Goal: Communication & Community: Answer question/provide support

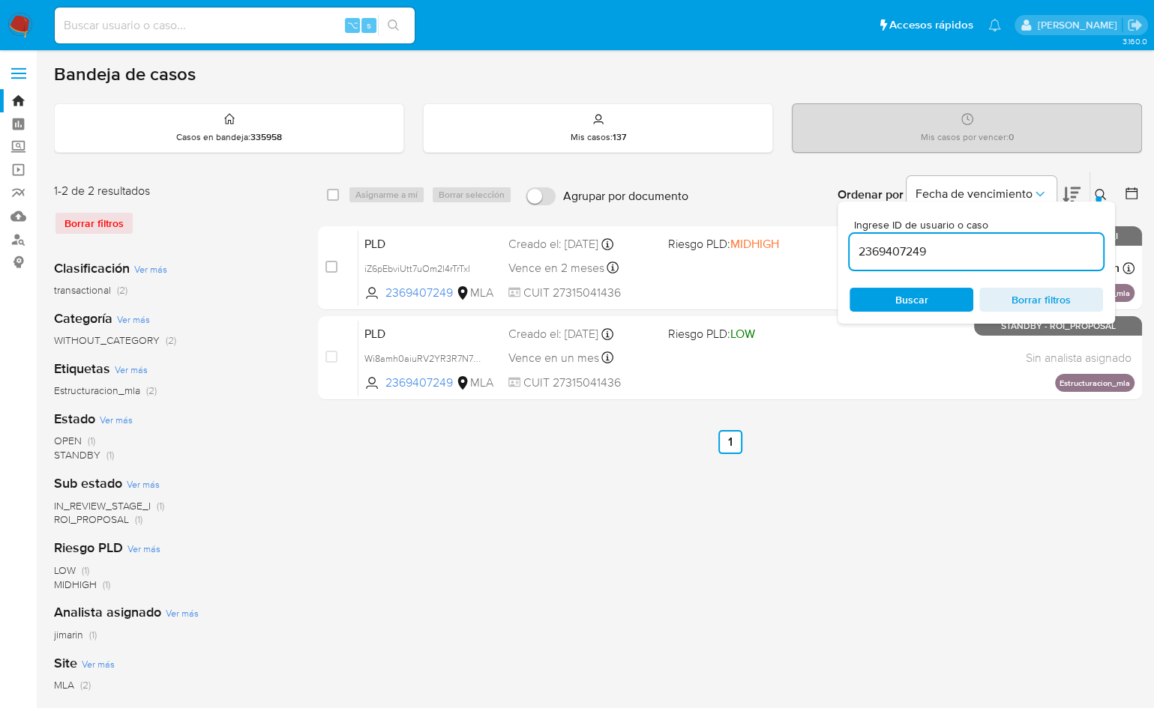
click at [941, 259] on input "2369407249" at bounding box center [975, 251] width 253 height 19
type input "1510727703"
click at [1101, 193] on icon at bounding box center [1101, 195] width 12 height 12
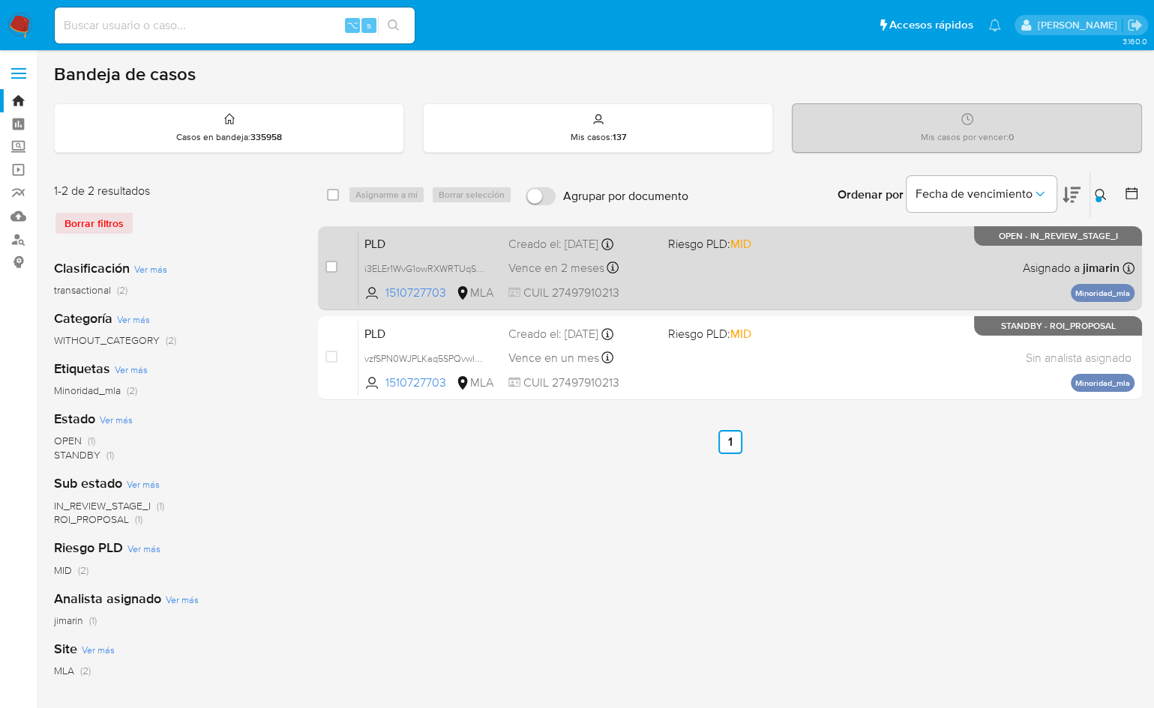
click at [867, 281] on div "PLD i3ELEr1WvG1owRXWRTUqSP8p 1510727703 MLA Riesgo PLD: MID Creado el: 12/09/20…" at bounding box center [746, 268] width 776 height 76
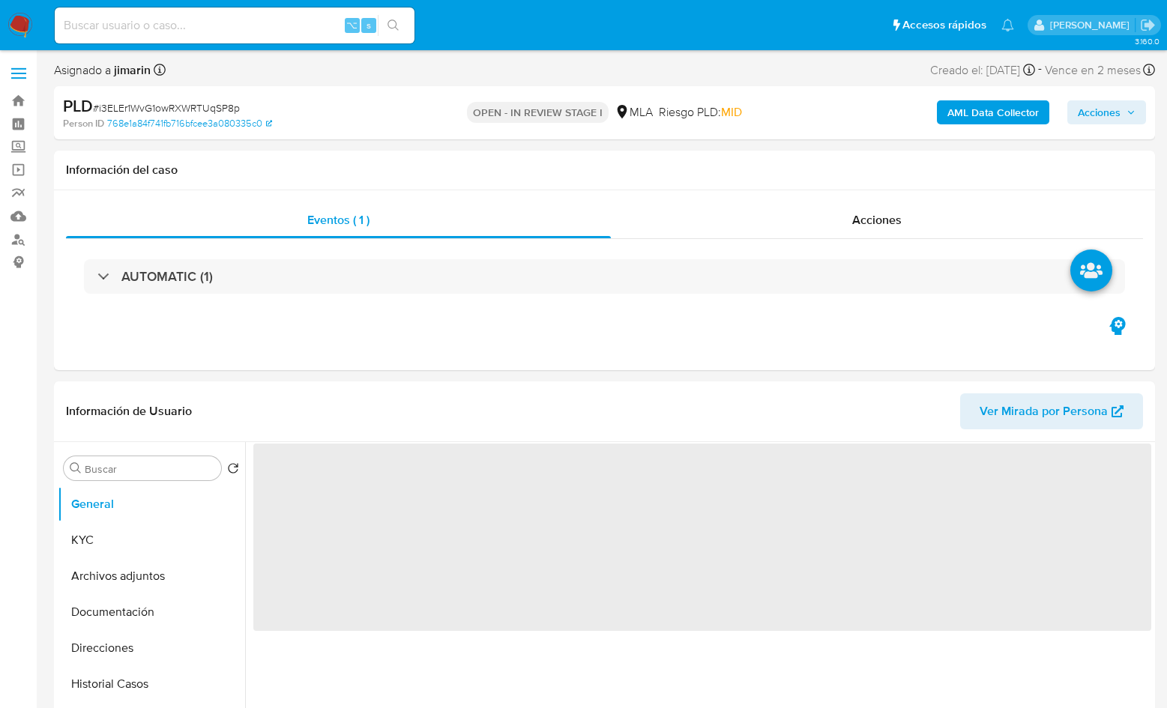
select select "10"
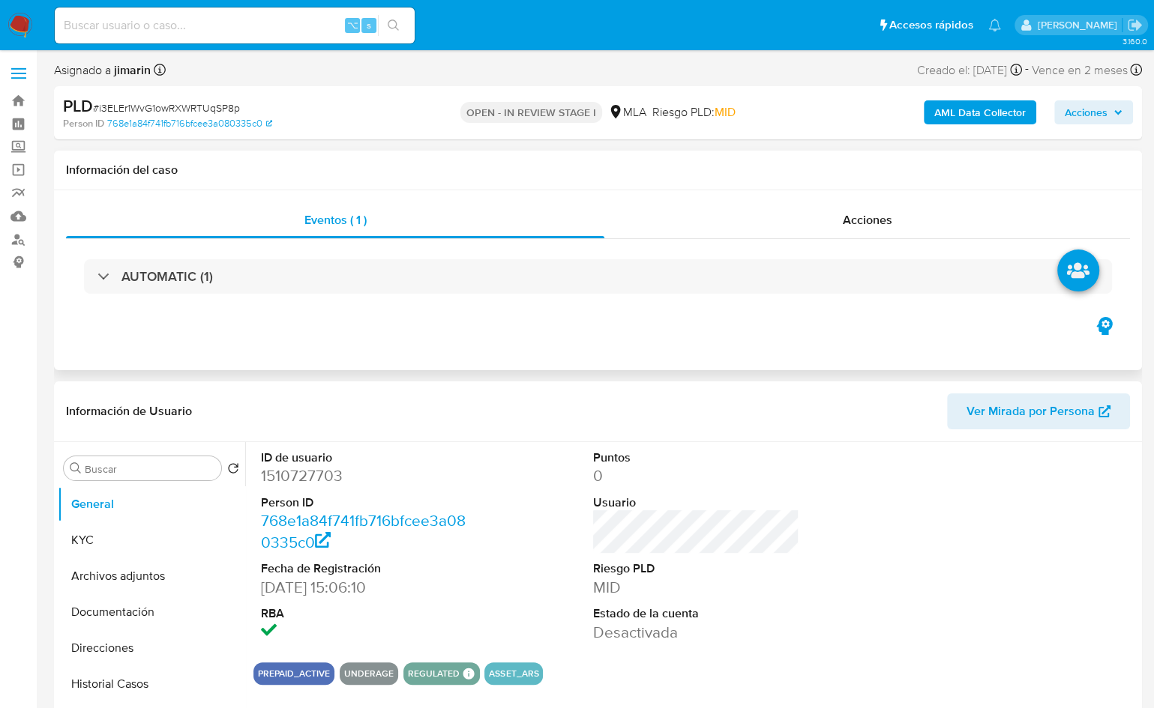
click at [566, 302] on div "AUTOMATIC (1)" at bounding box center [598, 276] width 1064 height 75
click at [223, 97] on div "PLD # i3ELEr1WvG1owRXWRTUqSP8p" at bounding box center [238, 106] width 351 height 22
click at [217, 107] on span "# i3ELEr1WvG1owRXWRTUqSP8p" at bounding box center [166, 107] width 147 height 15
copy span "i3ELEr1WvG1owRXWRTUqSP8p"
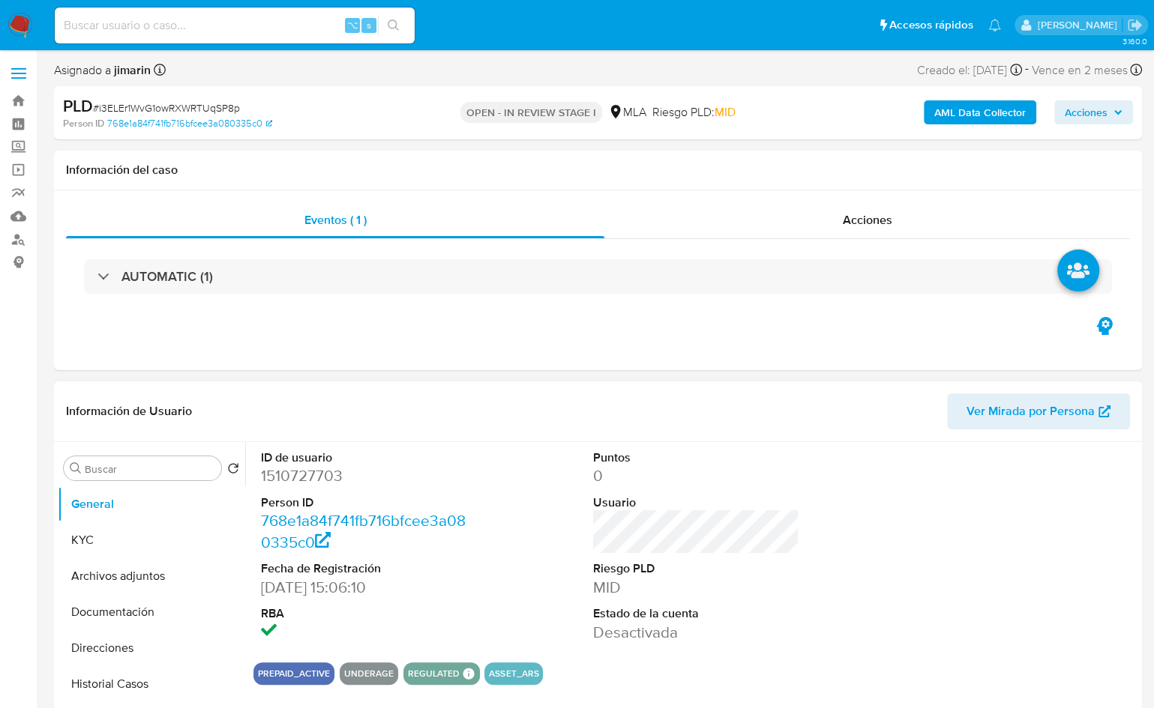
click at [316, 481] on dd "1510727703" at bounding box center [364, 476] width 206 height 21
copy dd "1510727703"
click at [593, 399] on header "Información de Usuario Ver Mirada por Persona" at bounding box center [598, 412] width 1064 height 36
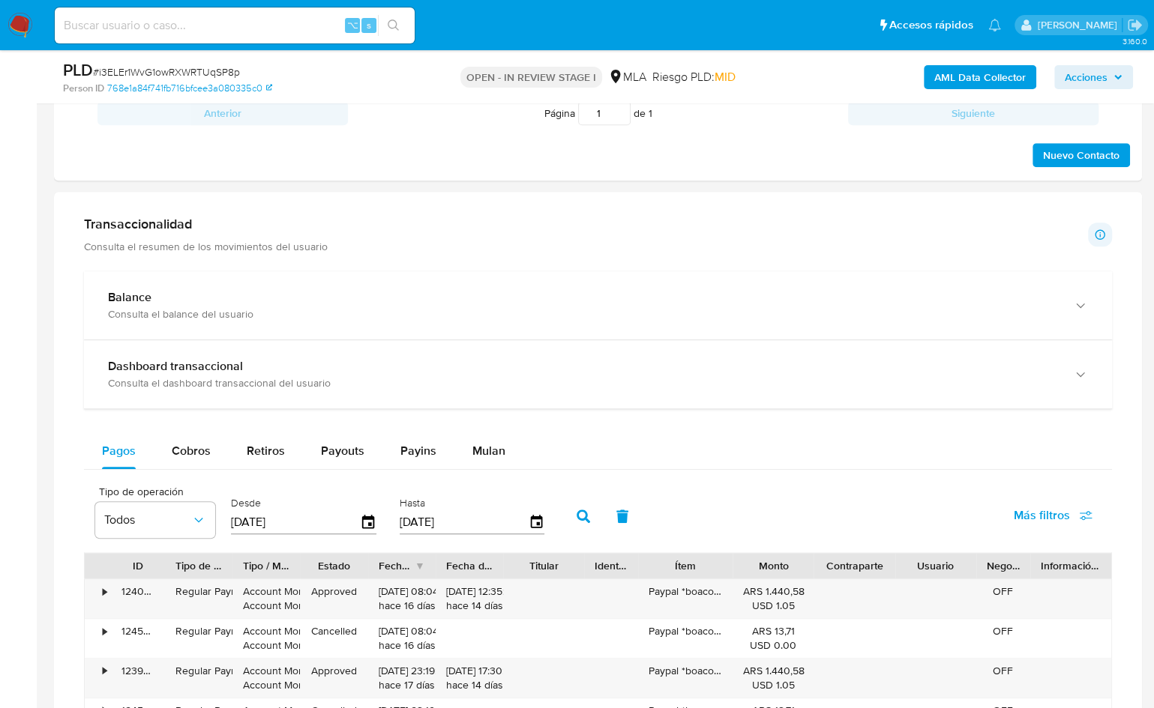
scroll to position [870, 0]
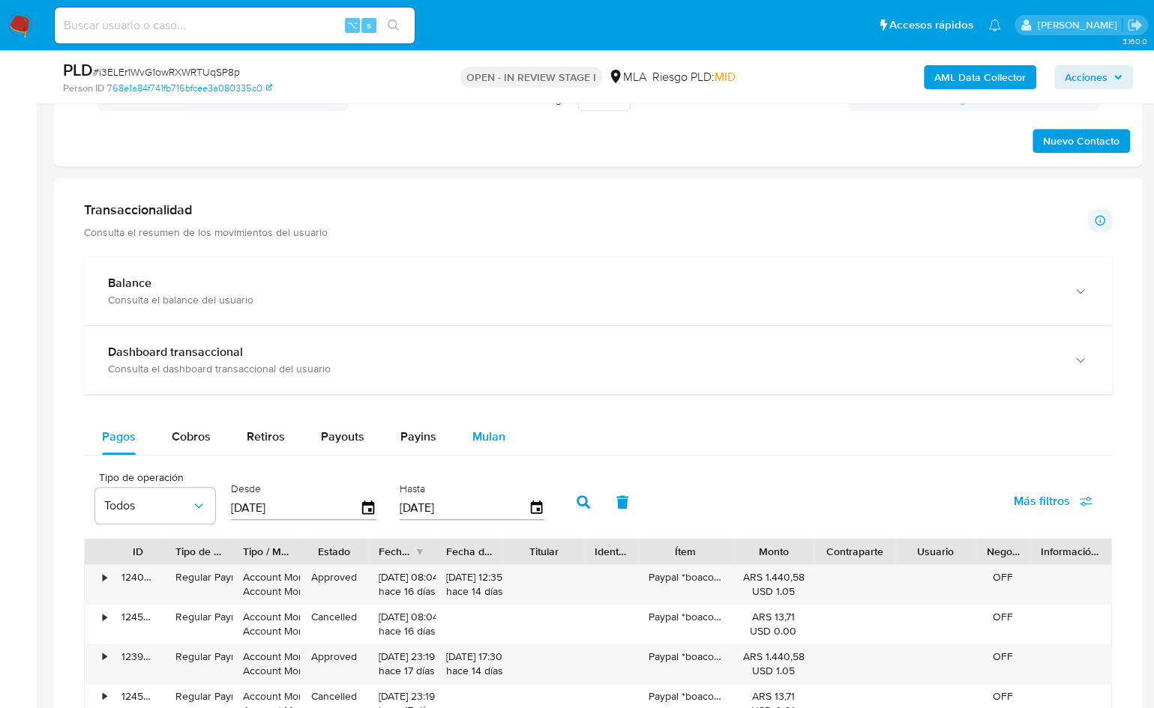
click at [475, 441] on span "Mulan" at bounding box center [488, 436] width 33 height 17
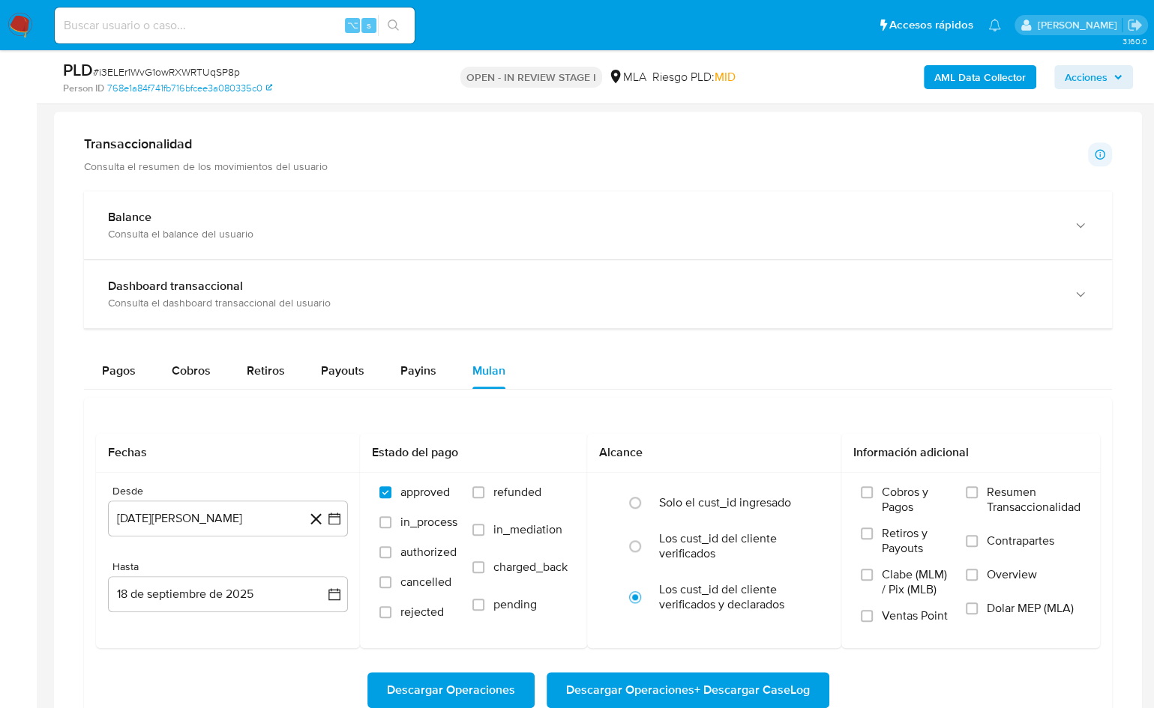
scroll to position [945, 0]
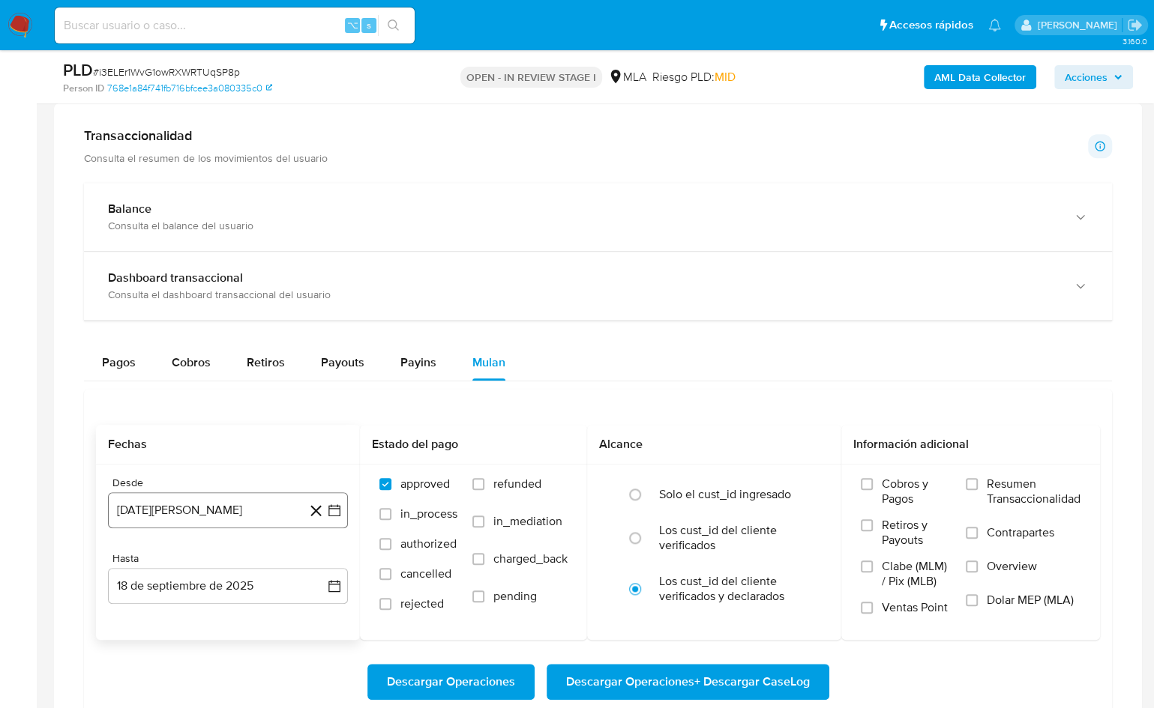
click at [202, 505] on button "18 de agosto de 2024" at bounding box center [228, 511] width 240 height 36
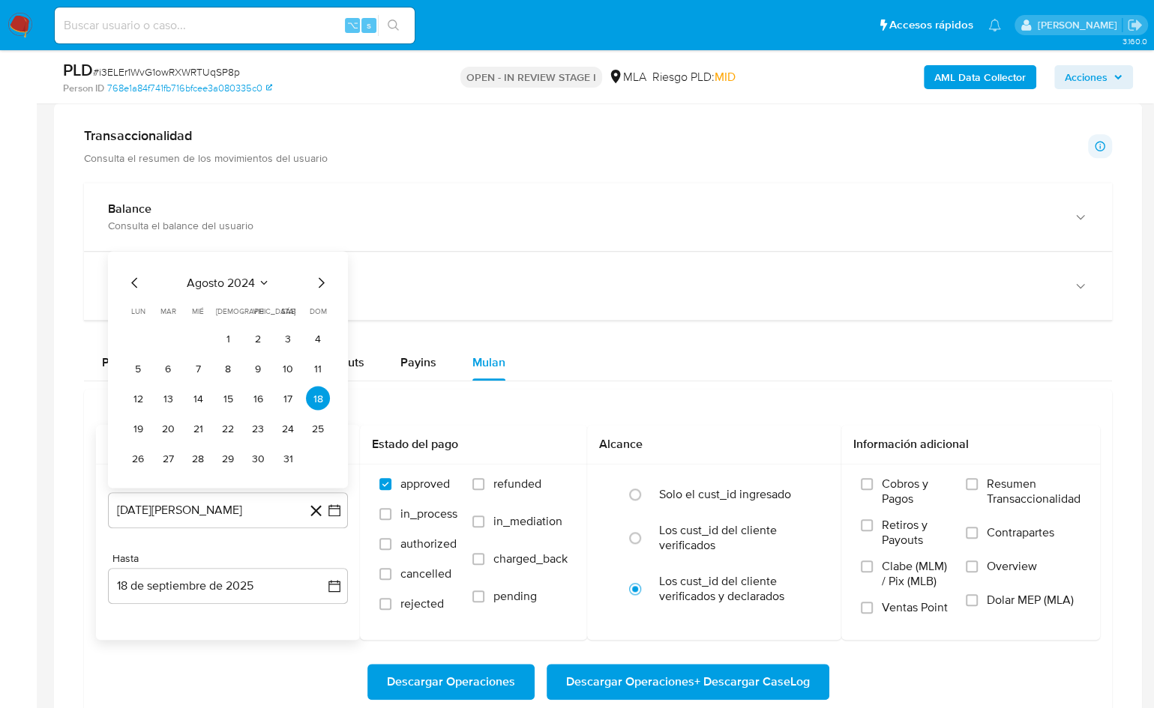
click at [250, 283] on span "agosto 2024" at bounding box center [221, 283] width 68 height 15
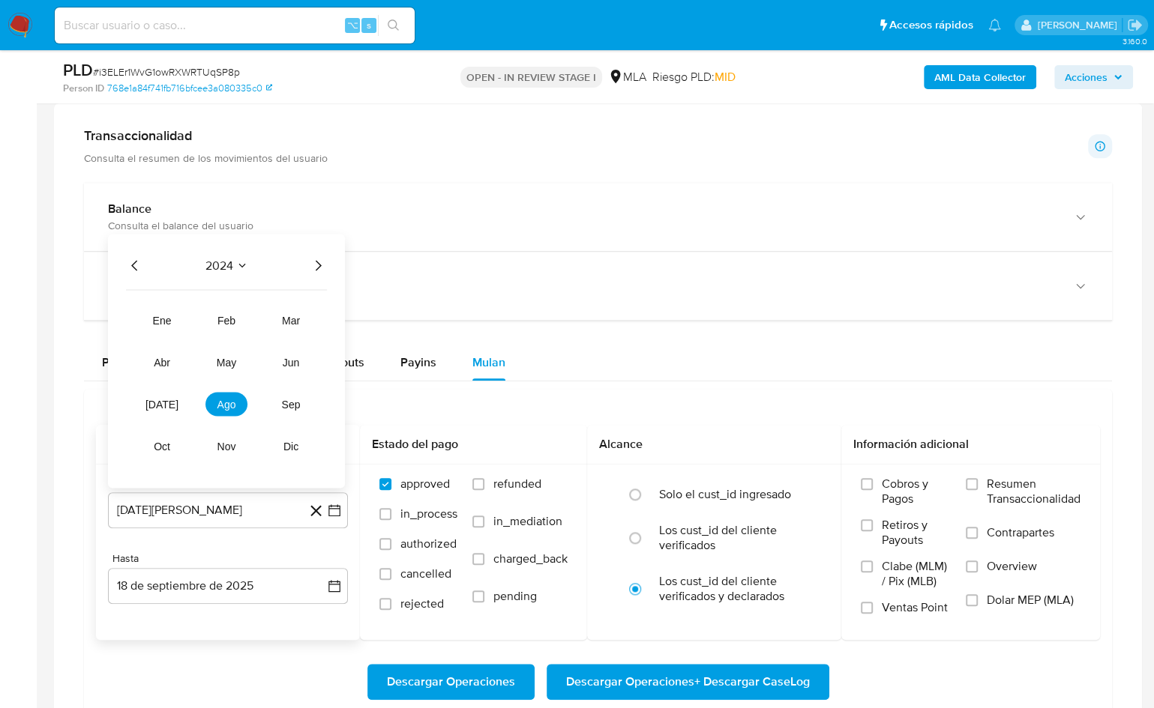
click at [313, 265] on icon "Año siguiente" at bounding box center [318, 266] width 18 height 18
click at [169, 357] on span "abr" at bounding box center [162, 363] width 16 height 12
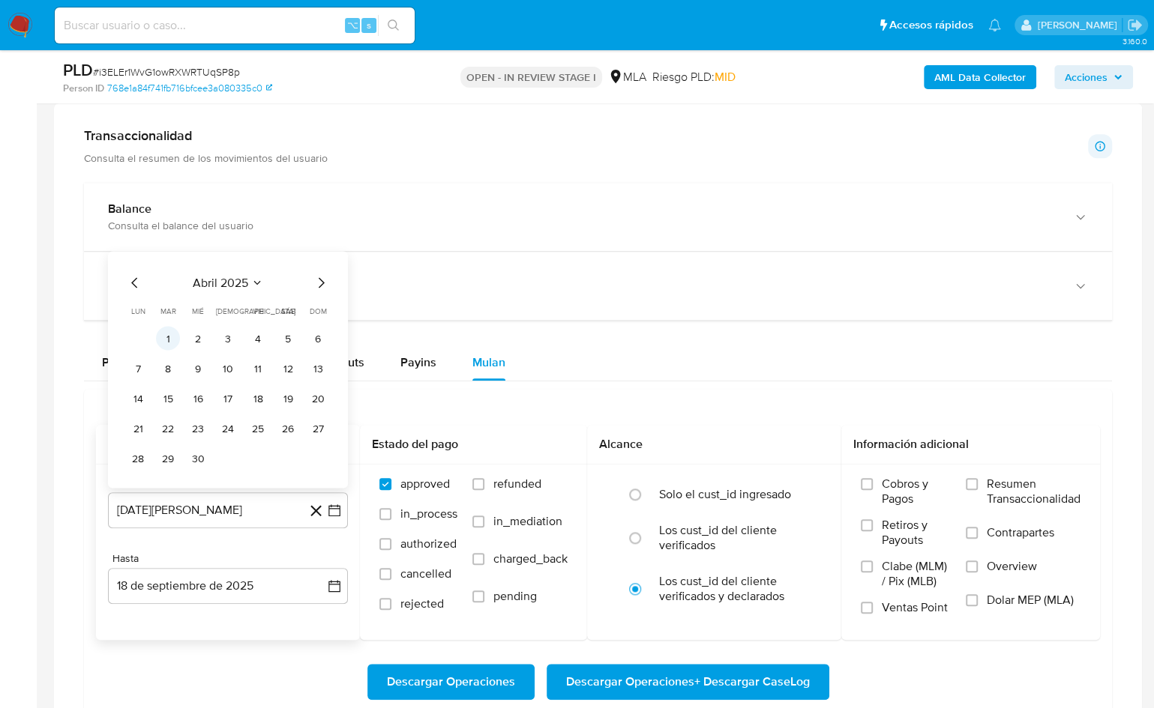
click at [169, 338] on button "1" at bounding box center [168, 339] width 24 height 24
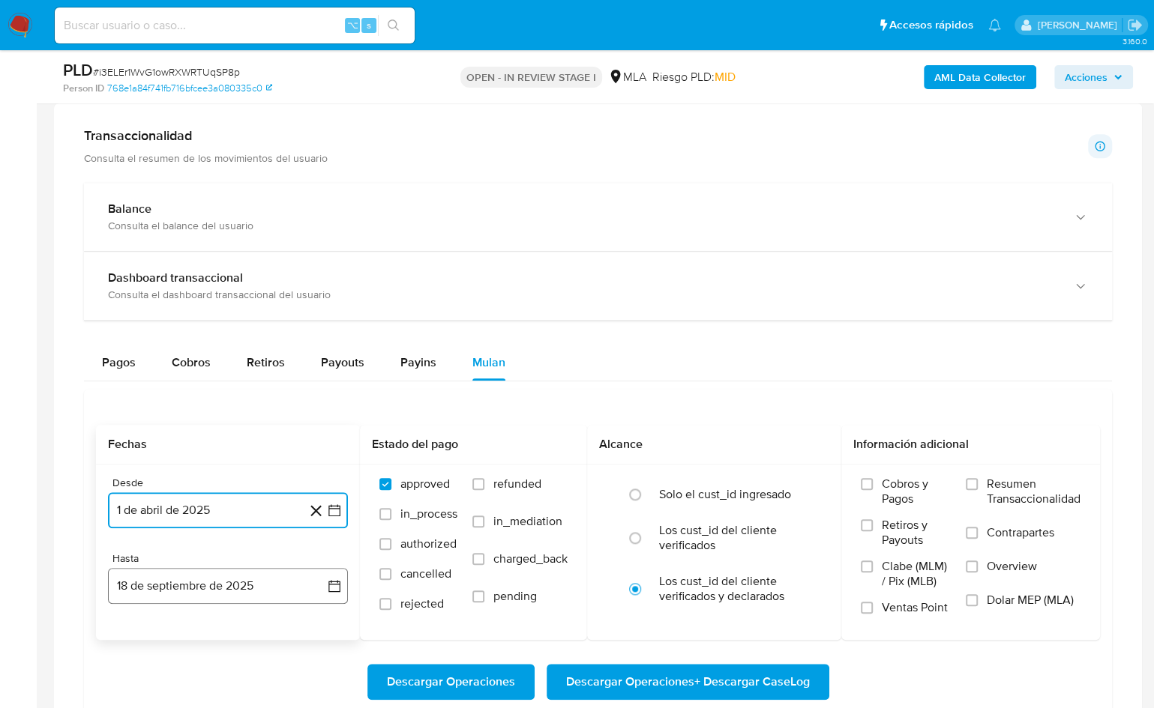
click at [209, 586] on button "18 de septiembre de 2025" at bounding box center [228, 586] width 240 height 36
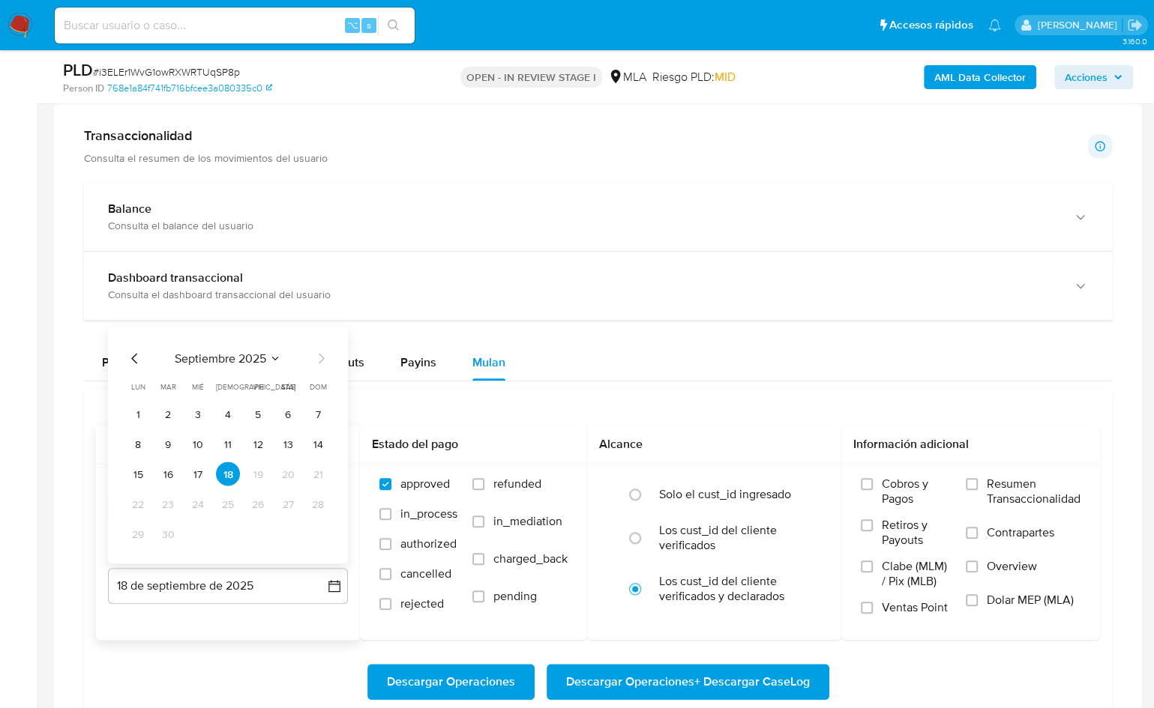
click at [131, 356] on icon "Mes anterior" at bounding box center [135, 359] width 18 height 18
click at [310, 532] on button "31" at bounding box center [318, 535] width 24 height 24
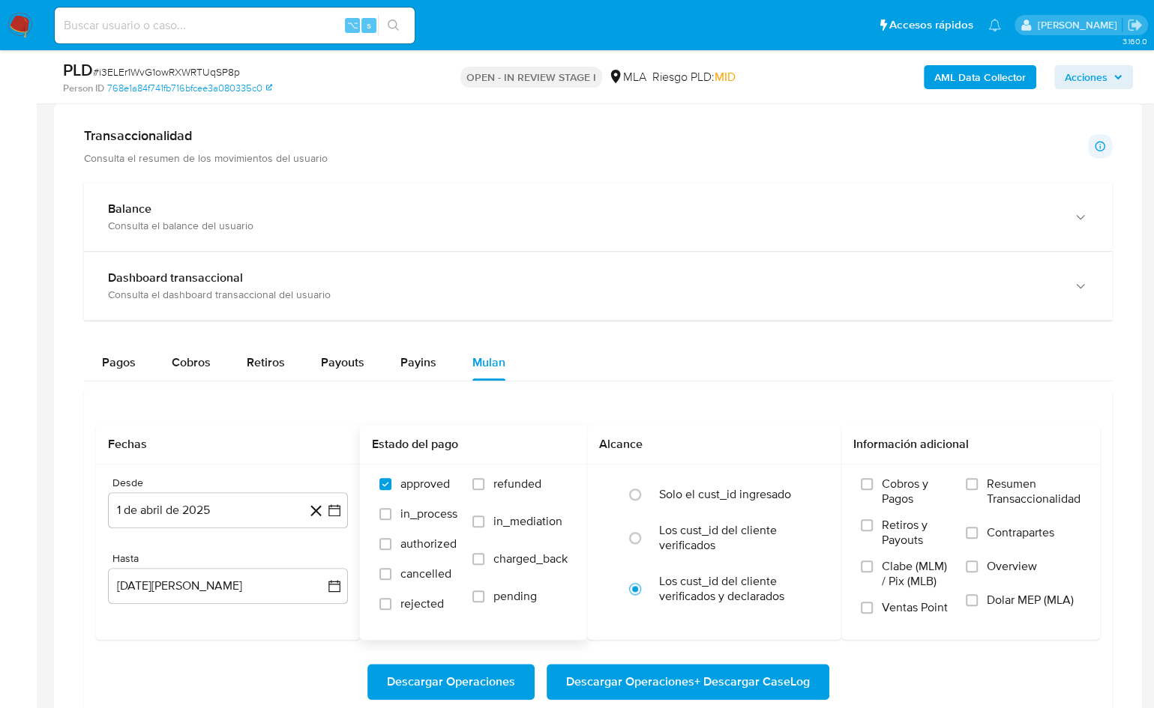
click at [489, 486] on label "refunded" at bounding box center [519, 495] width 95 height 37
click at [484, 486] on input "refunded" at bounding box center [478, 484] width 12 height 12
checkbox input "true"
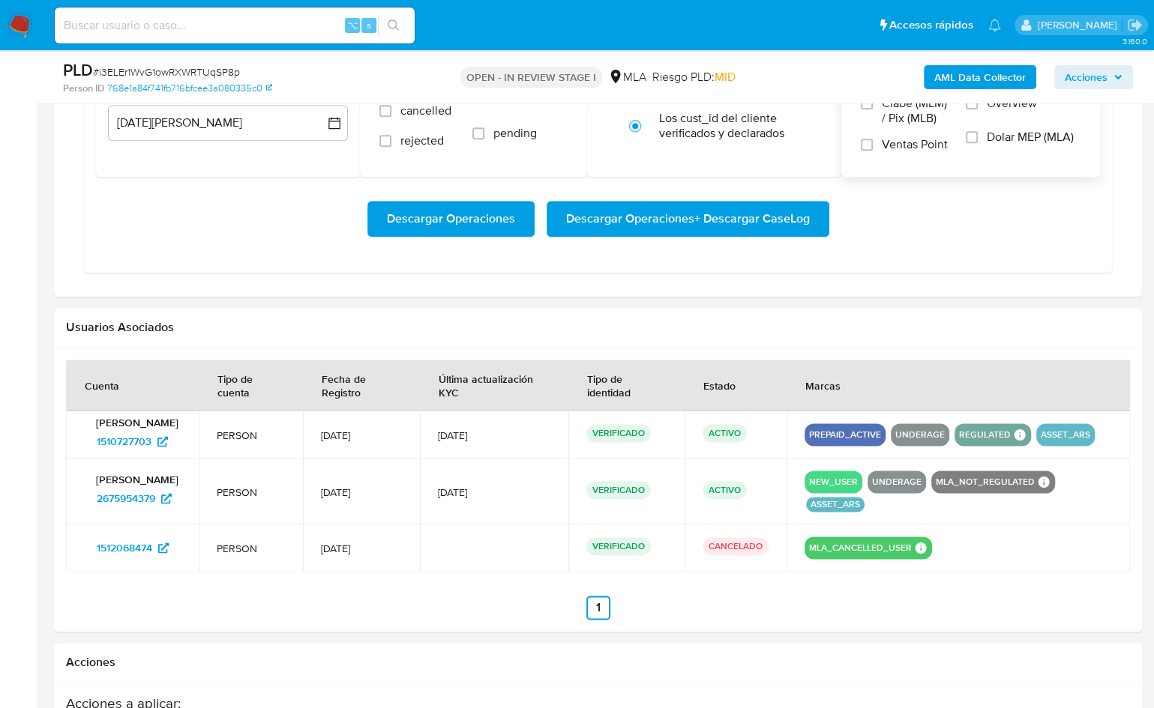
scroll to position [1406, 0]
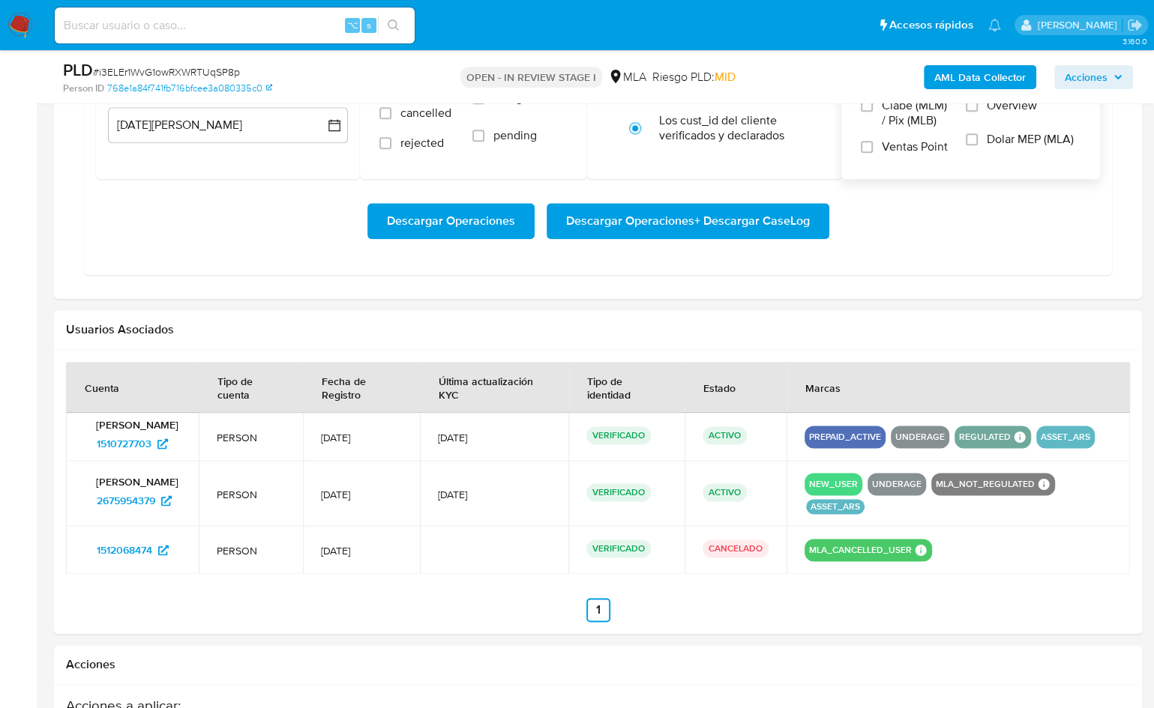
click at [1014, 140] on span "Dolar MEP (MLA)" at bounding box center [1030, 139] width 87 height 15
click at [978, 140] on input "Dolar MEP (MLA)" at bounding box center [972, 139] width 12 height 12
click at [772, 207] on span "Descargar Operaciones + Descargar CaseLog" at bounding box center [688, 221] width 244 height 33
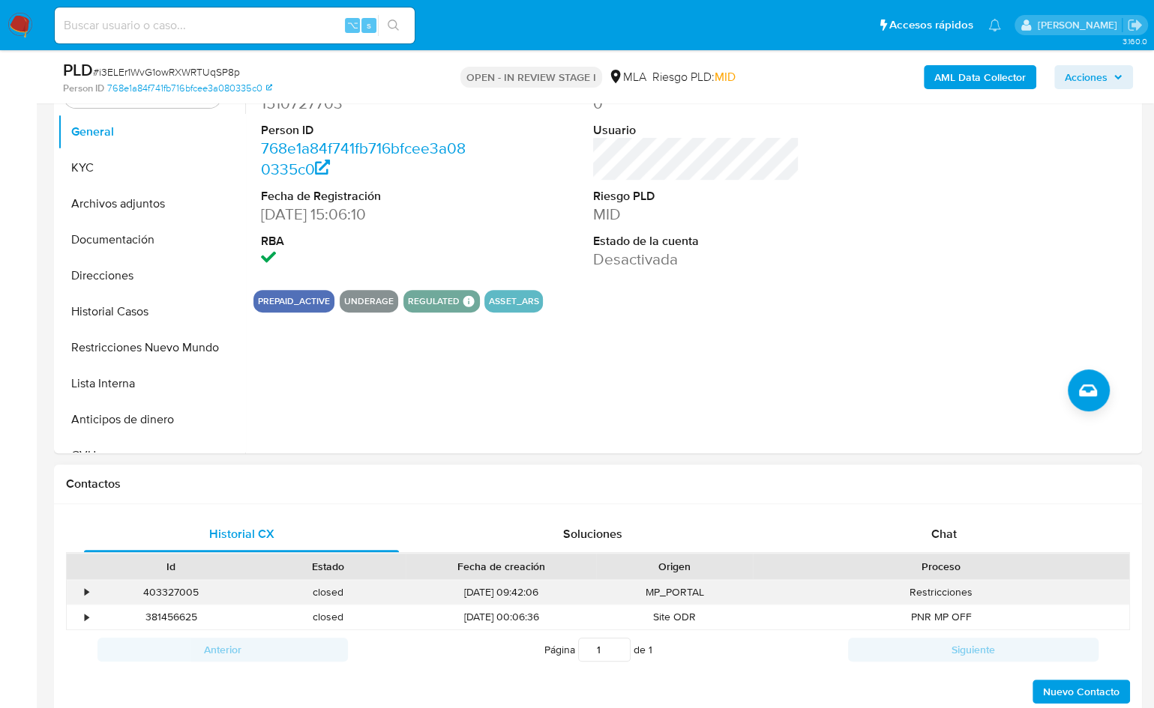
scroll to position [7, 0]
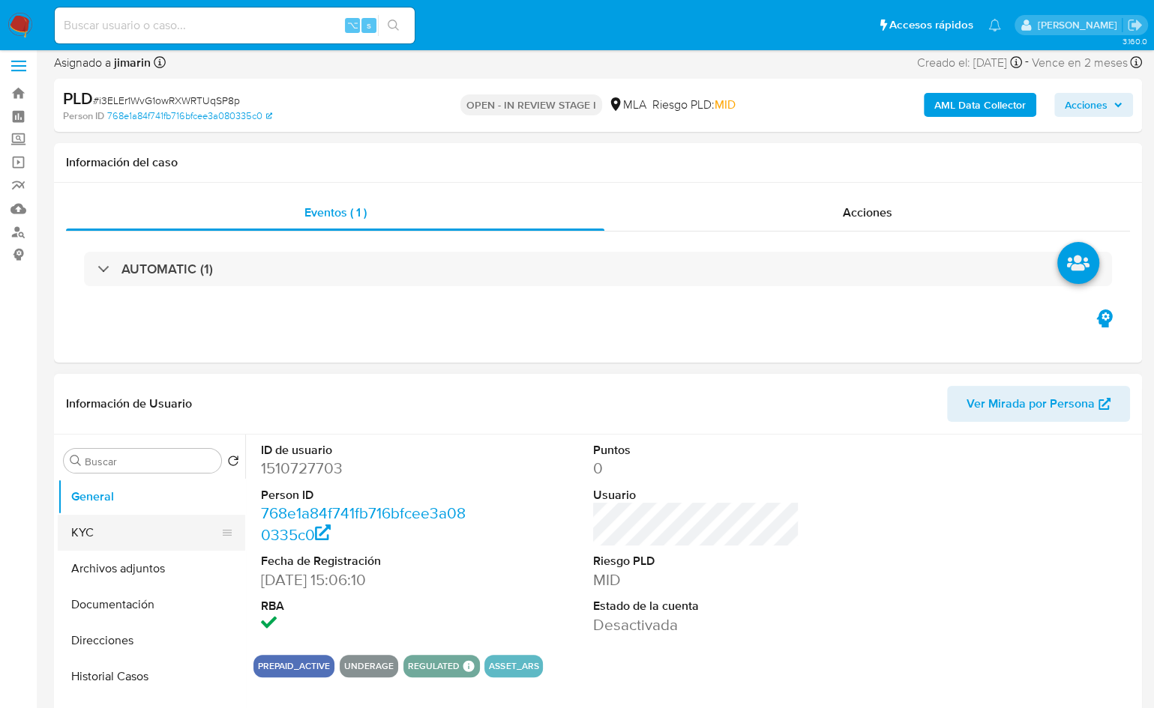
click at [127, 529] on button "KYC" at bounding box center [145, 533] width 175 height 36
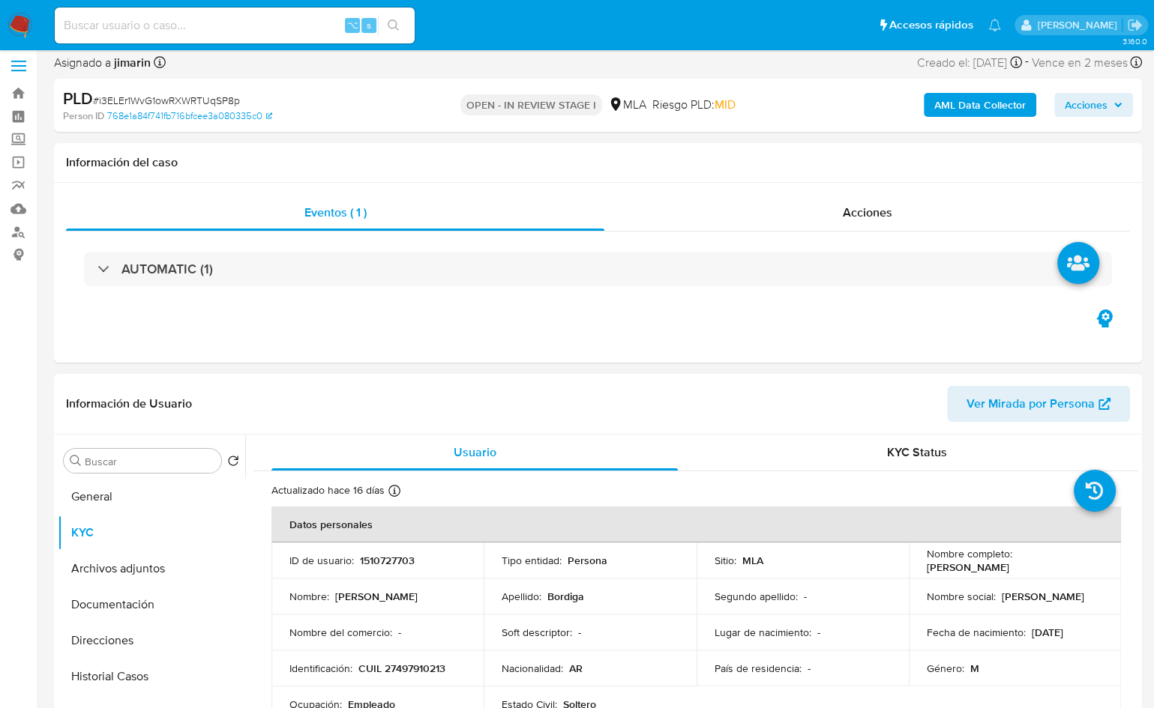
click at [397, 554] on p "1510727703" at bounding box center [387, 560] width 55 height 13
copy p "1510727703"
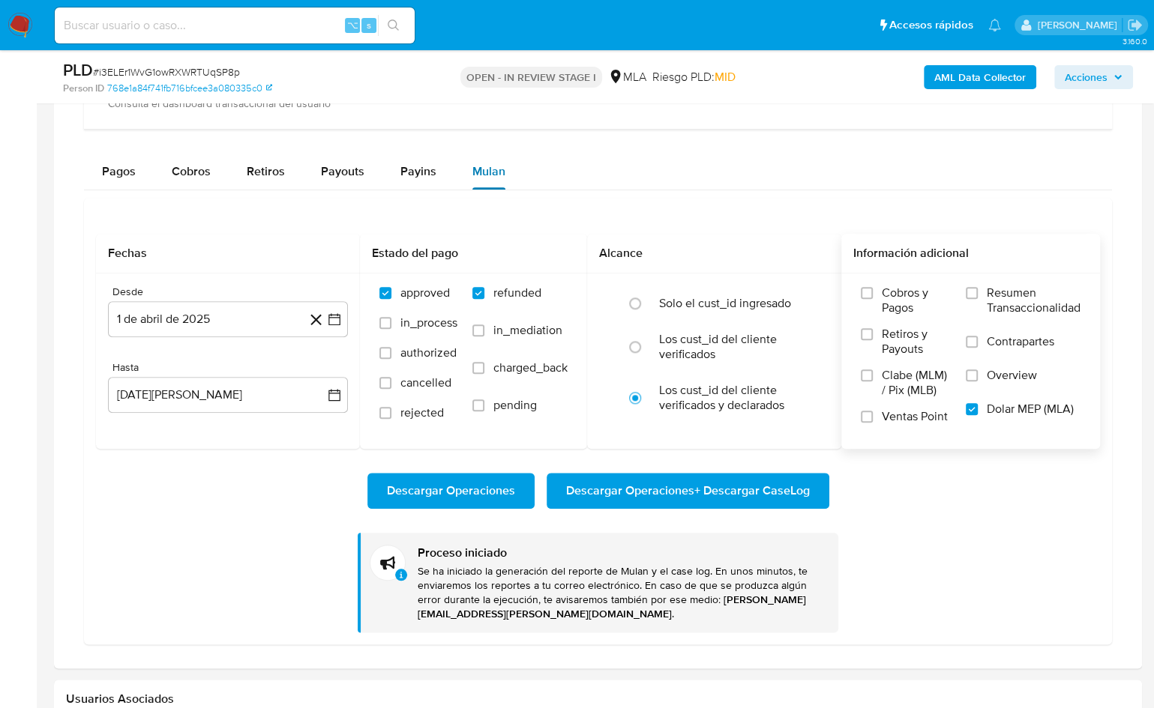
scroll to position [1132, 0]
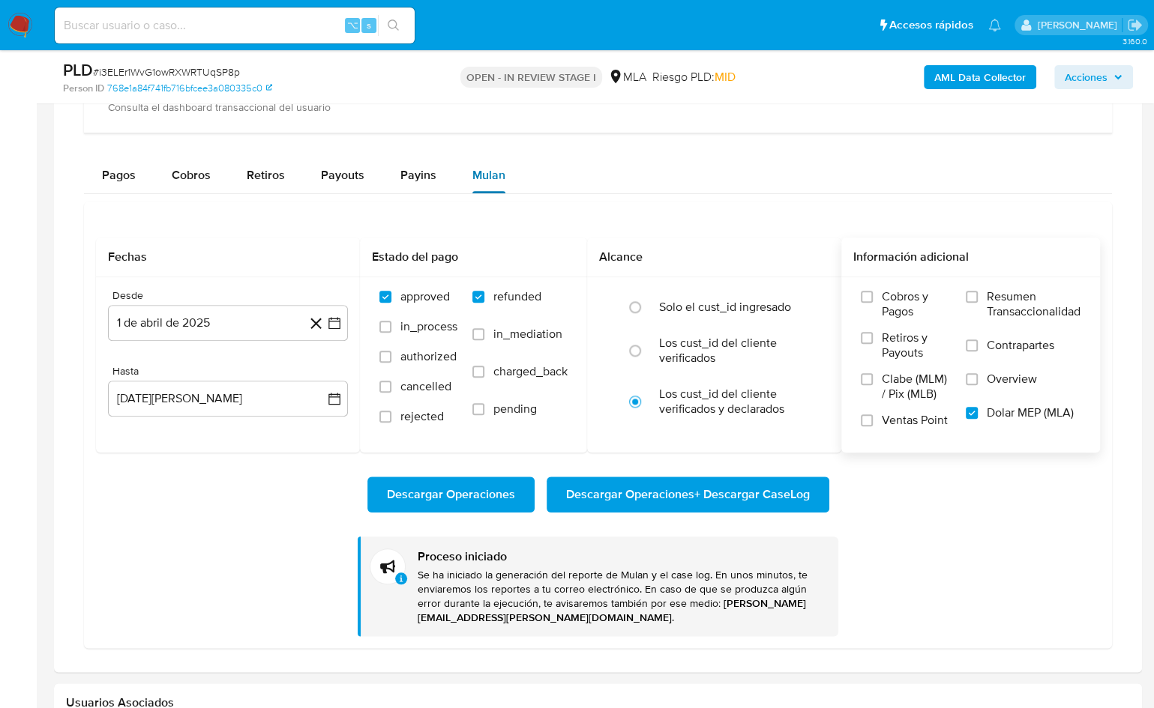
click at [506, 180] on button "Mulan" at bounding box center [488, 175] width 69 height 36
click at [597, 204] on div "Fechas Desde 1 de abril de 2025 1-04-2025 Hasta 31 de agosto de 2025 31-08-2025…" at bounding box center [598, 425] width 1028 height 447
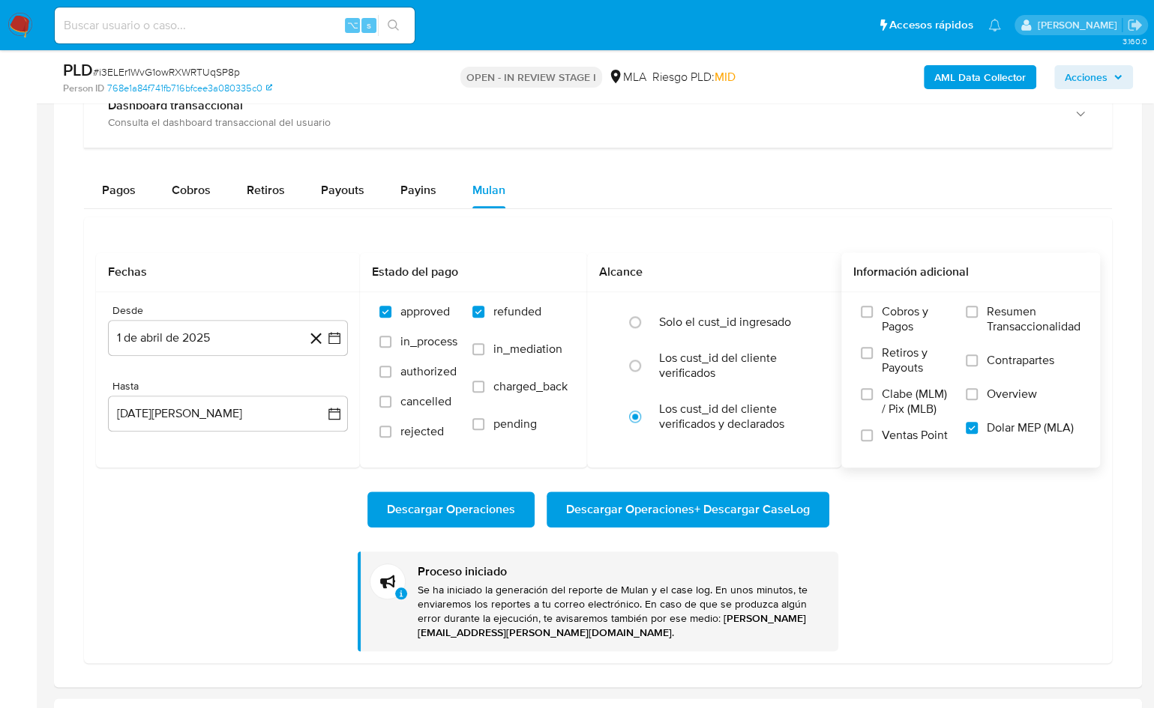
scroll to position [1113, 0]
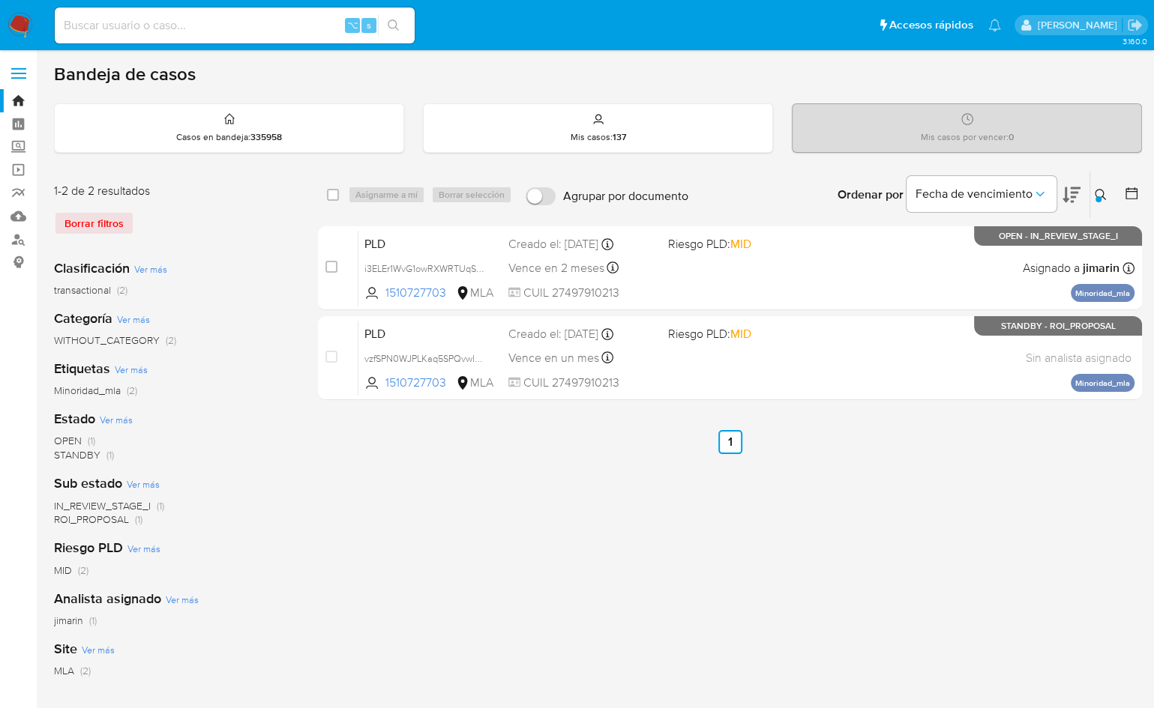
click at [1096, 193] on icon at bounding box center [1101, 195] width 12 height 12
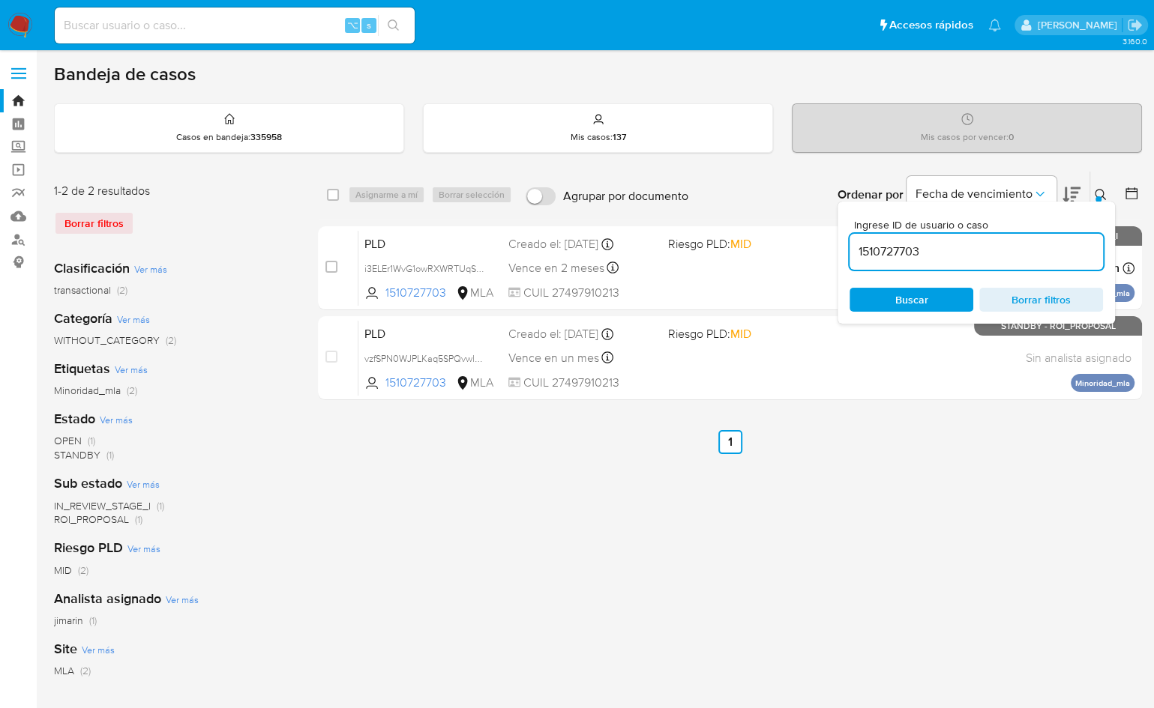
click at [988, 255] on input "1510727703" at bounding box center [975, 251] width 253 height 19
type input "483412001"
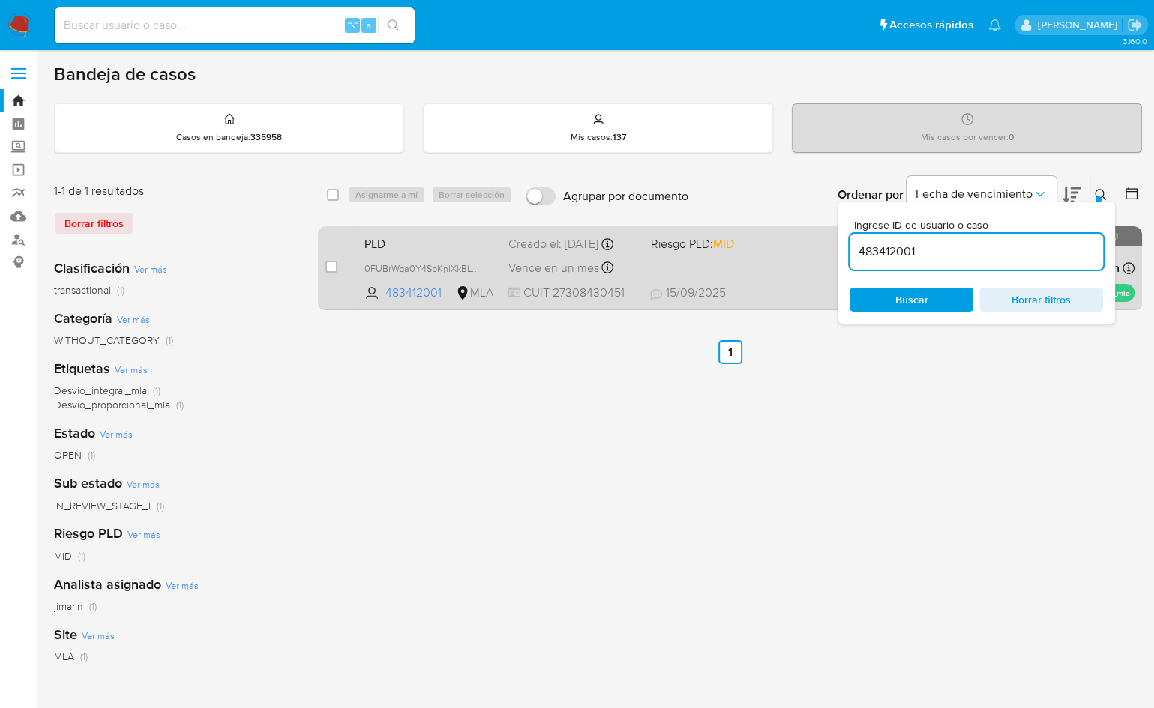
click at [804, 259] on div "PLD 0FUBrWqa0Y4SpKnlXkBLCgcF 483412001 MLA Riesgo PLD: MID Creado el: 12/08/202…" at bounding box center [746, 268] width 776 height 76
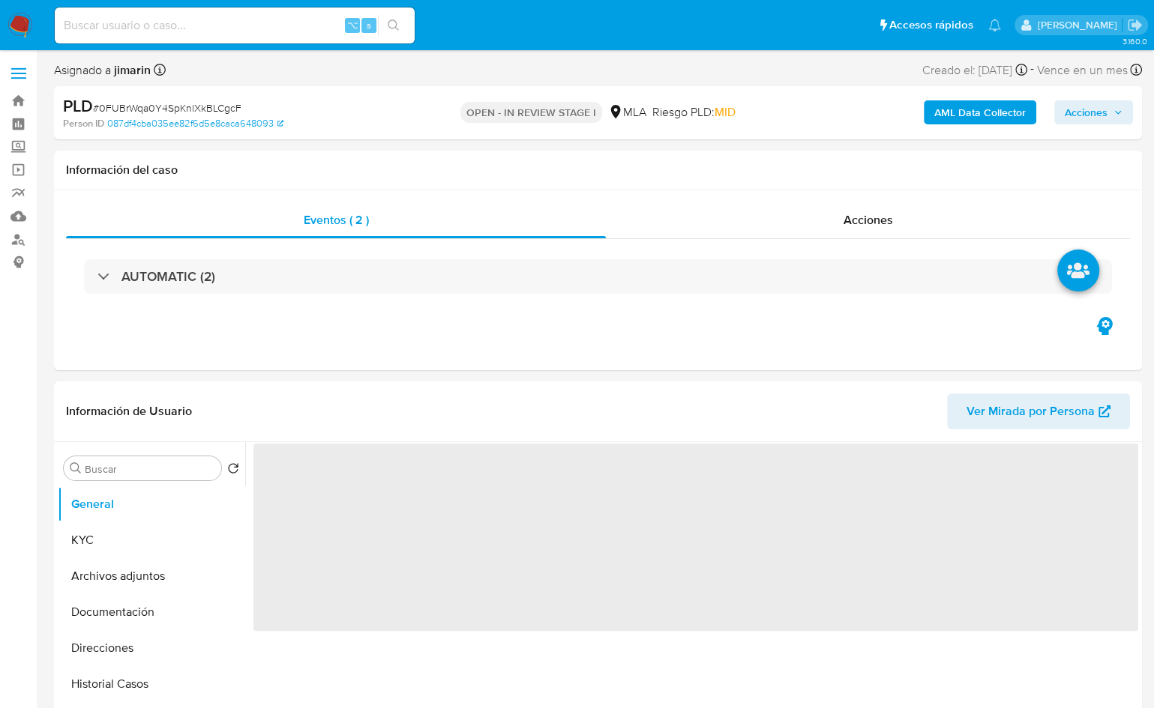
select select "10"
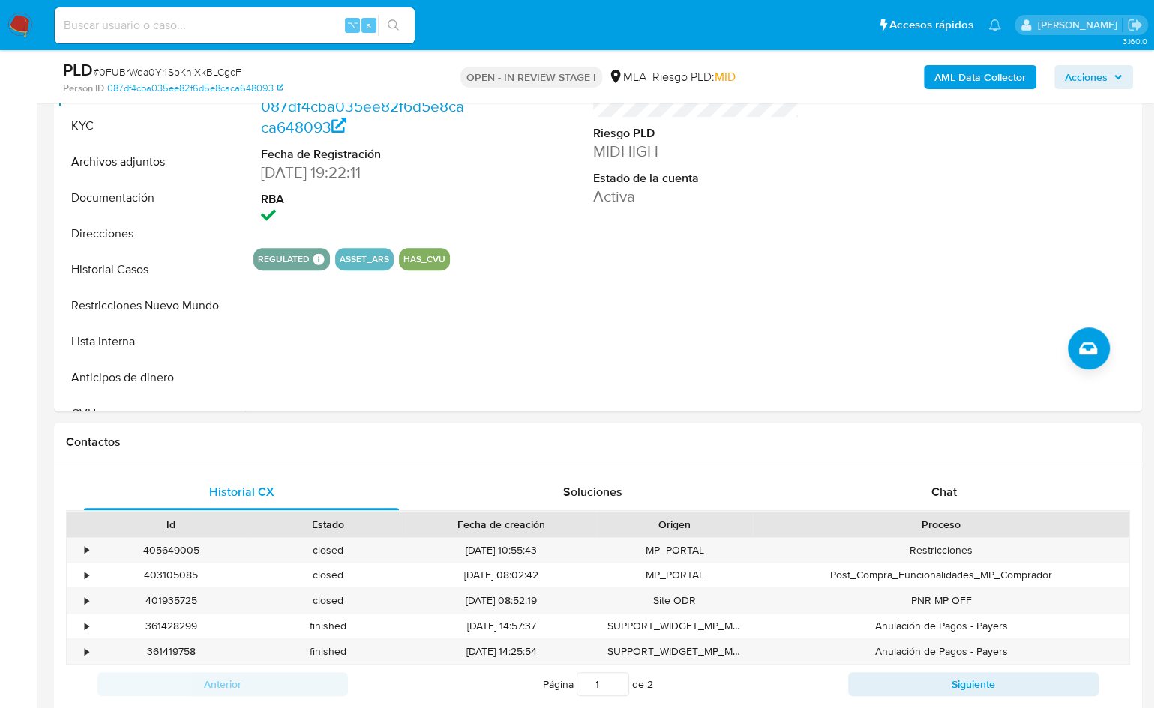
scroll to position [349, 0]
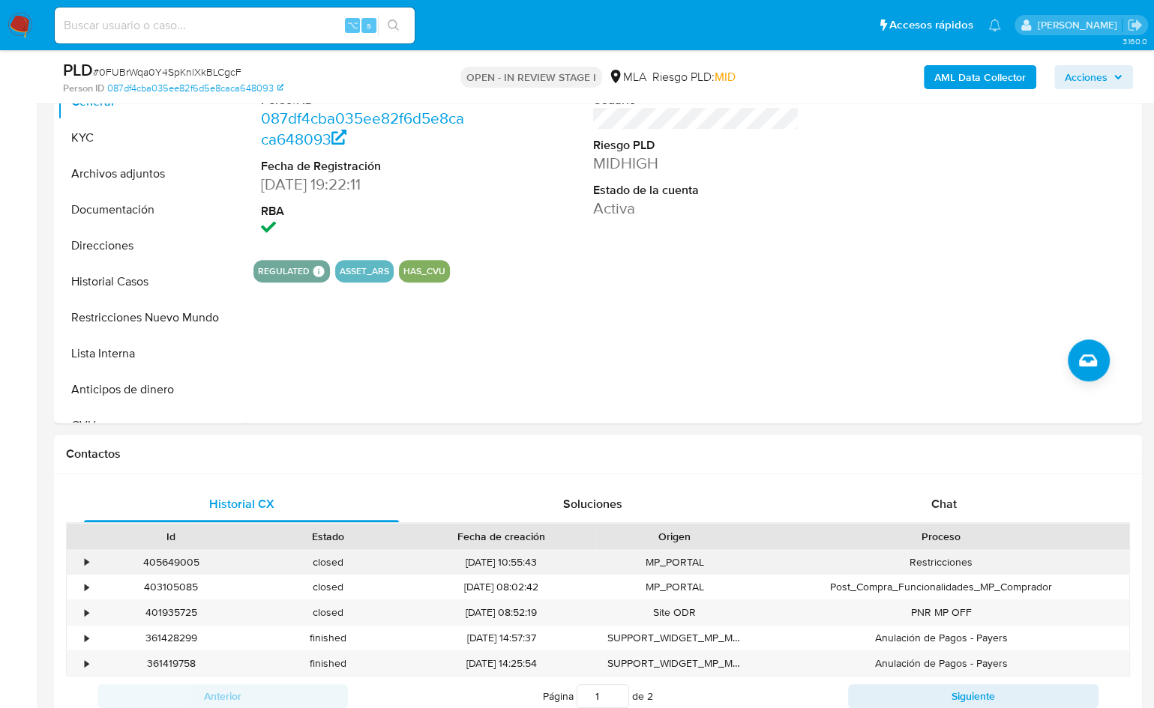
click at [175, 565] on div "405649005" at bounding box center [171, 562] width 157 height 25
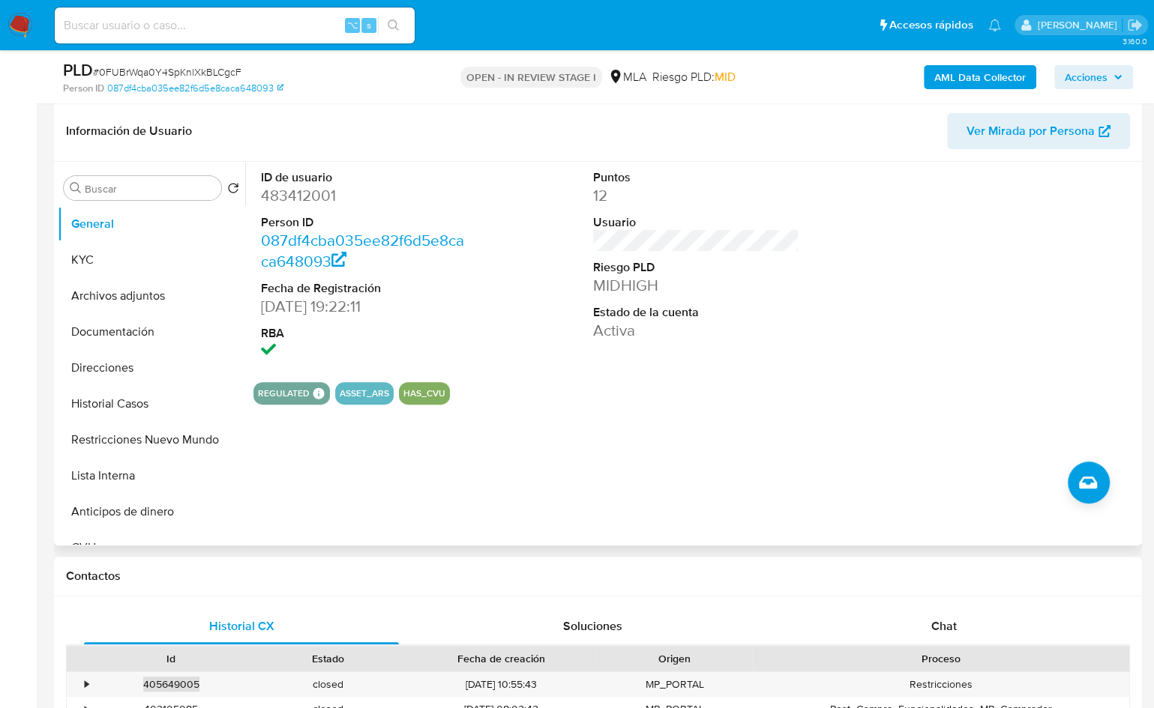
scroll to position [220, 0]
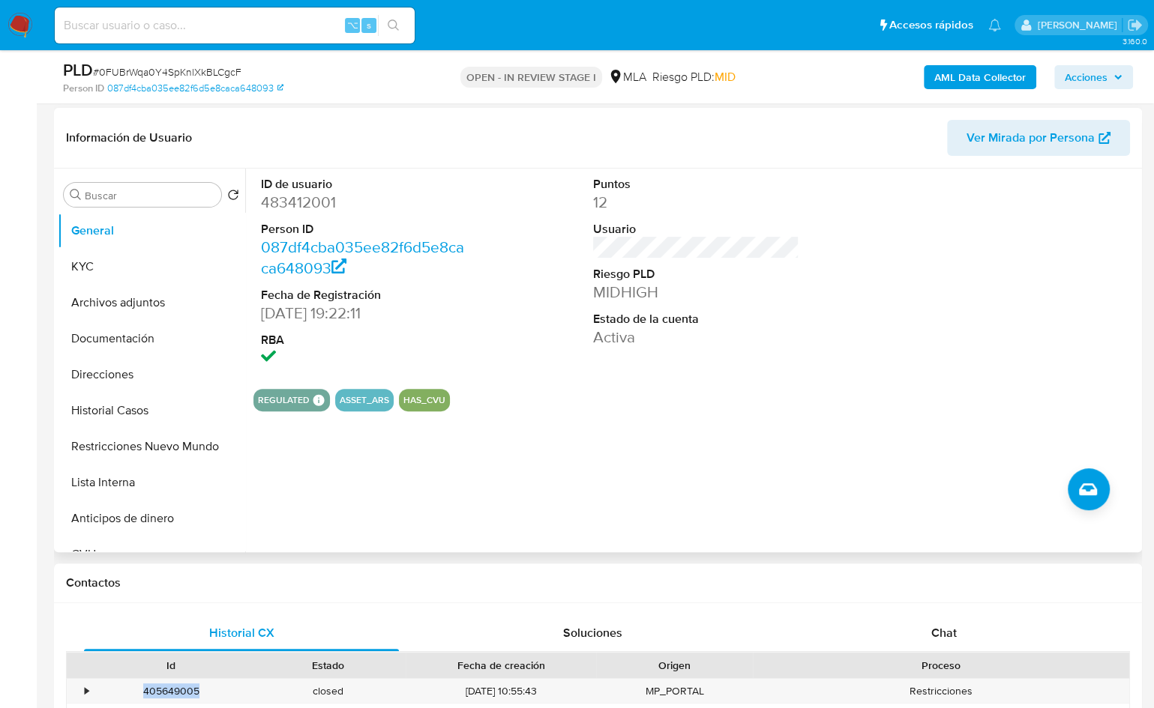
click at [276, 201] on dd "483412001" at bounding box center [364, 202] width 206 height 21
click at [138, 269] on button "KYC" at bounding box center [145, 267] width 175 height 36
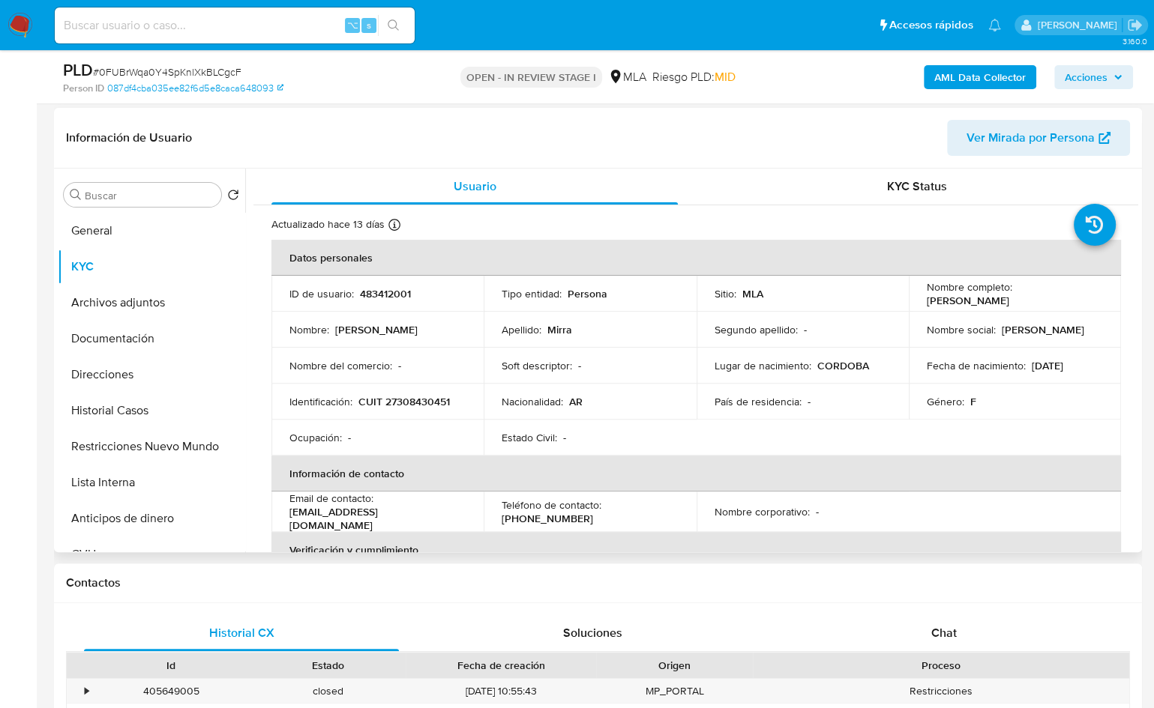
click at [415, 404] on p "CUIT 27308430451" at bounding box center [403, 401] width 91 height 13
copy p "27308430451"
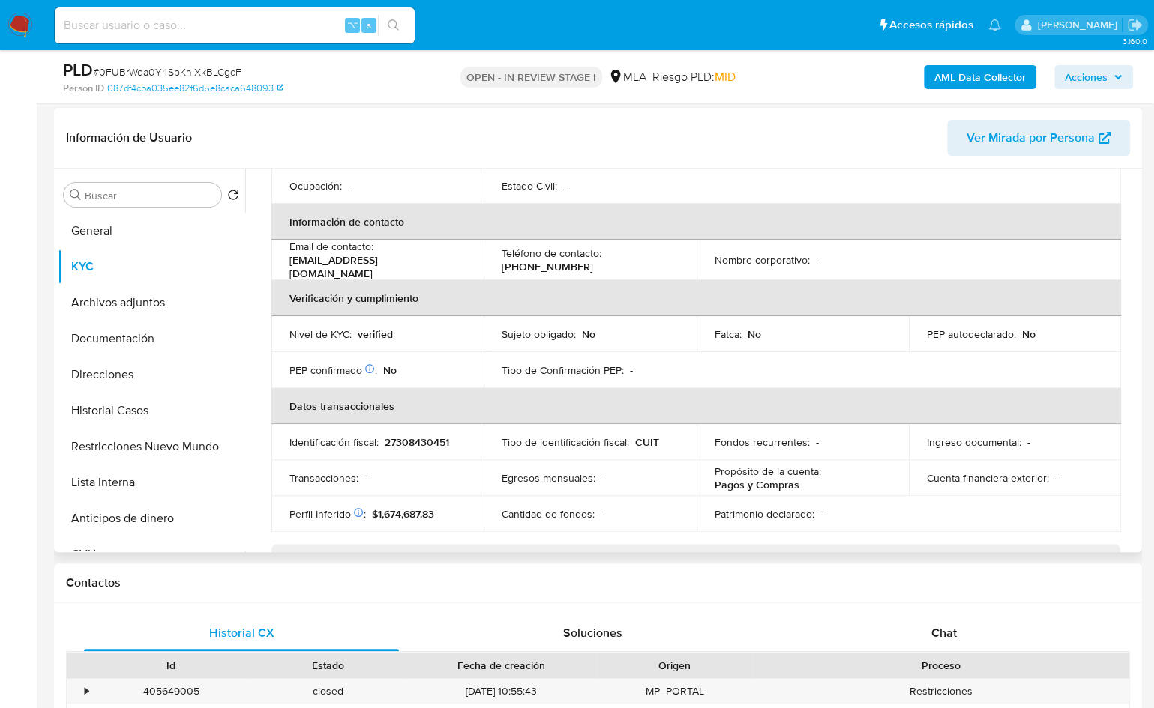
scroll to position [254, 0]
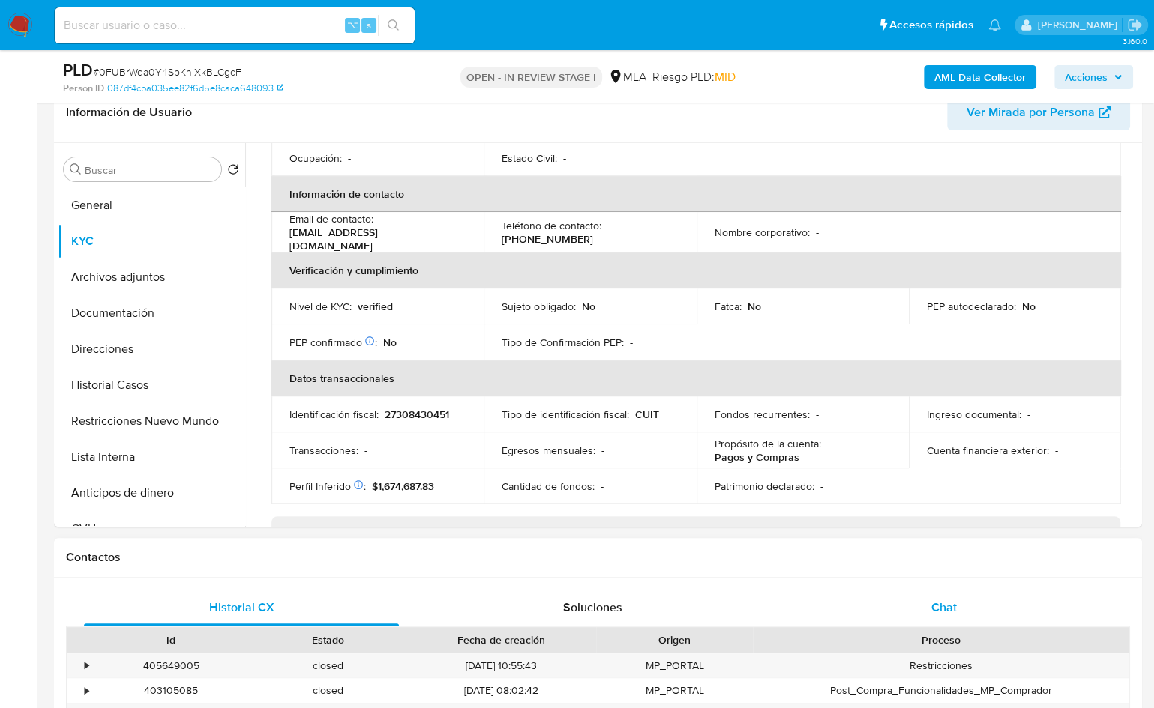
click at [954, 617] on div "Chat" at bounding box center [943, 608] width 315 height 36
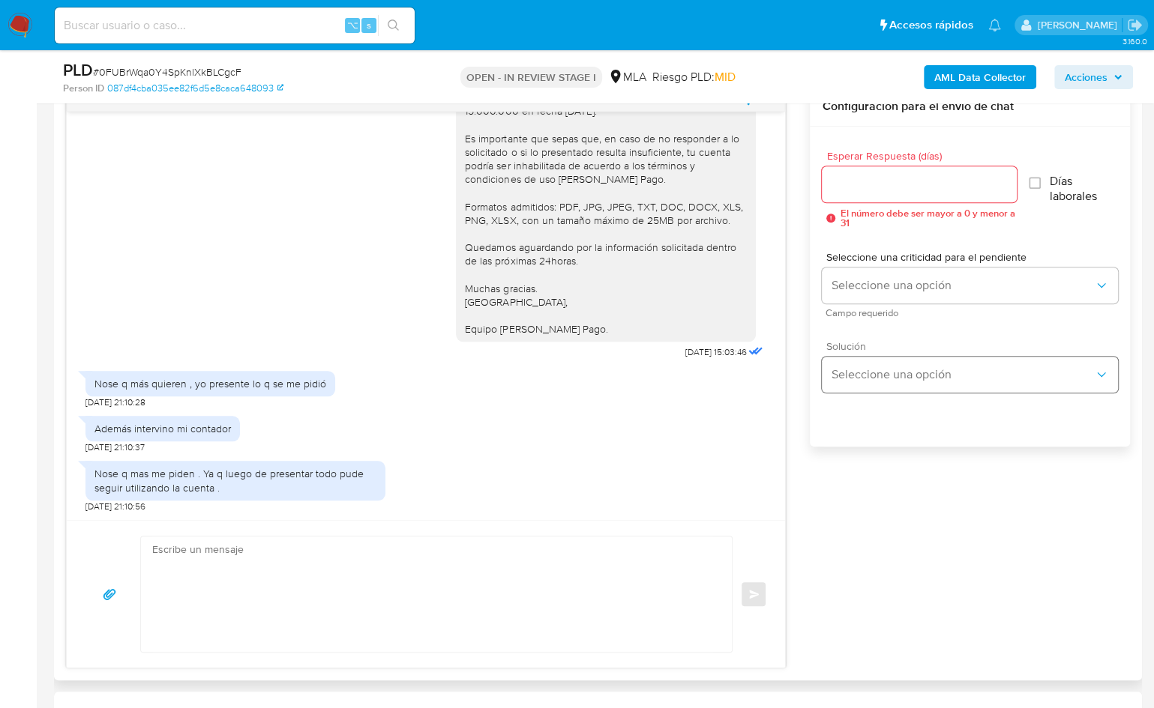
scroll to position [782, 0]
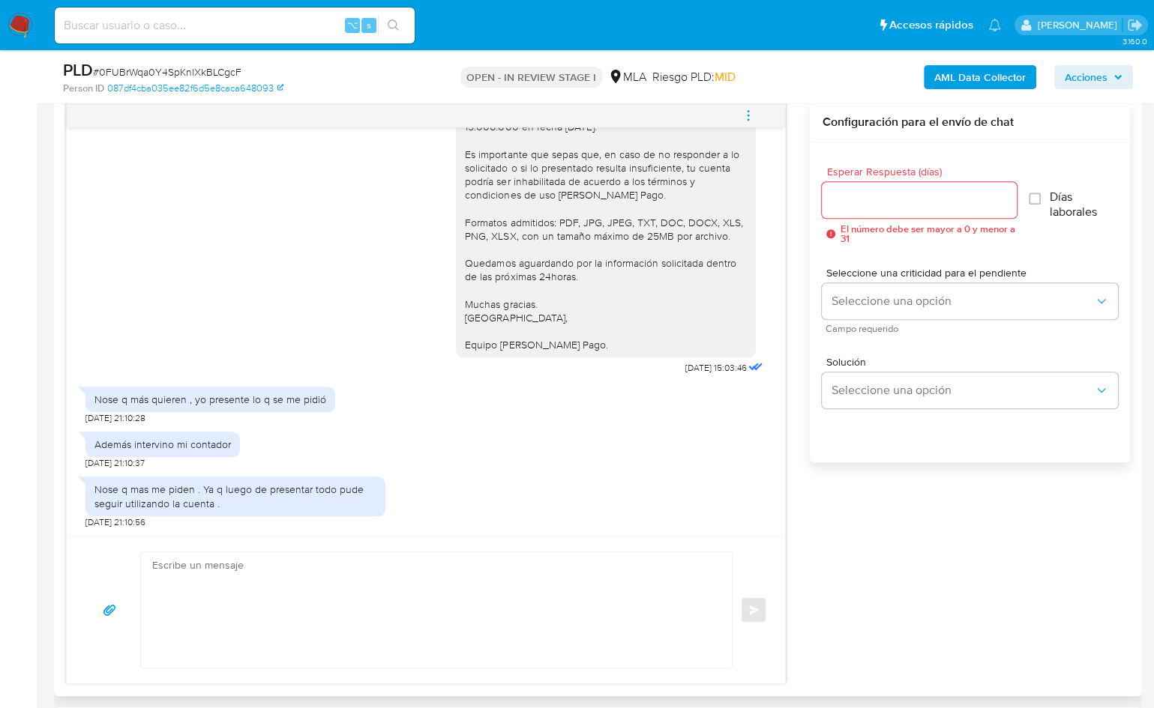
click at [851, 493] on div "Esperar Respuesta (días) El número debe ser mayor a 0 y menor a 31 Días laboral…" at bounding box center [970, 322] width 320 height 360
click at [307, 595] on textarea at bounding box center [432, 610] width 561 height 115
click at [247, 604] on textarea at bounding box center [432, 610] width 561 height 115
click at [279, 628] on textarea at bounding box center [432, 610] width 561 height 115
paste textarea "Hola , En función de las operaciones registradas en tu cuenta de Mercado Pago, …"
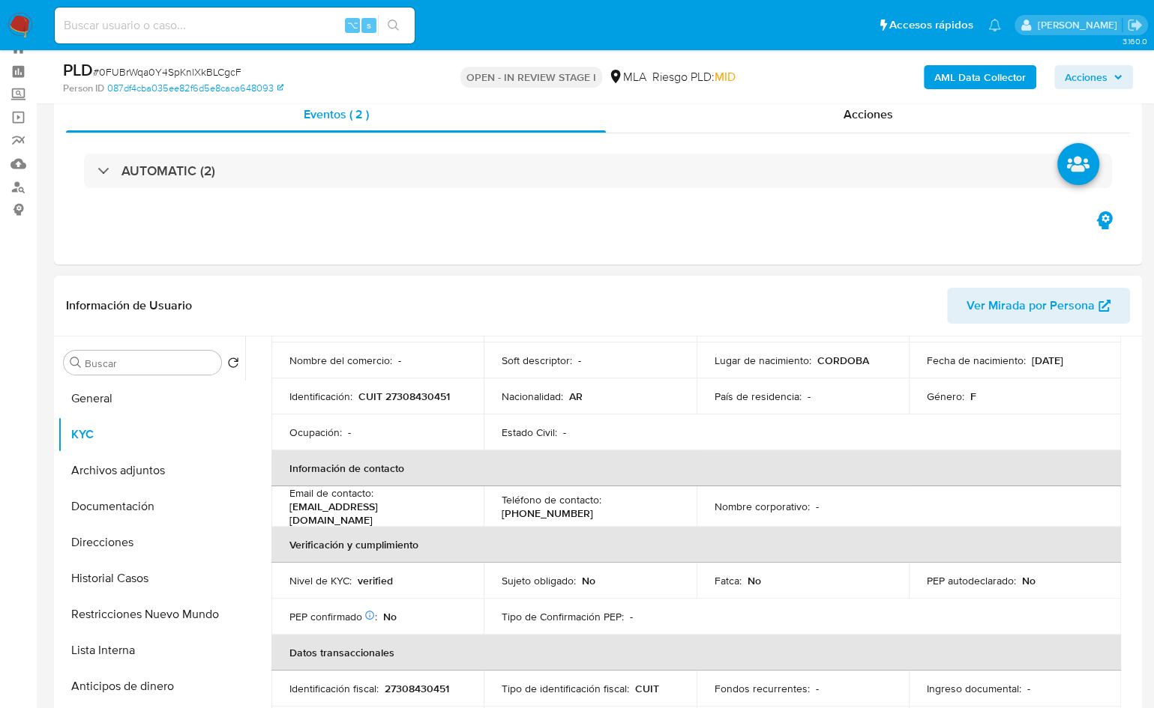
scroll to position [0, 0]
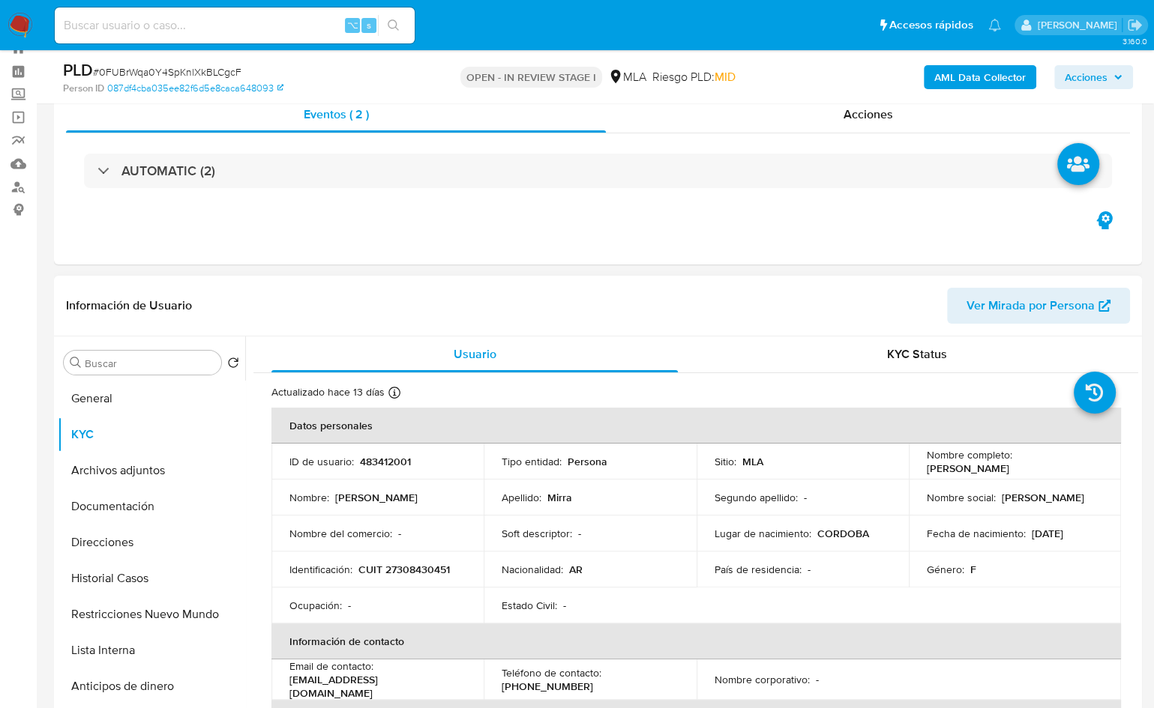
click at [1009, 465] on p "Marianela Mirra" at bounding box center [968, 468] width 82 height 13
drag, startPoint x: 1029, startPoint y: 465, endPoint x: 877, endPoint y: 361, distance: 184.0
click at [1009, 465] on p "Marianela Mirra" at bounding box center [968, 468] width 82 height 13
copy p "Marianela"
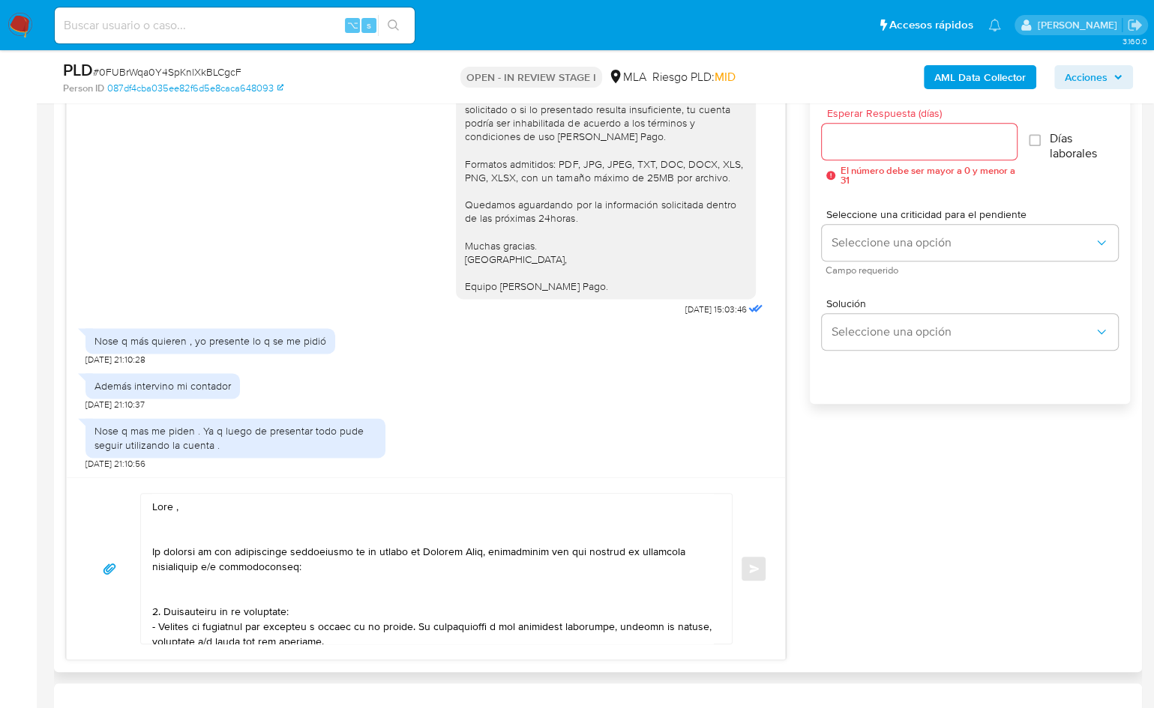
scroll to position [842, 0]
click at [176, 502] on textarea at bounding box center [432, 568] width 561 height 150
paste textarea "Marianela"
click at [195, 522] on textarea at bounding box center [432, 568] width 561 height 150
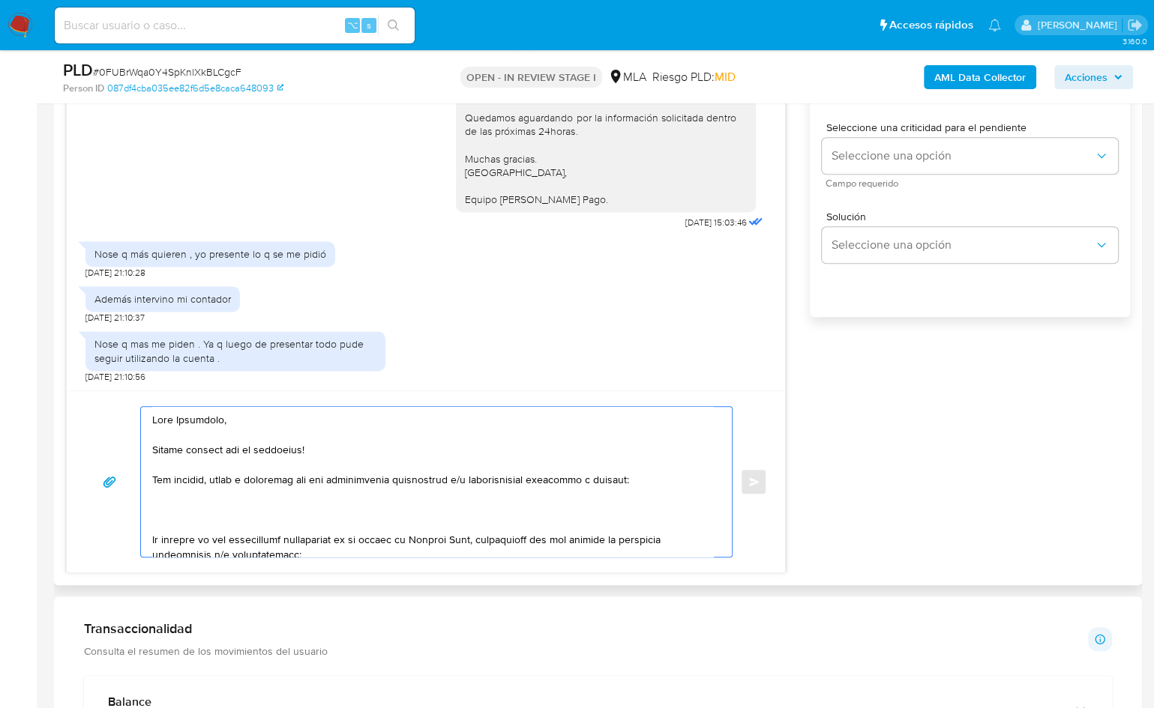
scroll to position [932, 0]
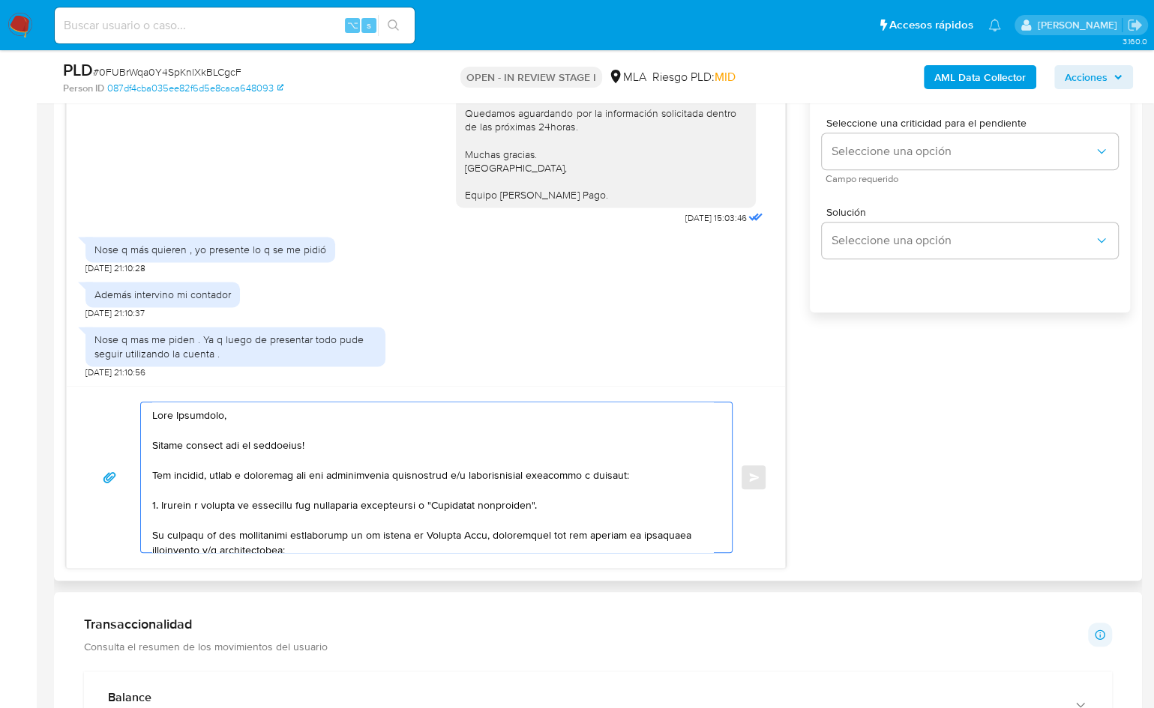
click at [424, 504] on textarea at bounding box center [432, 478] width 561 height 150
click at [639, 504] on textarea at bounding box center [432, 478] width 561 height 150
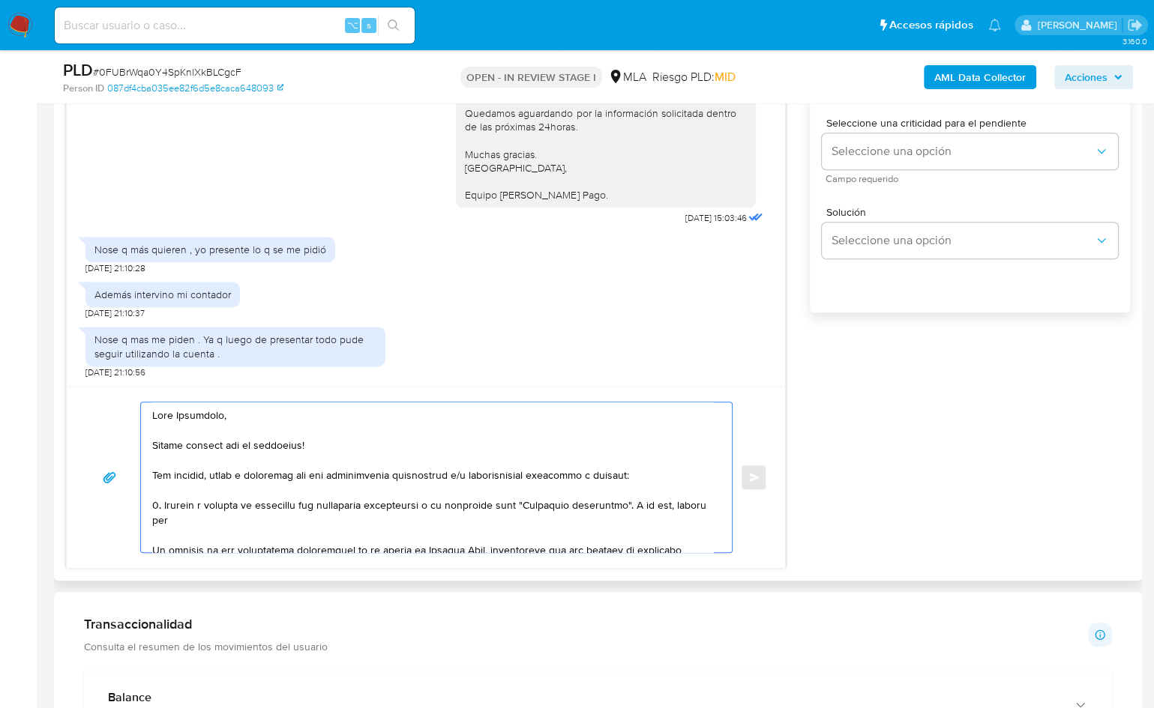
click at [214, 472] on textarea at bounding box center [432, 478] width 561 height 150
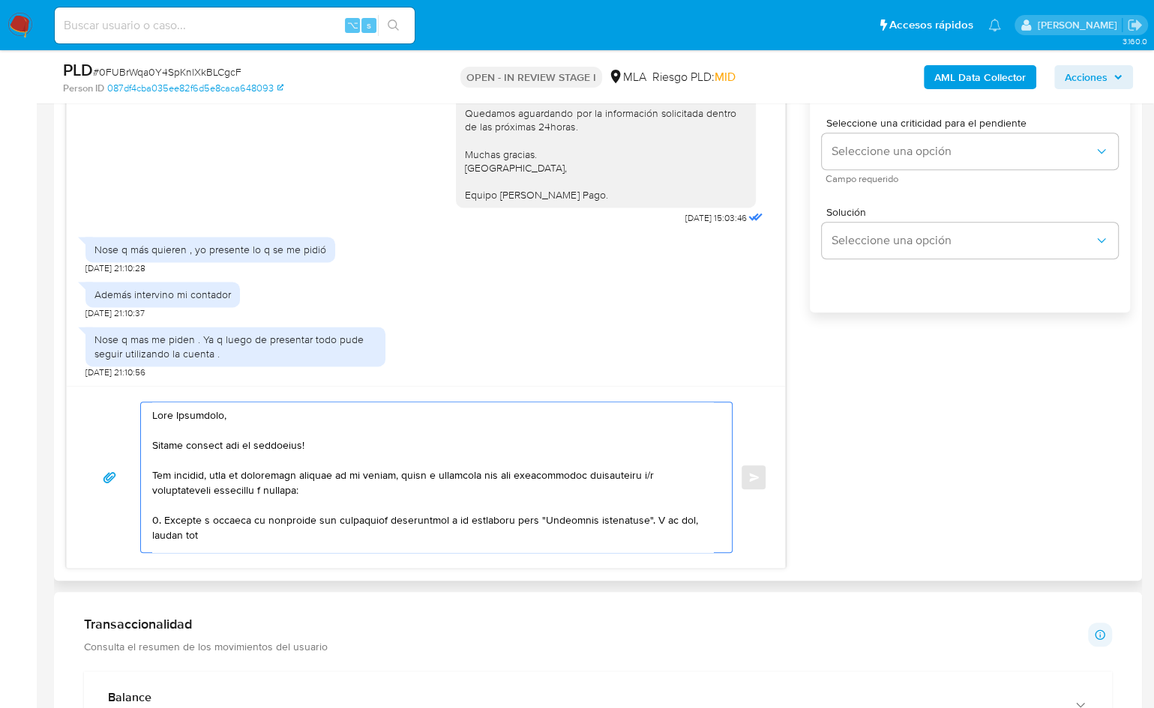
click at [243, 474] on textarea at bounding box center [432, 478] width 561 height 150
click at [343, 473] on textarea at bounding box center [432, 478] width 561 height 150
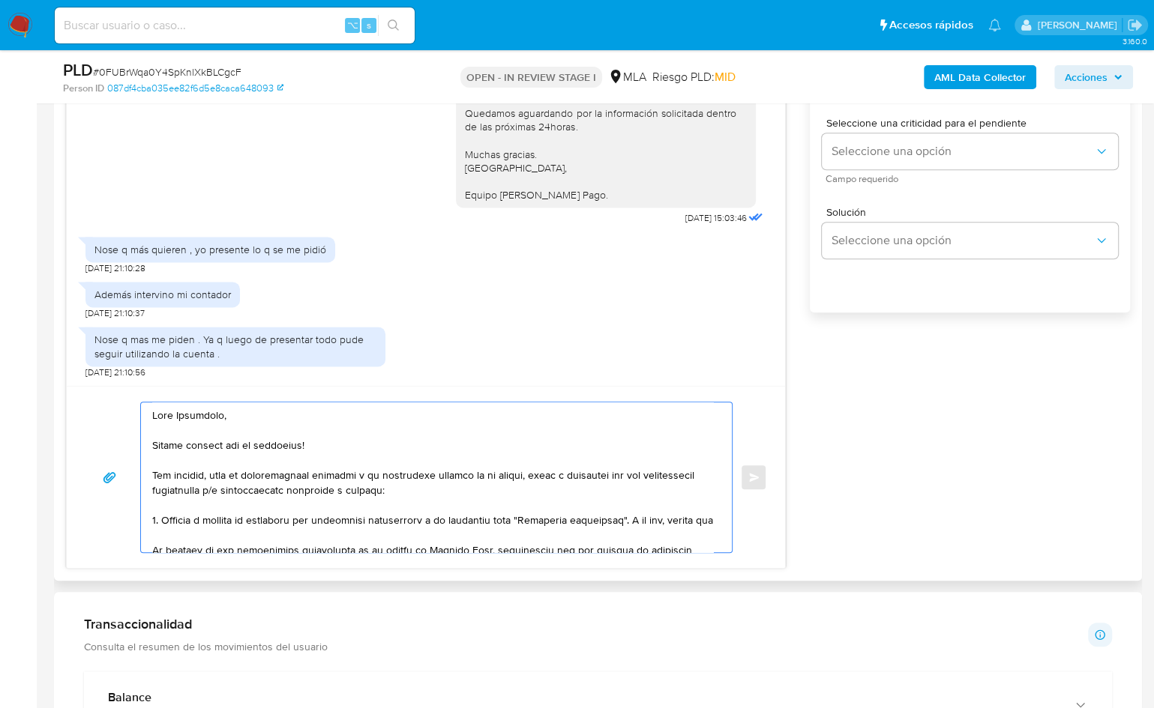
click at [491, 487] on textarea at bounding box center [432, 478] width 561 height 150
click at [217, 529] on textarea at bounding box center [432, 478] width 561 height 150
click at [358, 519] on textarea at bounding box center [432, 478] width 561 height 150
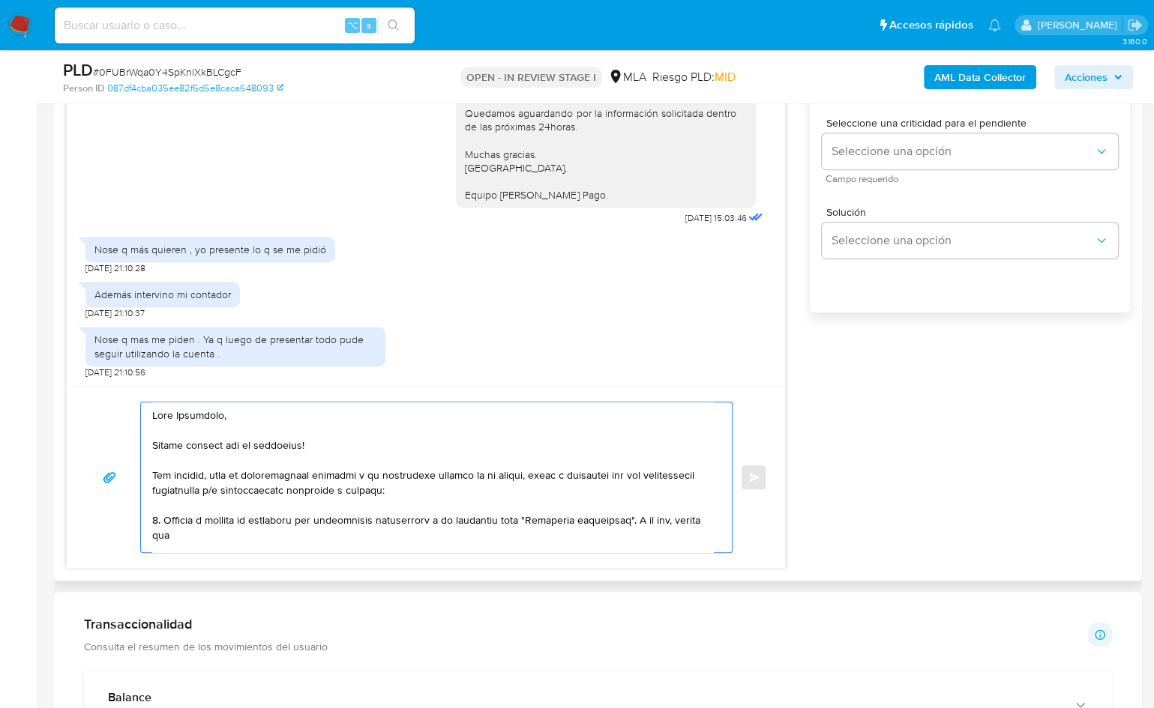
click at [625, 521] on textarea at bounding box center [432, 478] width 561 height 150
click at [304, 538] on textarea at bounding box center [432, 478] width 561 height 150
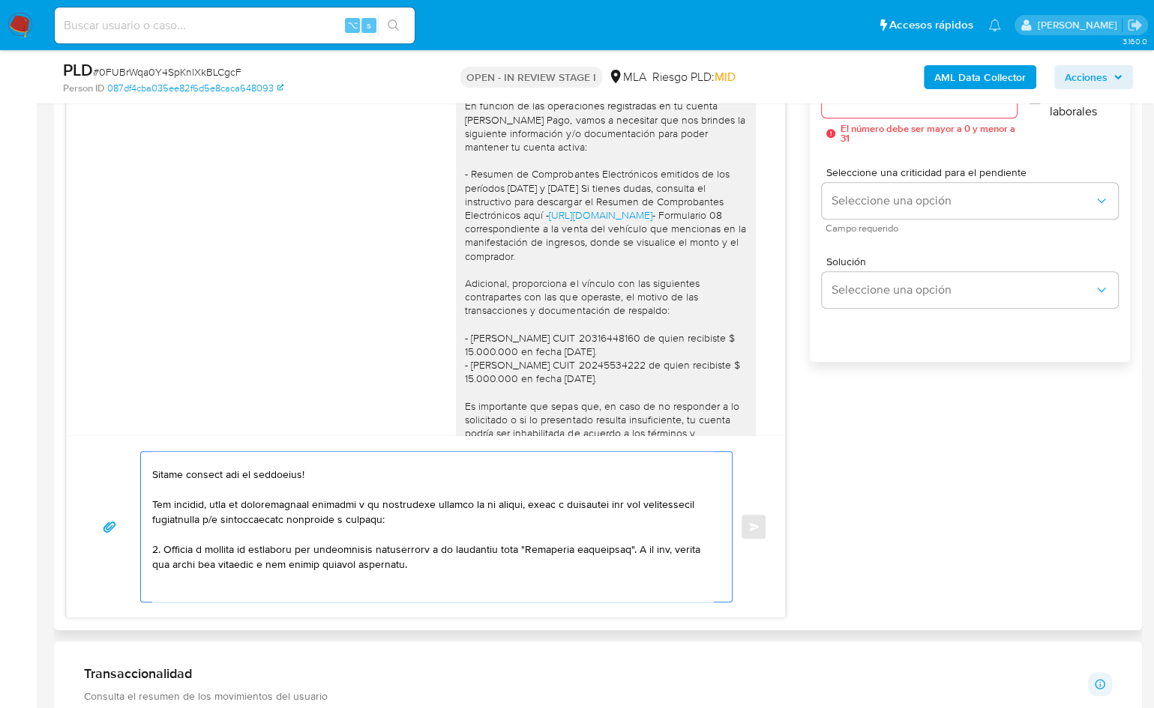
scroll to position [890, 0]
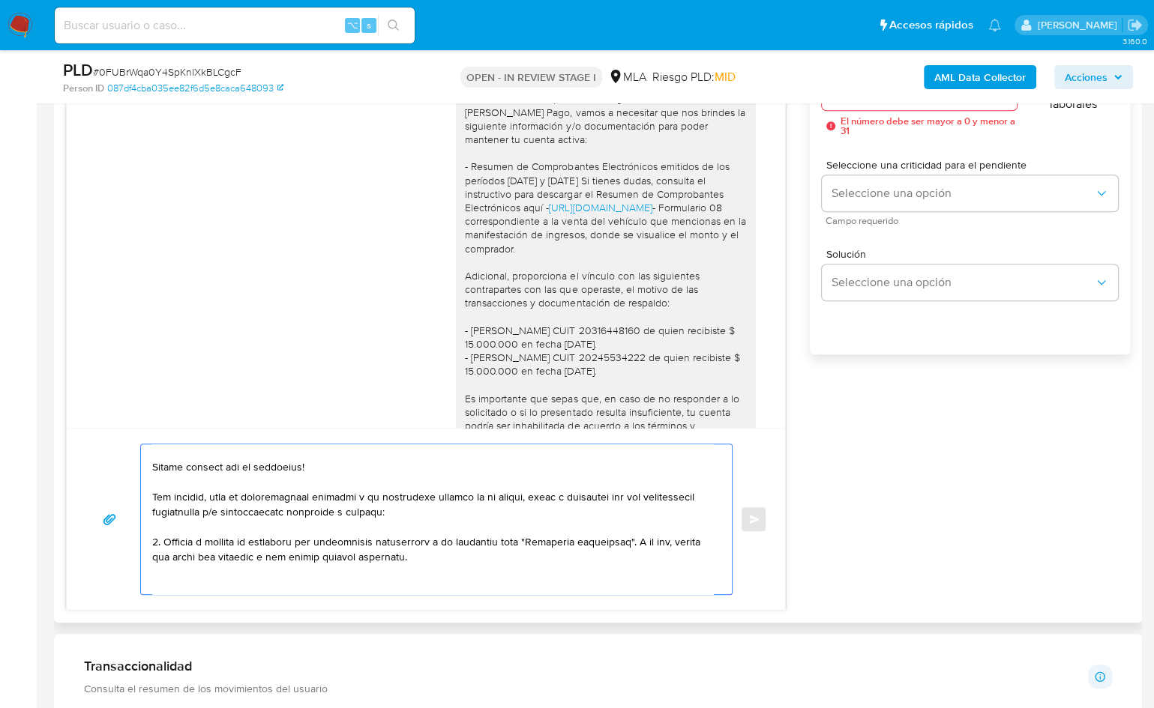
click at [212, 581] on textarea at bounding box center [432, 520] width 561 height 150
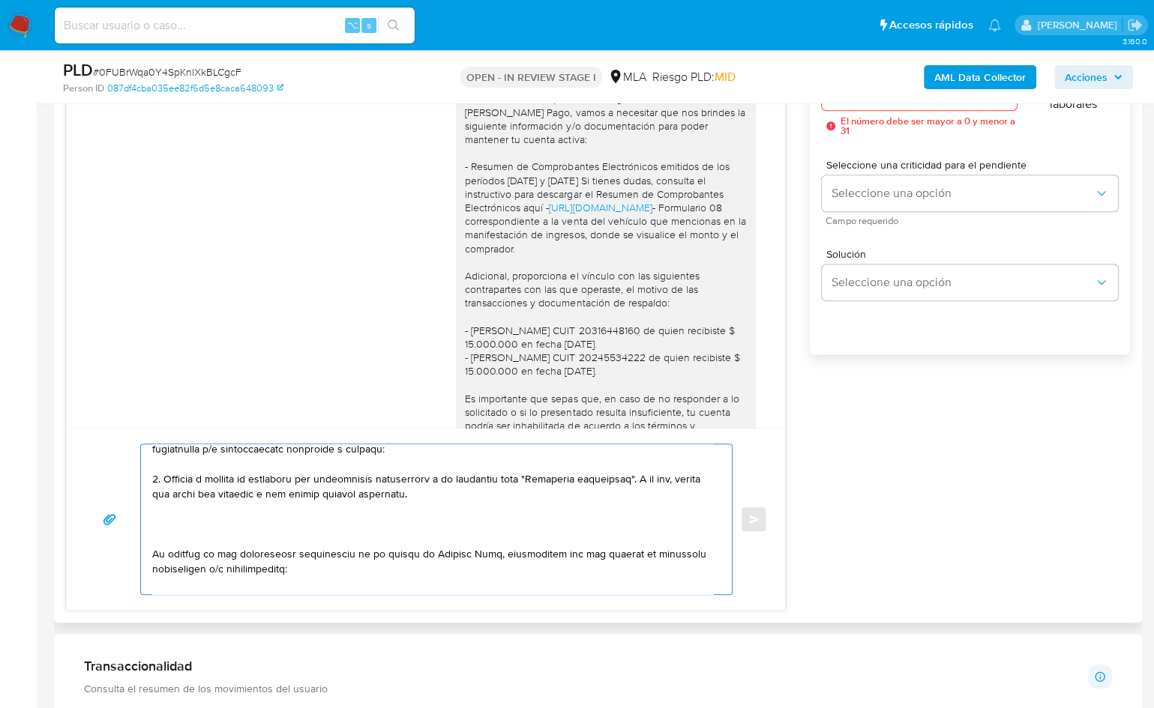
scroll to position [89, 0]
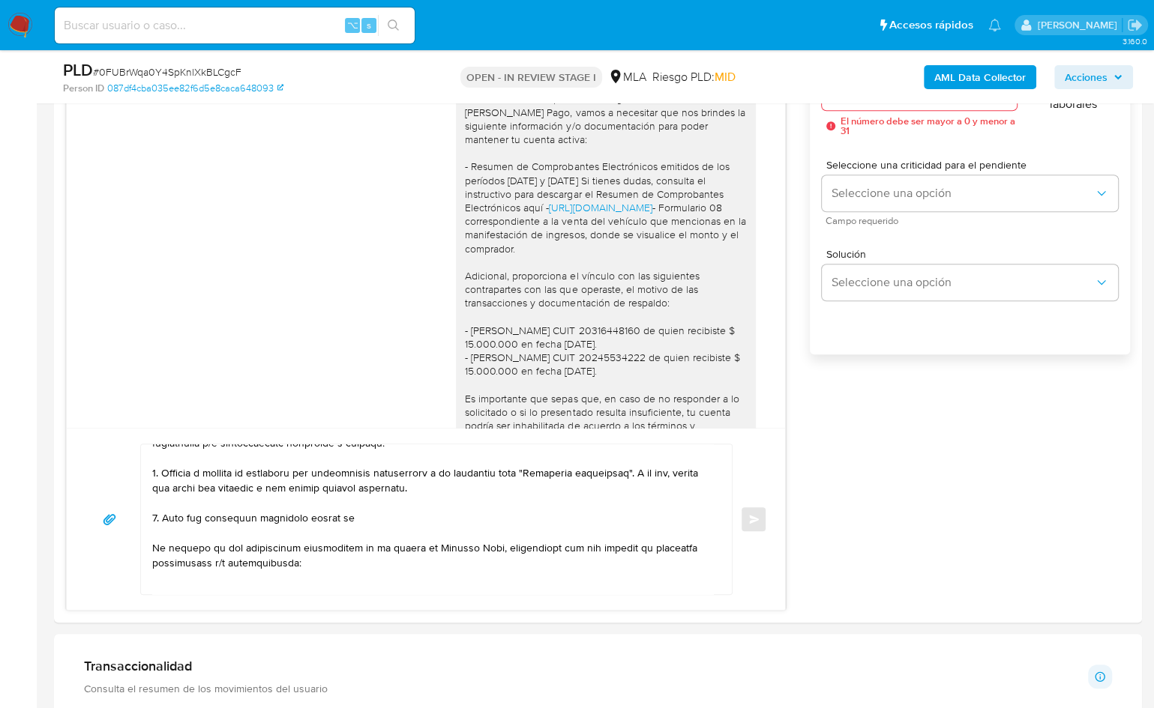
paste textarea "Federico Rafael Gramajo"
paste textarea "Fernando Augusto Robles"
click at [627, 516] on textarea at bounding box center [432, 520] width 561 height 150
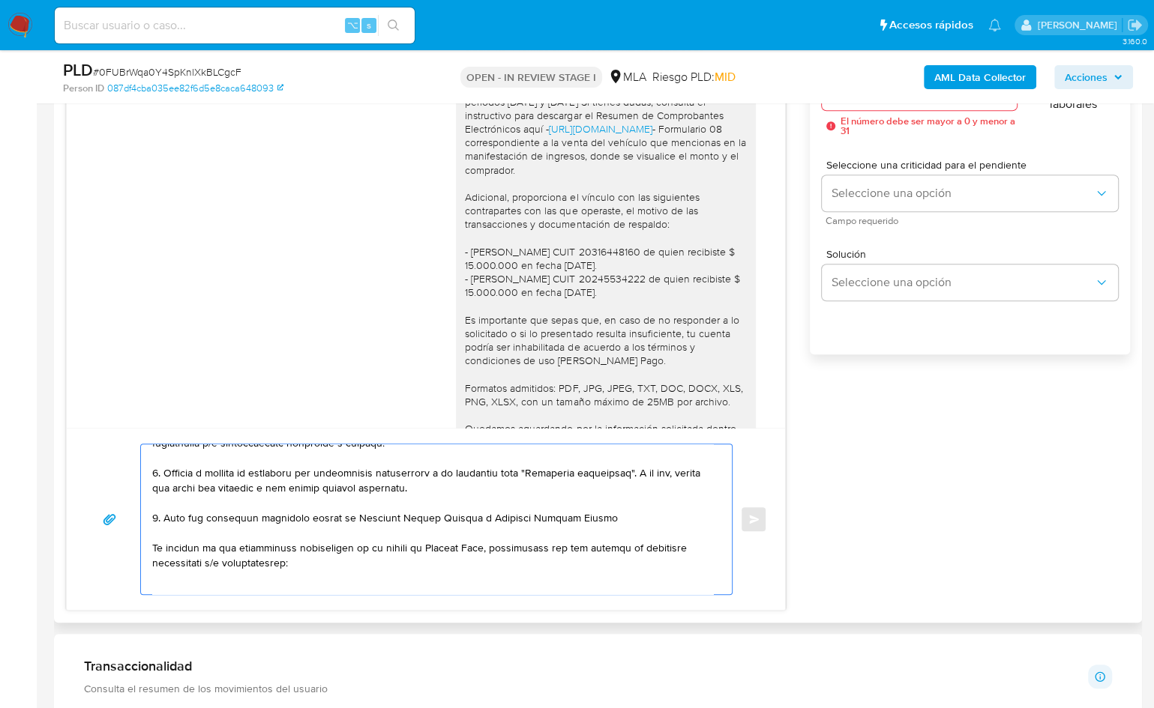
scroll to position [1609, 0]
drag, startPoint x: 464, startPoint y: 517, endPoint x: 581, endPoint y: 485, distance: 121.1
click at [464, 516] on textarea at bounding box center [432, 520] width 561 height 150
paste textarea "$ 20.000.000,00"
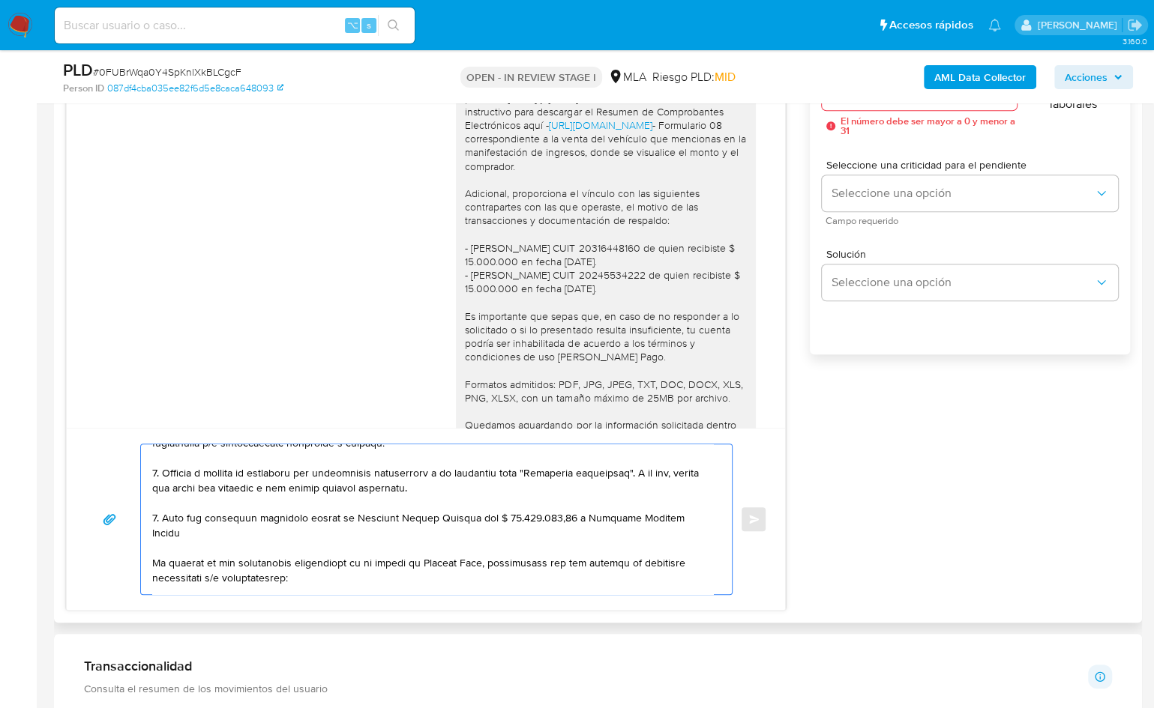
click at [593, 523] on textarea at bounding box center [432, 520] width 561 height 150
click at [699, 520] on textarea at bounding box center [432, 520] width 561 height 150
paste textarea "$ 15.000.000,00"
click at [252, 530] on textarea at bounding box center [432, 520] width 561 height 150
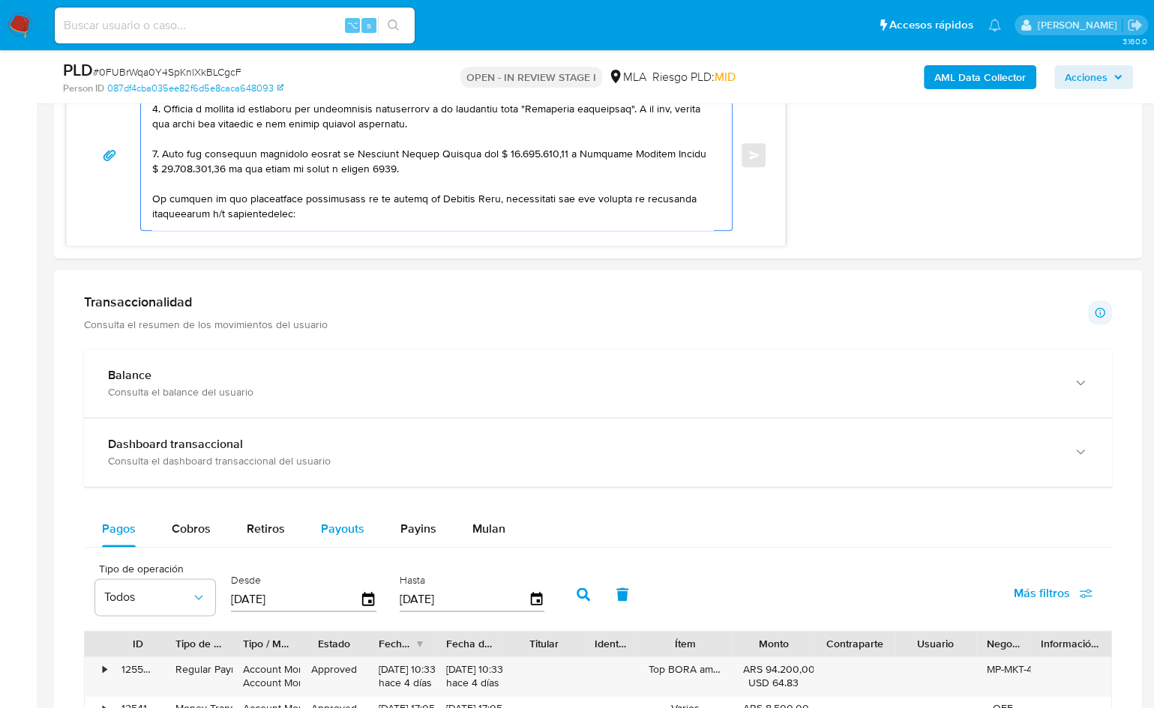
scroll to position [1297, 0]
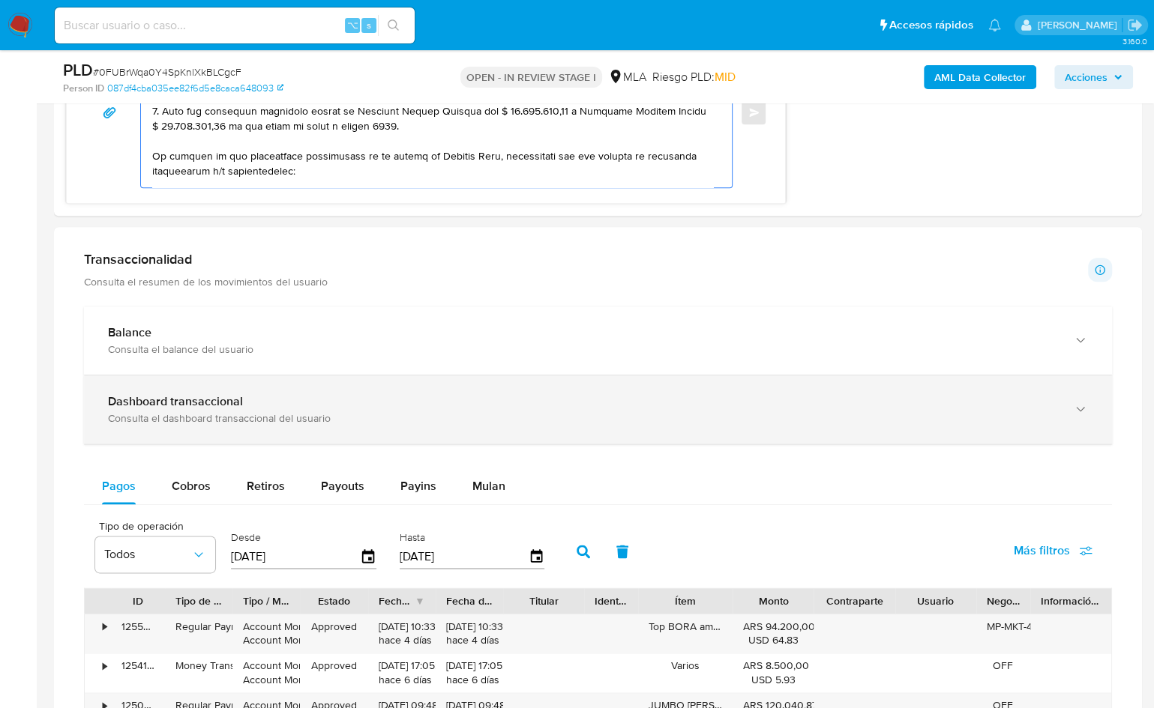
type textarea "Hola Marianela, Muchas gracias por tu respuesta! Sin embargo, dada la documenta…"
click at [229, 404] on b "Dashboard transaccional" at bounding box center [175, 401] width 135 height 17
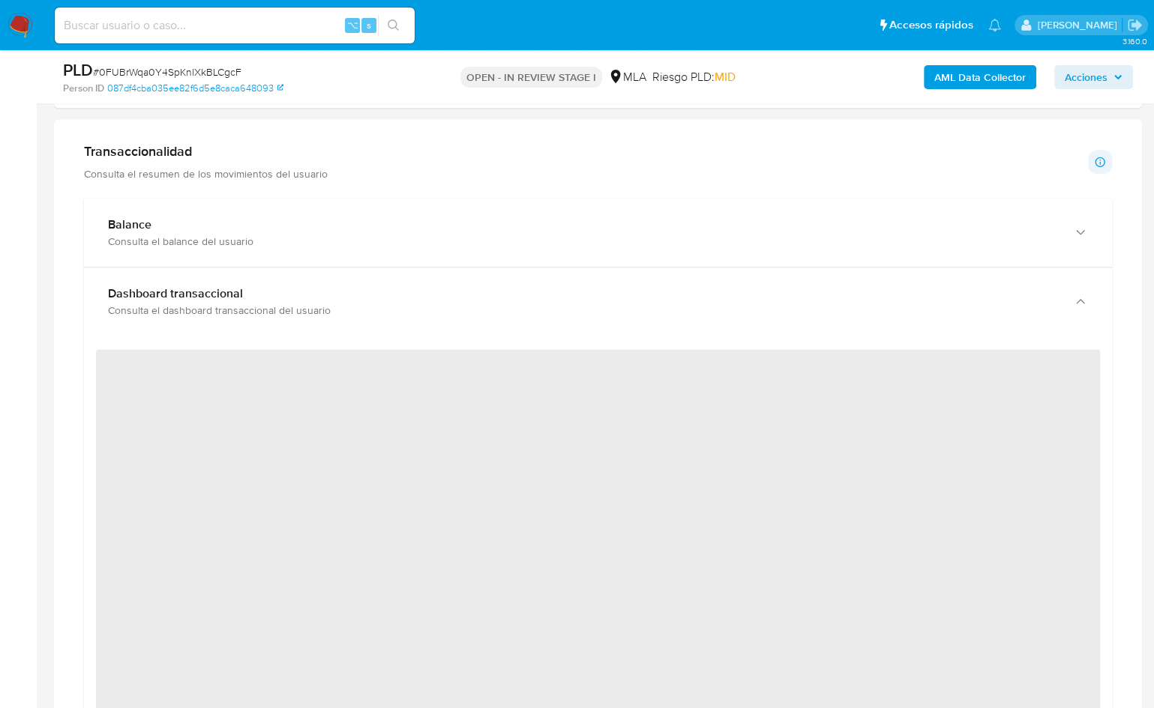
scroll to position [1429, 0]
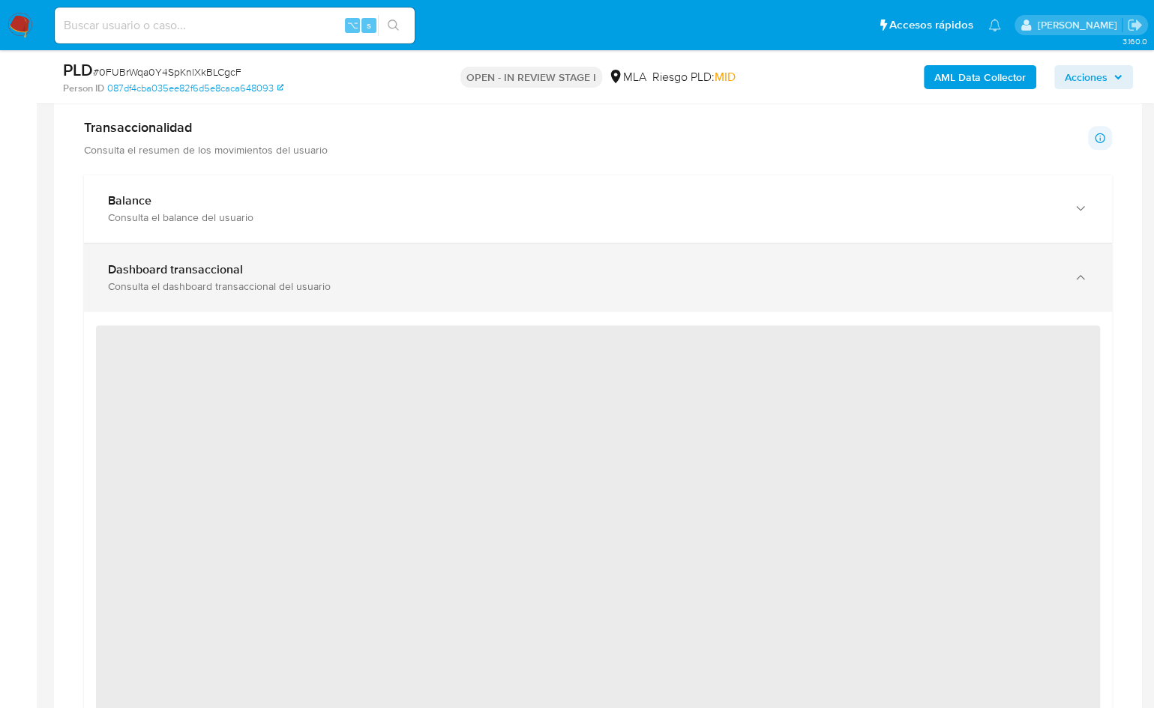
click at [442, 244] on div "Dashboard transaccional Consulta el dashboard transaccional del usuario" at bounding box center [598, 278] width 1028 height 68
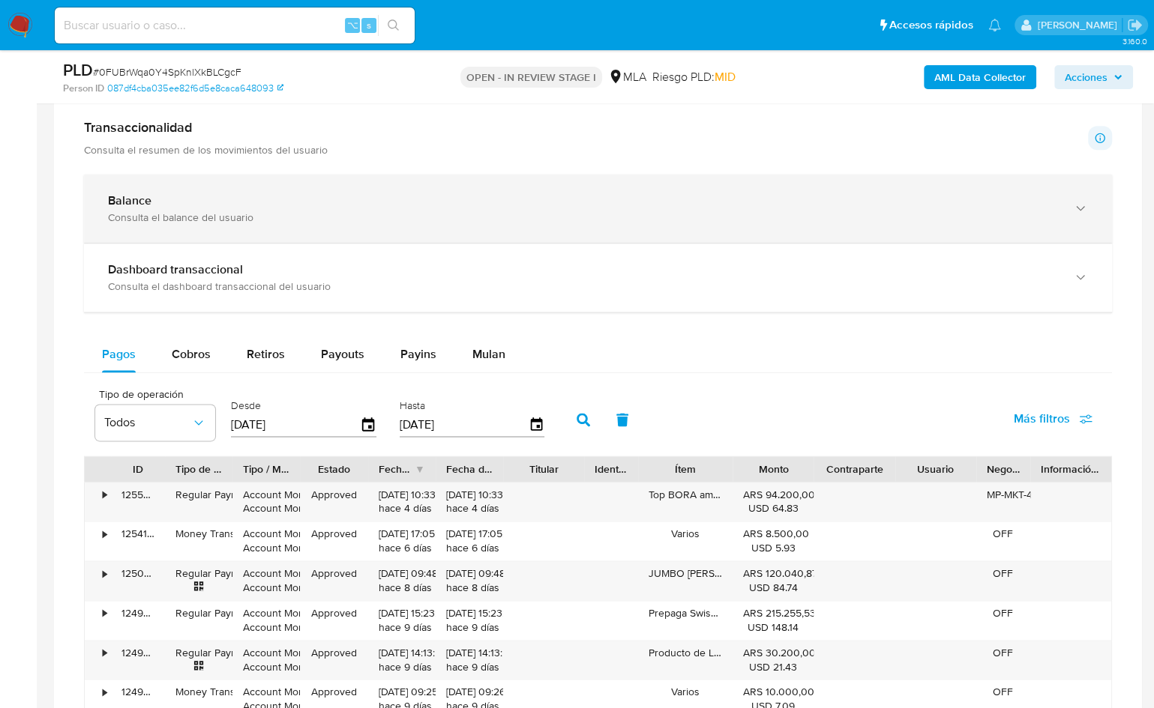
click at [438, 220] on div "Consulta el balance del usuario" at bounding box center [583, 217] width 950 height 13
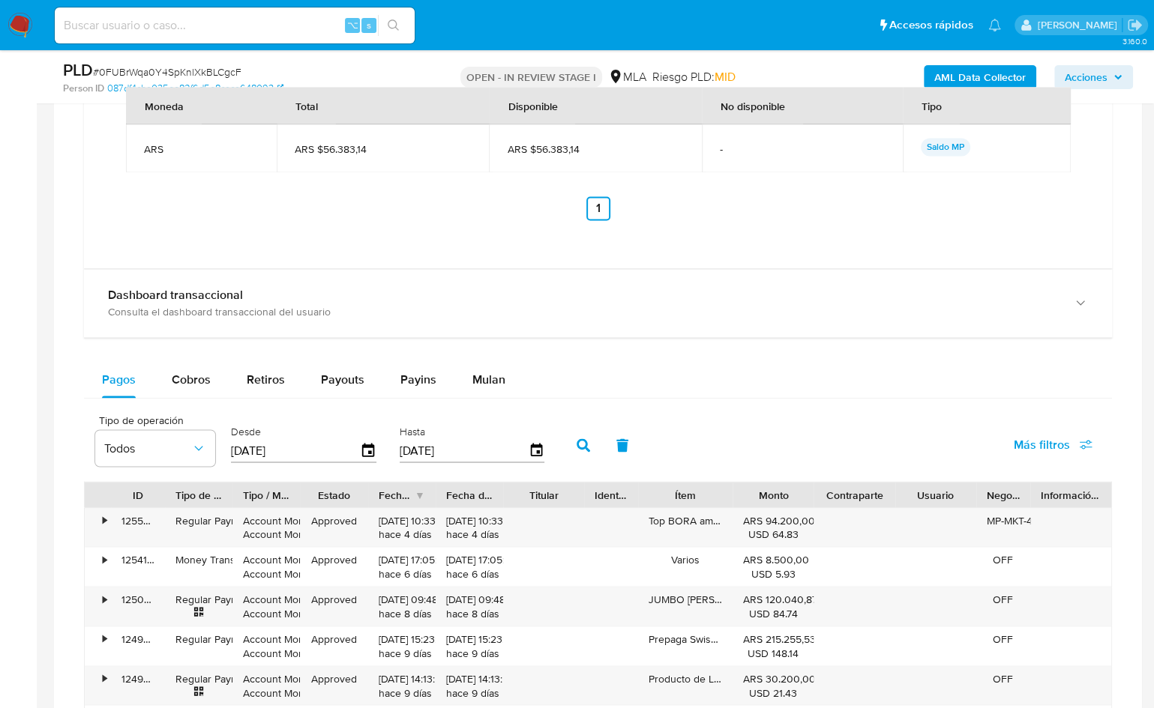
scroll to position [1970, 0]
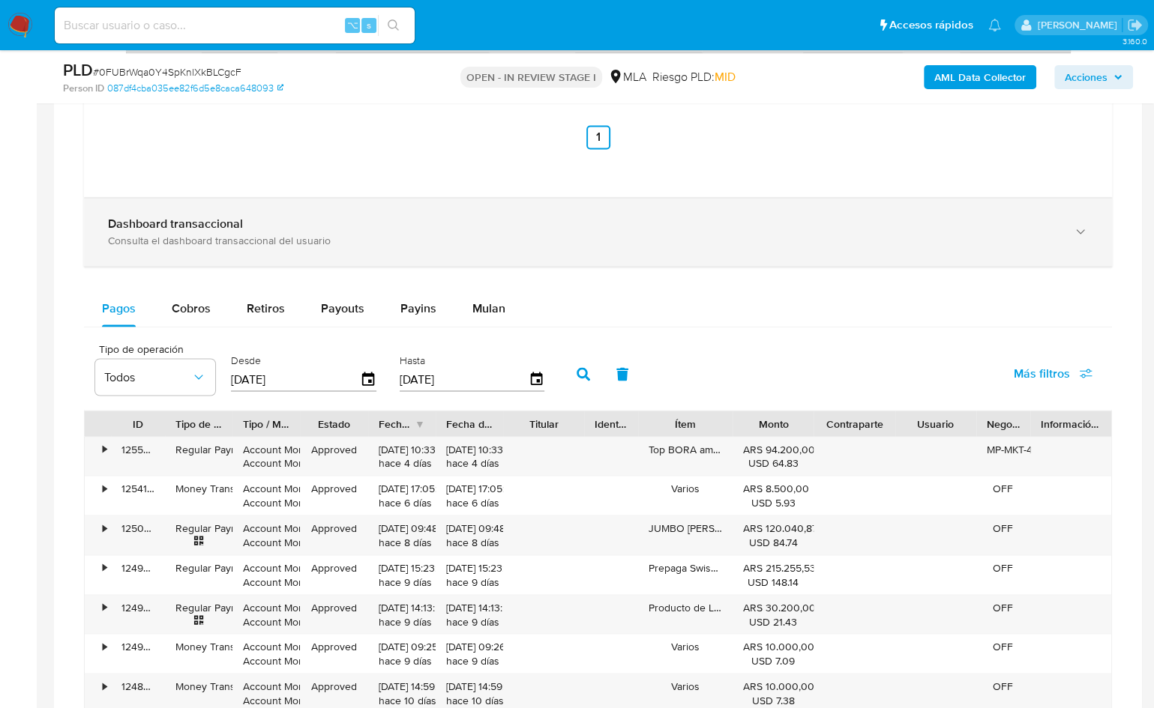
click at [303, 202] on div "Dashboard transaccional Consulta el dashboard transaccional del usuario" at bounding box center [598, 232] width 1028 height 68
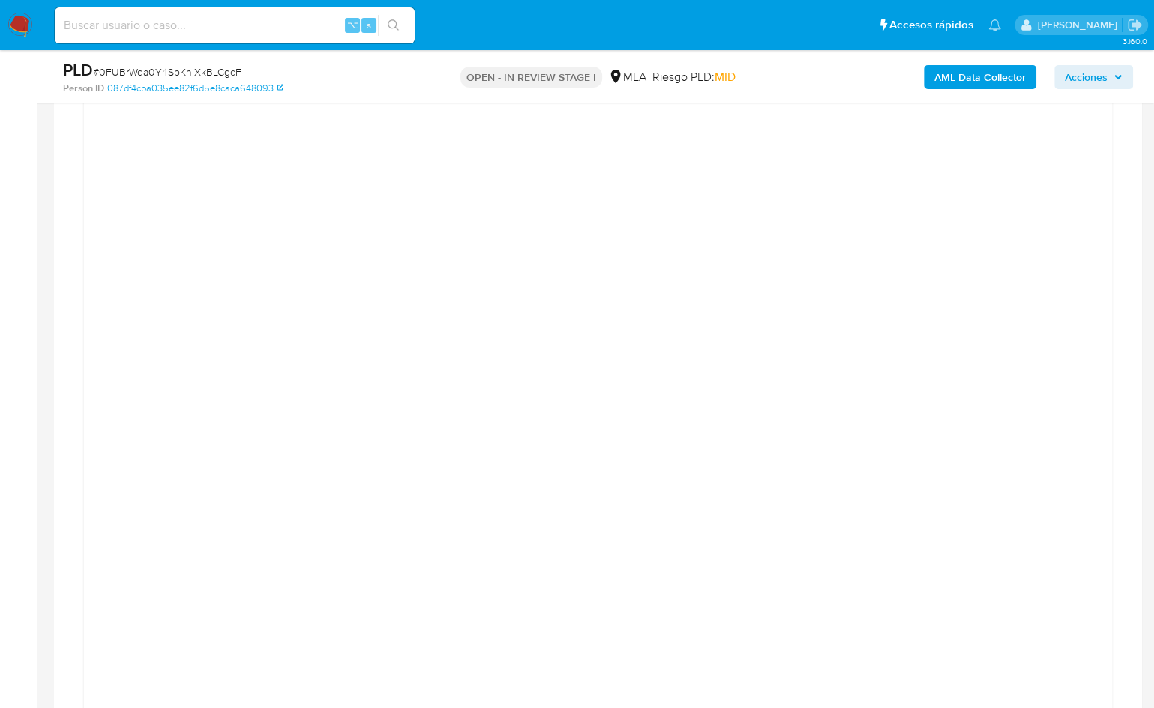
scroll to position [2110, 0]
click at [1075, 323] on div at bounding box center [598, 476] width 1004 height 675
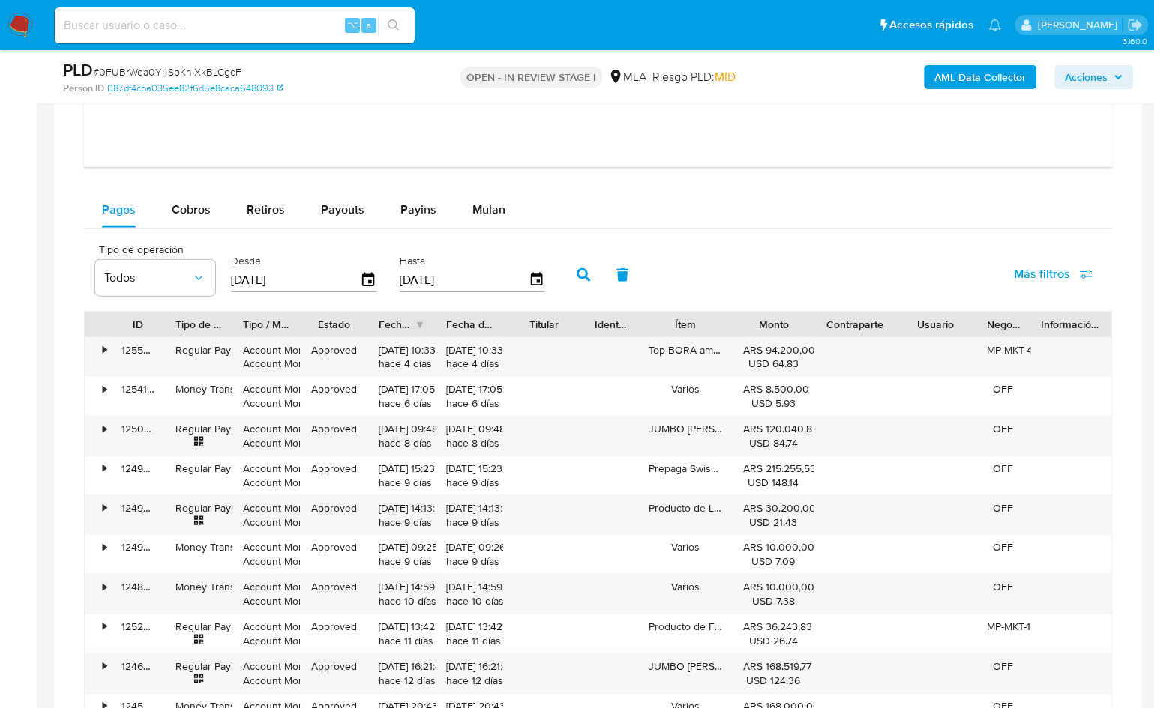
scroll to position [2780, 0]
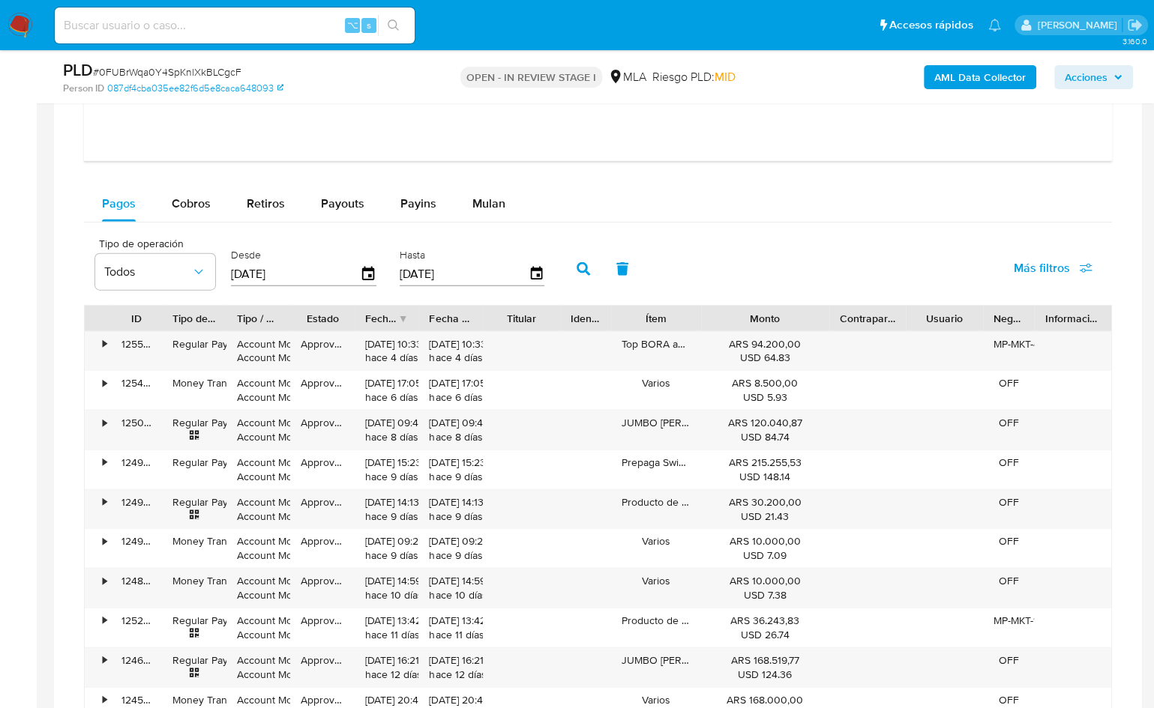
drag, startPoint x: 810, startPoint y: 312, endPoint x: 857, endPoint y: 313, distance: 47.2
click at [857, 313] on div "ID Tipo de operación Tipo / Método Estado Fecha de creación Fecha de aprobación…" at bounding box center [598, 318] width 1026 height 25
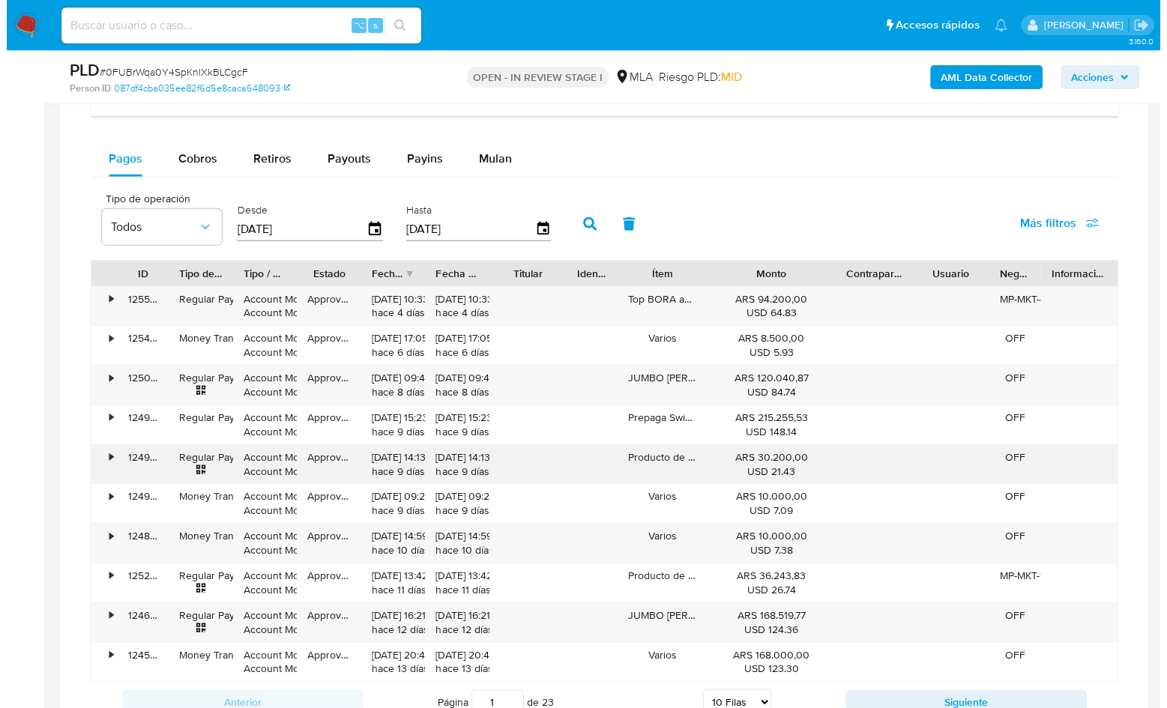
scroll to position [2890, 0]
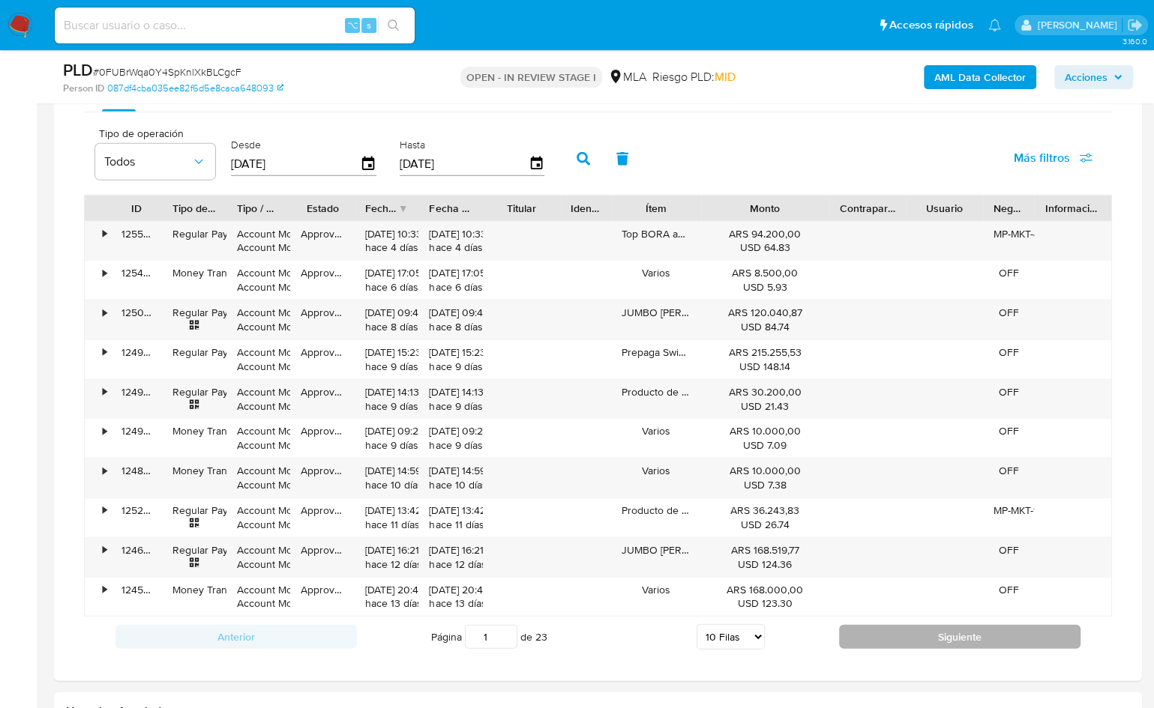
click at [900, 625] on button "Siguiente" at bounding box center [959, 637] width 241 height 24
type input "2"
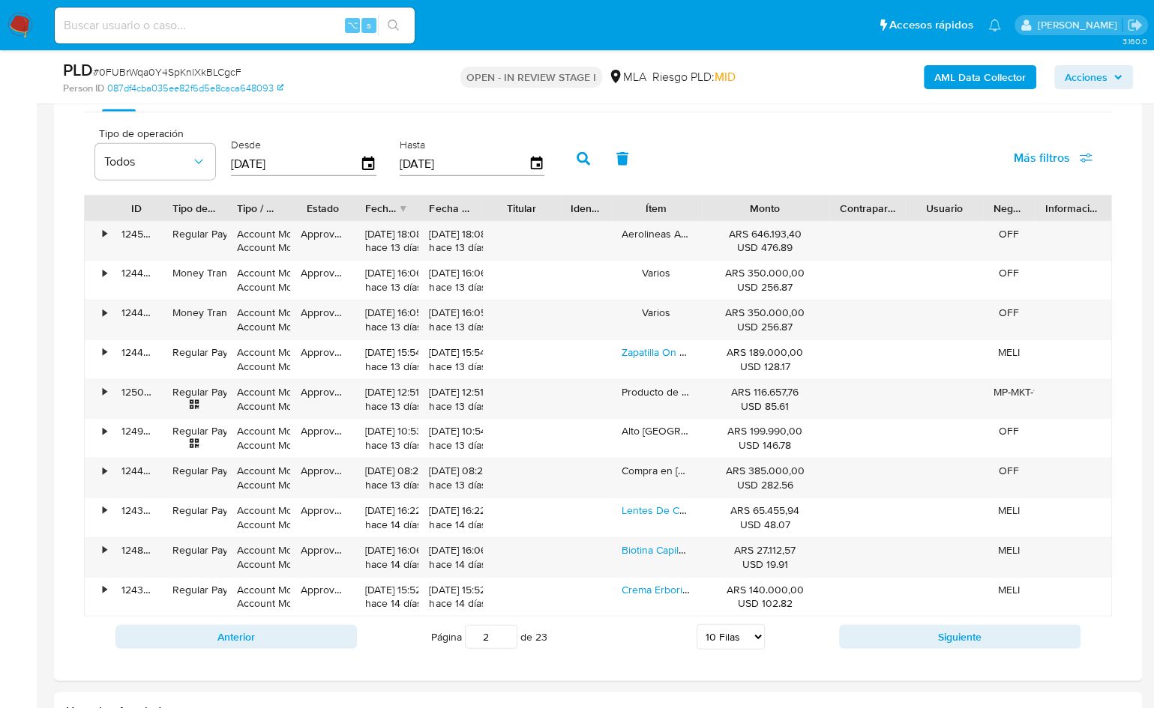
click at [214, 184] on div "Tipo de operación Todos Desde 21/06/2025 Hasta 18/09/2025 Más filtros" at bounding box center [598, 157] width 1028 height 75
click at [204, 172] on button "Todos" at bounding box center [155, 162] width 120 height 36
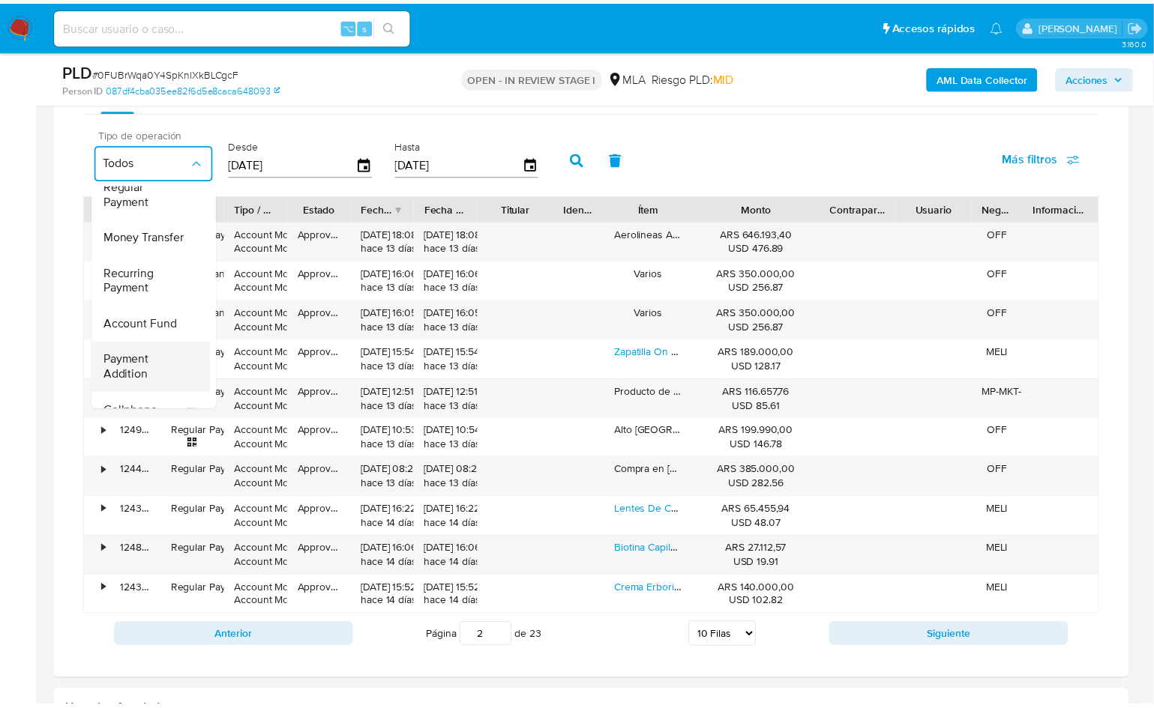
scroll to position [56, 0]
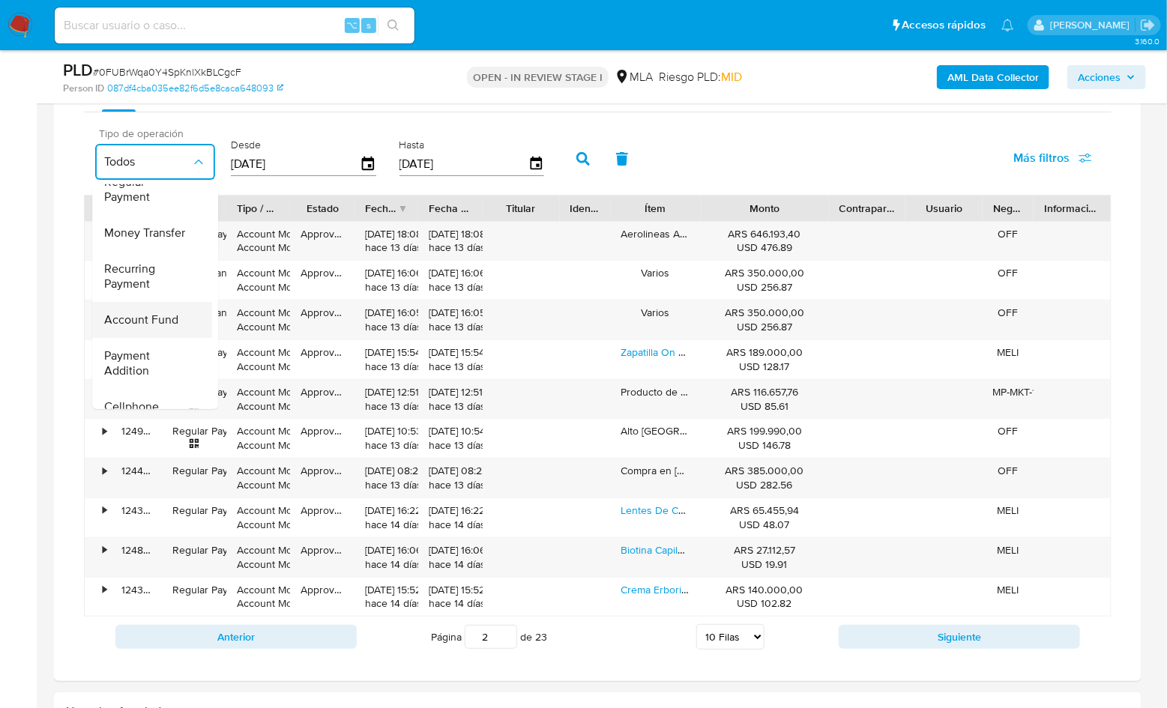
click at [133, 324] on span "Account Fund" at bounding box center [141, 320] width 74 height 15
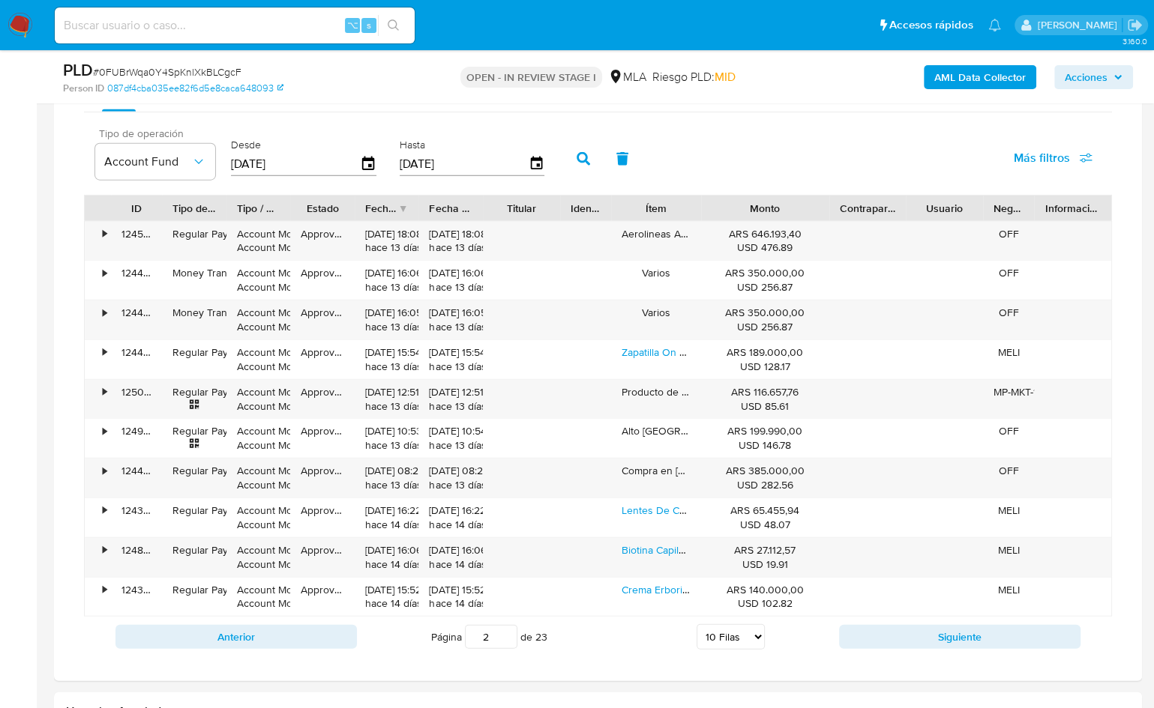
click at [295, 142] on label "Desde" at bounding box center [303, 145] width 145 height 14
click at [362, 160] on icon "button" at bounding box center [368, 163] width 12 height 13
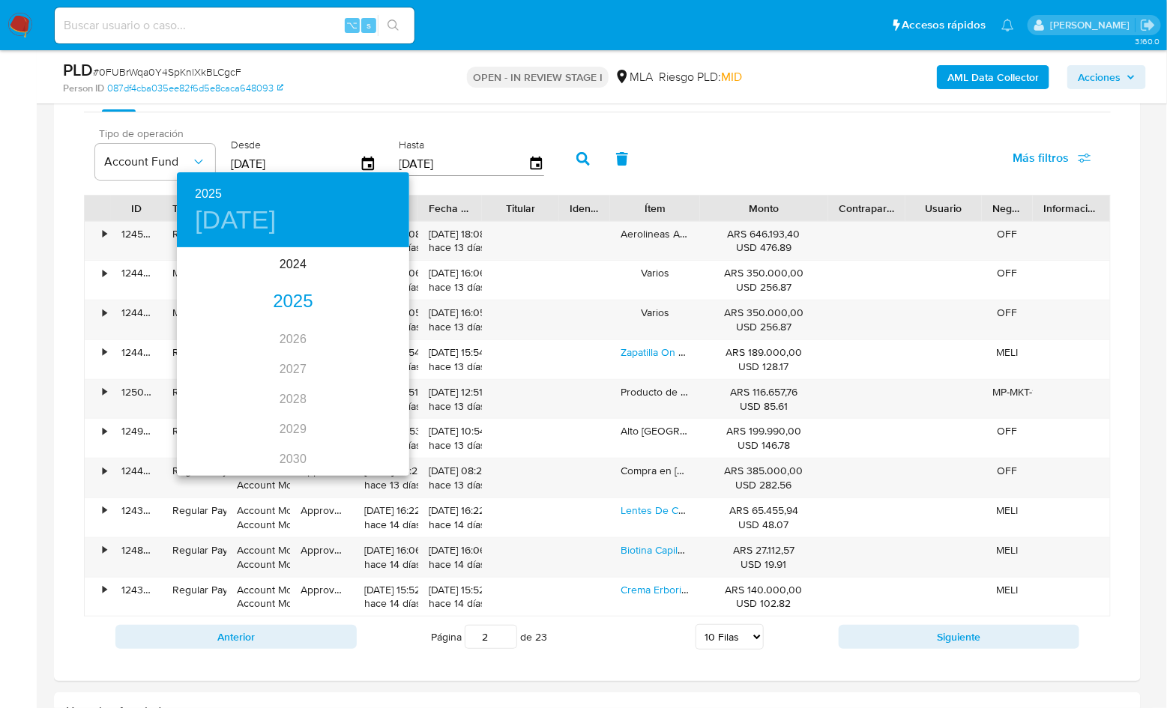
click at [288, 311] on div "2025" at bounding box center [293, 302] width 232 height 30
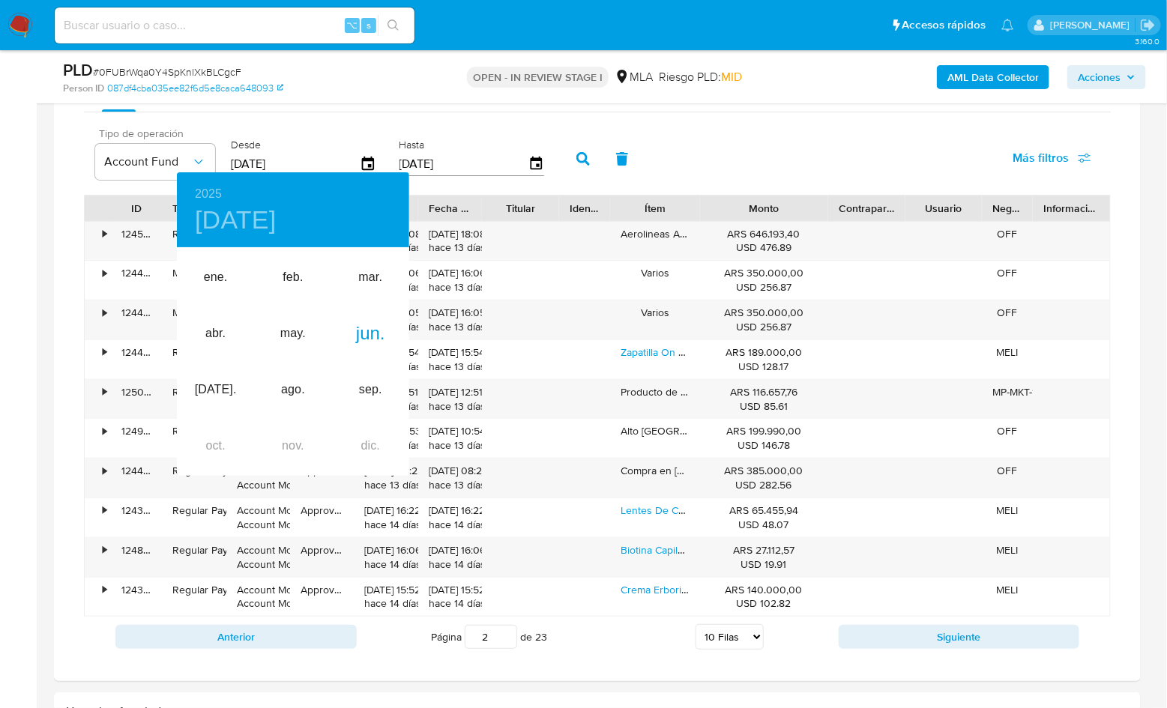
click at [756, 182] on div at bounding box center [583, 354] width 1167 height 708
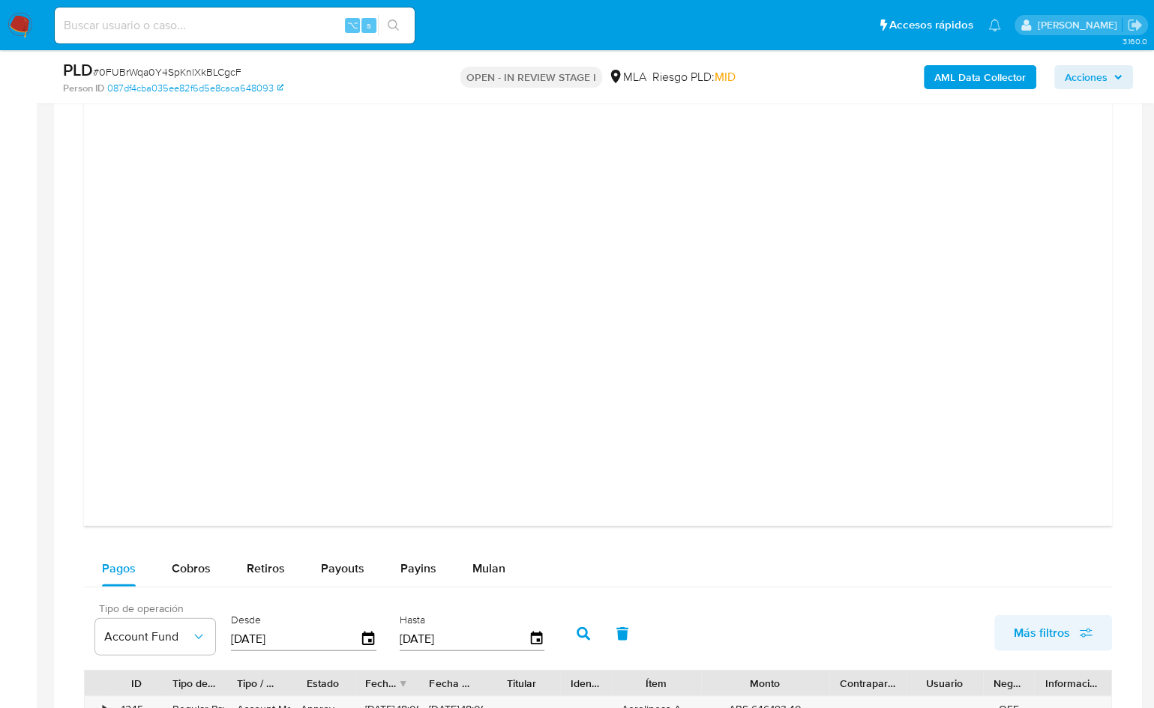
scroll to position [2732, 0]
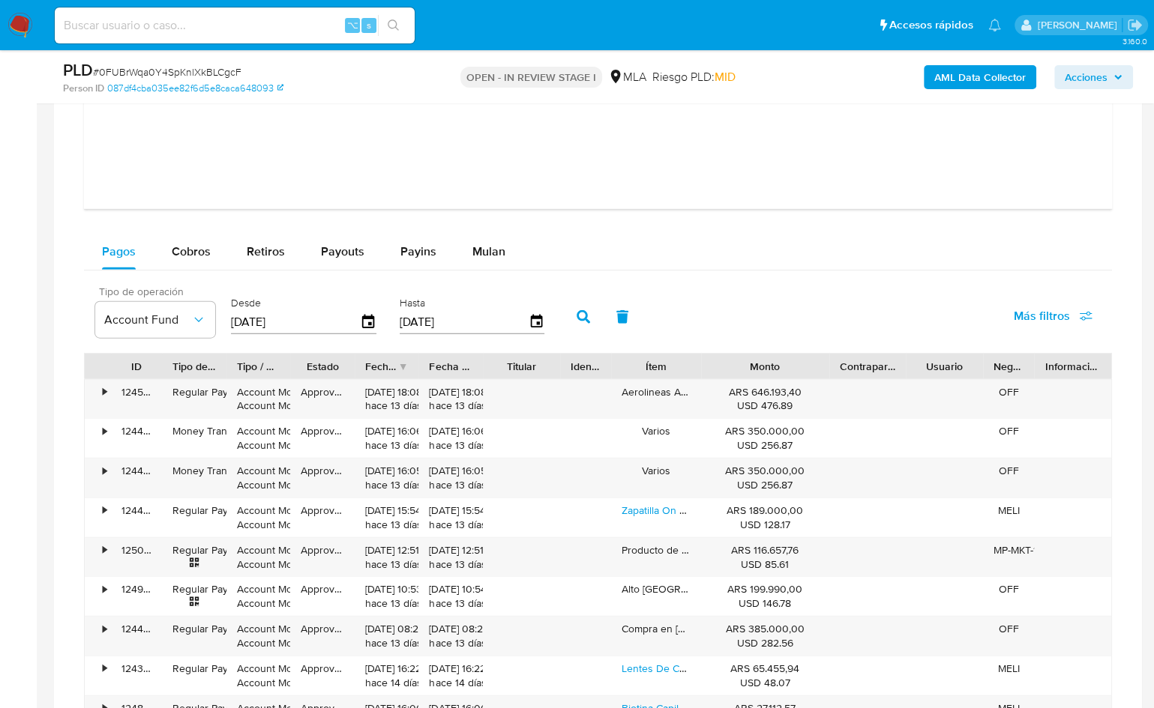
click at [298, 315] on input "21/06/2025" at bounding box center [295, 322] width 129 height 24
click at [362, 316] on icon "button" at bounding box center [368, 321] width 12 height 13
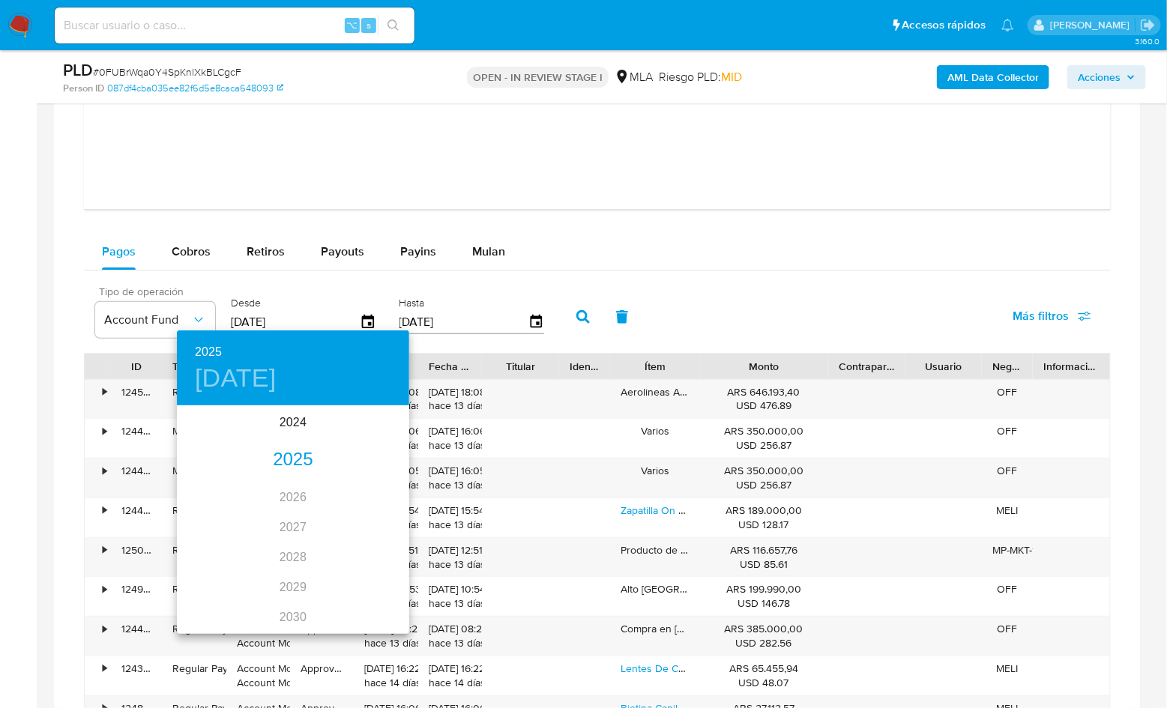
click at [286, 451] on div "2025" at bounding box center [293, 460] width 232 height 30
click at [385, 555] on div "sep." at bounding box center [370, 548] width 77 height 56
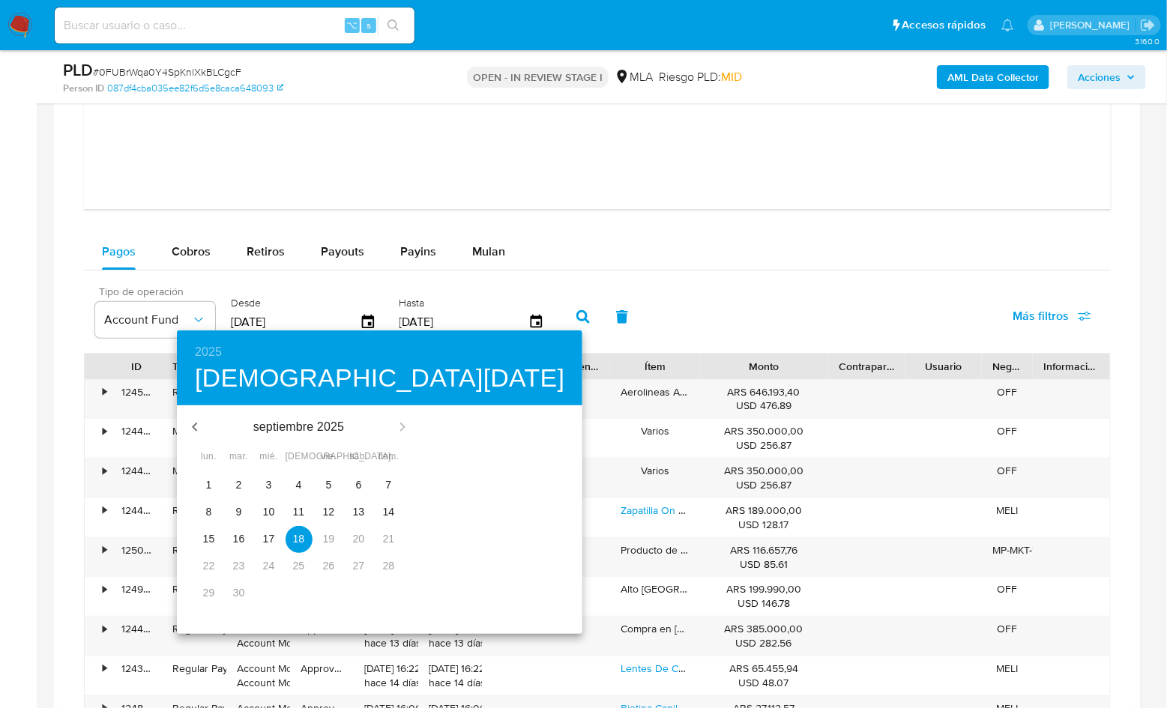
click at [206, 489] on p "1" at bounding box center [209, 485] width 6 height 15
type input "01/09/2025"
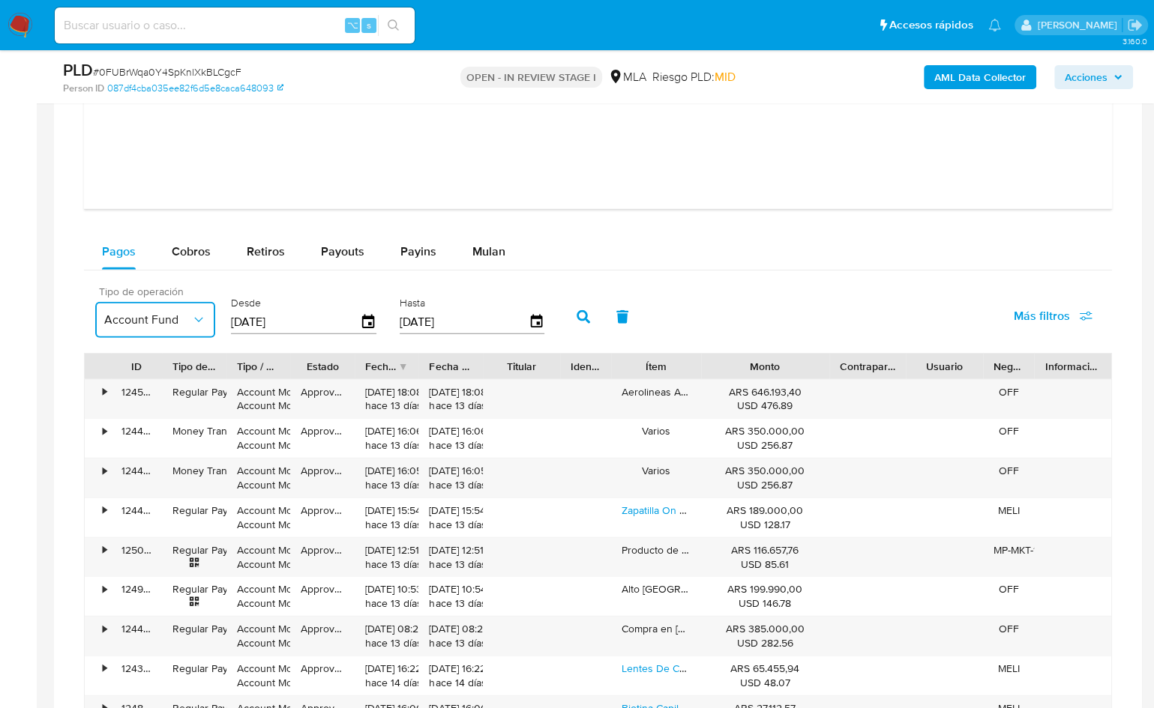
drag, startPoint x: 115, startPoint y: 310, endPoint x: 131, endPoint y: 310, distance: 16.5
click at [115, 313] on span "Account Fund" at bounding box center [147, 320] width 87 height 15
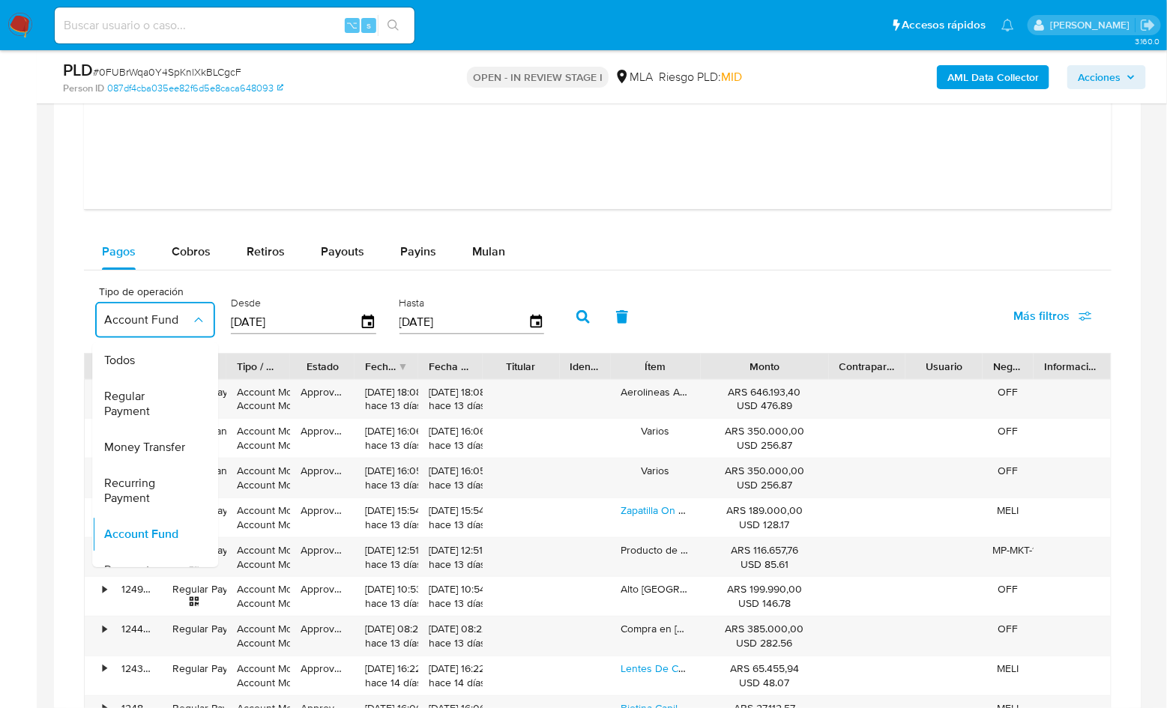
drag, startPoint x: 152, startPoint y: 358, endPoint x: 208, endPoint y: 358, distance: 56.2
click at [152, 358] on div "Todos" at bounding box center [147, 361] width 87 height 36
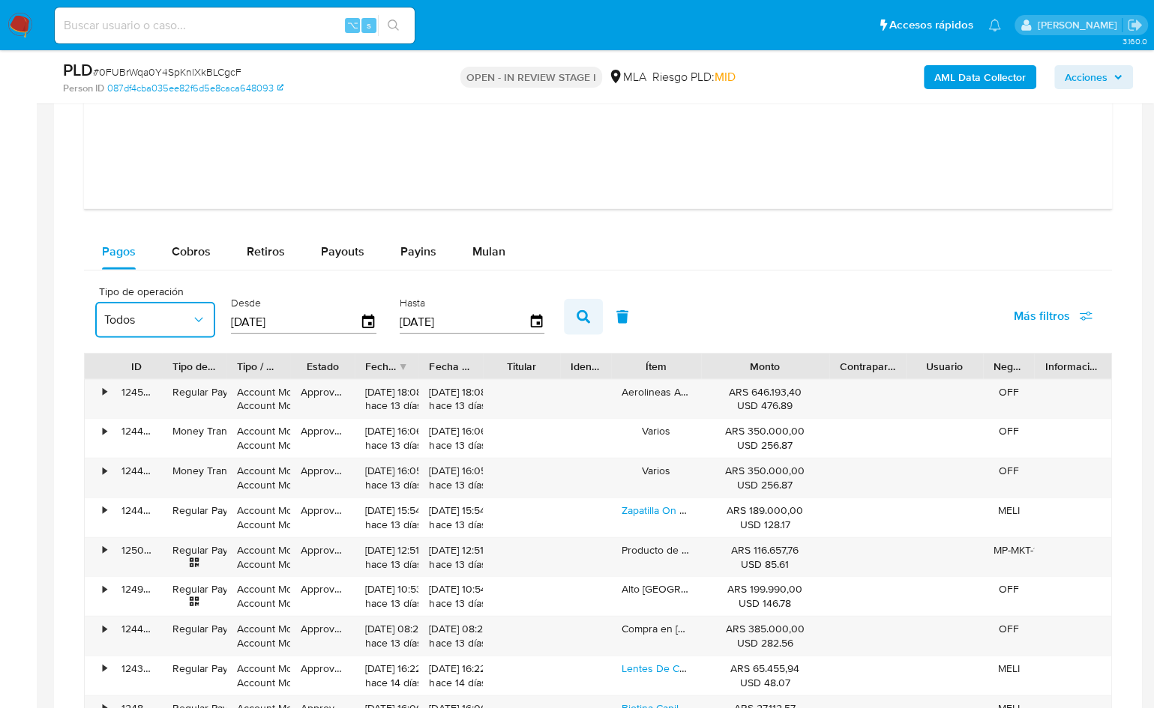
click at [566, 312] on button "button" at bounding box center [583, 317] width 39 height 36
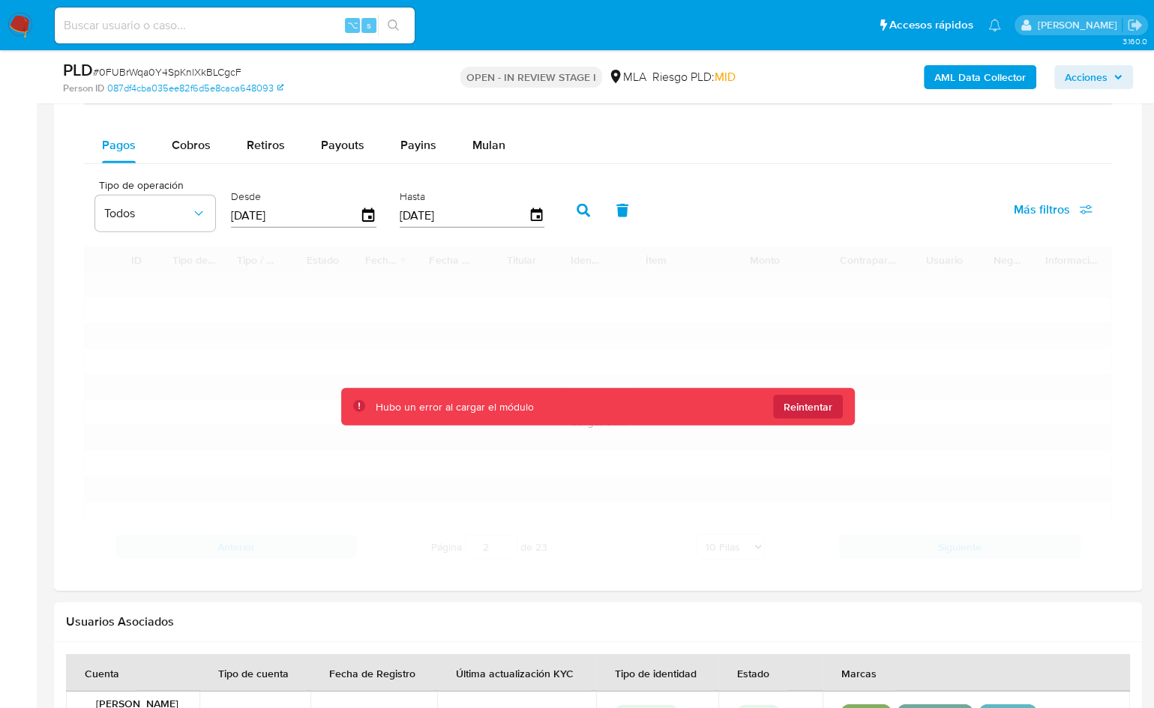
scroll to position [2840, 0]
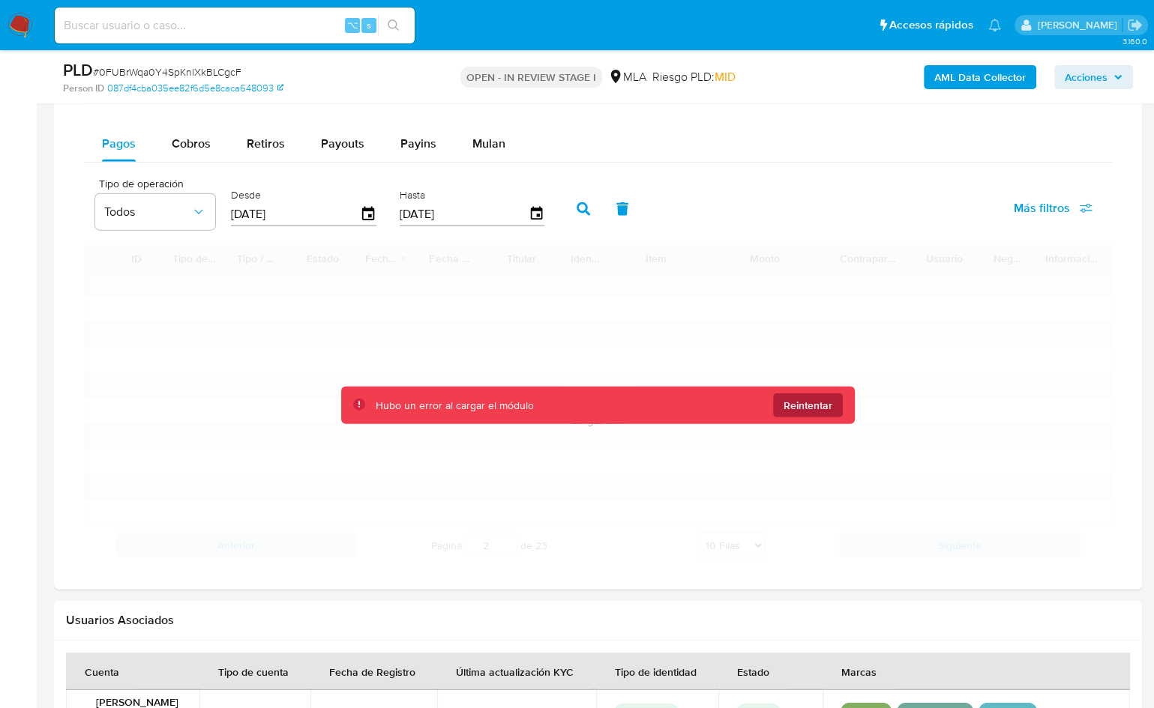
click at [821, 397] on span "Reintentar" at bounding box center [807, 406] width 49 height 24
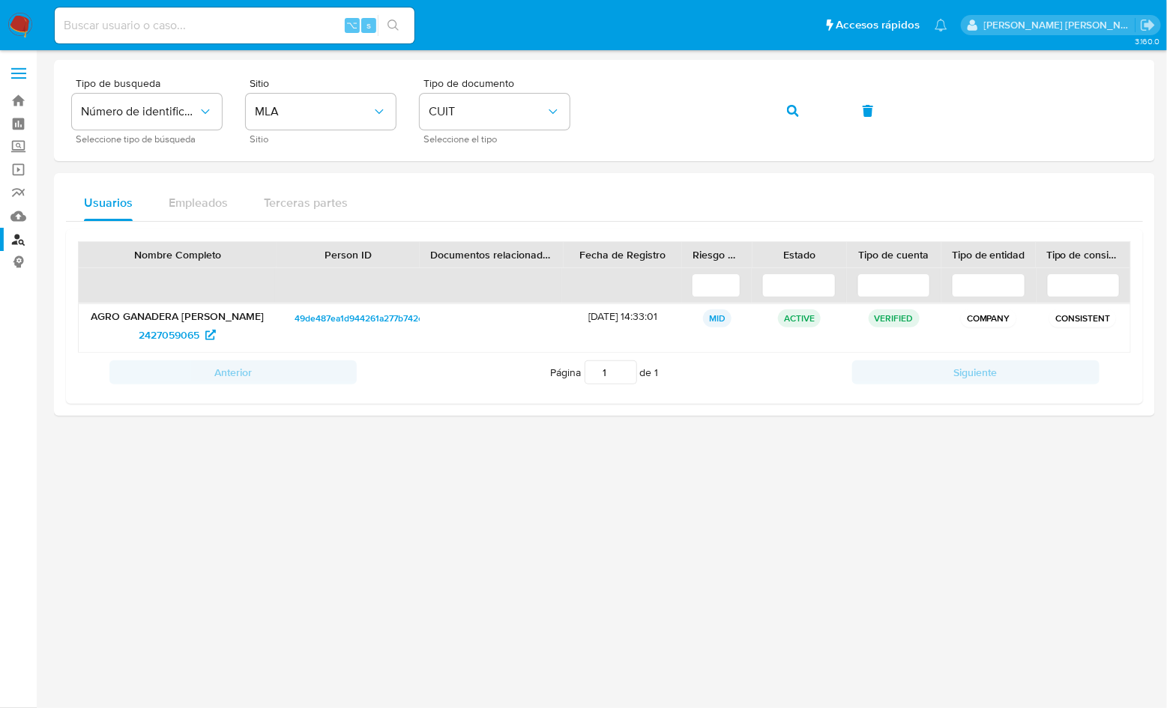
click at [27, 21] on img at bounding box center [19, 25] width 25 height 25
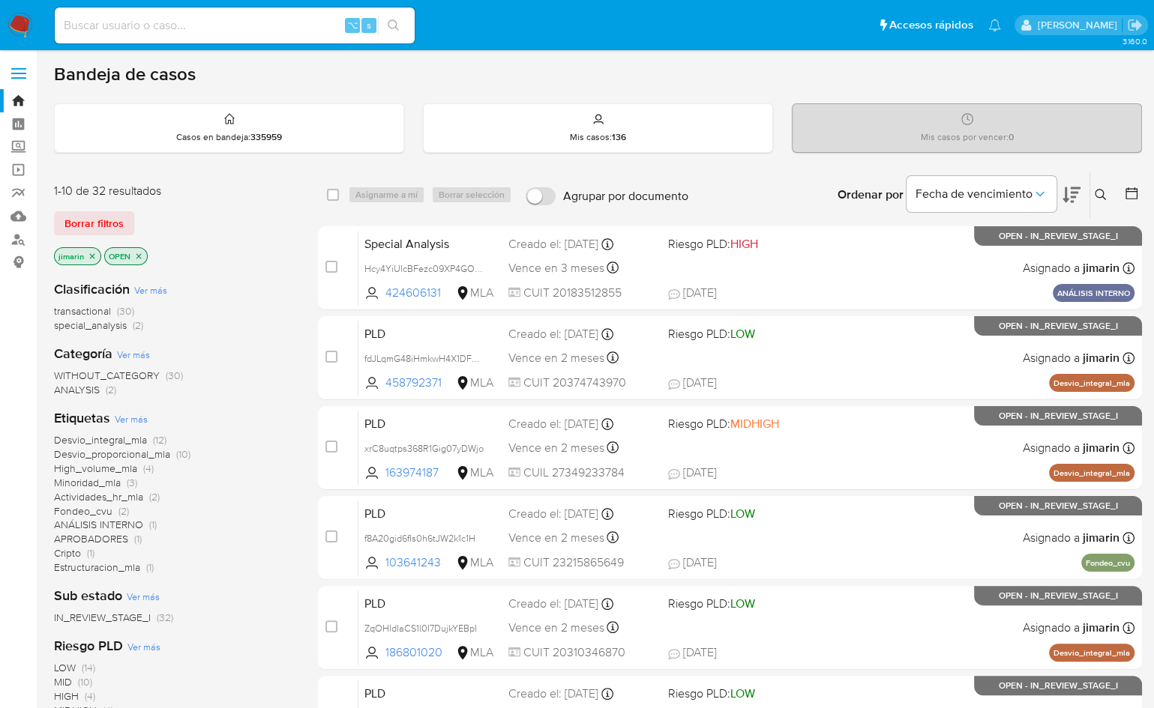
click at [1100, 194] on icon at bounding box center [1101, 195] width 12 height 12
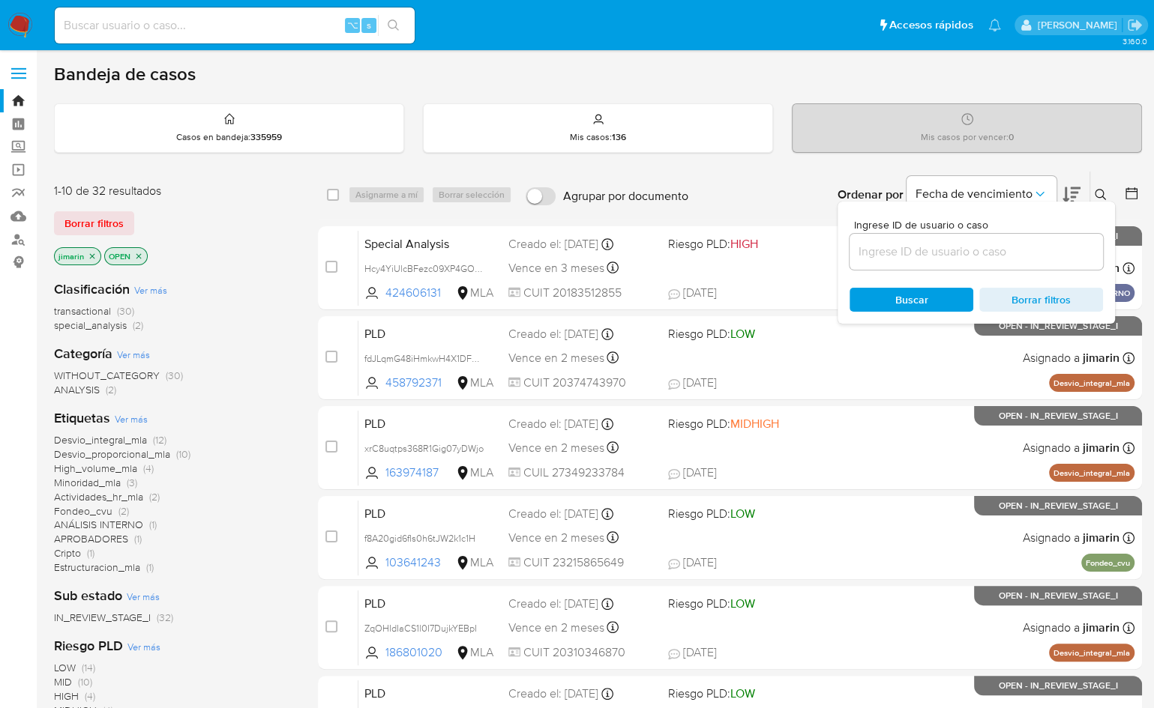
click at [995, 249] on input at bounding box center [975, 251] width 253 height 19
type input "2576034216"
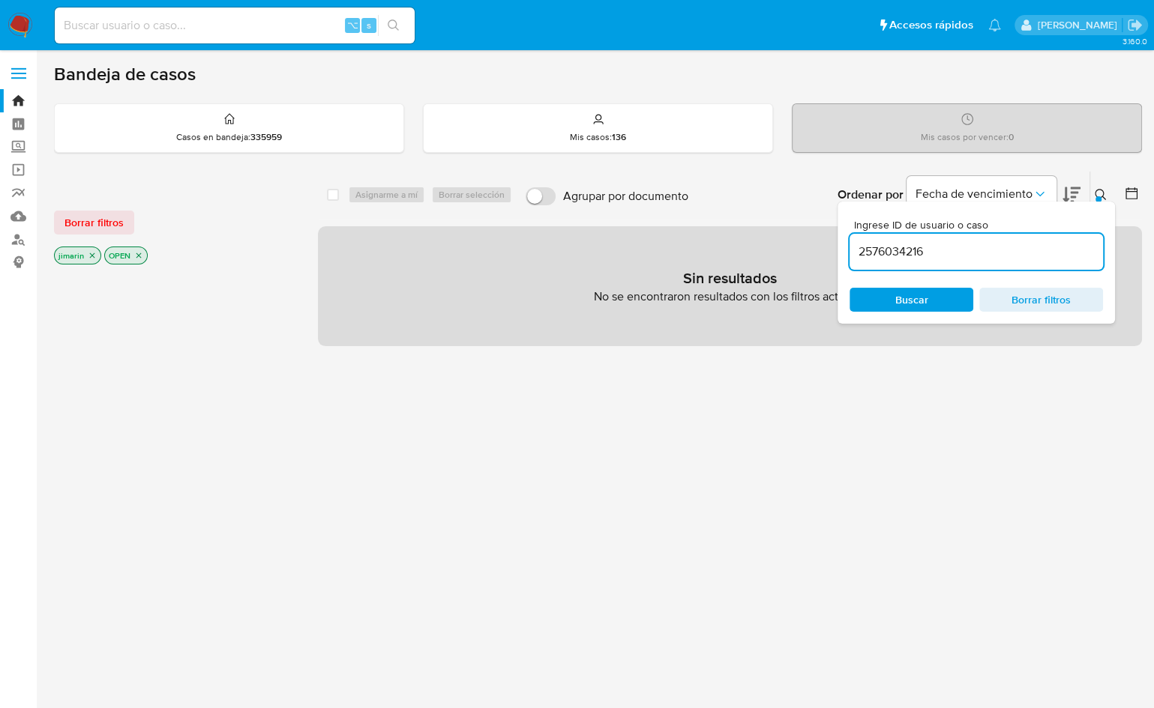
click at [1098, 196] on div at bounding box center [1098, 199] width 6 height 6
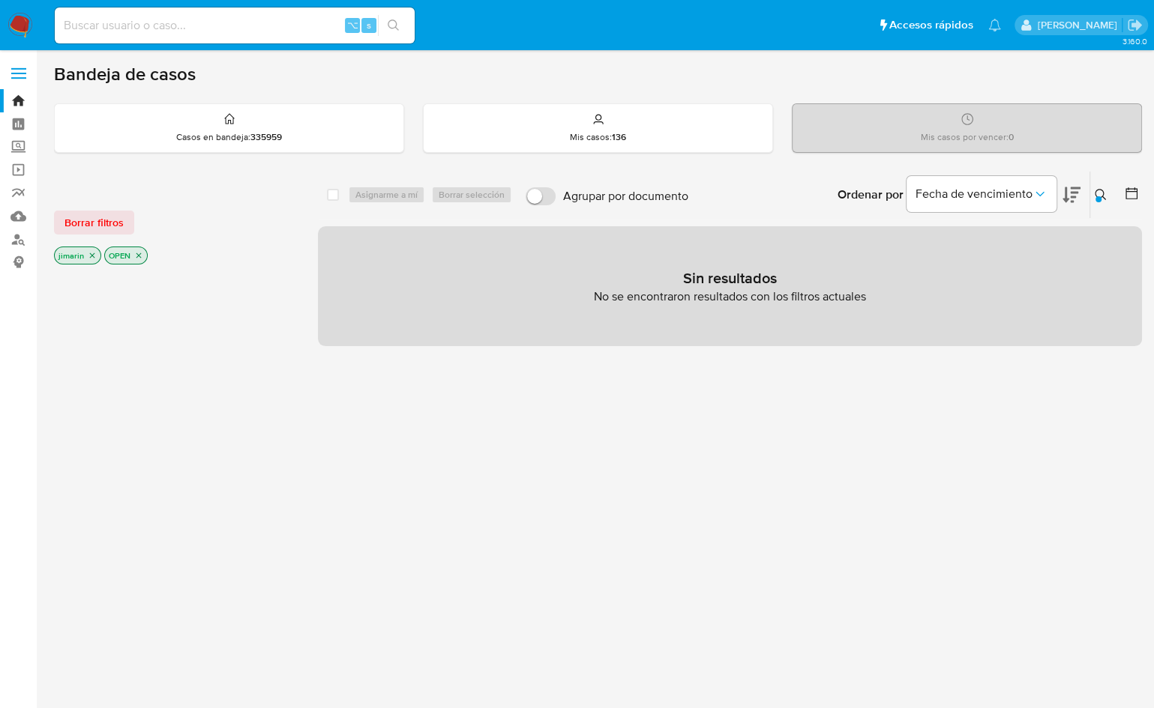
click at [139, 253] on icon "close-filter" at bounding box center [138, 255] width 5 height 5
click at [89, 251] on icon "close-filter" at bounding box center [92, 255] width 9 height 9
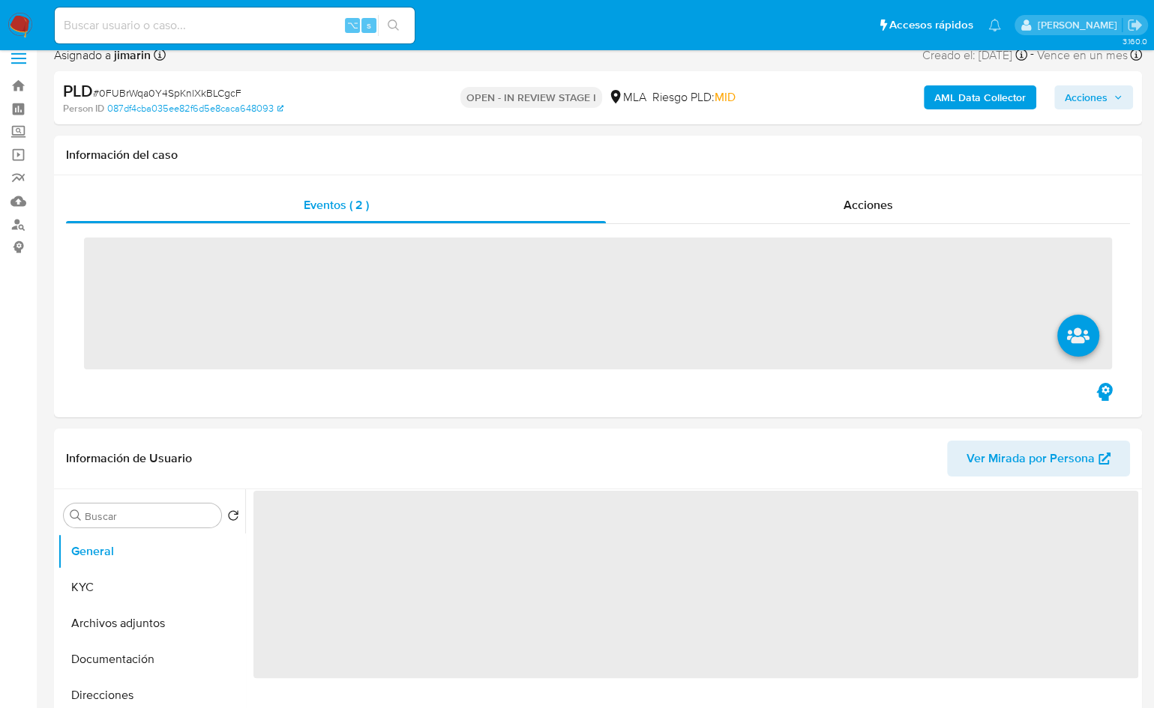
scroll to position [448, 0]
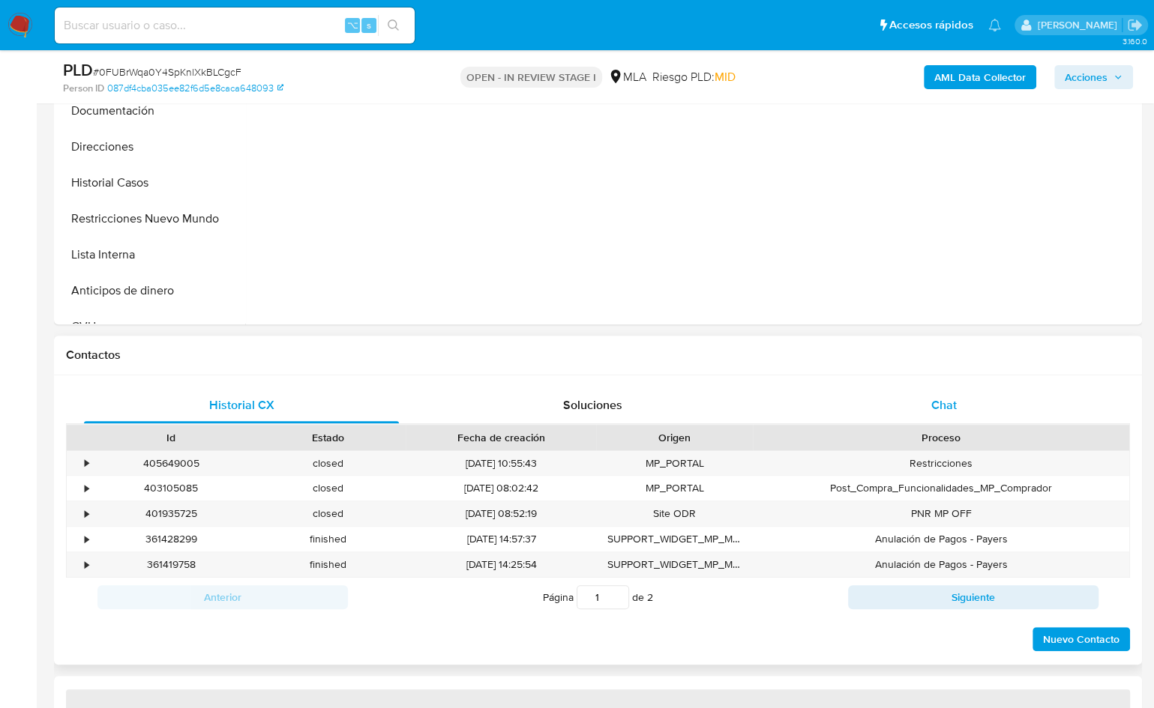
click at [990, 420] on div "Chat" at bounding box center [943, 406] width 315 height 36
select select "10"
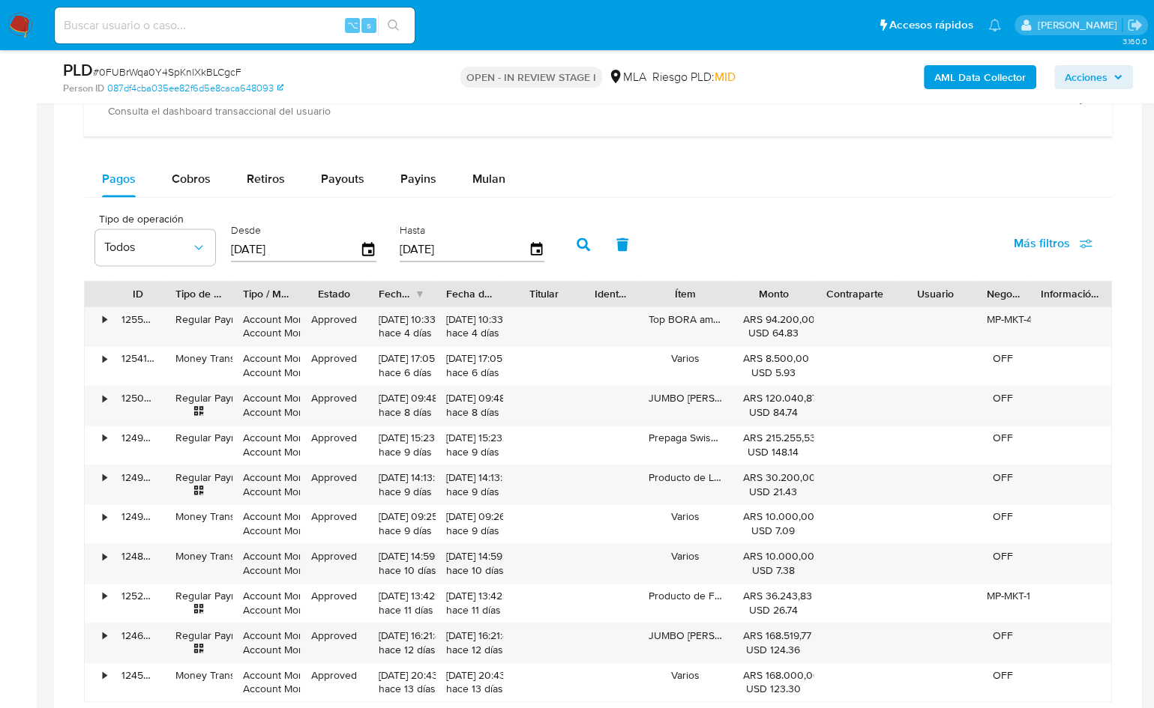
scroll to position [1549, 0]
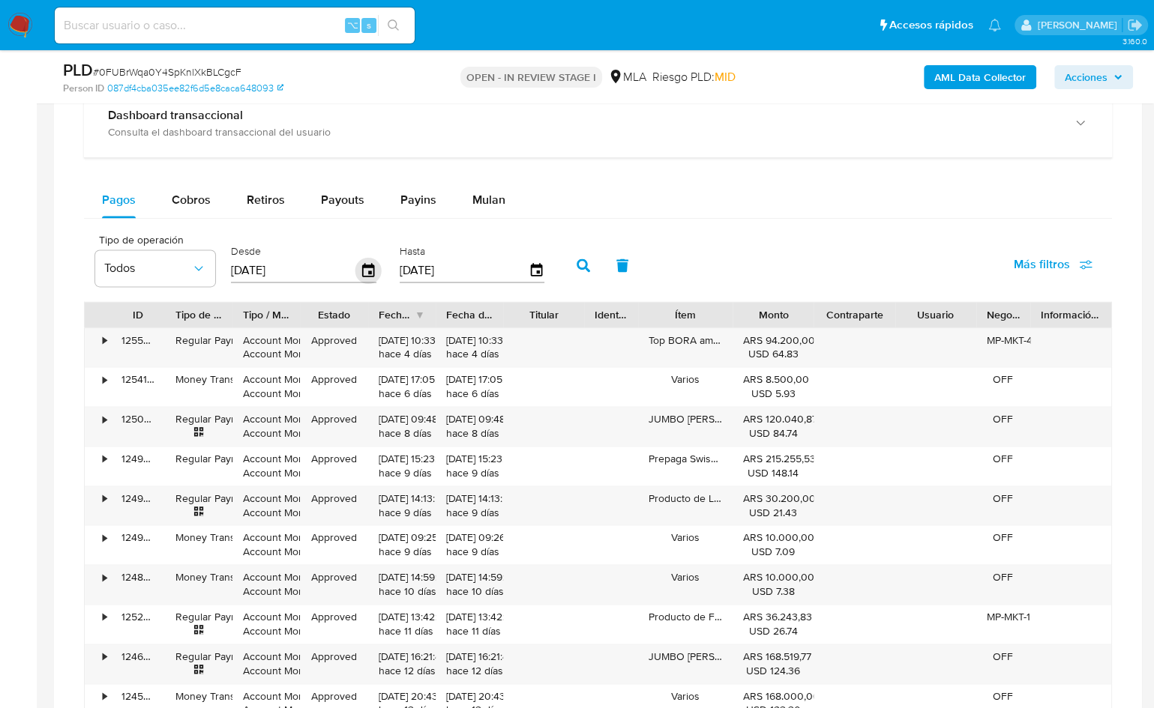
click at [363, 265] on icon "button" at bounding box center [368, 271] width 26 height 26
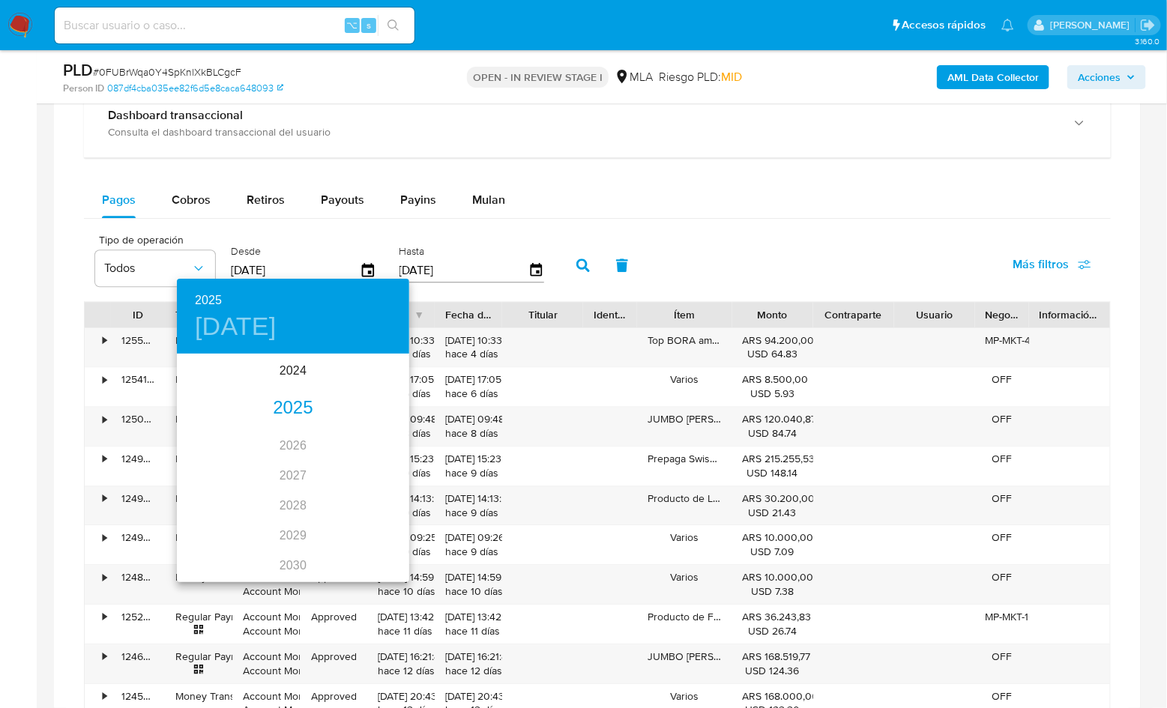
click at [278, 406] on div "2025" at bounding box center [293, 409] width 232 height 30
click at [368, 502] on div "sep." at bounding box center [370, 497] width 77 height 56
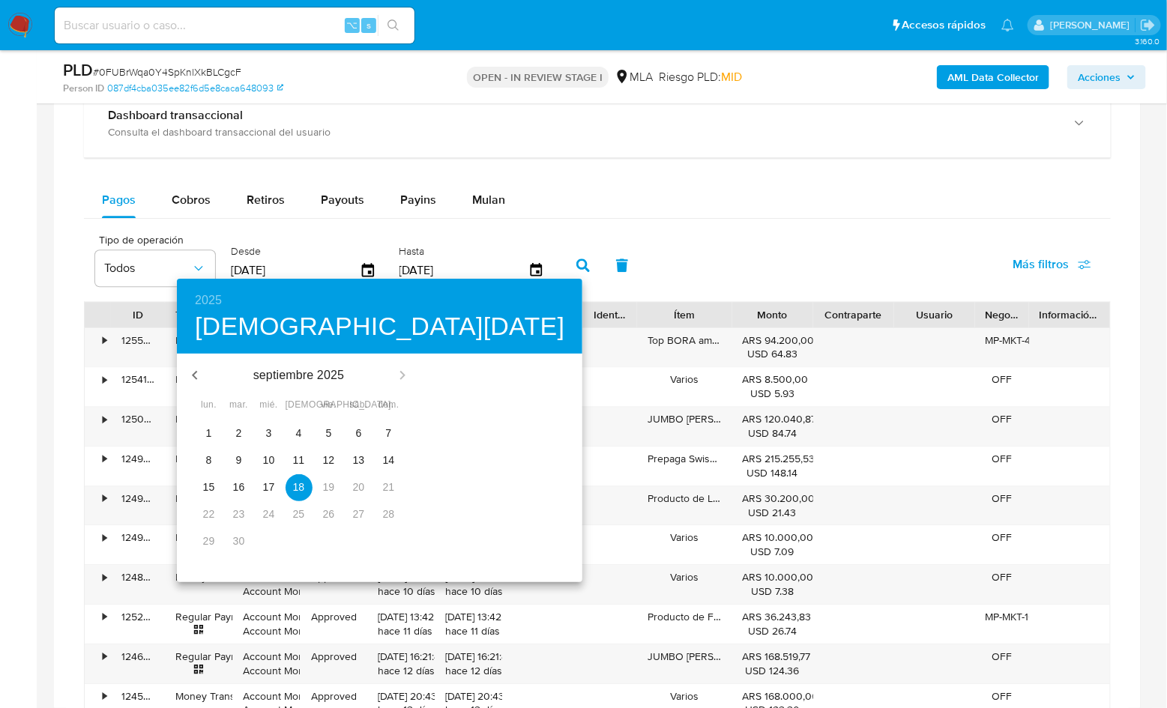
click at [196, 430] on span "1" at bounding box center [209, 433] width 27 height 15
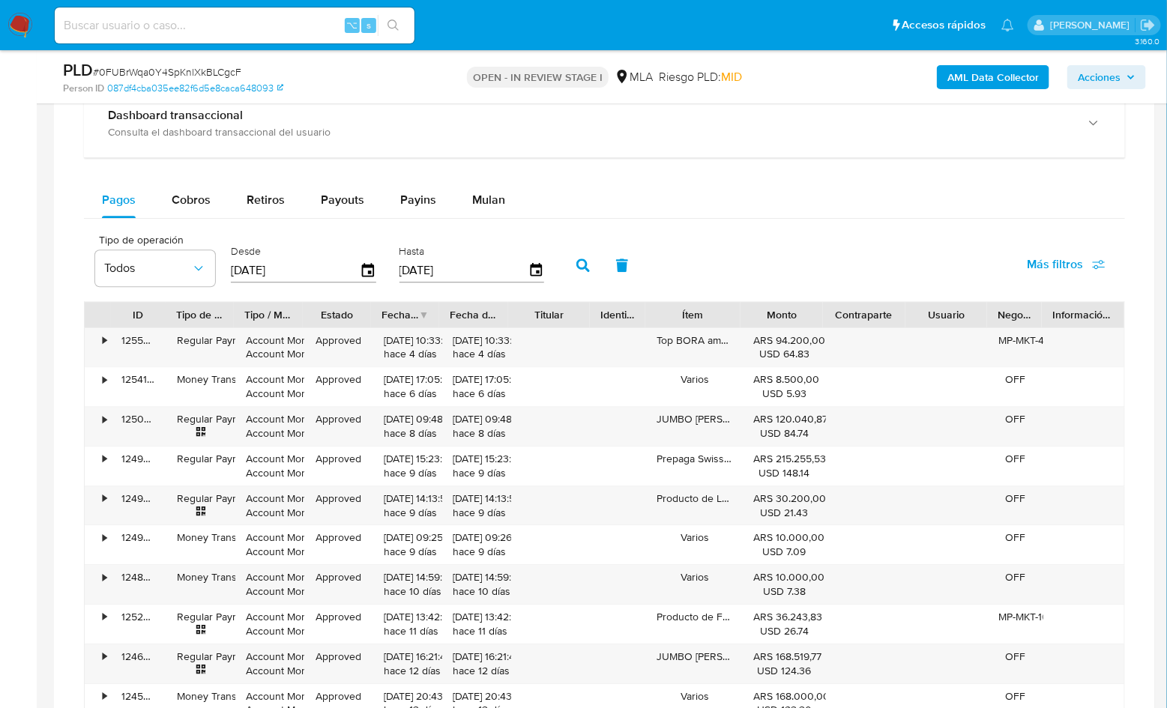
type input "01/09/2025"
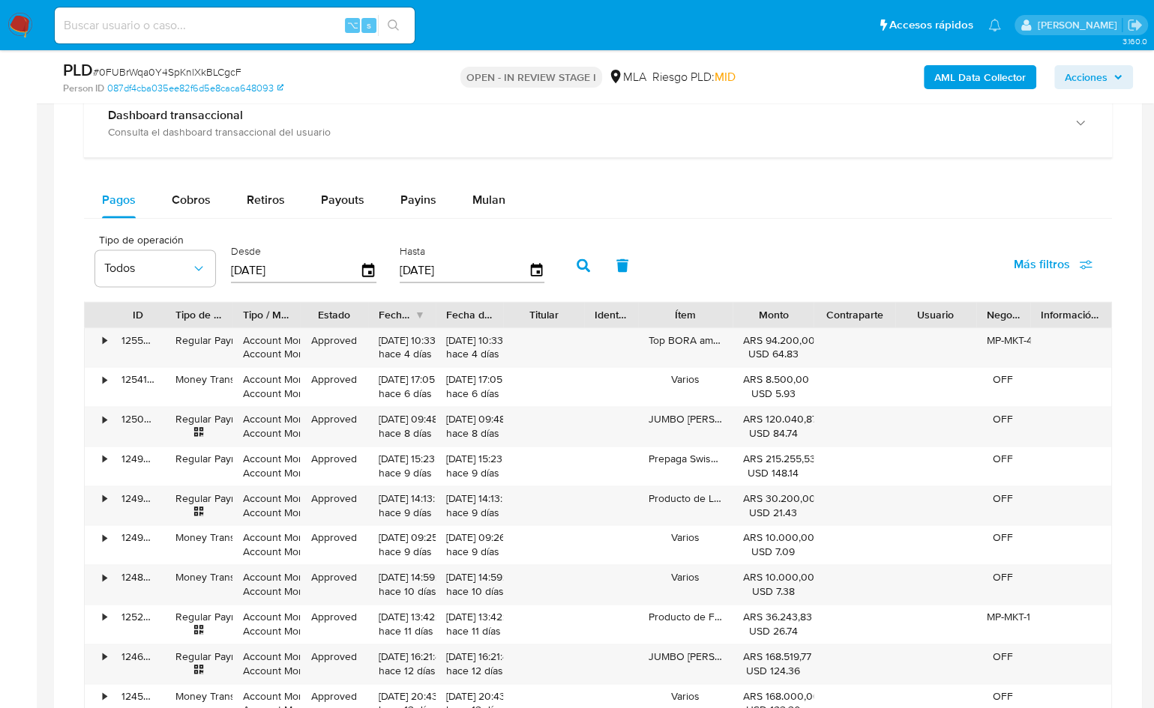
click at [578, 259] on icon "button" at bounding box center [583, 265] width 13 height 13
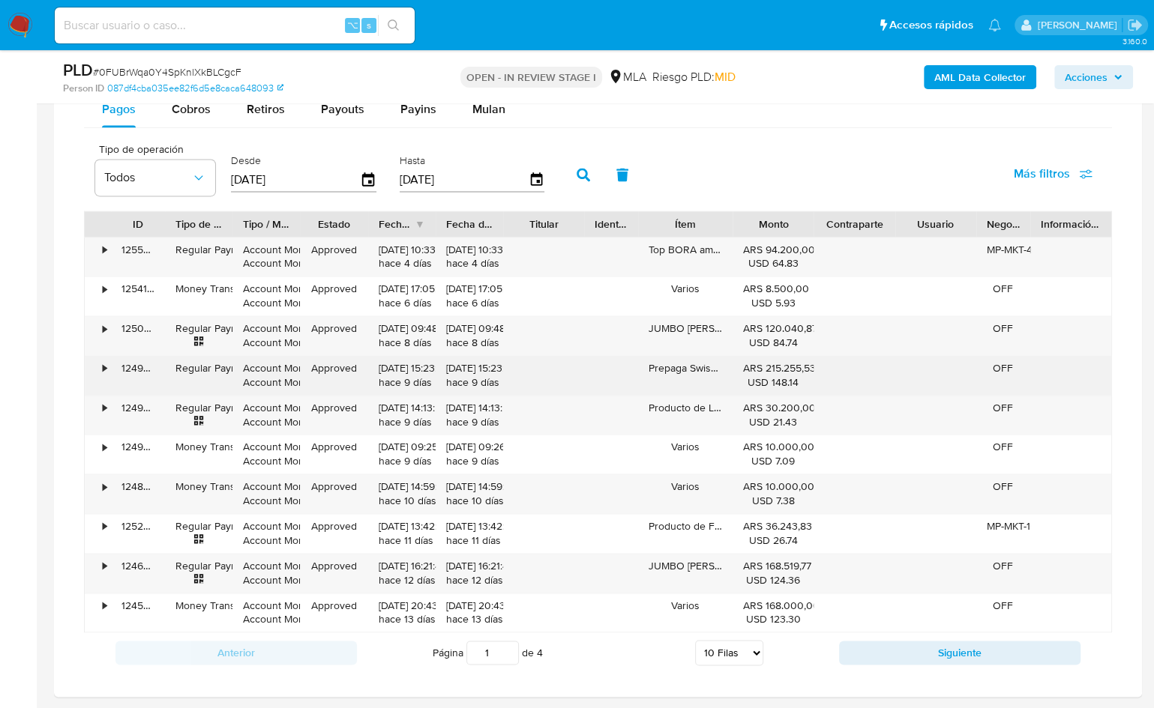
scroll to position [1640, 0]
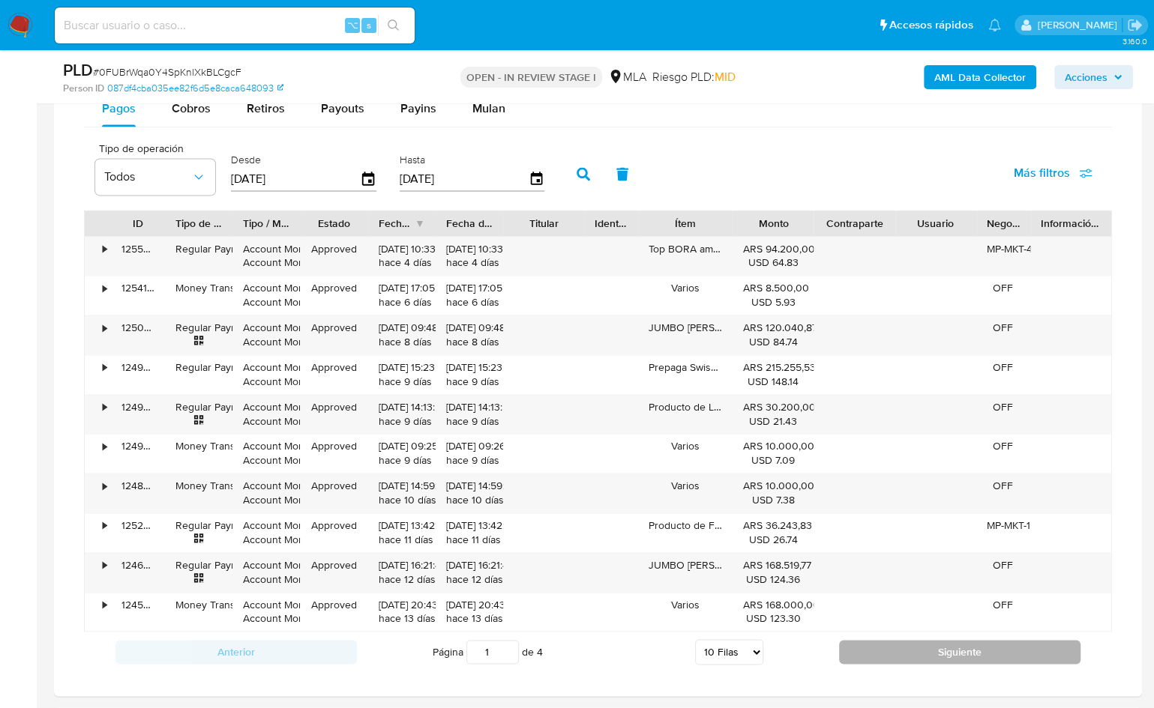
click at [871, 646] on button "Siguiente" at bounding box center [959, 652] width 241 height 24
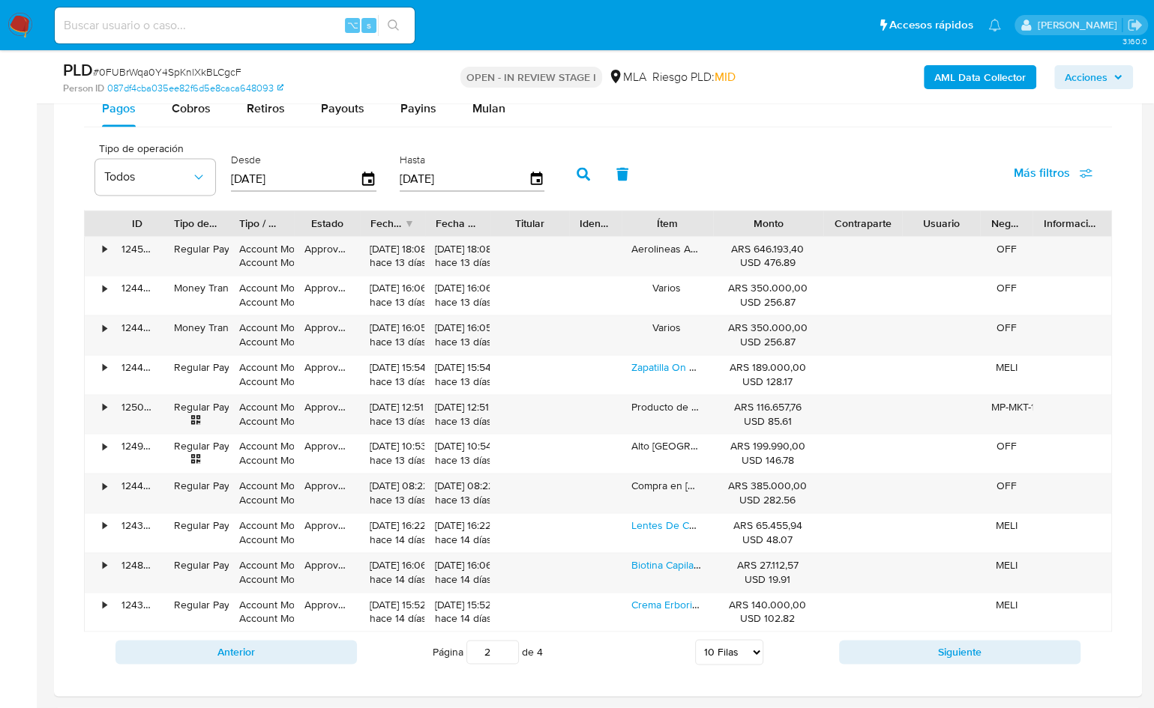
drag, startPoint x: 820, startPoint y: 216, endPoint x: 853, endPoint y: 217, distance: 33.0
click at [853, 217] on div "ID Tipo de operación Tipo / Método Estado Fecha de creación Fecha de aprobación…" at bounding box center [598, 223] width 1026 height 25
click at [871, 641] on button "Siguiente" at bounding box center [959, 652] width 241 height 24
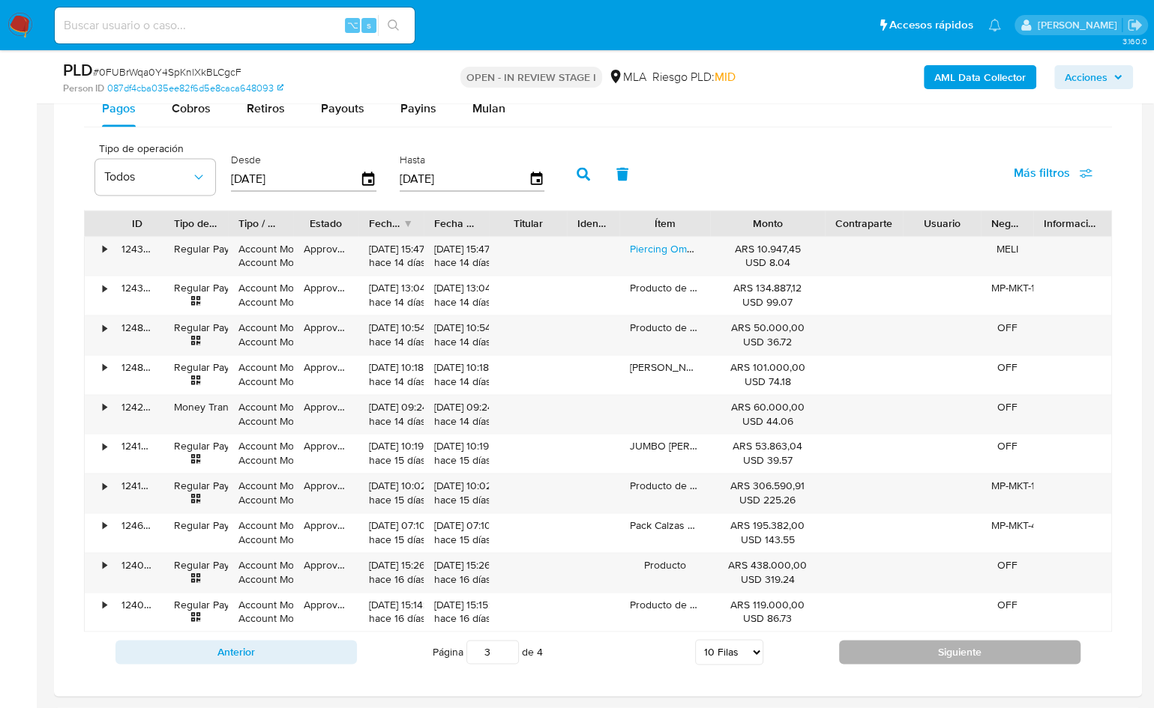
click at [863, 642] on button "Siguiente" at bounding box center [959, 652] width 241 height 24
type input "4"
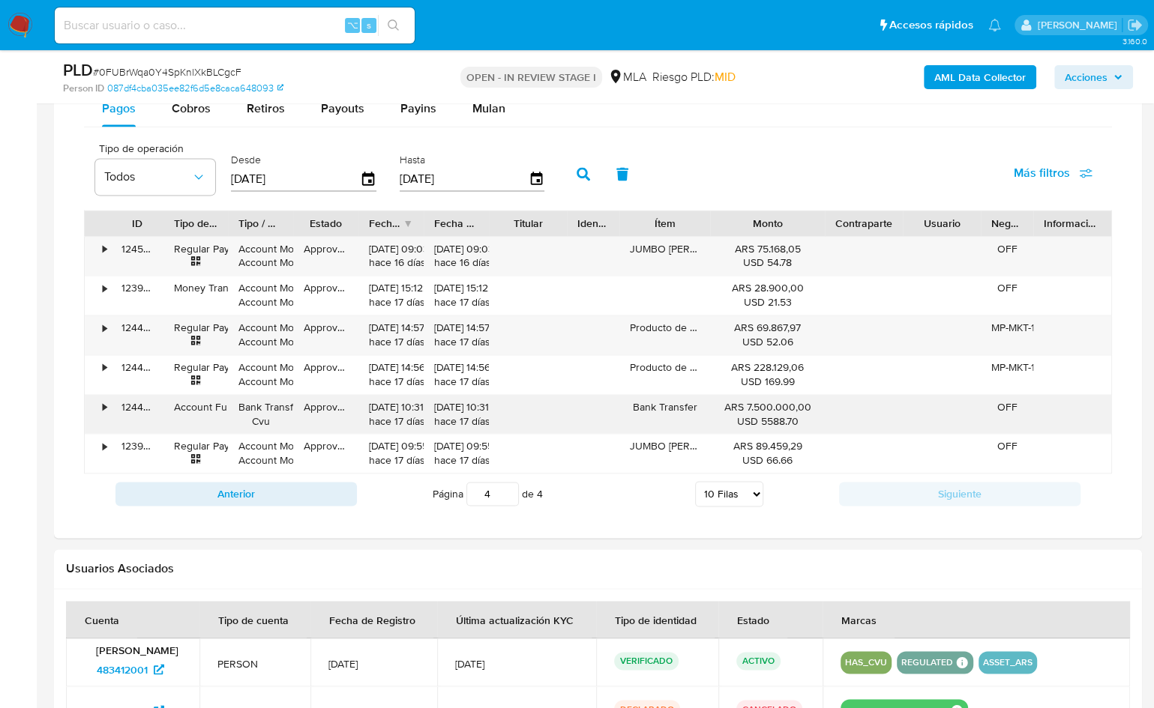
click at [680, 413] on div "Bank Transfer" at bounding box center [664, 414] width 91 height 39
click at [646, 425] on div "Bank Transfer" at bounding box center [664, 414] width 91 height 39
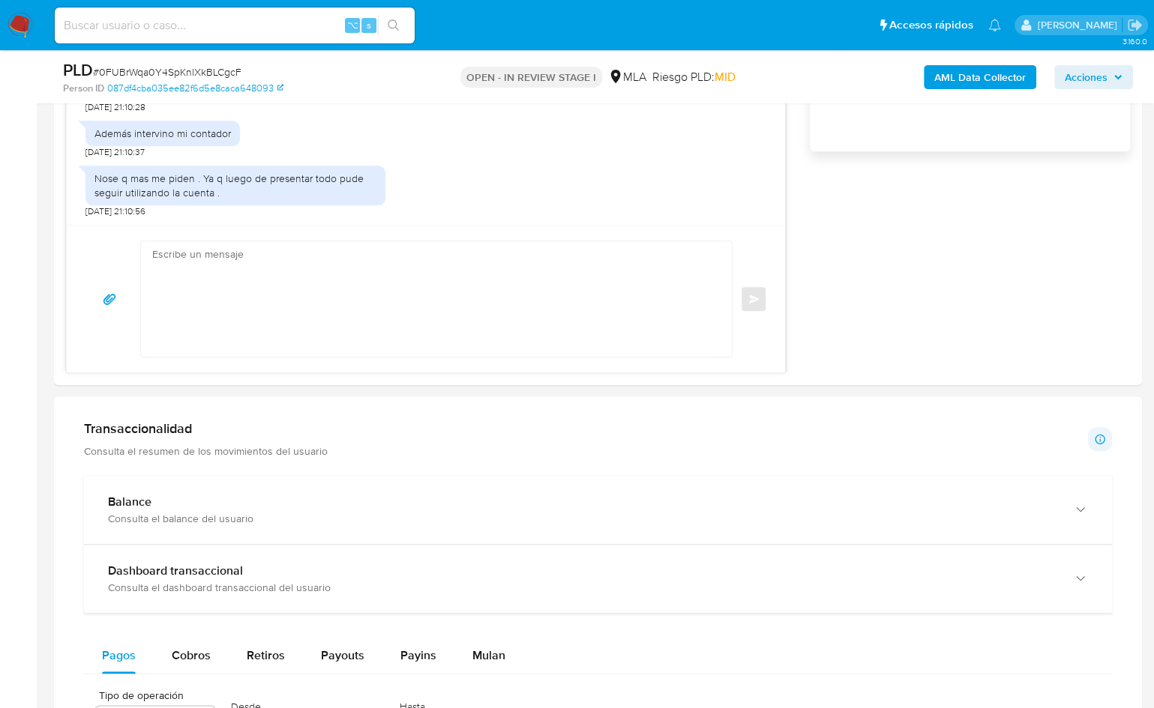
scroll to position [1089, 0]
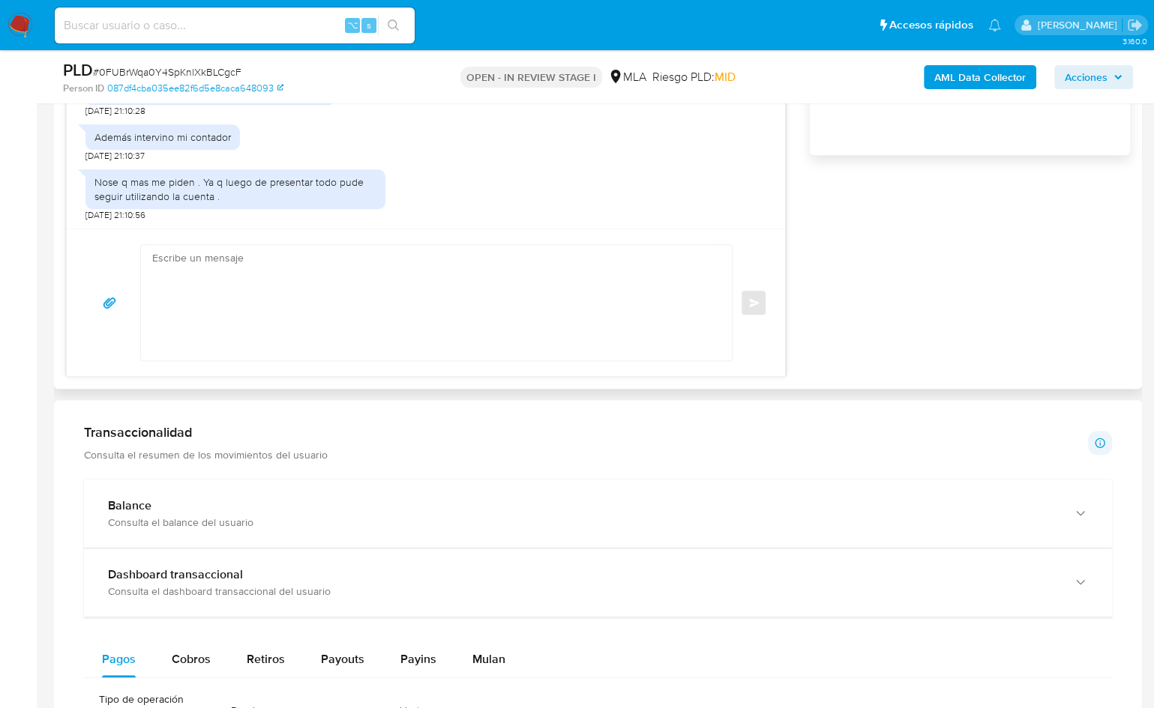
click at [416, 296] on textarea at bounding box center [432, 302] width 561 height 115
paste textarea "Hola , En función de las operaciones registradas en tu cuenta de Mercado Pago, …"
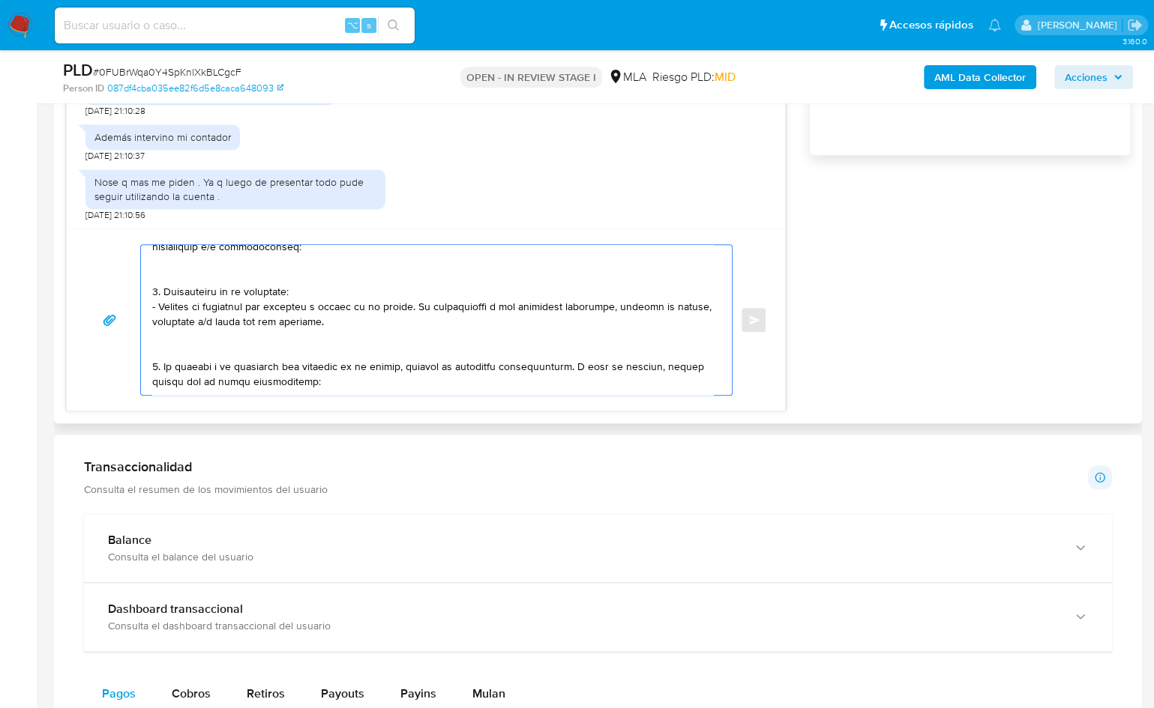
scroll to position [0, 0]
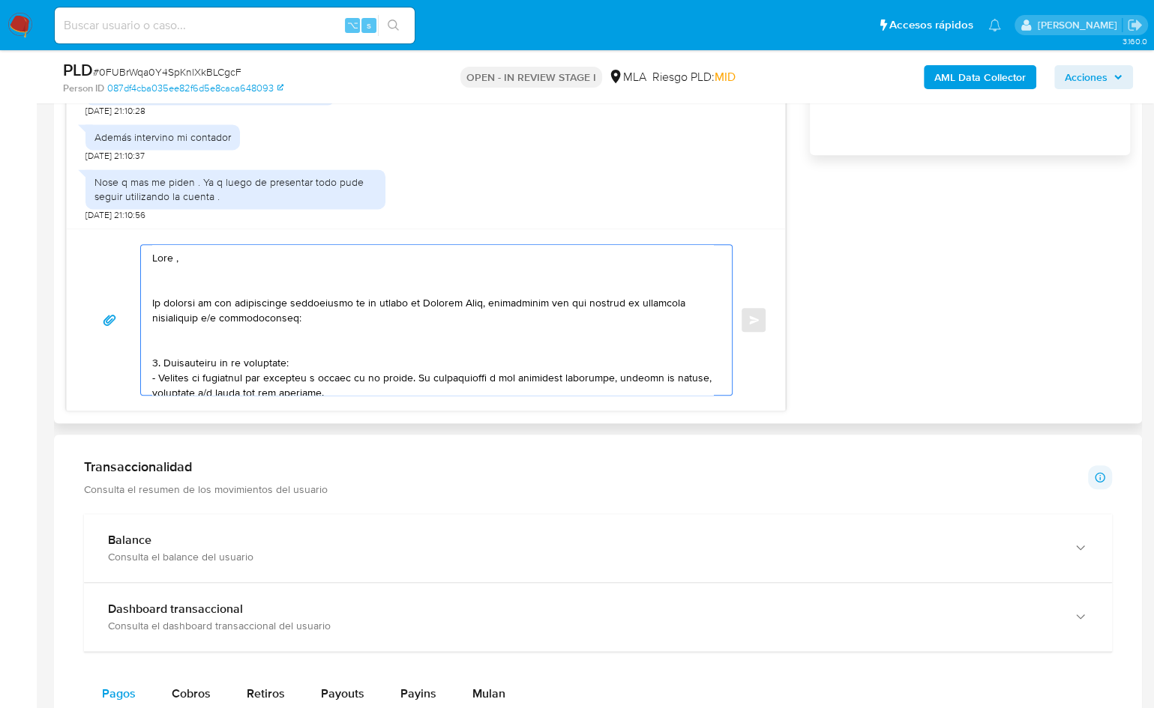
click at [176, 261] on textarea at bounding box center [432, 320] width 561 height 150
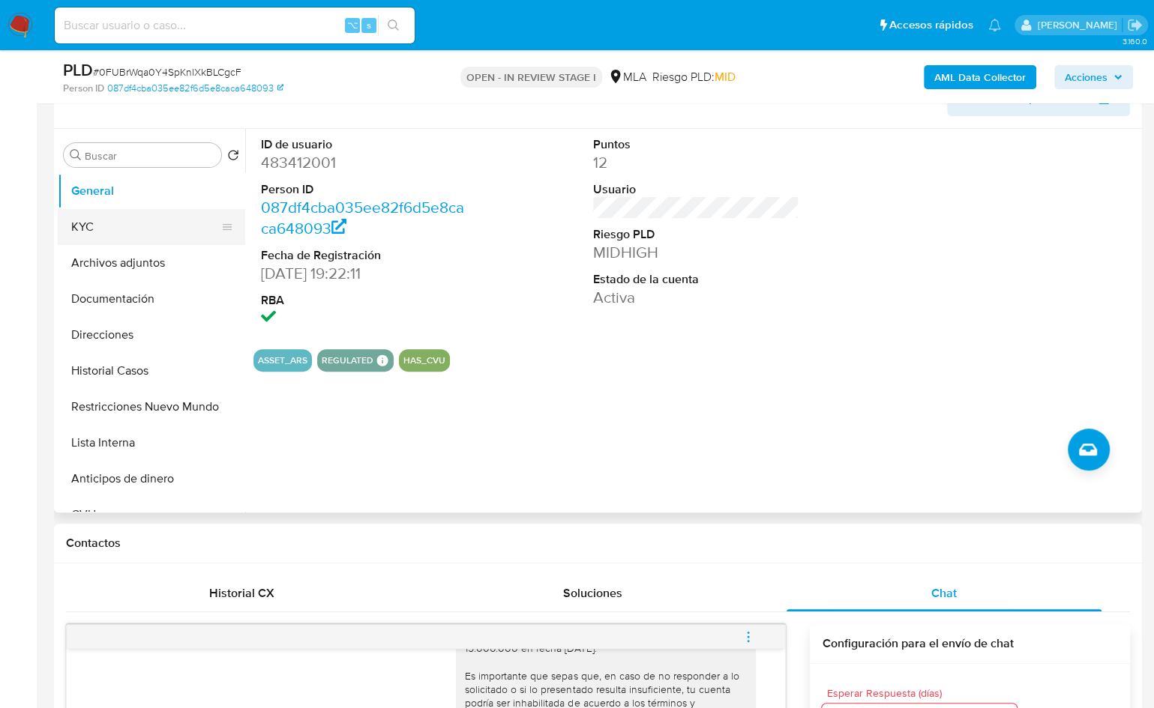
click at [112, 239] on button "KYC" at bounding box center [145, 227] width 175 height 36
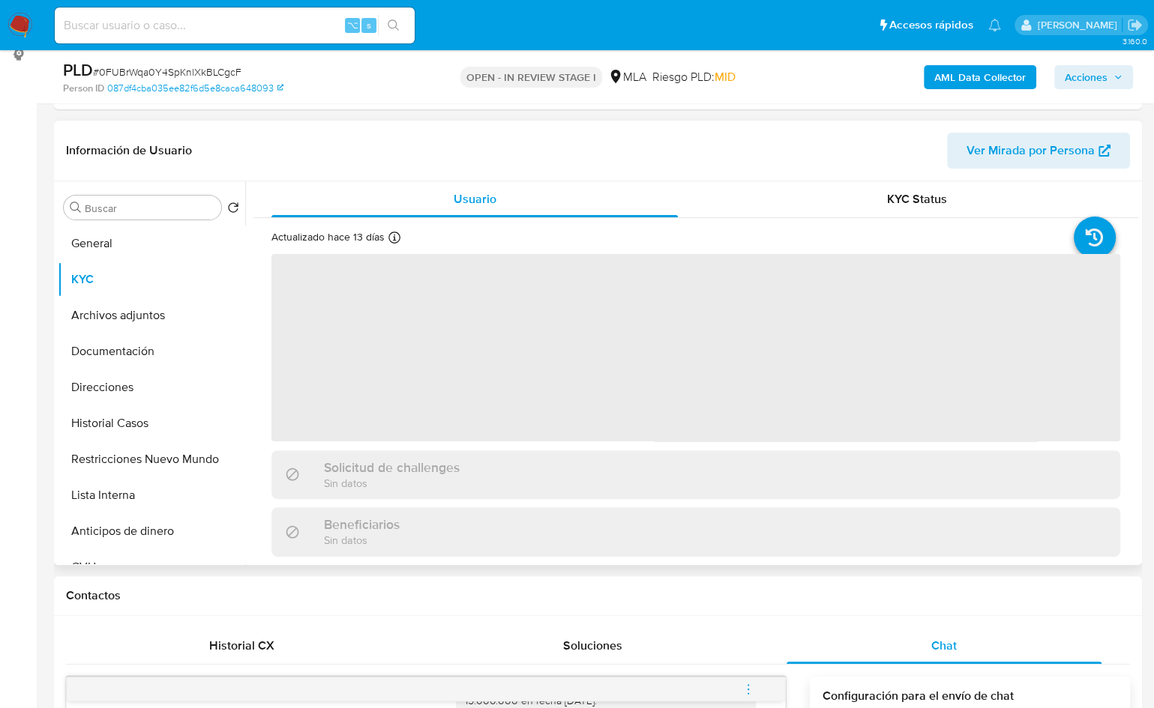
scroll to position [129, 0]
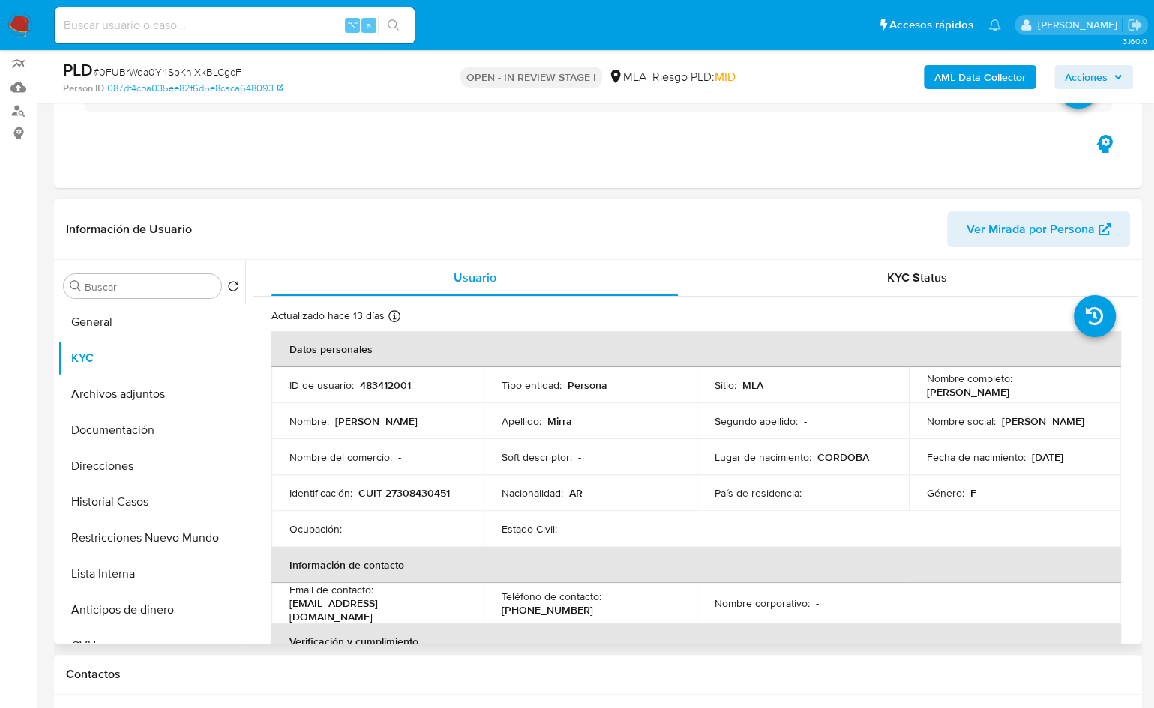
drag, startPoint x: 948, startPoint y: 385, endPoint x: 972, endPoint y: 385, distance: 24.7
click at [948, 385] on p "Nombre completo :" at bounding box center [969, 378] width 85 height 13
click at [1009, 385] on p "Marianela Mirra" at bounding box center [968, 391] width 82 height 13
copy p "Marianela"
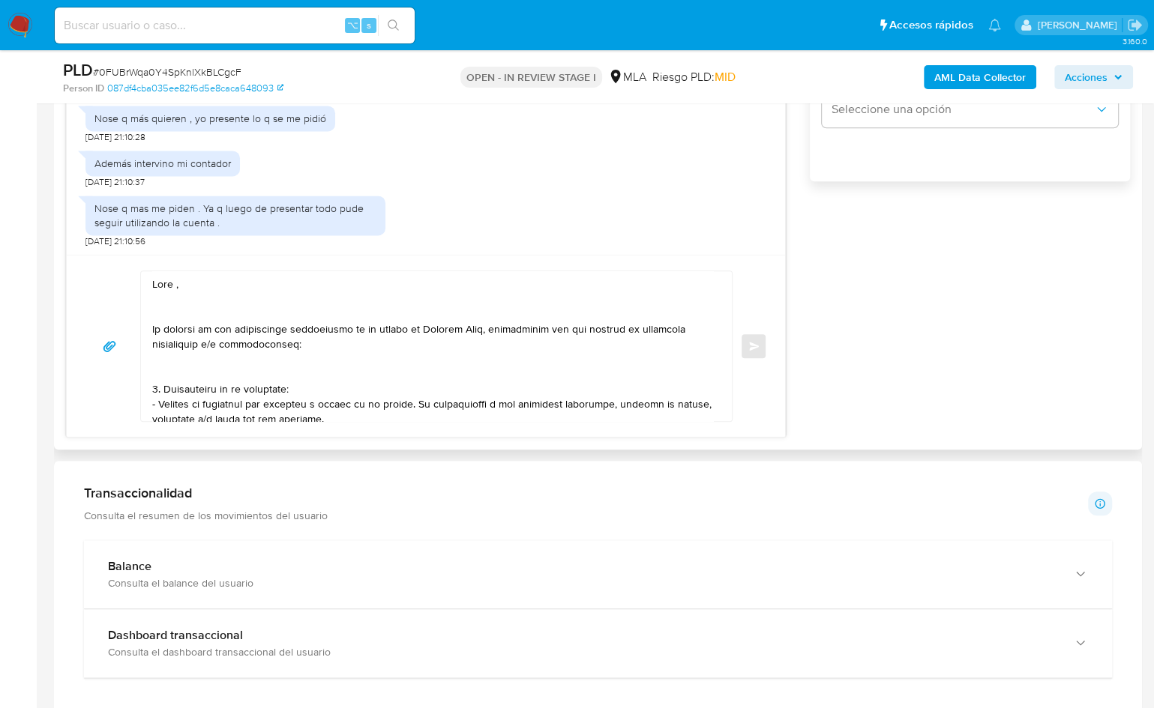
scroll to position [1061, 0]
click at [175, 283] on textarea at bounding box center [432, 349] width 561 height 150
paste textarea "Marianela"
click at [184, 301] on textarea at bounding box center [432, 349] width 561 height 150
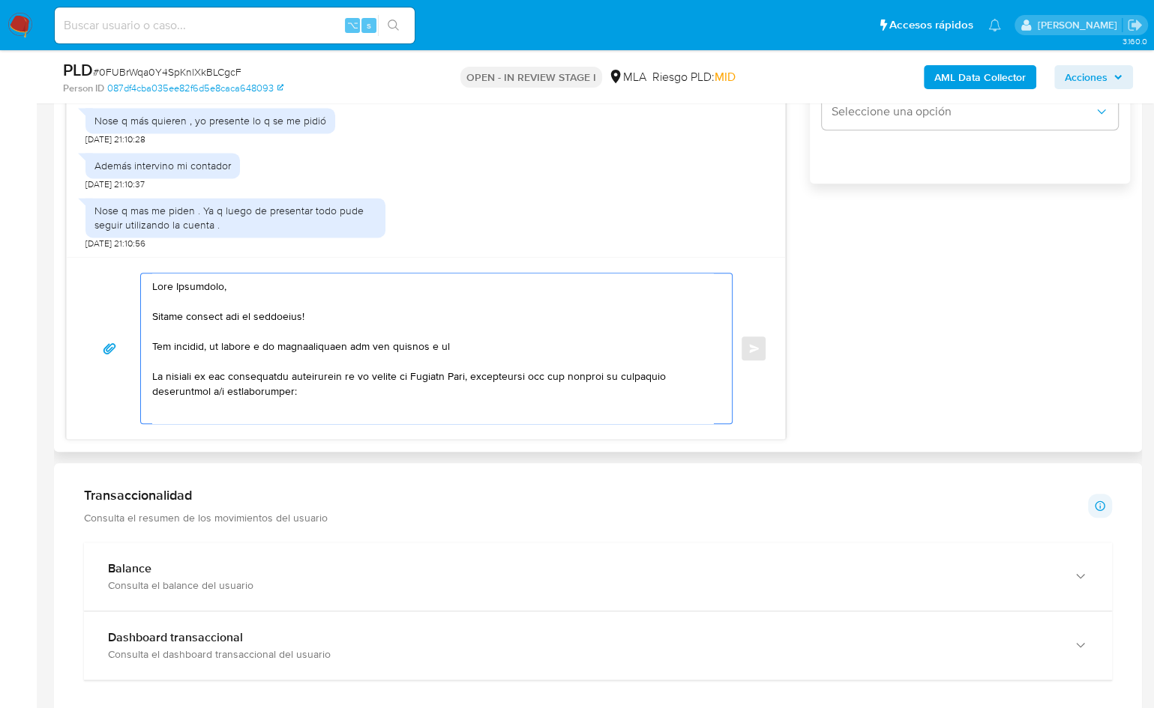
drag, startPoint x: 212, startPoint y: 376, endPoint x: 142, endPoint y: 373, distance: 69.8
click at [142, 373] on div at bounding box center [432, 349] width 583 height 150
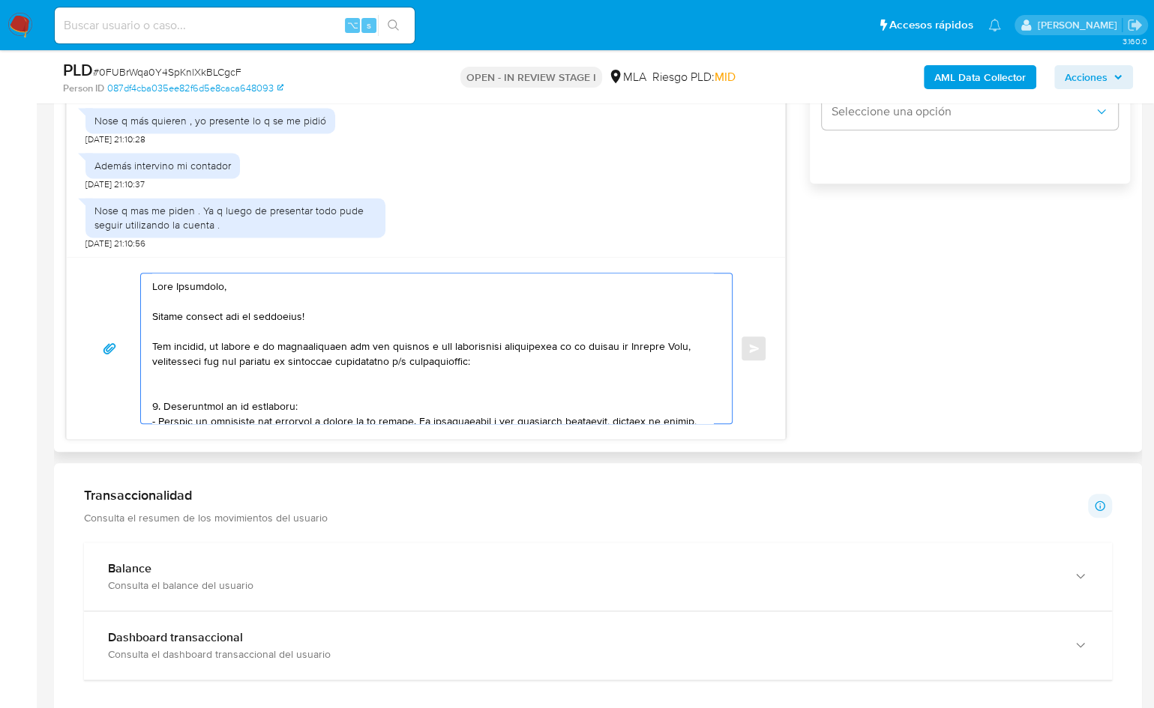
drag, startPoint x: 551, startPoint y: 360, endPoint x: 532, endPoint y: 363, distance: 19.0
click at [532, 363] on textarea at bounding box center [432, 349] width 561 height 150
drag, startPoint x: 179, startPoint y: 363, endPoint x: 230, endPoint y: 362, distance: 51.0
click at [230, 362] on textarea at bounding box center [432, 349] width 561 height 150
click at [181, 362] on textarea at bounding box center [432, 349] width 561 height 150
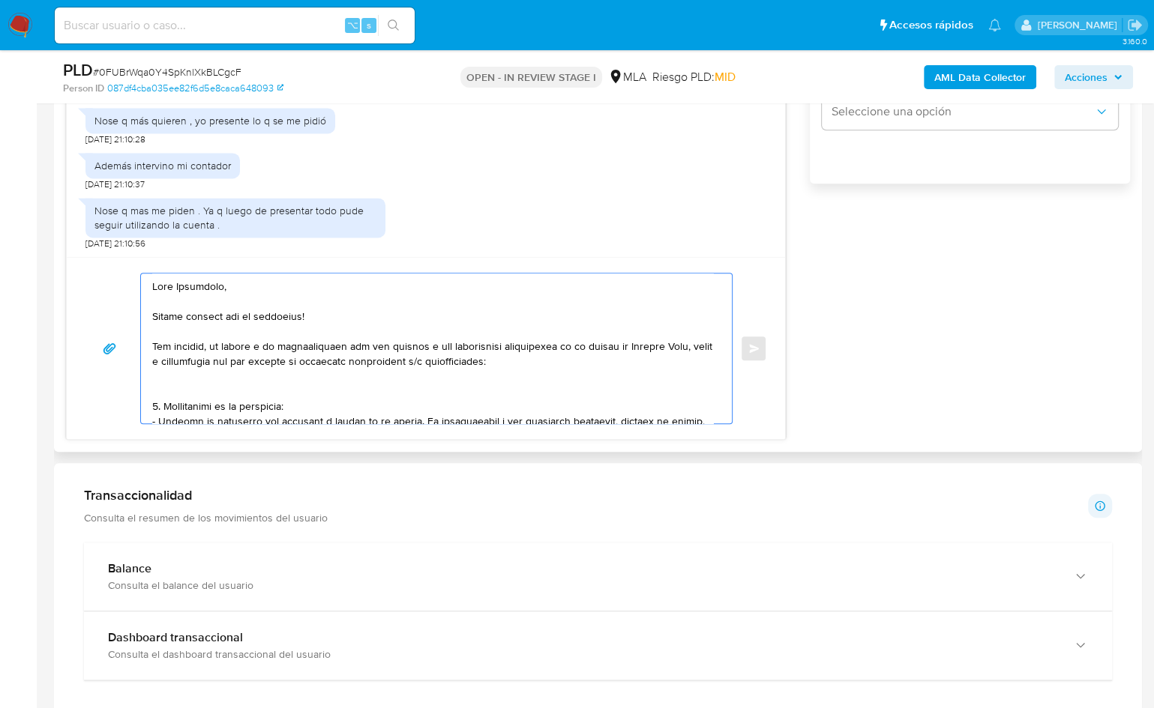
click at [274, 357] on textarea at bounding box center [432, 349] width 561 height 150
click at [327, 361] on textarea at bounding box center [432, 349] width 561 height 150
drag, startPoint x: 424, startPoint y: 359, endPoint x: 376, endPoint y: 361, distance: 48.8
click at [376, 361] on textarea at bounding box center [432, 349] width 561 height 150
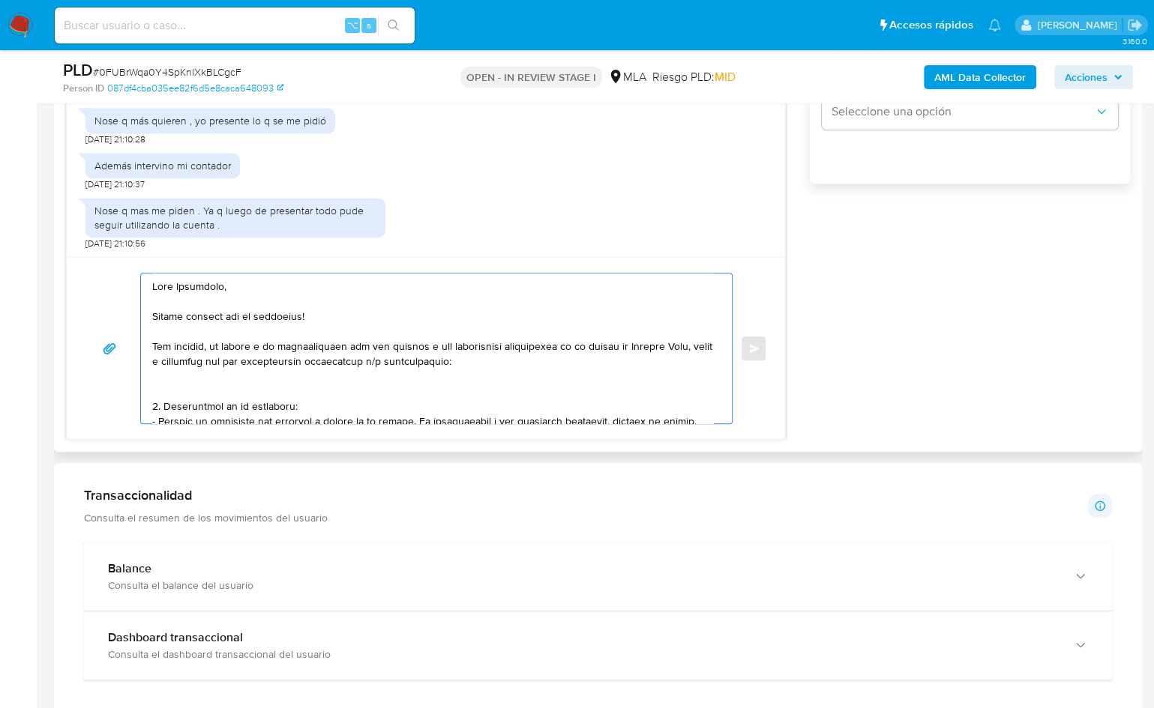
click at [516, 358] on textarea at bounding box center [432, 349] width 561 height 150
click at [262, 381] on textarea at bounding box center [432, 349] width 561 height 150
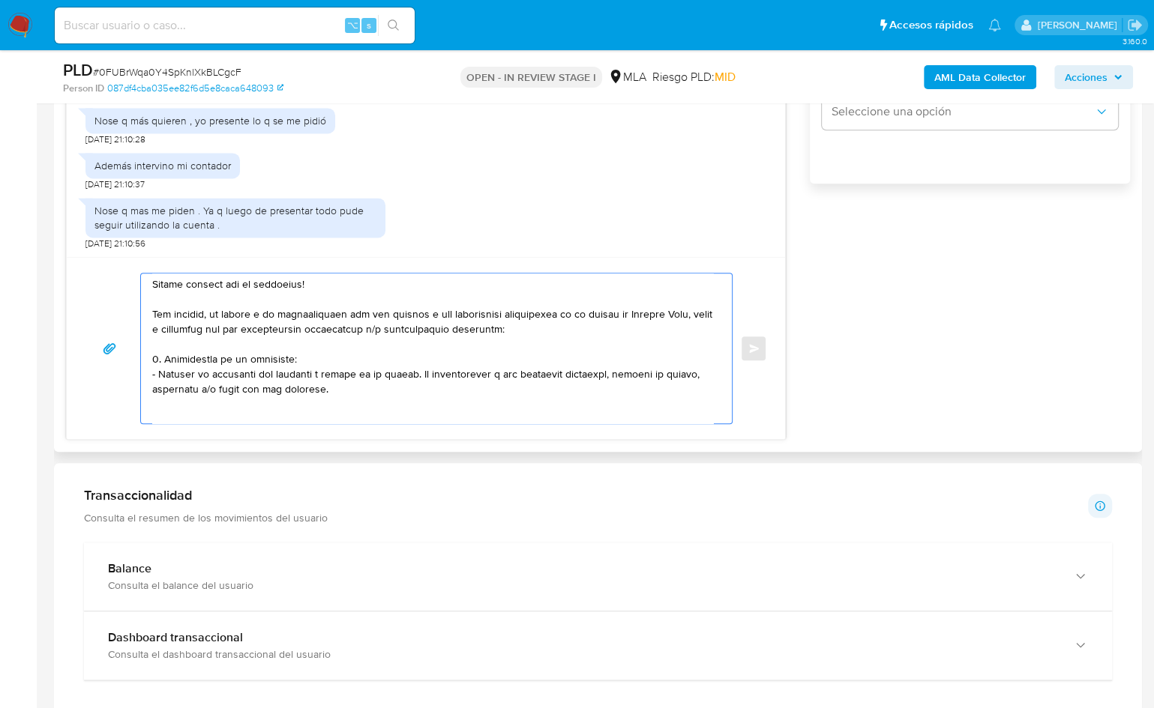
scroll to position [77, 0]
drag, startPoint x: 277, startPoint y: 382, endPoint x: 148, endPoint y: 358, distance: 131.2
click at [148, 358] on div at bounding box center [432, 349] width 583 height 150
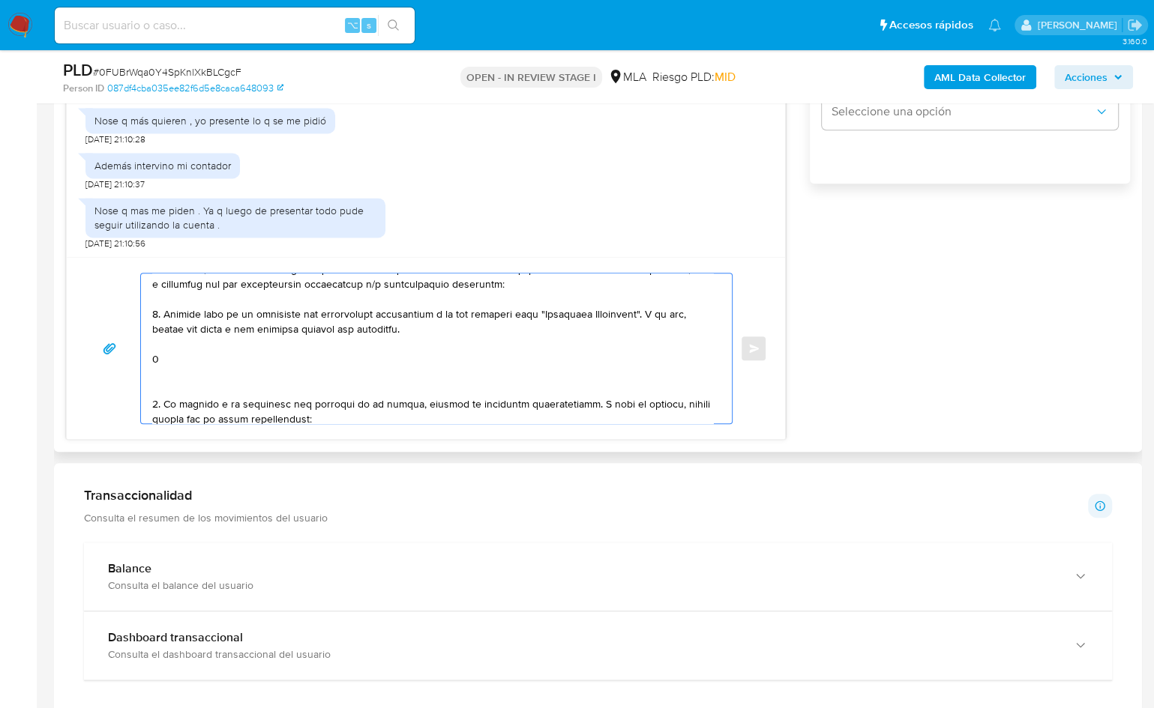
click at [333, 323] on textarea at bounding box center [432, 349] width 561 height 150
click at [338, 327] on textarea at bounding box center [432, 349] width 561 height 150
click at [205, 357] on textarea at bounding box center [432, 349] width 561 height 150
paste textarea "Federico Rafael Gramajo"
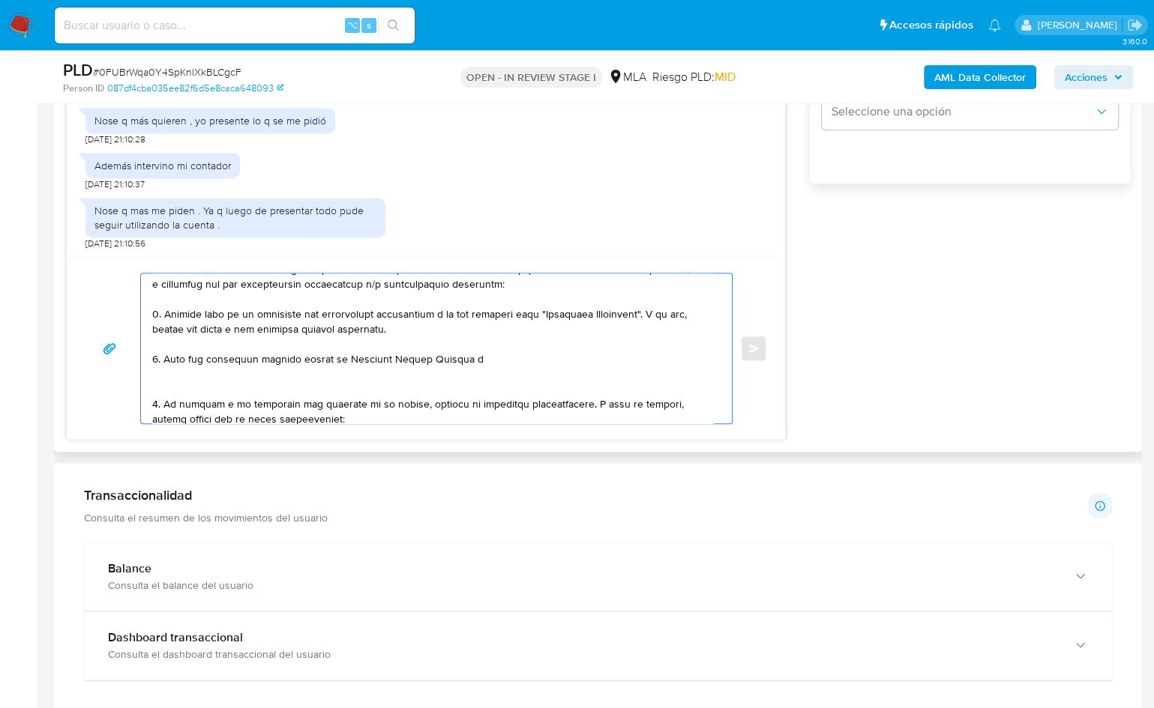
paste textarea "Fernando Augusto Robles"
click at [457, 358] on textarea at bounding box center [432, 349] width 561 height 150
paste textarea "$ 20.000.000,00"
click at [689, 356] on textarea at bounding box center [432, 349] width 561 height 150
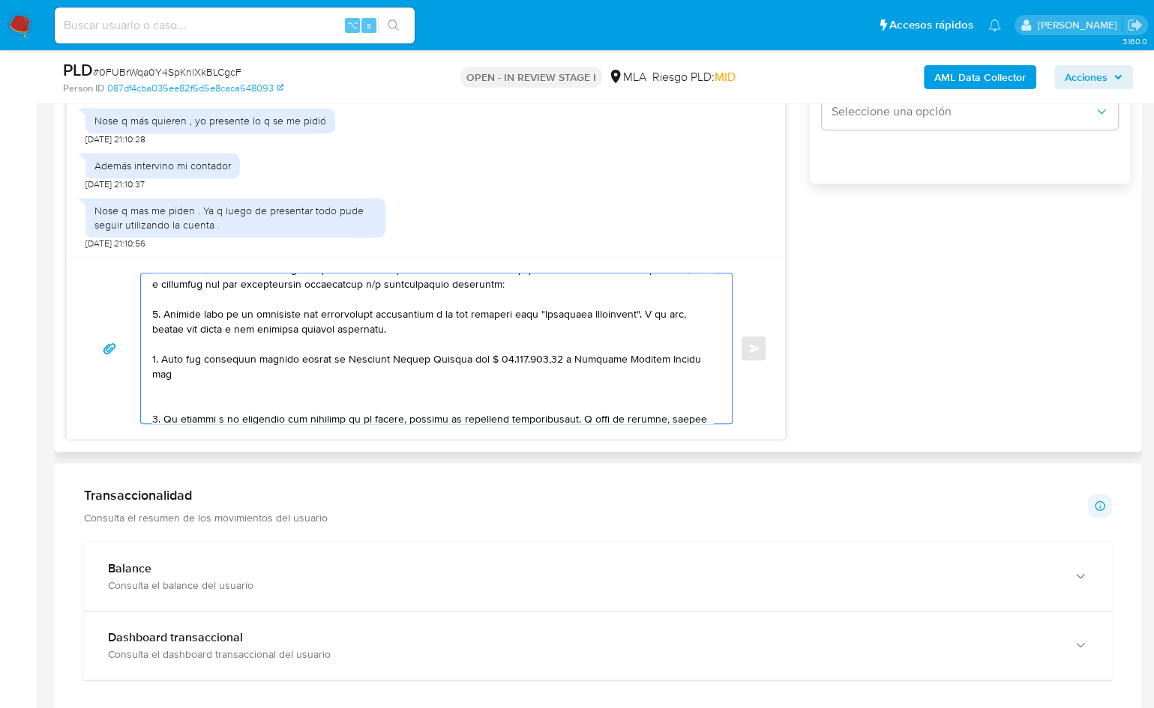
paste textarea "$ 15.000.000,00"
click at [368, 398] on textarea at bounding box center [432, 349] width 561 height 150
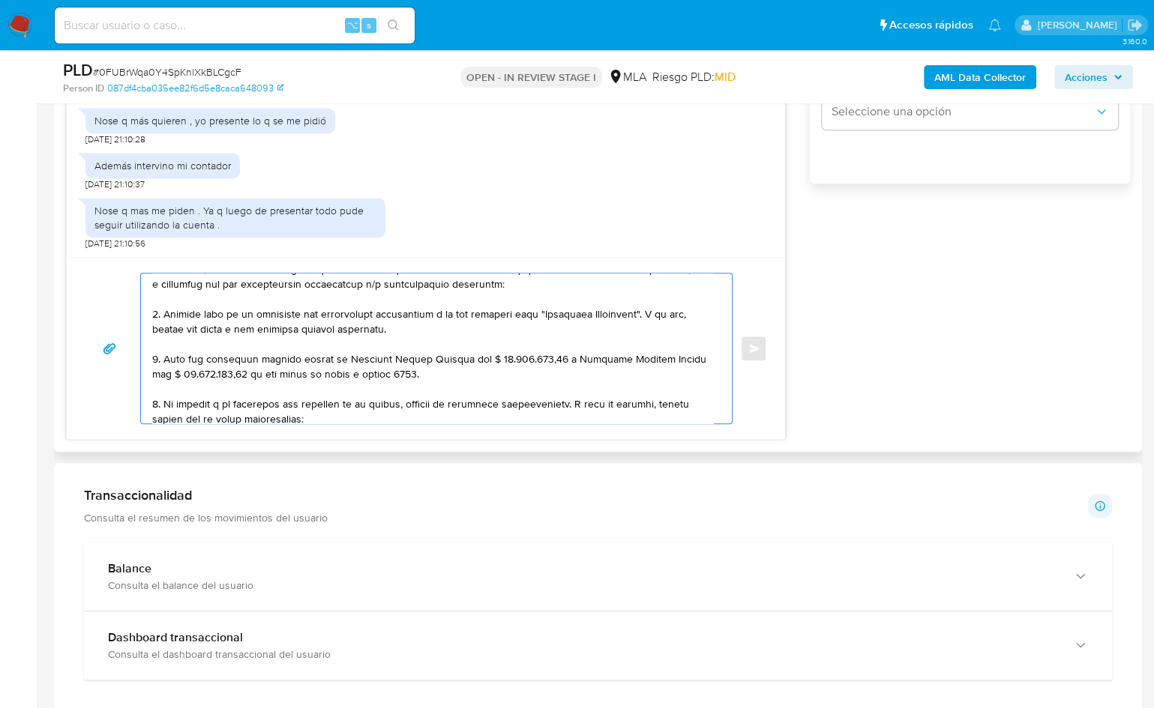
click at [443, 369] on textarea at bounding box center [432, 349] width 561 height 150
click at [409, 327] on textarea at bounding box center [432, 349] width 561 height 150
click at [168, 356] on textarea at bounding box center [432, 349] width 561 height 150
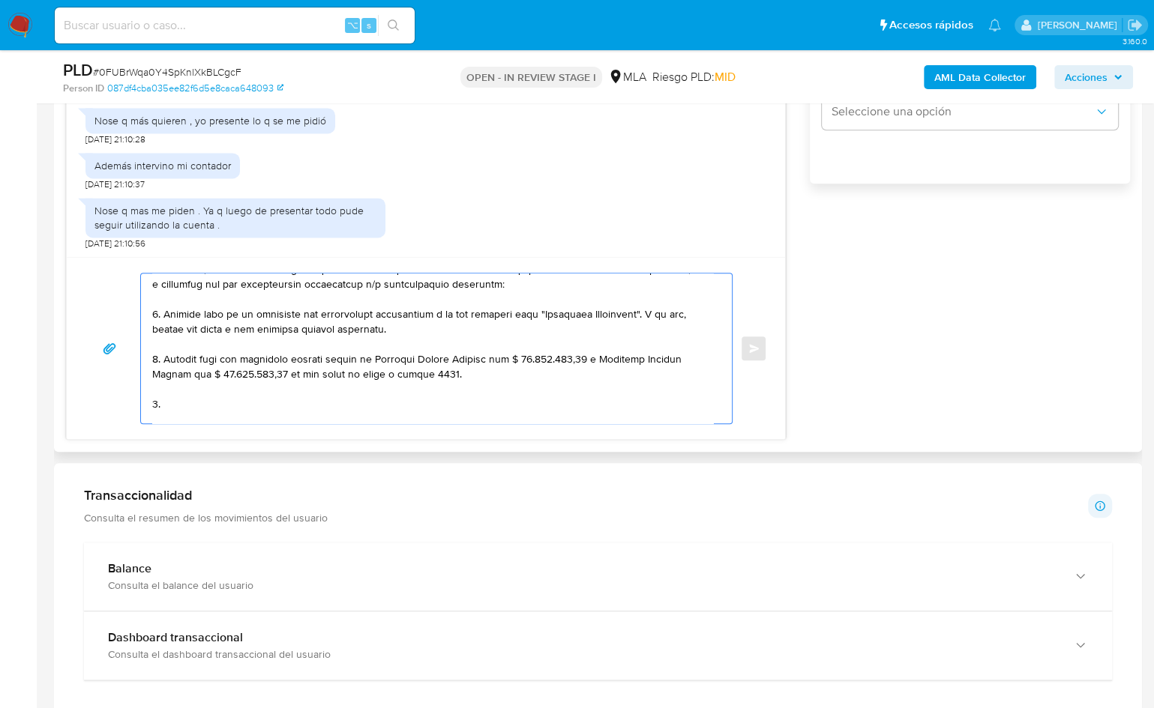
click at [474, 370] on textarea at bounding box center [432, 349] width 561 height 150
drag, startPoint x: 628, startPoint y: 368, endPoint x: 569, endPoint y: 370, distance: 59.3
click at [569, 370] on textarea at bounding box center [432, 349] width 561 height 150
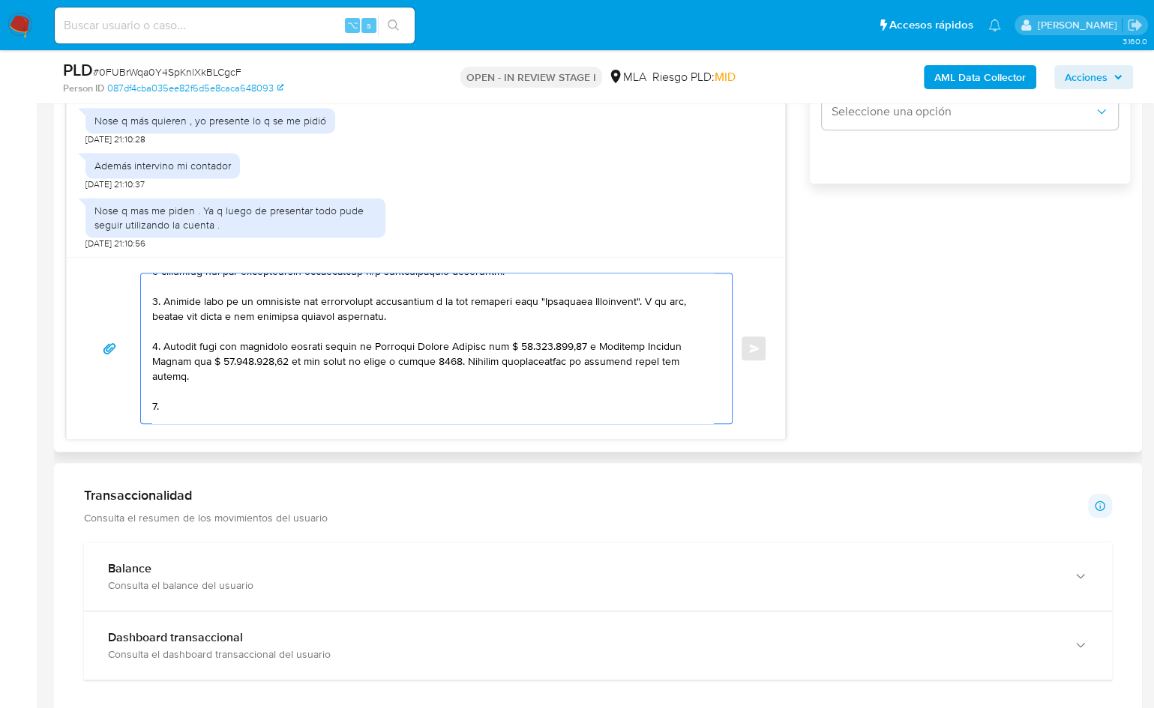
scroll to position [91, 0]
drag, startPoint x: 190, startPoint y: 403, endPoint x: 250, endPoint y: 394, distance: 60.5
click at [190, 403] on textarea at bounding box center [432, 349] width 561 height 150
click at [369, 317] on textarea at bounding box center [432, 349] width 561 height 150
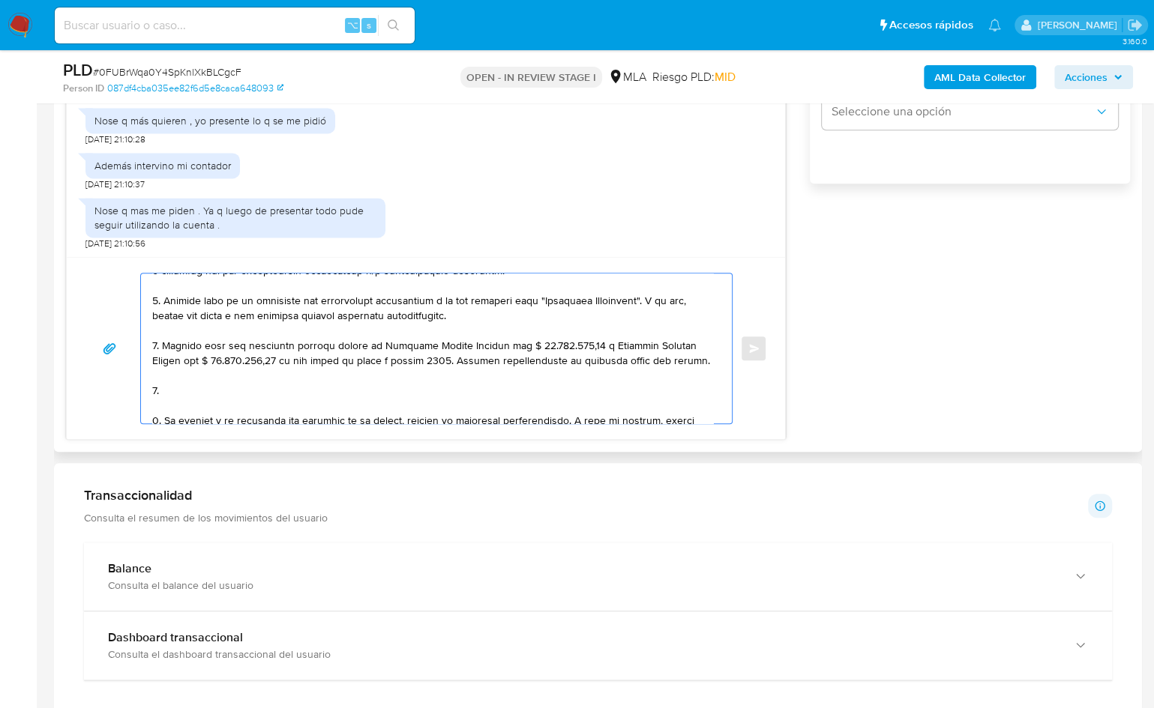
click at [464, 313] on textarea at bounding box center [432, 349] width 561 height 150
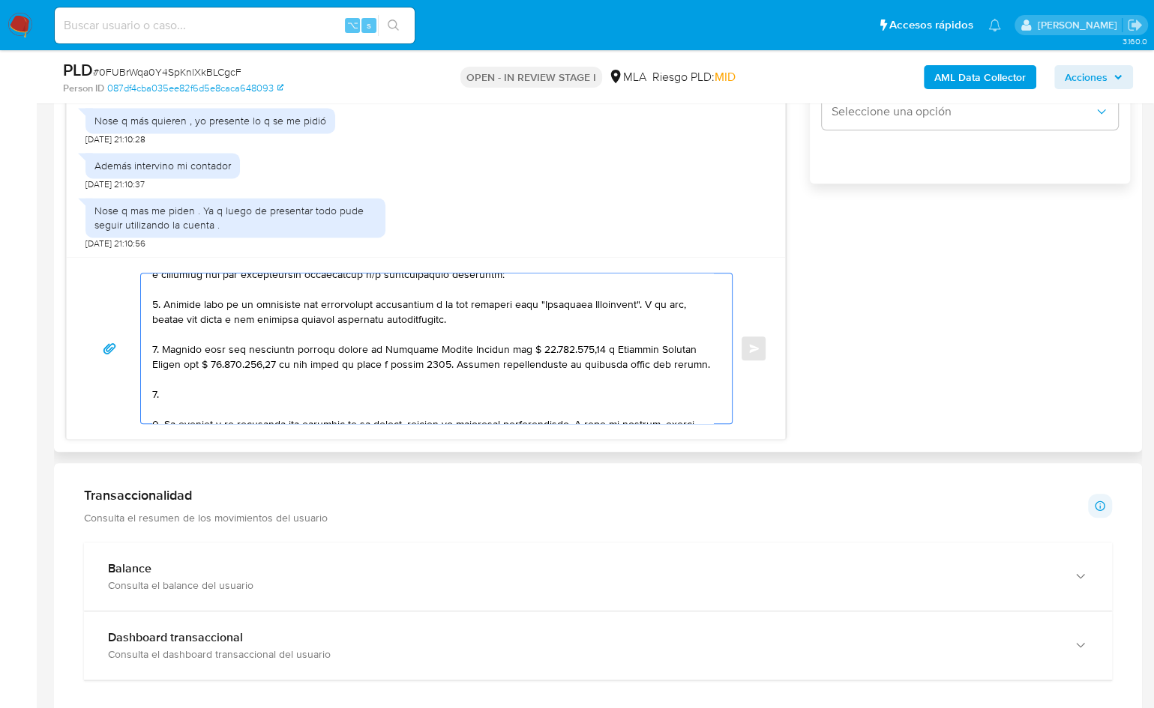
click at [451, 313] on textarea at bounding box center [432, 349] width 561 height 150
click at [443, 322] on textarea at bounding box center [432, 349] width 561 height 150
click at [577, 363] on textarea at bounding box center [432, 349] width 561 height 150
click at [626, 364] on textarea at bounding box center [432, 349] width 561 height 150
click at [640, 364] on textarea at bounding box center [432, 349] width 561 height 150
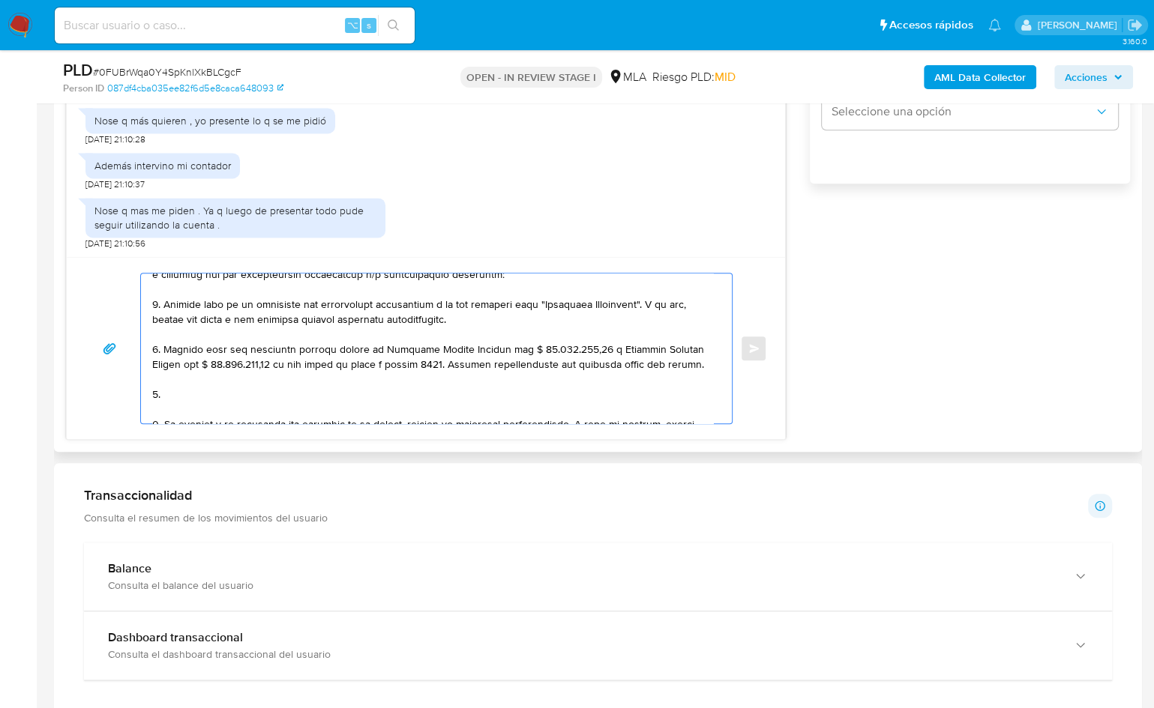
click at [640, 364] on textarea at bounding box center [432, 349] width 561 height 150
click at [219, 388] on textarea at bounding box center [432, 349] width 561 height 150
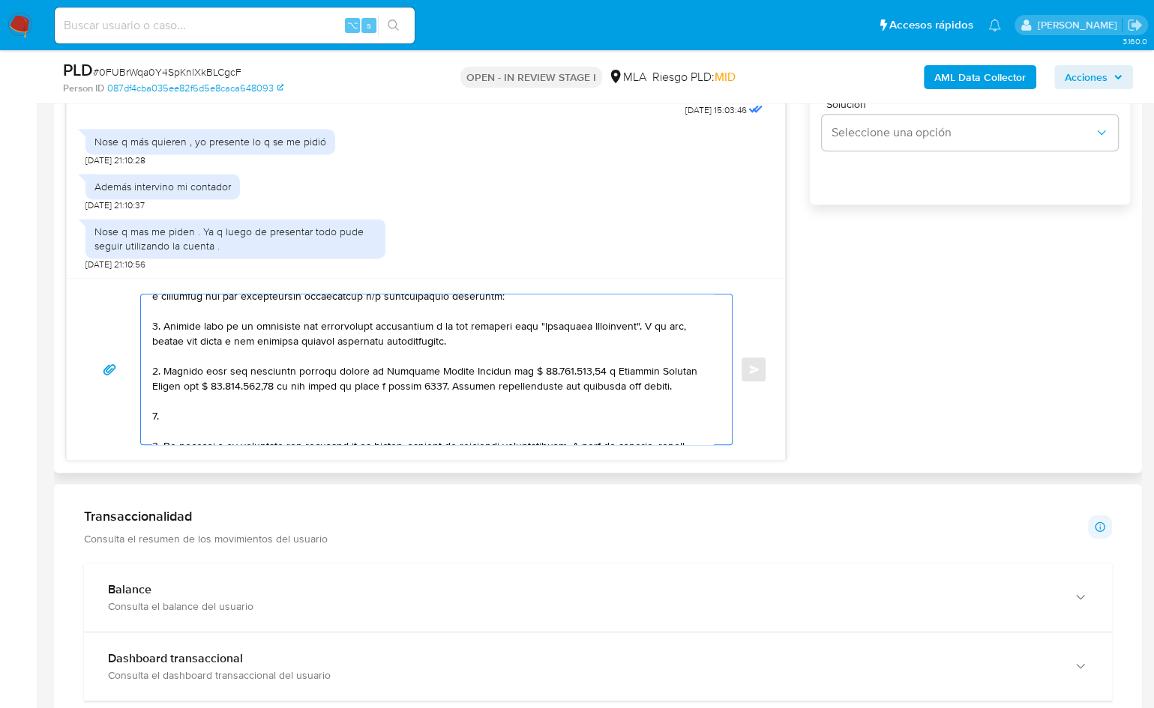
scroll to position [88, 0]
drag, startPoint x: 177, startPoint y: 409, endPoint x: 149, endPoint y: 397, distance: 29.9
click at [149, 397] on div at bounding box center [432, 370] width 583 height 150
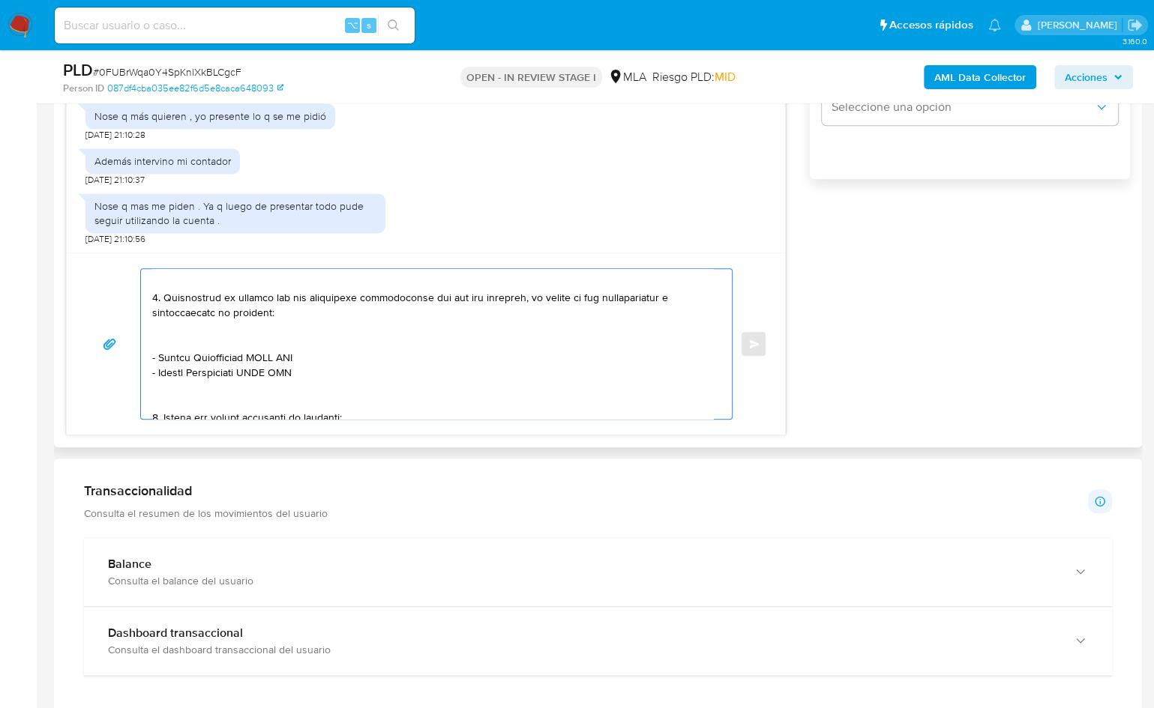
scroll to position [574, 0]
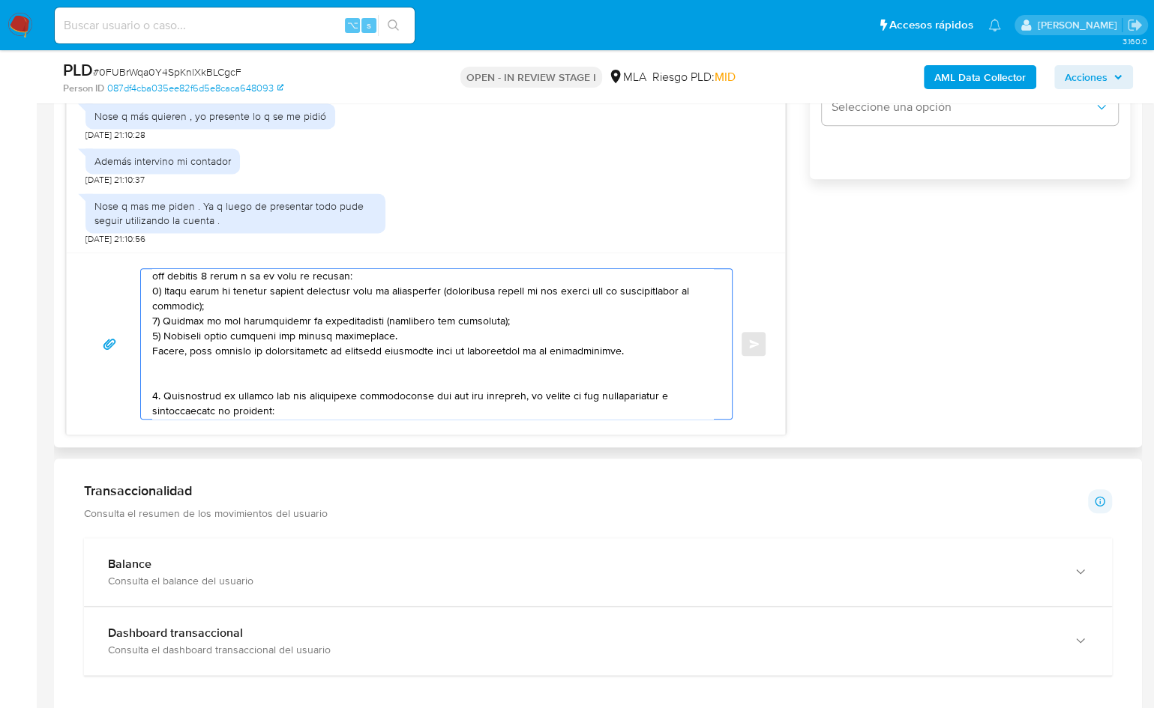
drag, startPoint x: 152, startPoint y: 359, endPoint x: 156, endPoint y: 376, distance: 17.6
click at [156, 376] on textarea at bounding box center [432, 344] width 561 height 150
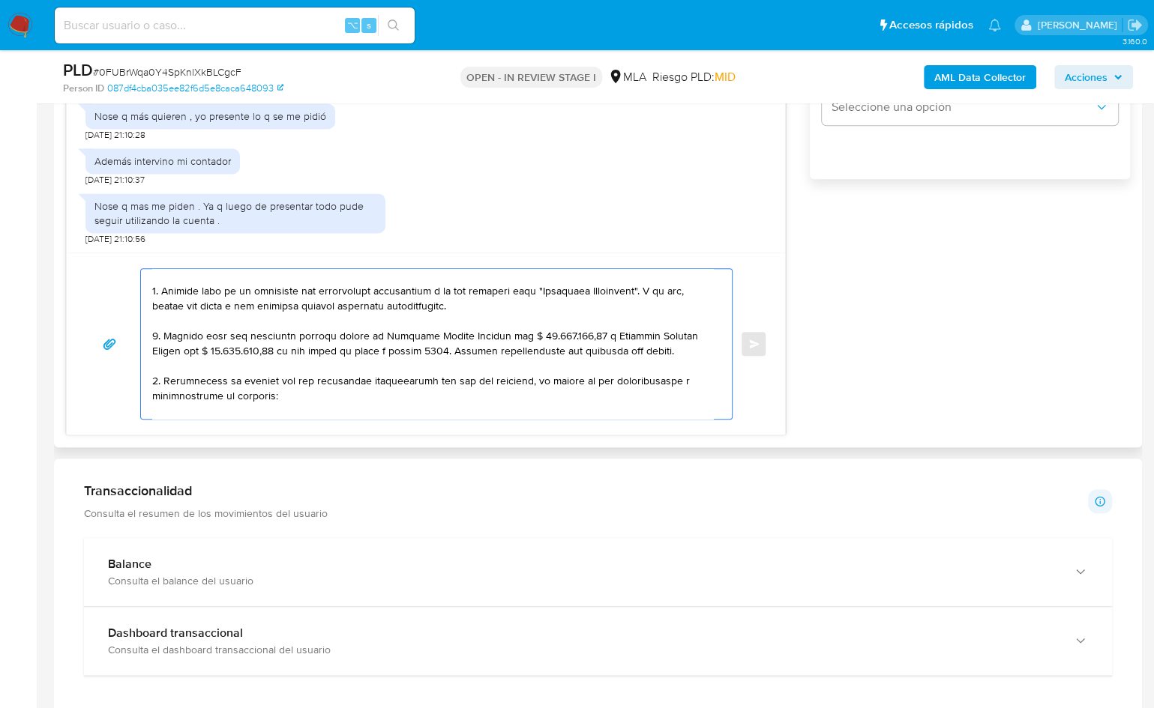
scroll to position [81, 0]
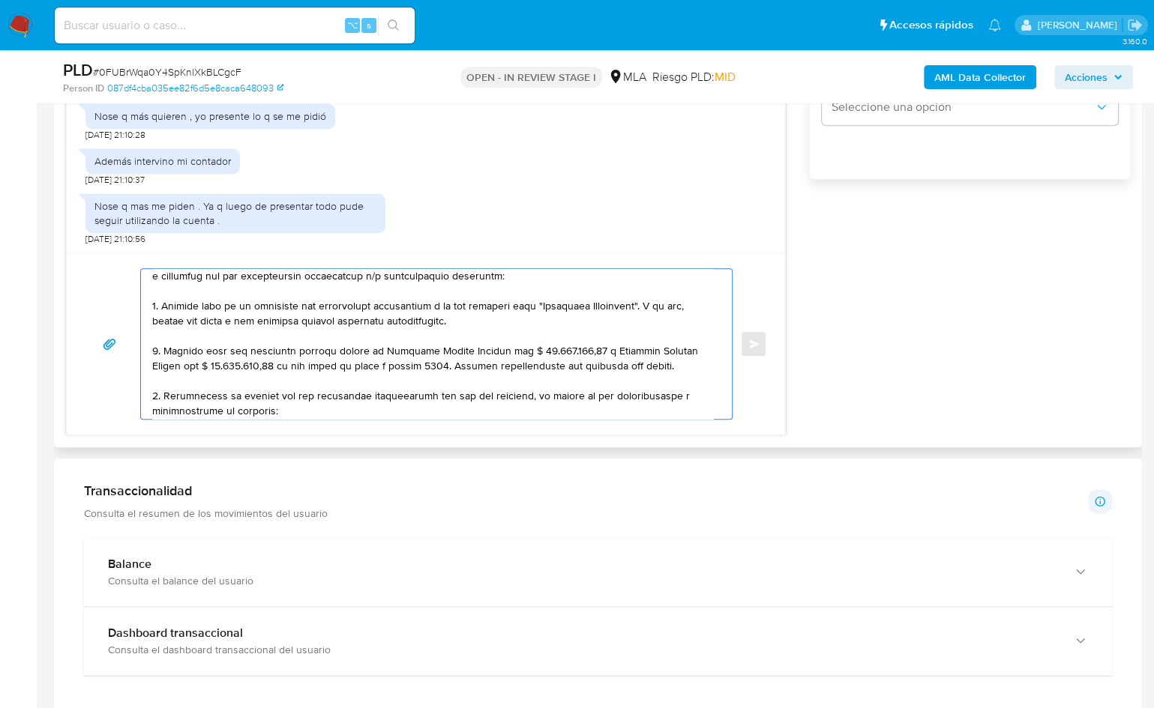
click at [164, 393] on textarea at bounding box center [432, 344] width 561 height 150
click at [584, 393] on textarea at bounding box center [432, 344] width 561 height 150
click at [637, 390] on textarea at bounding box center [432, 344] width 561 height 150
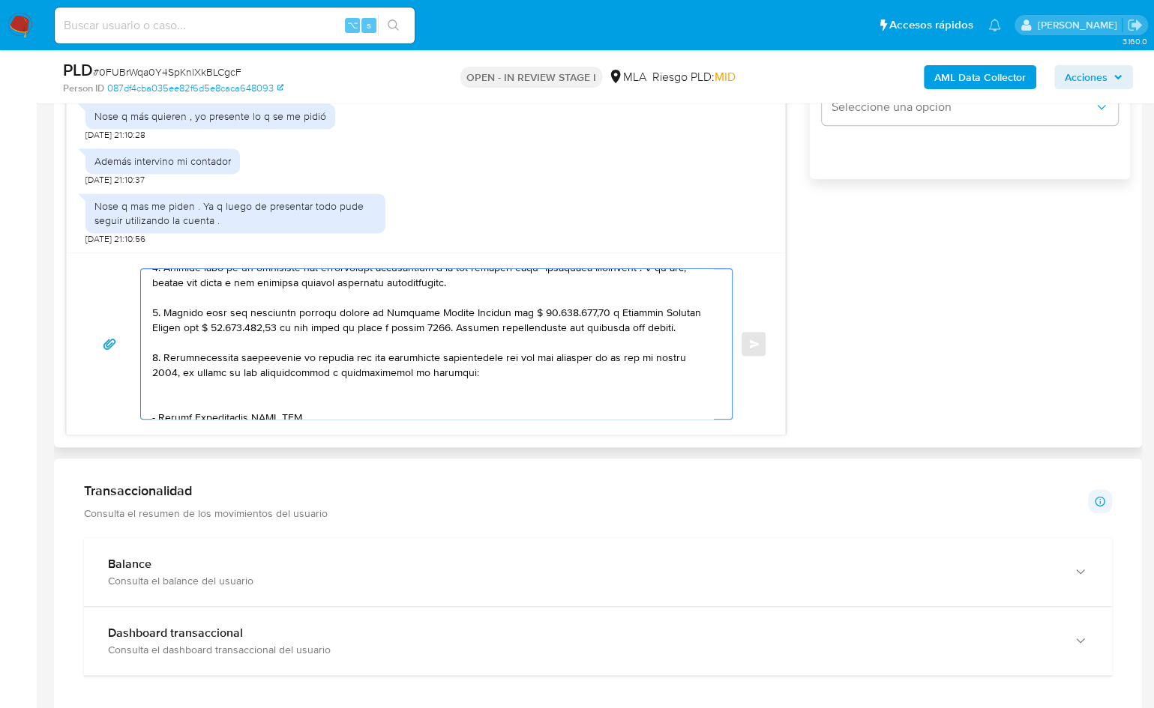
scroll to position [128, 0]
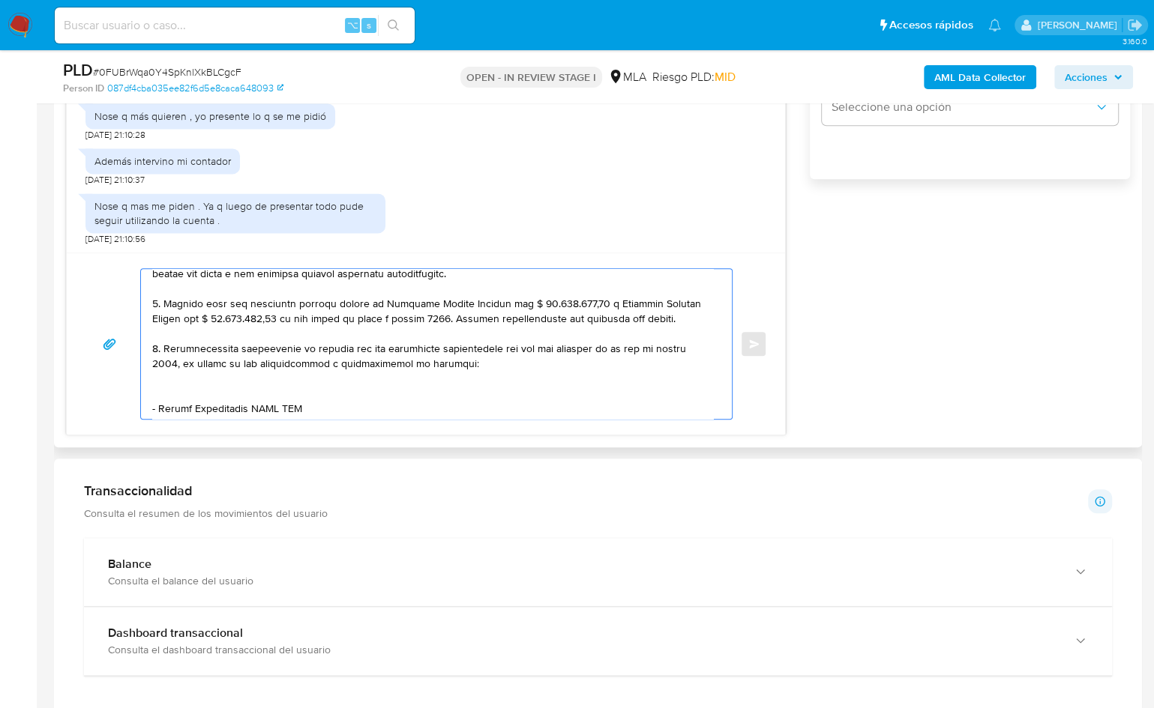
click at [186, 391] on textarea at bounding box center [432, 344] width 561 height 150
drag, startPoint x: 159, startPoint y: 393, endPoint x: 251, endPoint y: 394, distance: 92.2
click at [253, 395] on textarea at bounding box center [432, 344] width 561 height 150
paste textarea "LA GALESA SRL"
click at [271, 393] on textarea at bounding box center [432, 344] width 561 height 150
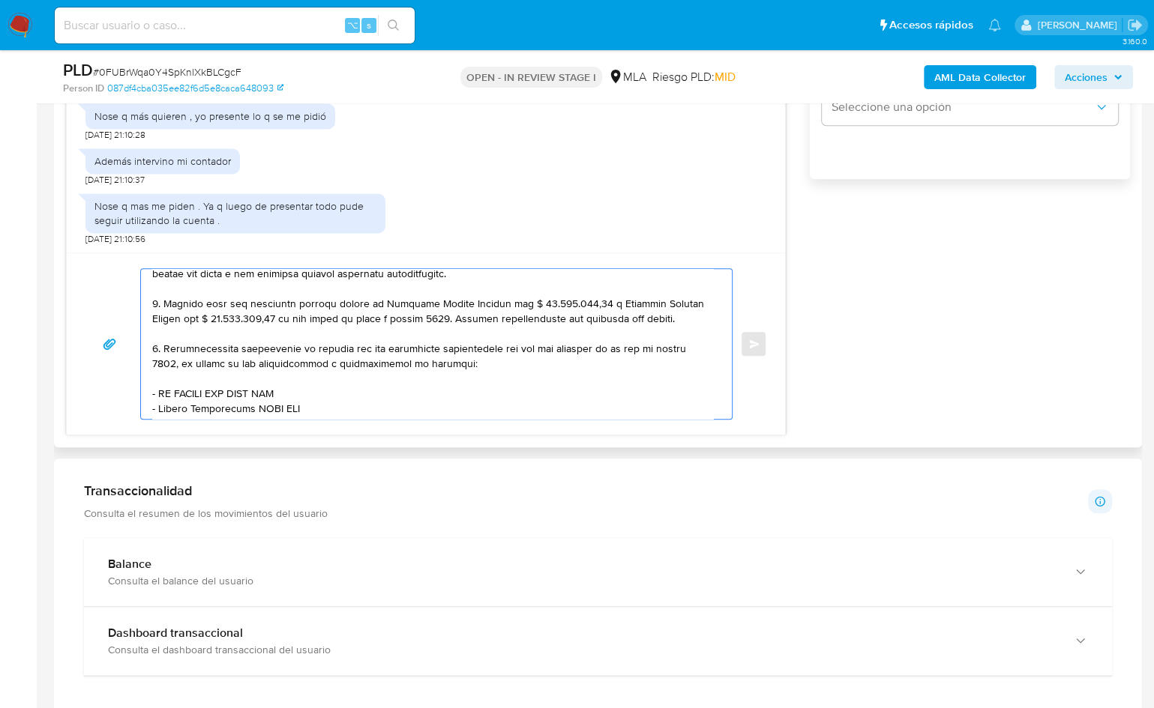
click at [271, 393] on textarea at bounding box center [432, 344] width 561 height 150
paste textarea "30709936855"
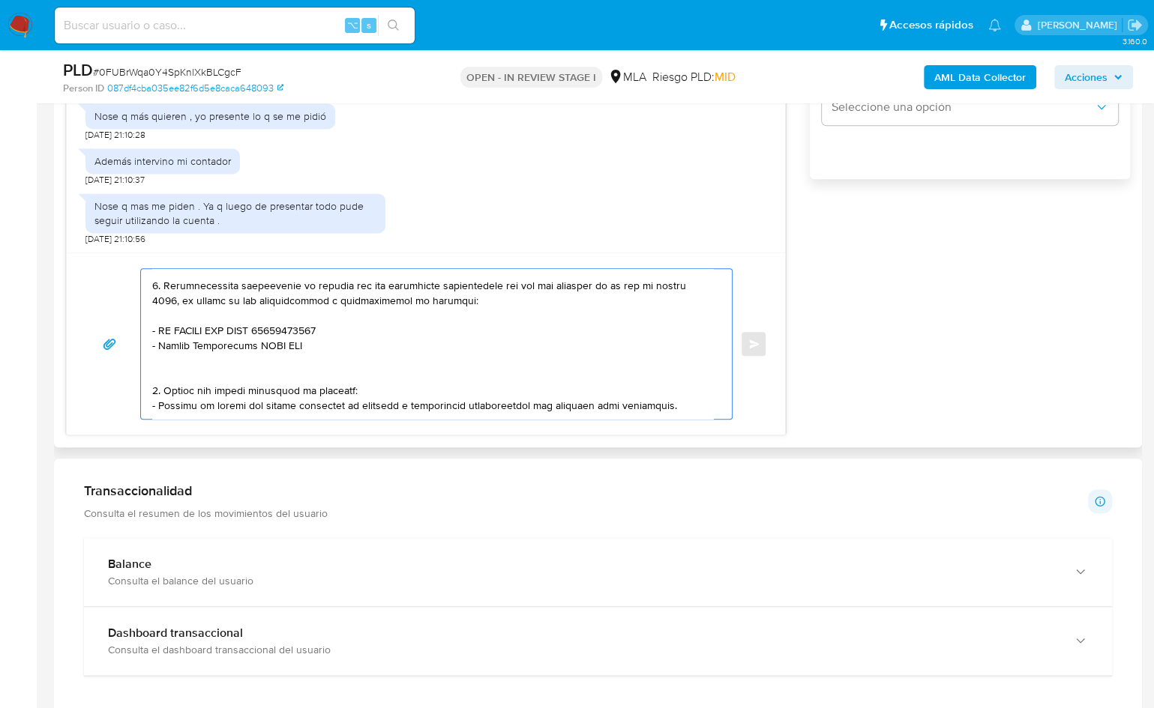
scroll to position [193, 0]
drag, startPoint x: 158, startPoint y: 408, endPoint x: 251, endPoint y: 344, distance: 112.7
click at [251, 344] on textarea at bounding box center [432, 344] width 561 height 150
paste textarea "AGRO BRICER SA"
click at [276, 342] on textarea at bounding box center [432, 344] width 561 height 150
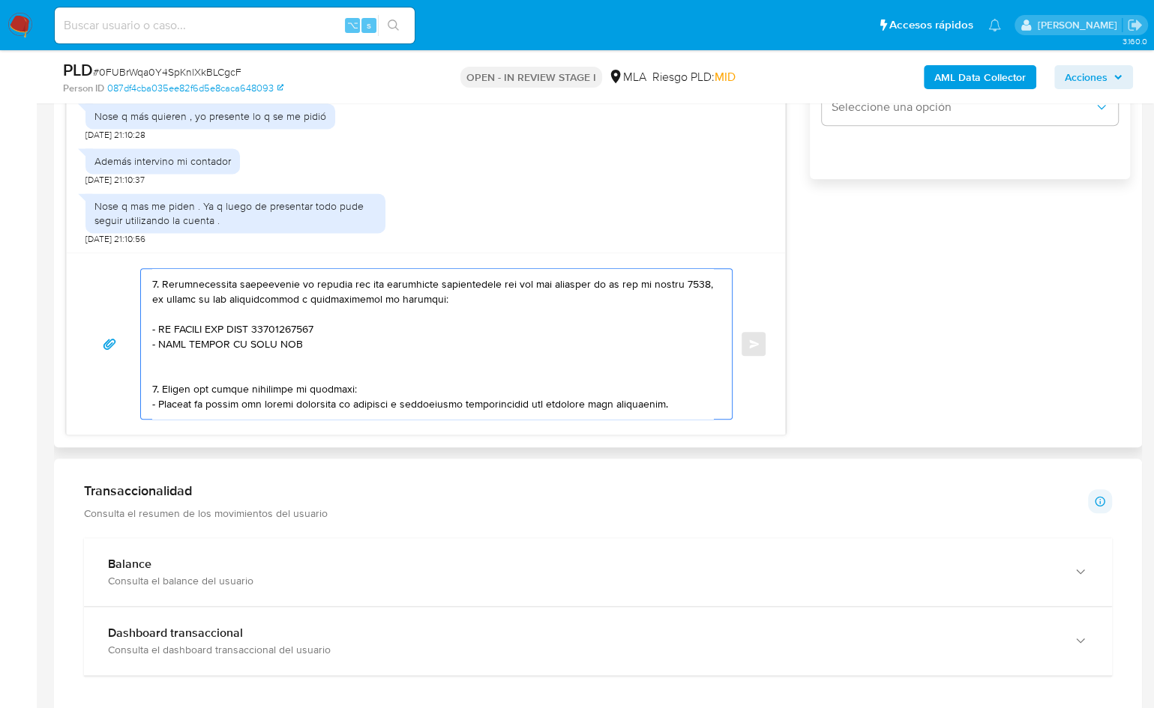
click at [276, 342] on textarea at bounding box center [432, 344] width 561 height 150
paste textarea "33711539609"
click at [293, 367] on textarea at bounding box center [432, 344] width 561 height 150
click at [342, 320] on textarea at bounding box center [432, 344] width 561 height 150
paste textarea "$ 3.500.000,00"
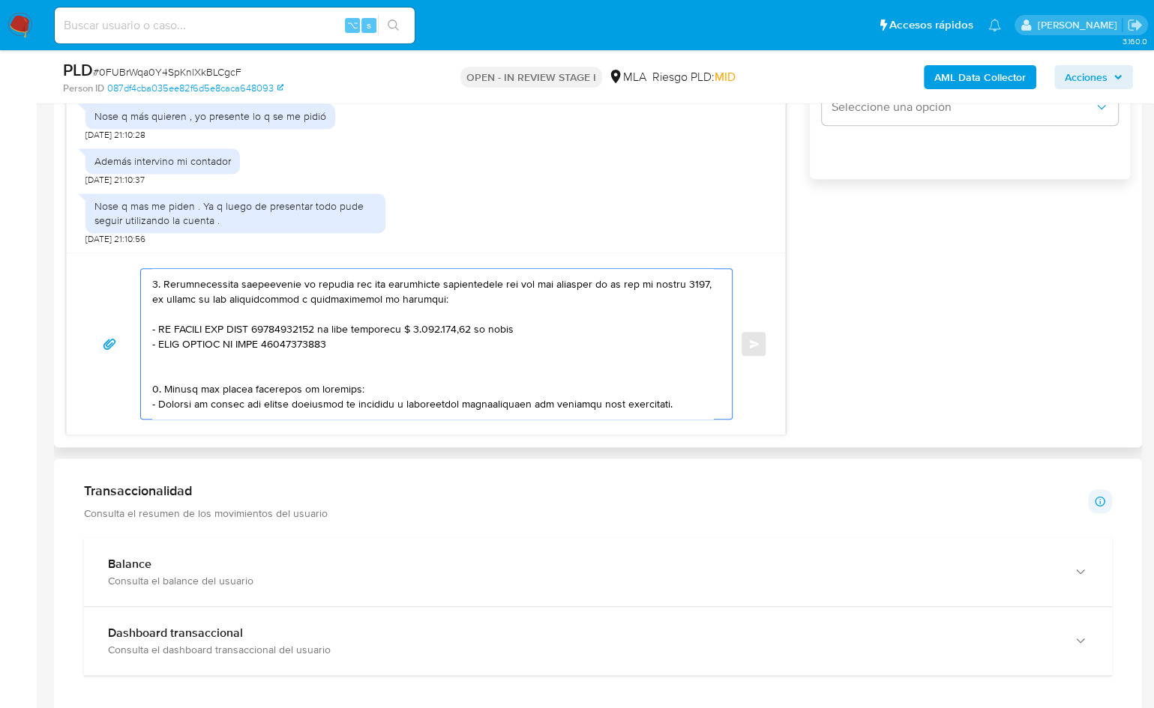
paste textarea "4/8/25"
click at [398, 349] on textarea at bounding box center [432, 344] width 561 height 150
click at [398, 340] on textarea at bounding box center [432, 344] width 561 height 150
paste textarea "$ 3.500.000,00"
drag, startPoint x: 478, startPoint y: 340, endPoint x: 407, endPoint y: 340, distance: 70.5
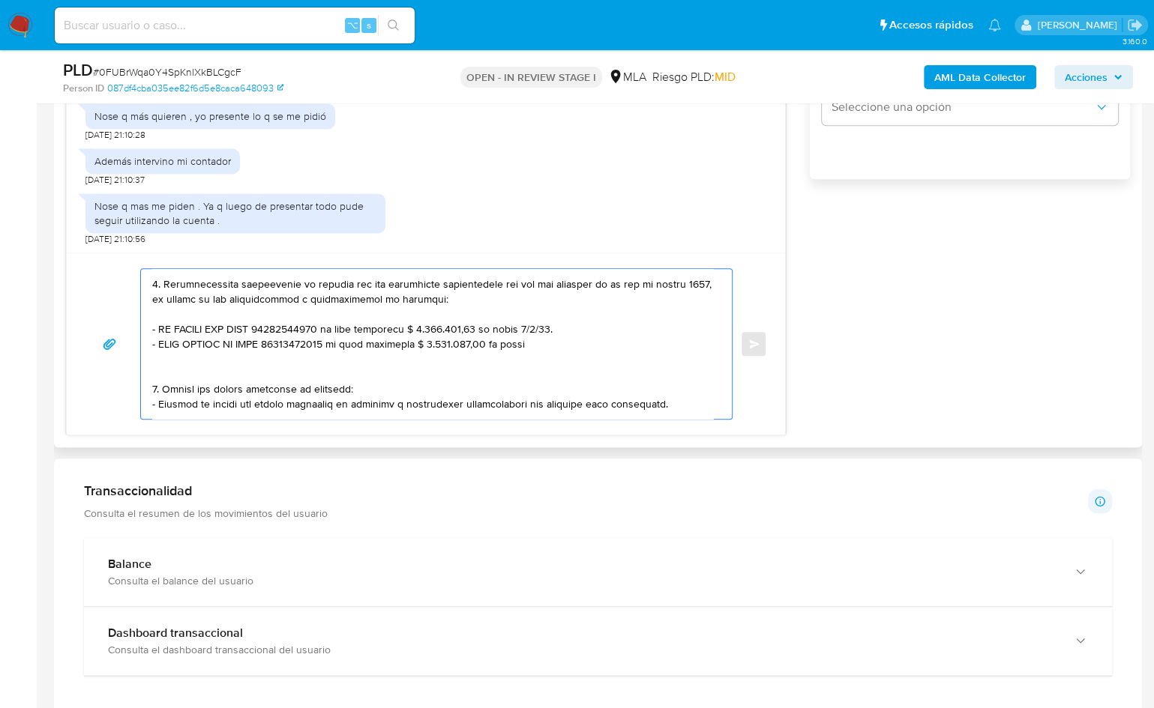
click at [407, 340] on textarea at bounding box center [432, 344] width 561 height 150
paste textarea "1"
click at [589, 338] on textarea at bounding box center [432, 344] width 561 height 150
paste textarea "4/8/25"
click at [218, 362] on textarea at bounding box center [432, 344] width 561 height 150
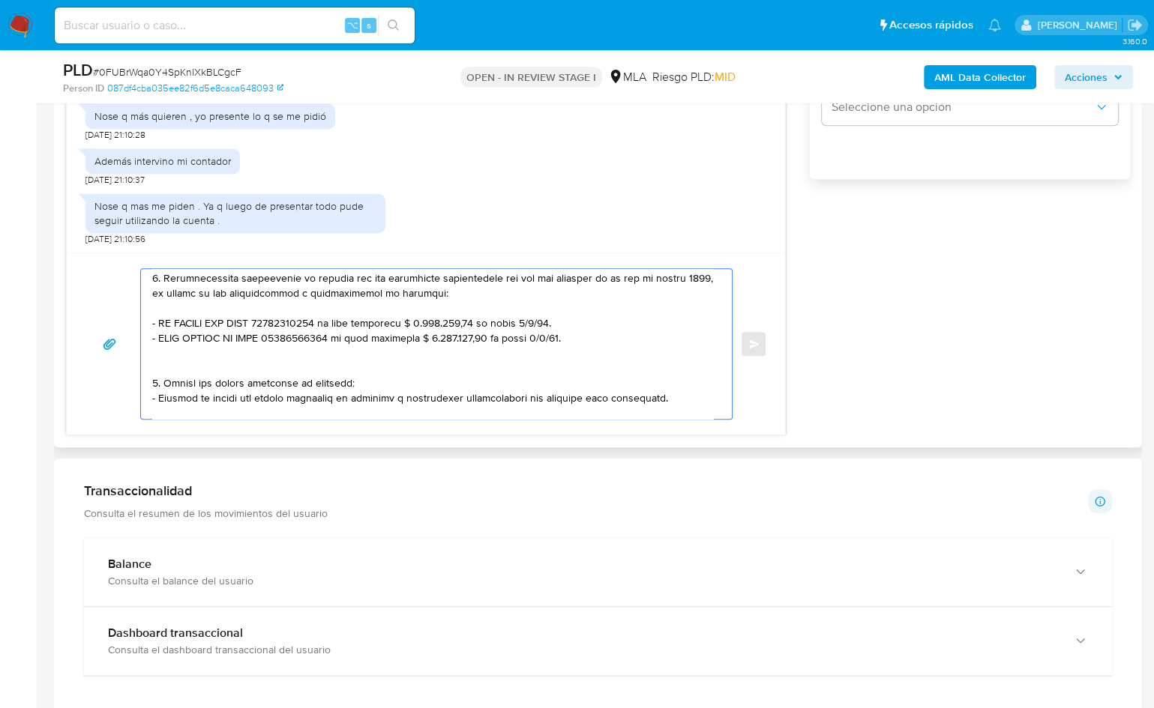
scroll to position [223, 0]
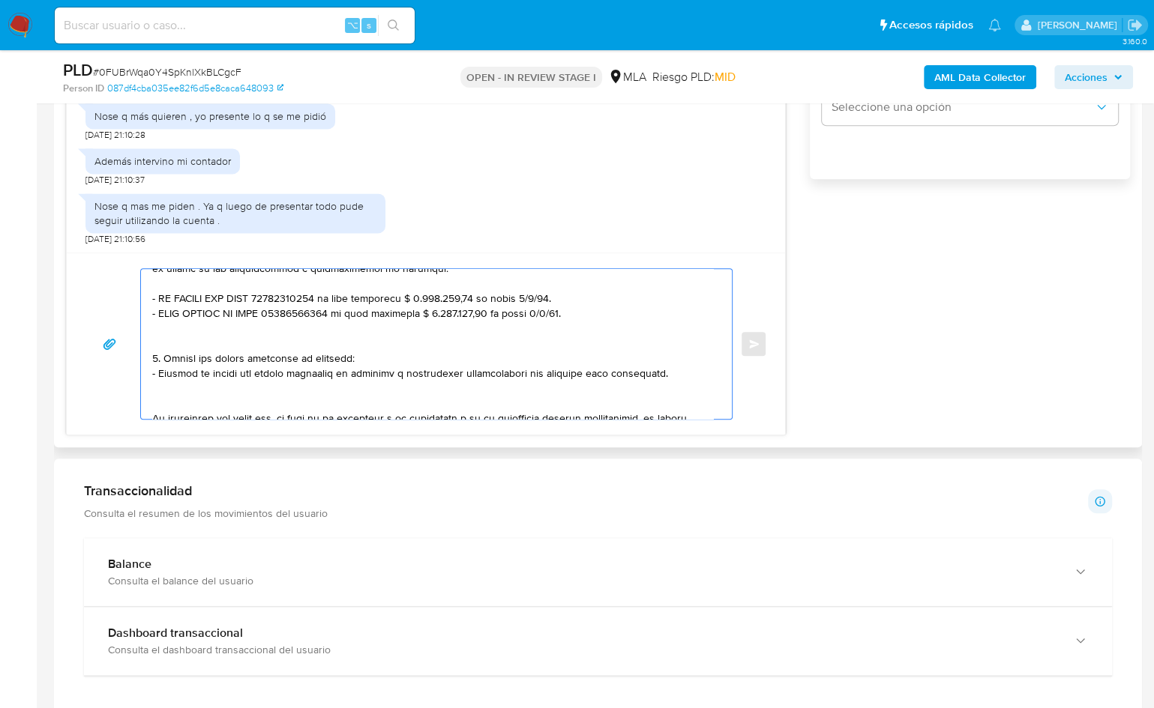
drag, startPoint x: 184, startPoint y: 362, endPoint x: 174, endPoint y: 400, distance: 38.7
click at [174, 400] on textarea at bounding box center [432, 344] width 561 height 150
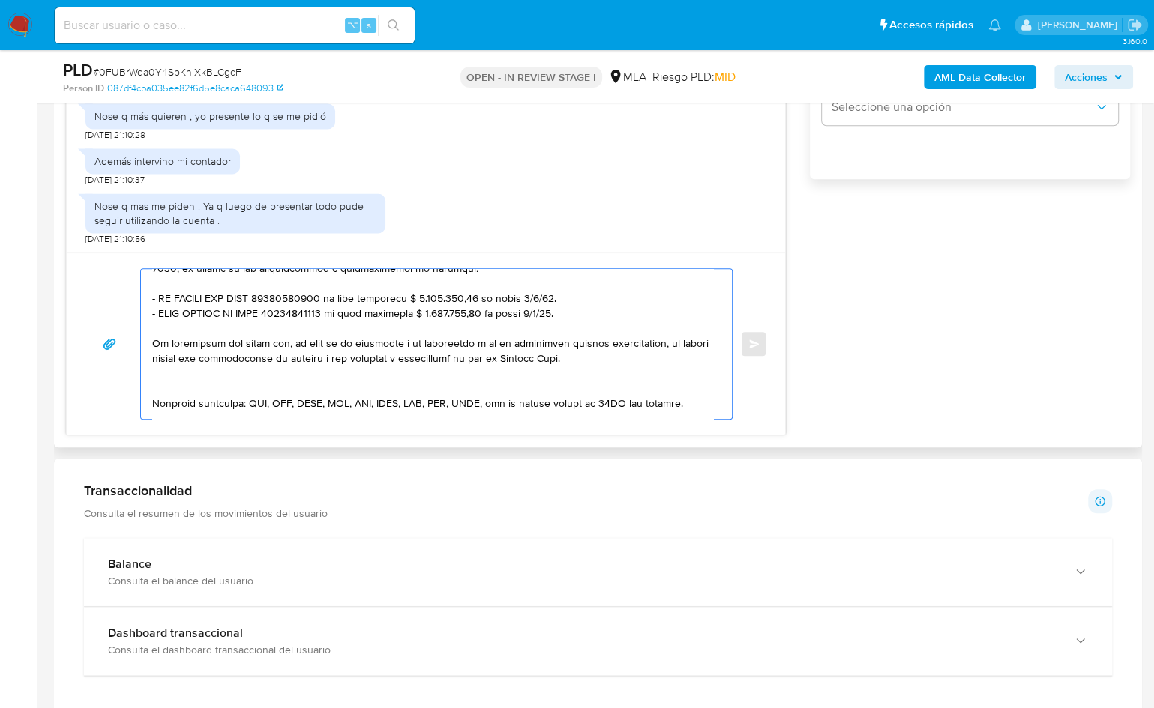
click at [264, 380] on textarea at bounding box center [432, 344] width 561 height 150
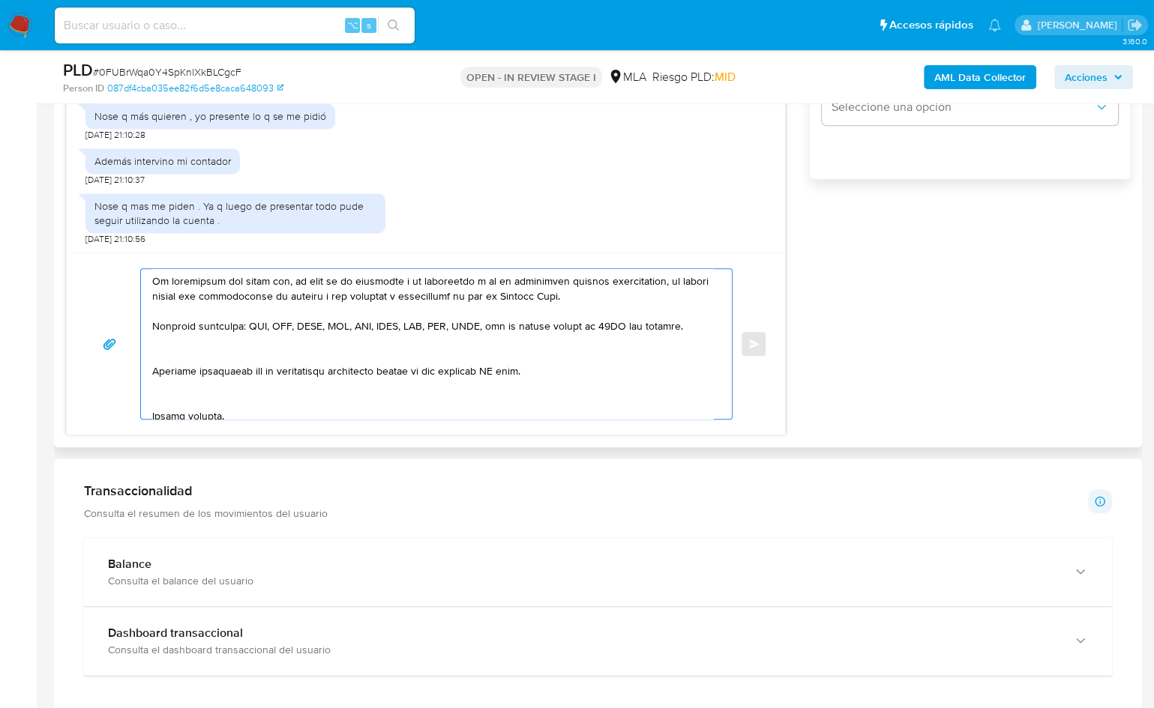
scroll to position [326, 0]
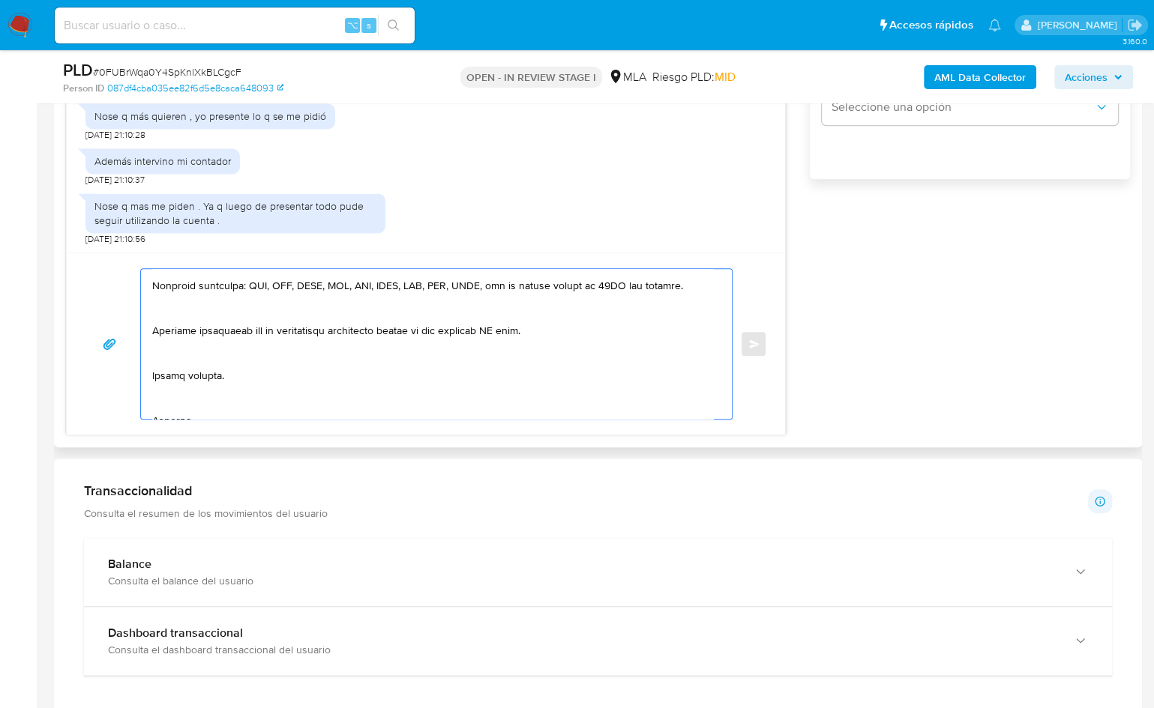
click at [200, 313] on textarea at bounding box center [432, 344] width 561 height 150
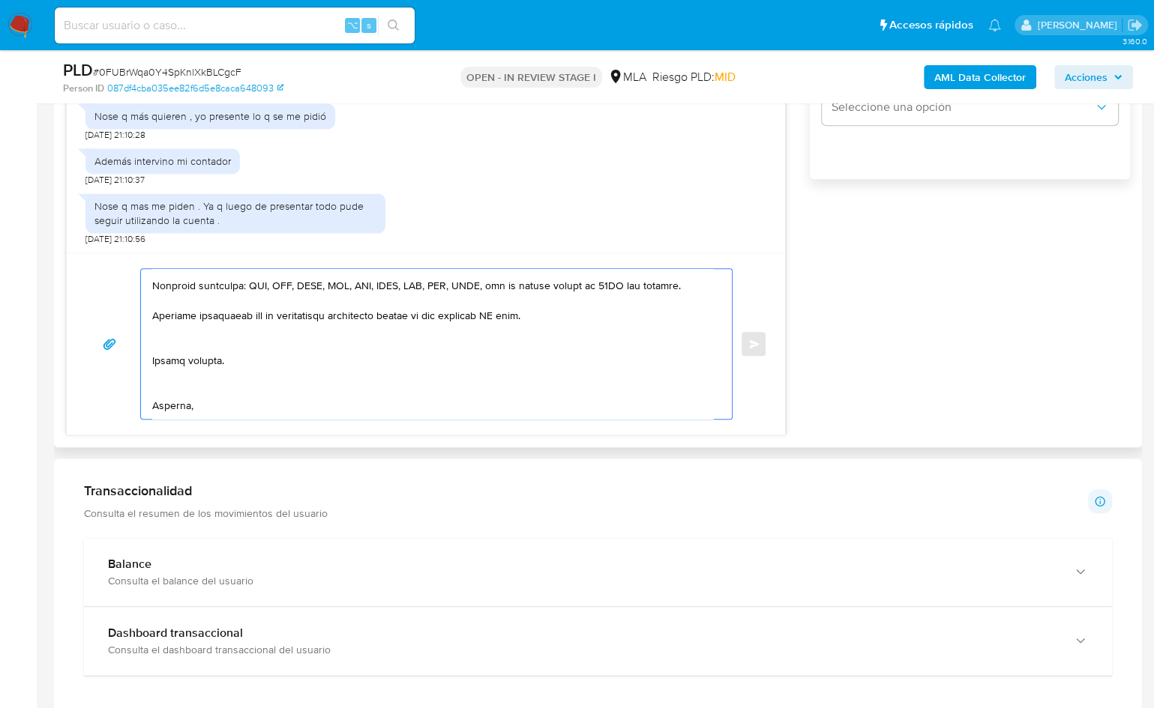
click at [511, 314] on textarea at bounding box center [432, 344] width 561 height 150
click at [213, 341] on textarea at bounding box center [432, 344] width 561 height 150
click at [175, 369] on textarea at bounding box center [432, 344] width 561 height 150
click at [160, 392] on textarea at bounding box center [432, 344] width 561 height 150
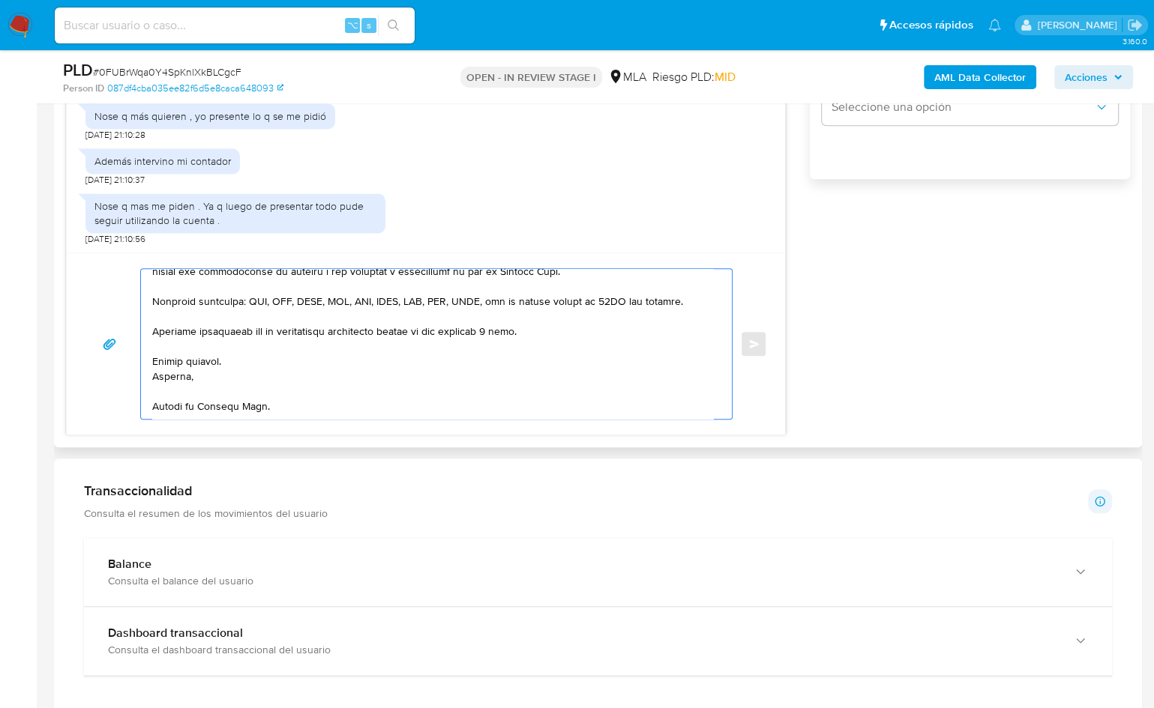
scroll to position [325, 0]
click at [174, 404] on textarea at bounding box center [432, 344] width 561 height 150
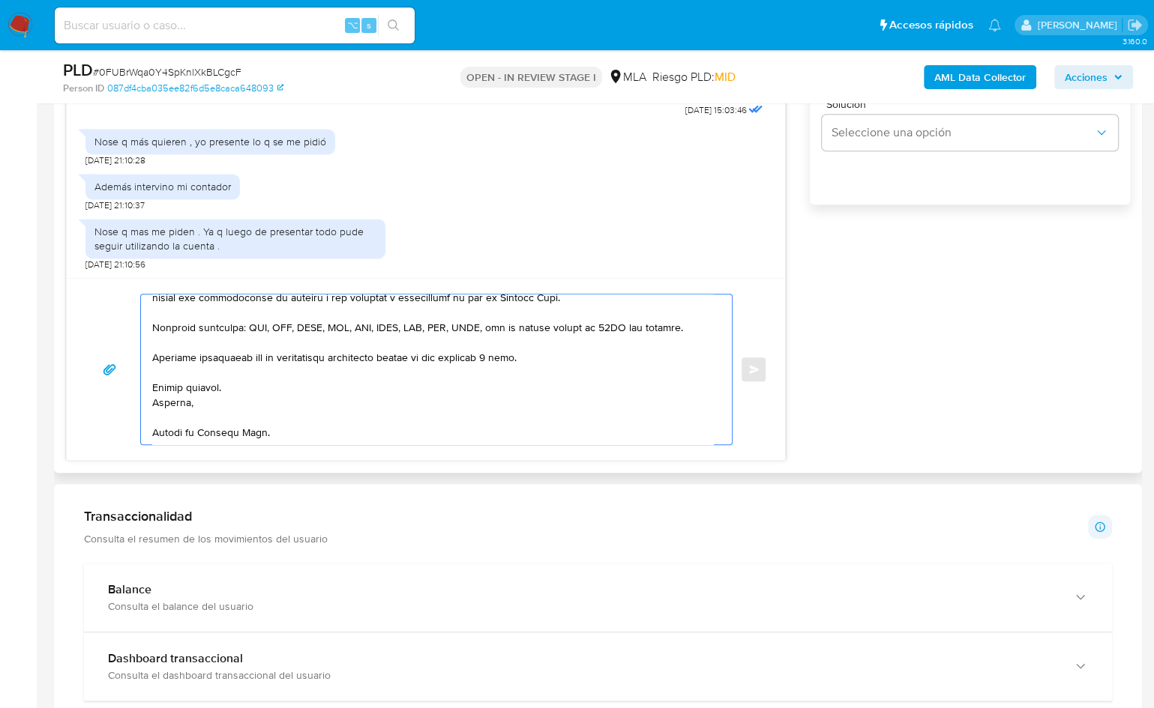
scroll to position [808, 0]
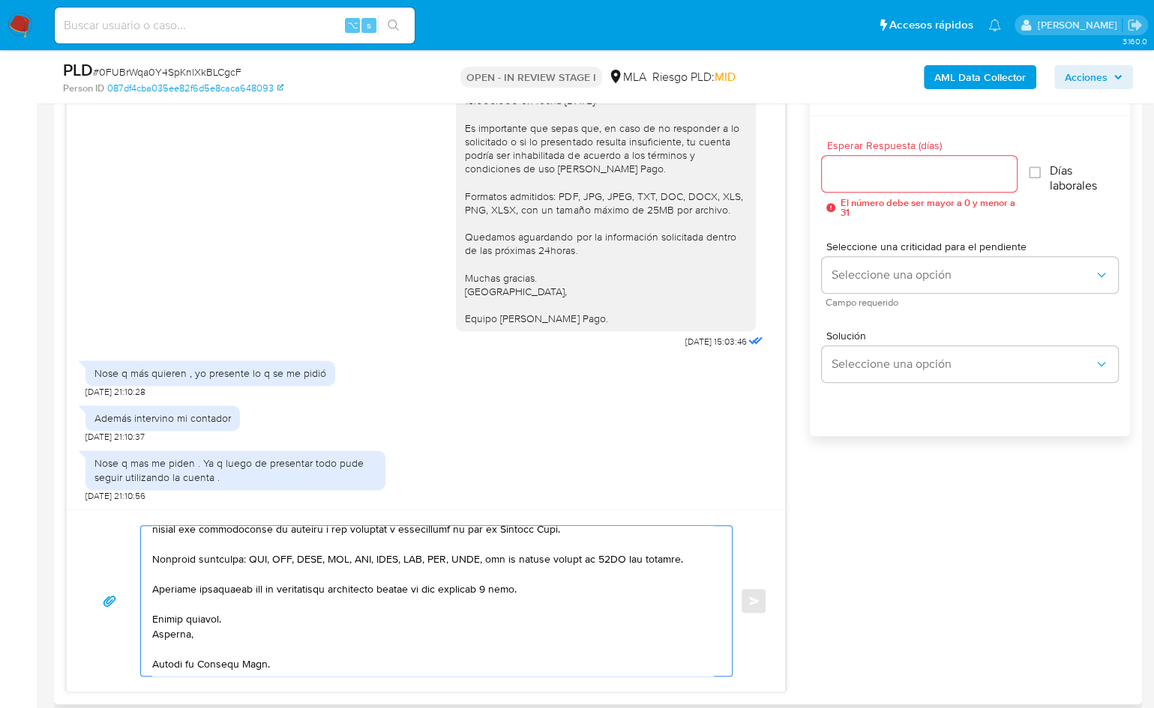
type textarea "Hola Marianela, Muchas gracias por tu respuesta! Sin embargo, en virtud a la do…"
click at [864, 167] on input "Esperar Respuesta (días)" at bounding box center [919, 173] width 194 height 19
type input "1"
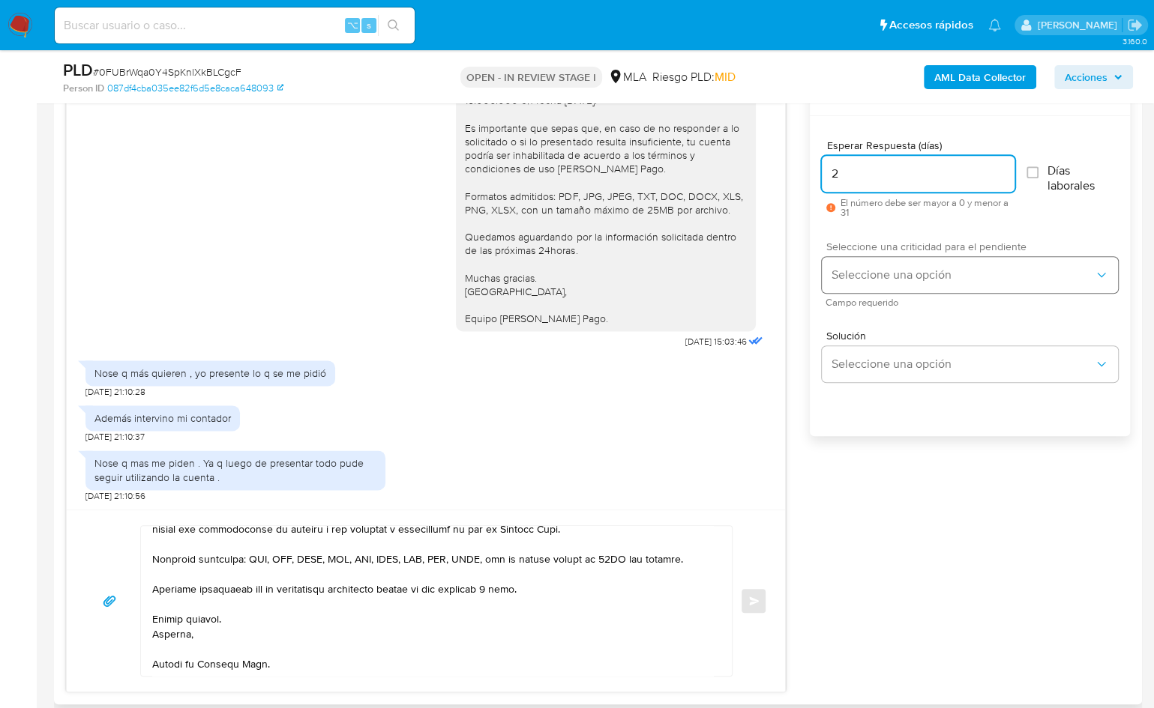
type input "2"
click at [899, 270] on span "Seleccione una opción" at bounding box center [962, 275] width 263 height 15
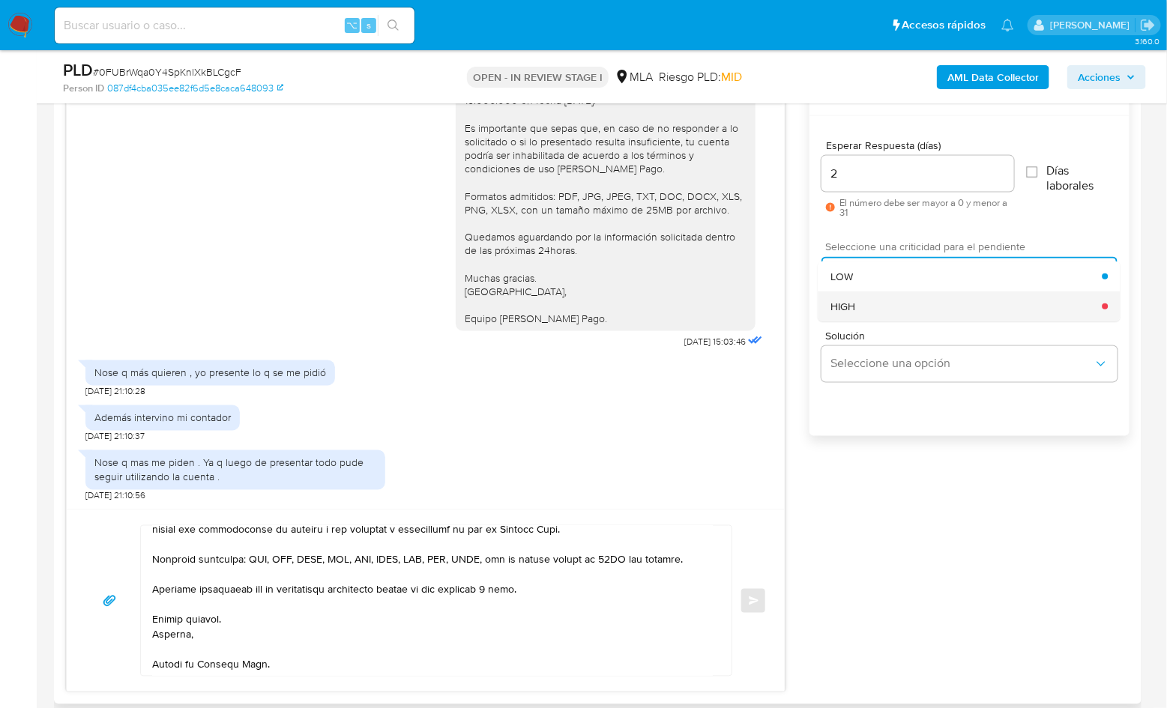
click at [885, 309] on div "HIGH" at bounding box center [967, 307] width 272 height 30
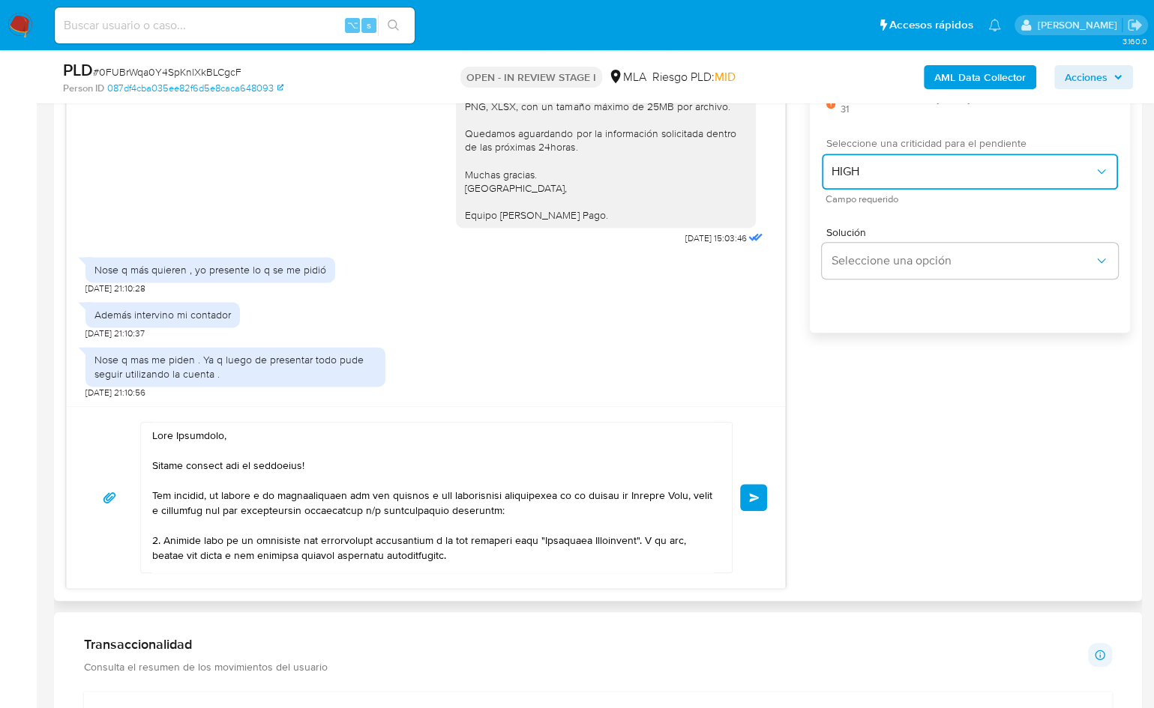
scroll to position [310, 0]
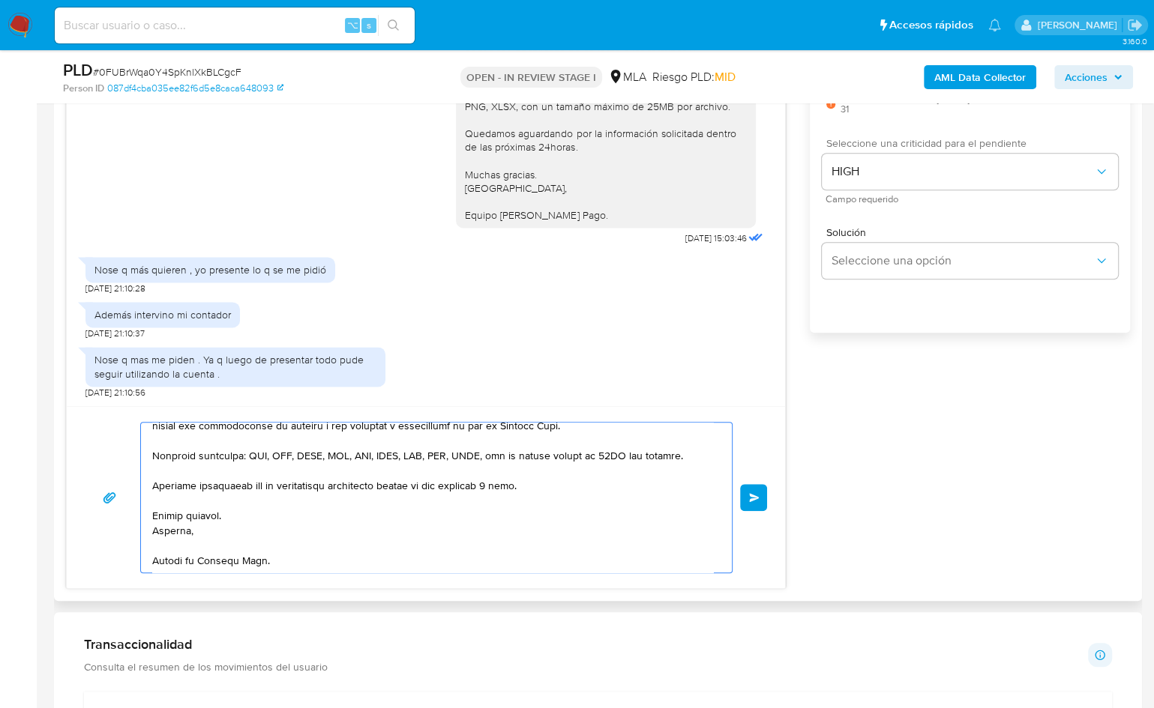
drag, startPoint x: 547, startPoint y: 485, endPoint x: 394, endPoint y: 484, distance: 152.2
click at [394, 484] on textarea at bounding box center [432, 498] width 561 height 150
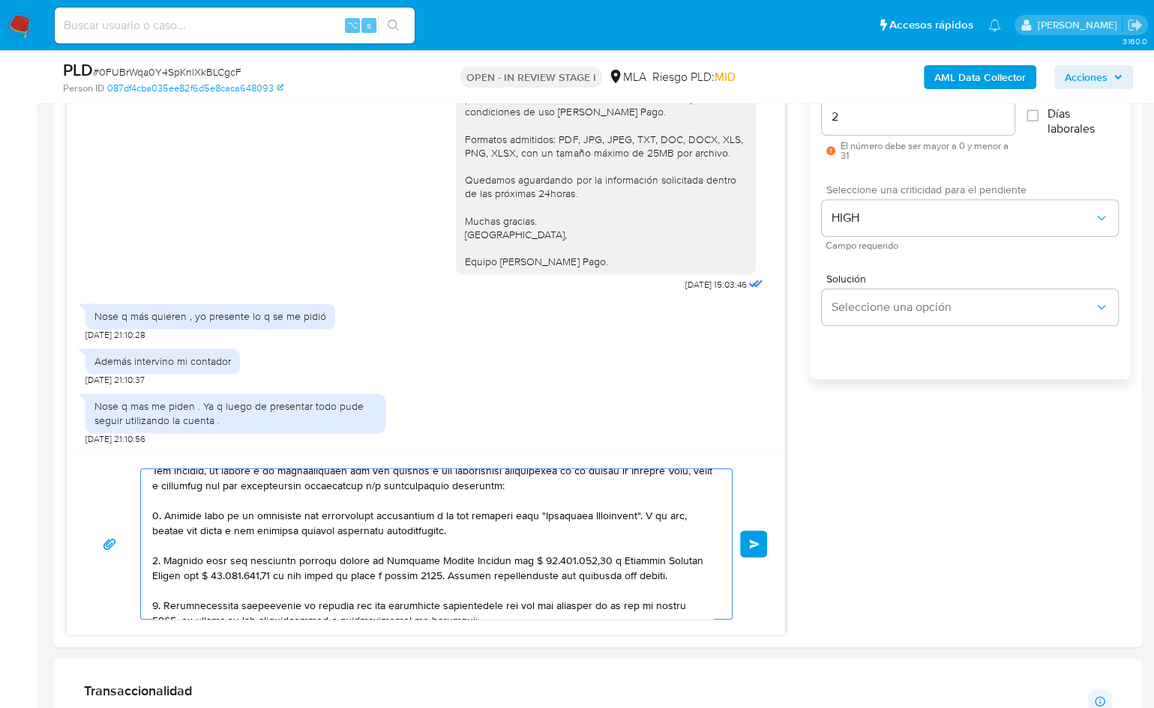
scroll to position [77, 0]
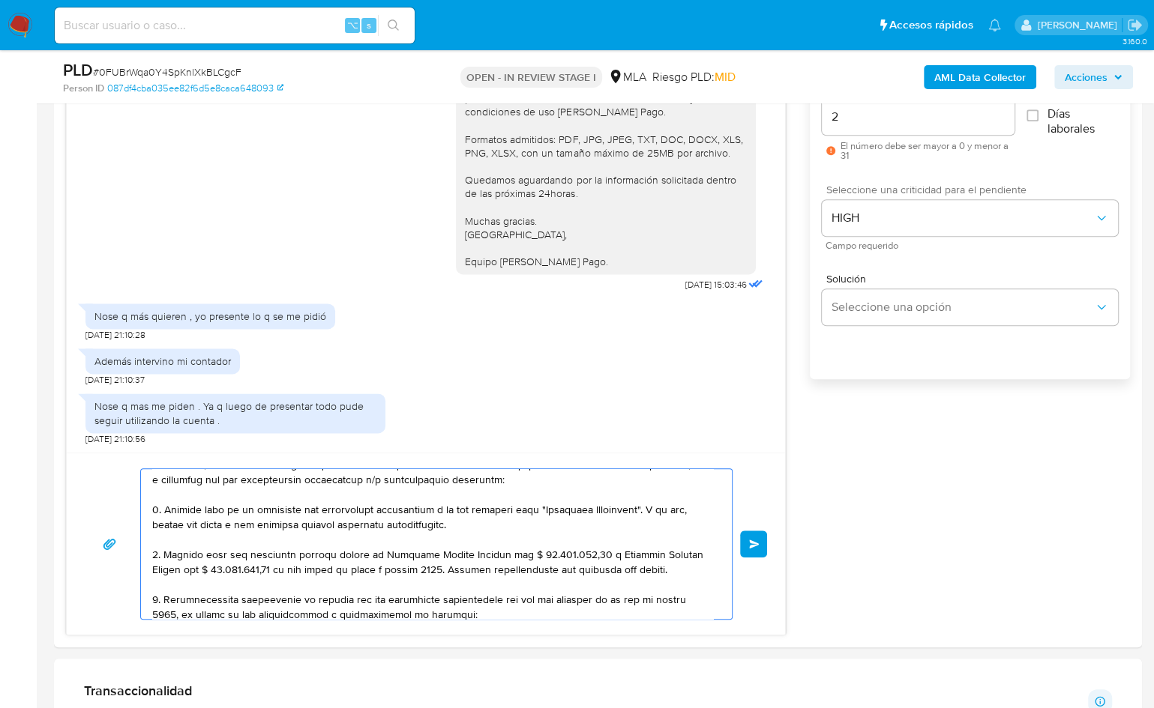
click at [449, 572] on textarea at bounding box center [432, 544] width 561 height 150
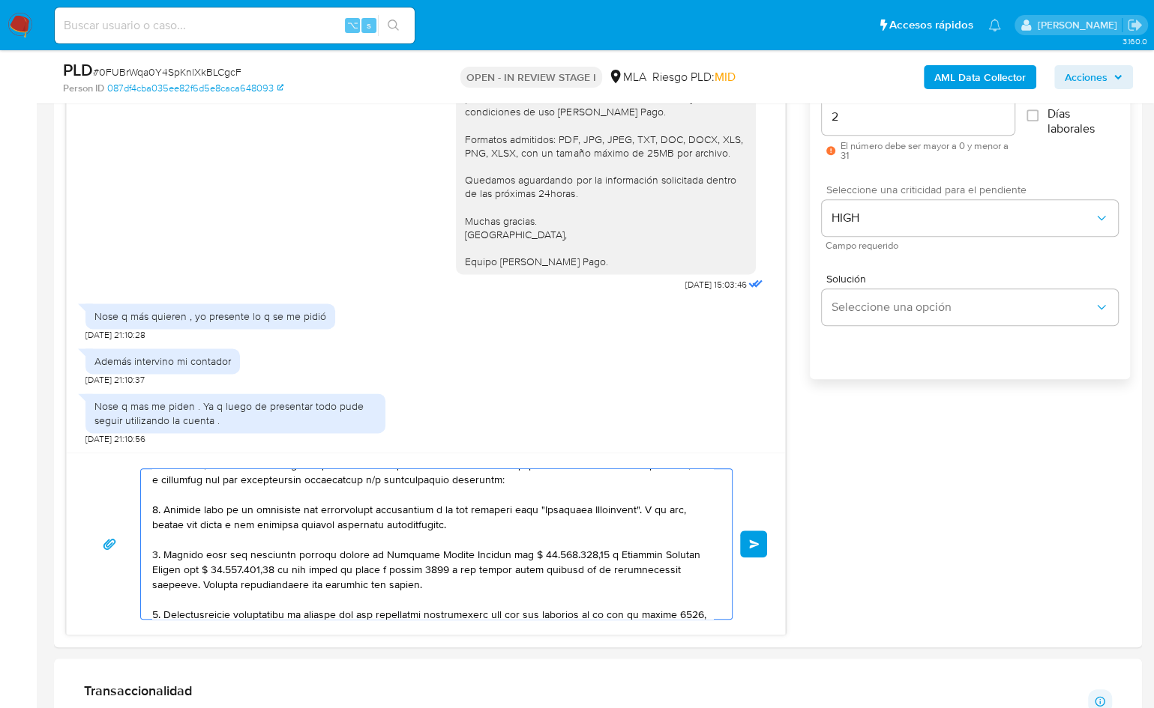
click at [487, 586] on textarea at bounding box center [432, 544] width 561 height 150
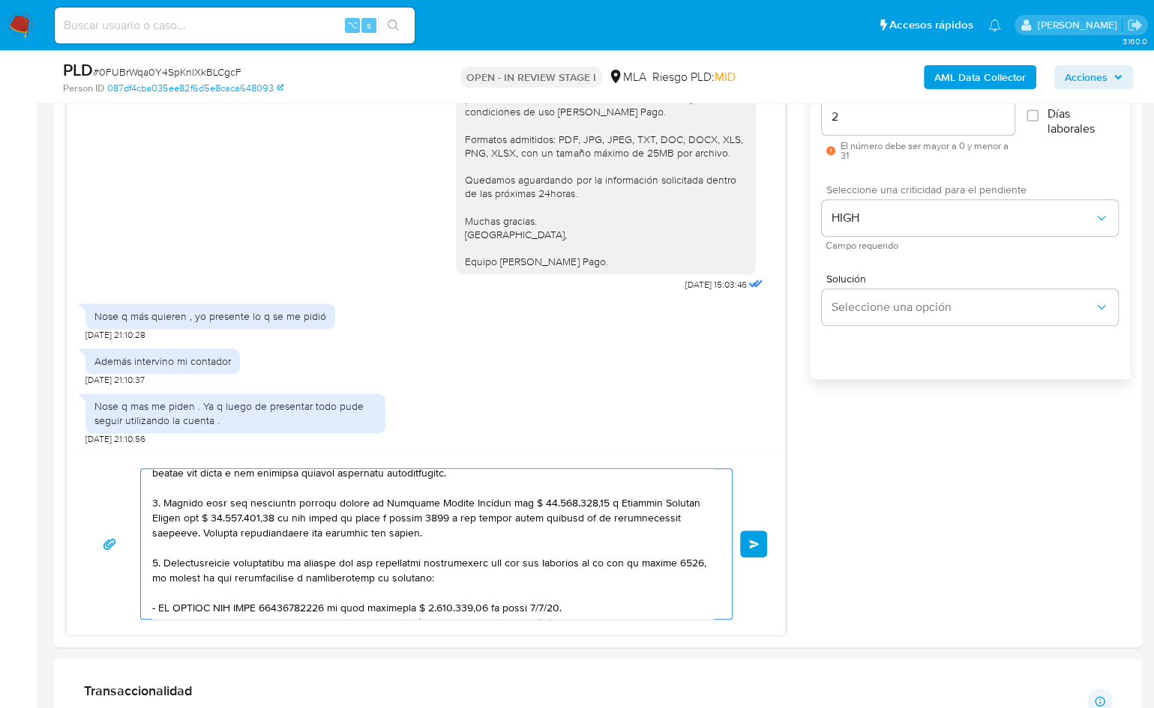
scroll to position [145, 0]
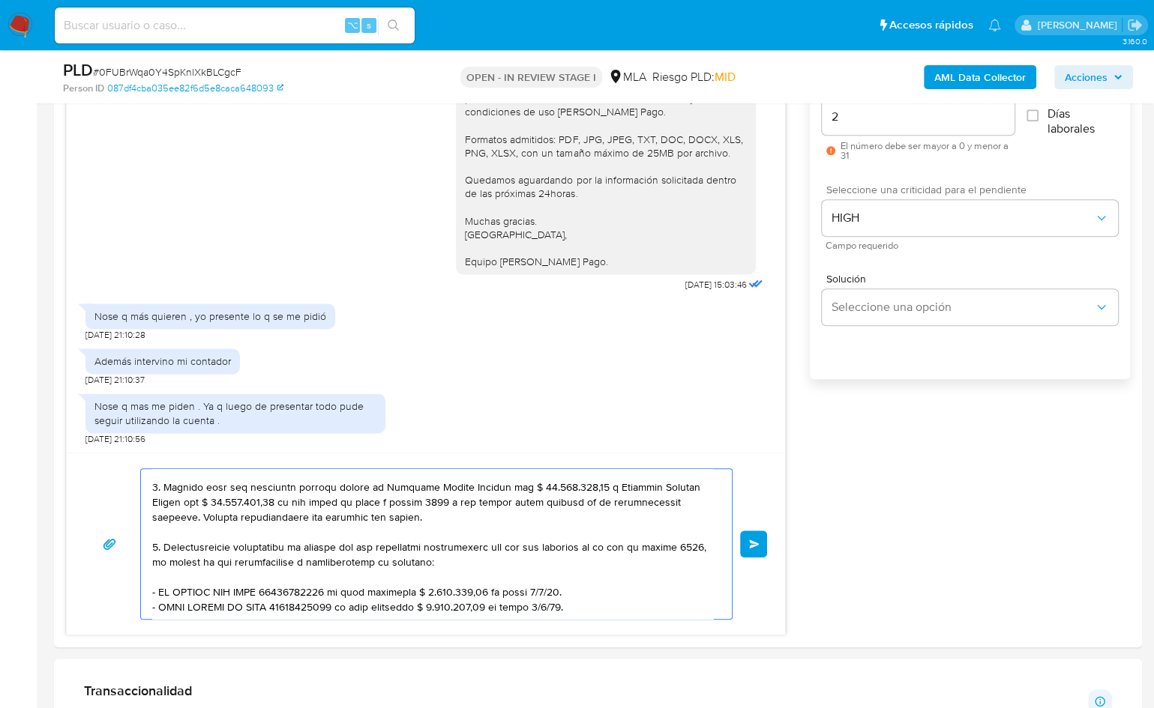
click at [192, 515] on textarea at bounding box center [432, 544] width 561 height 150
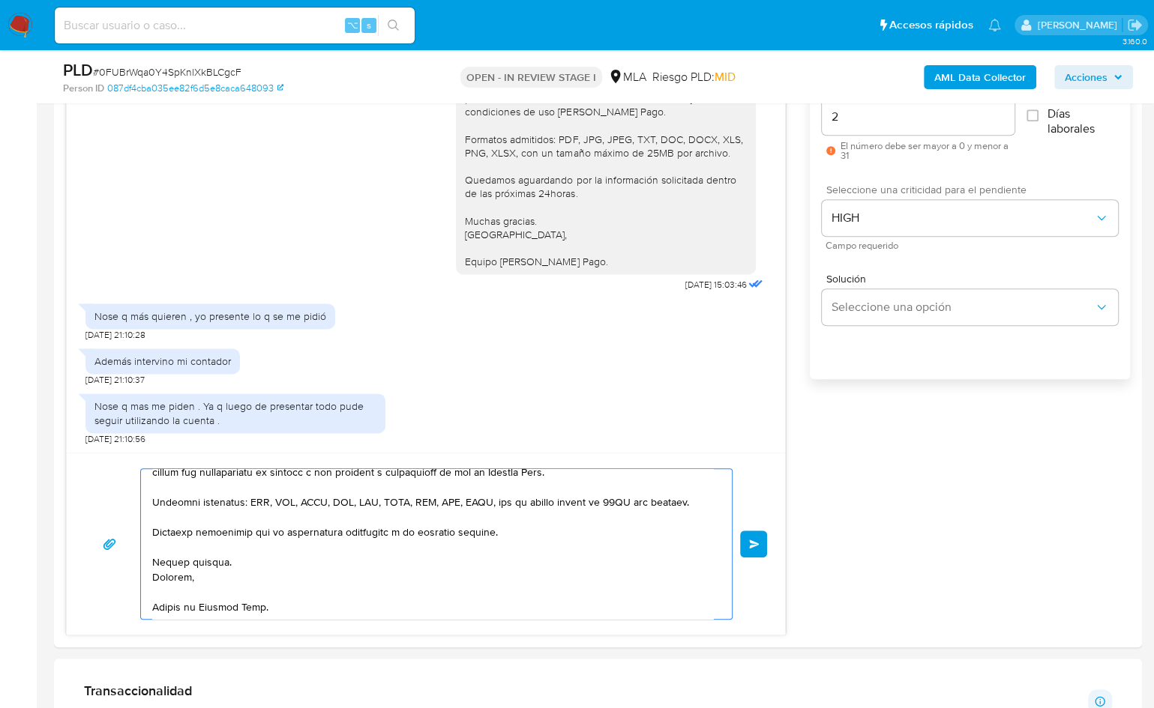
scroll to position [0, 0]
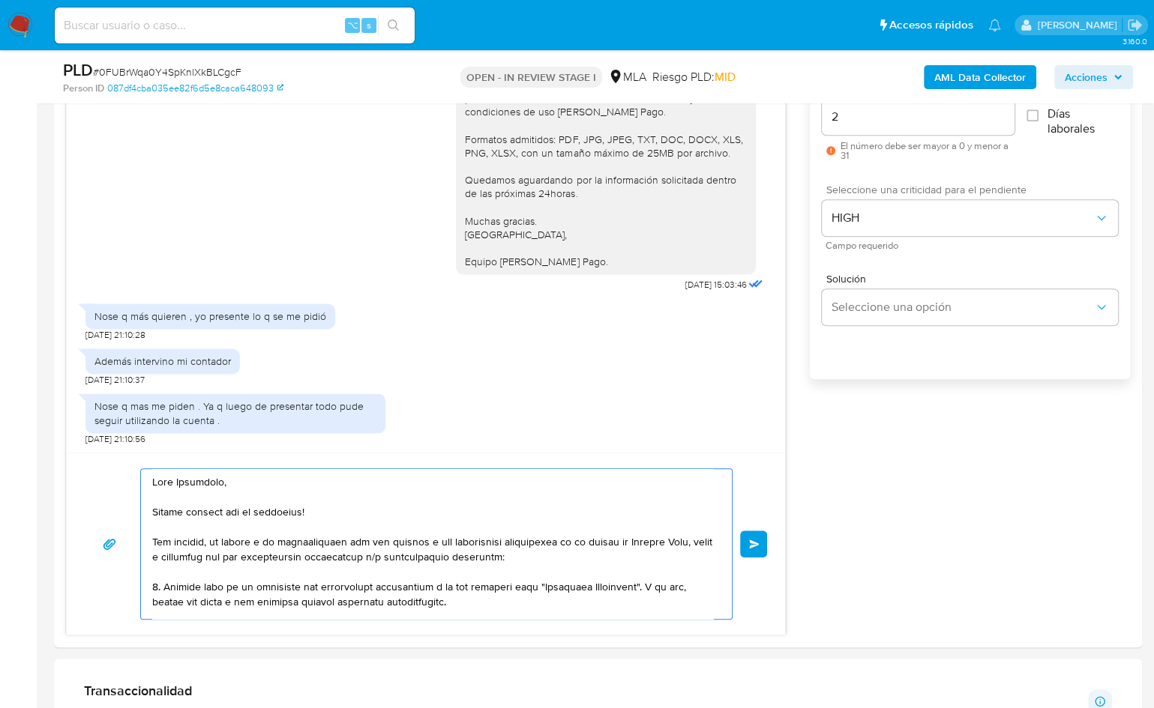
drag, startPoint x: 281, startPoint y: 604, endPoint x: 131, endPoint y: 442, distance: 220.7
click at [131, 442] on div "18/08/2025 17:22:26 PNG PNG IMG_7075.png PNG PNG IMG_7072.png PNG PNG IMG_7074.…" at bounding box center [426, 327] width 720 height 616
click at [518, 508] on textarea at bounding box center [432, 544] width 561 height 150
type textarea "Hola Marianela, Muchas gracias por tu respuesta! Sin embargo, en virtud a la do…"
click at [324, 517] on textarea at bounding box center [432, 544] width 561 height 150
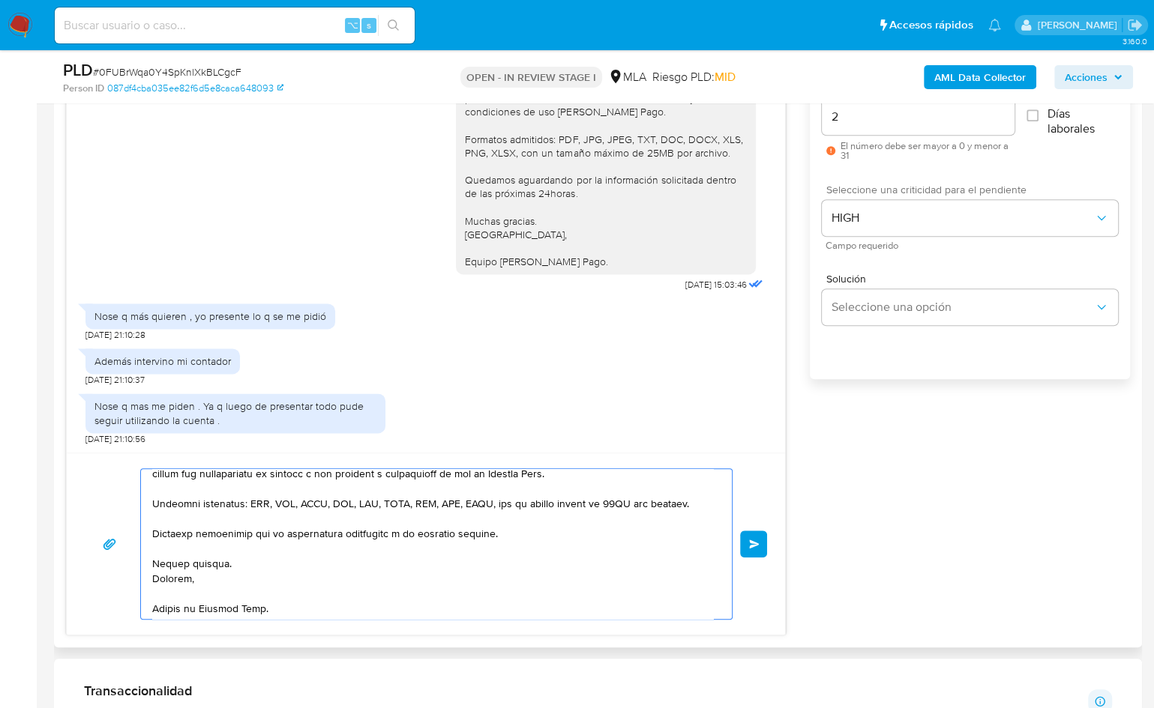
scroll to position [325, 0]
click at [307, 596] on textarea at bounding box center [432, 544] width 561 height 150
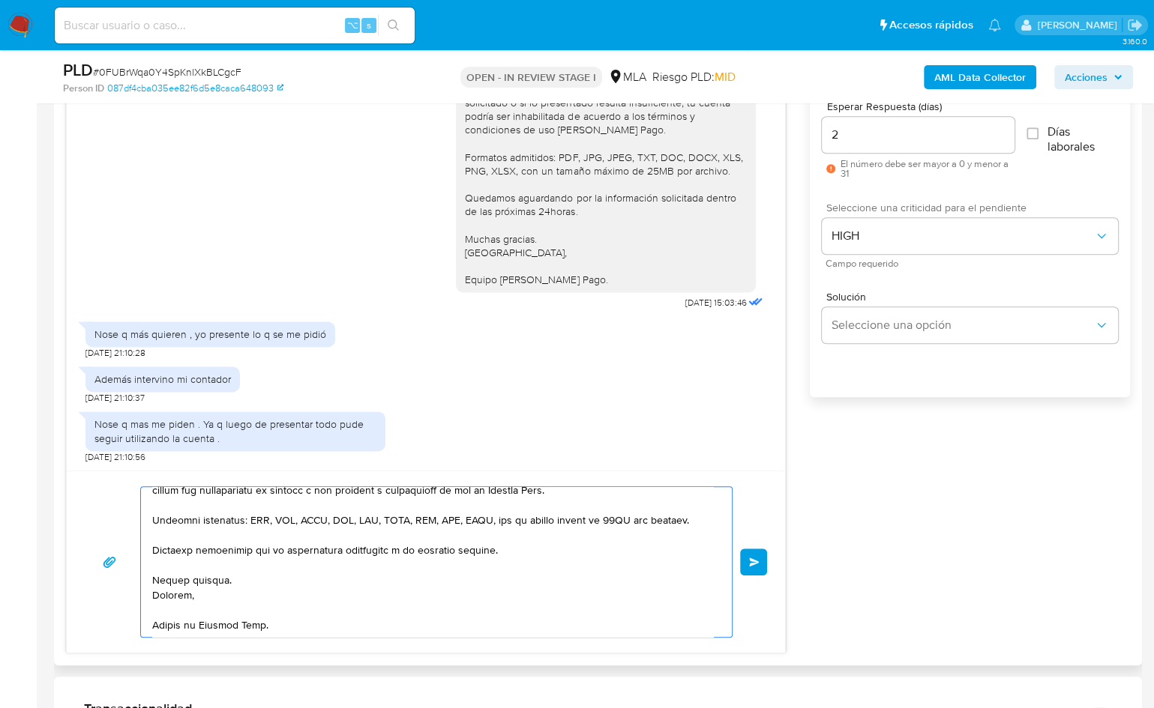
scroll to position [841, 0]
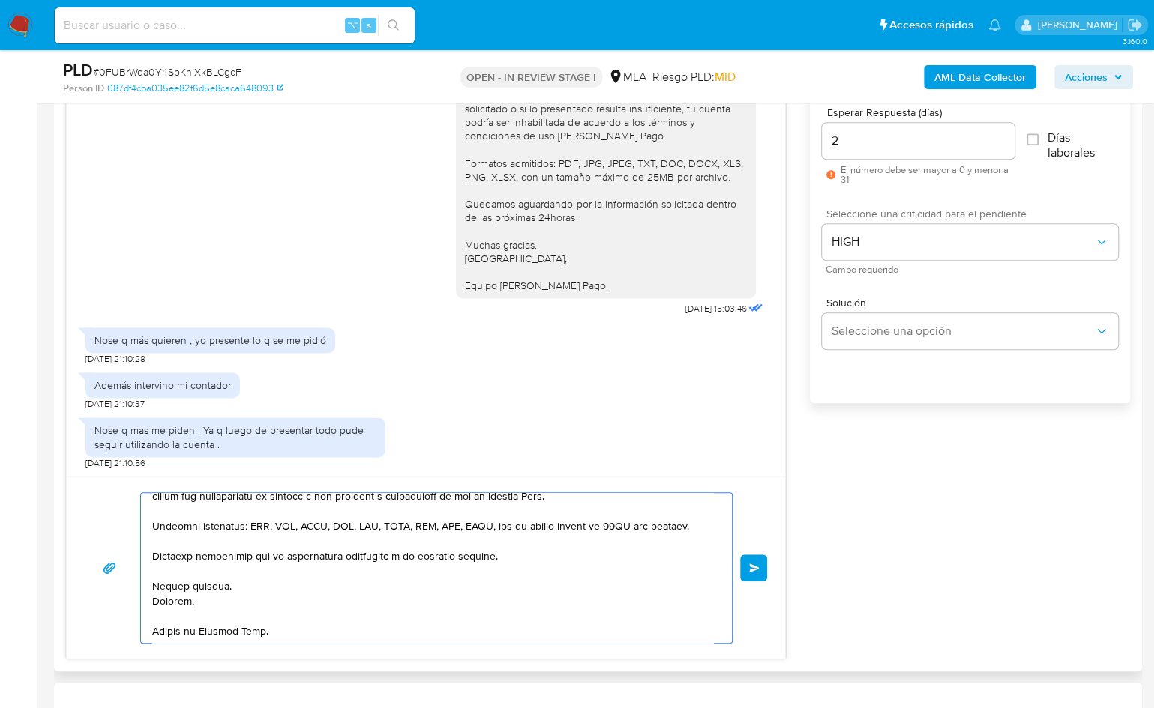
click at [753, 564] on span "Enviar" at bounding box center [754, 568] width 10 height 9
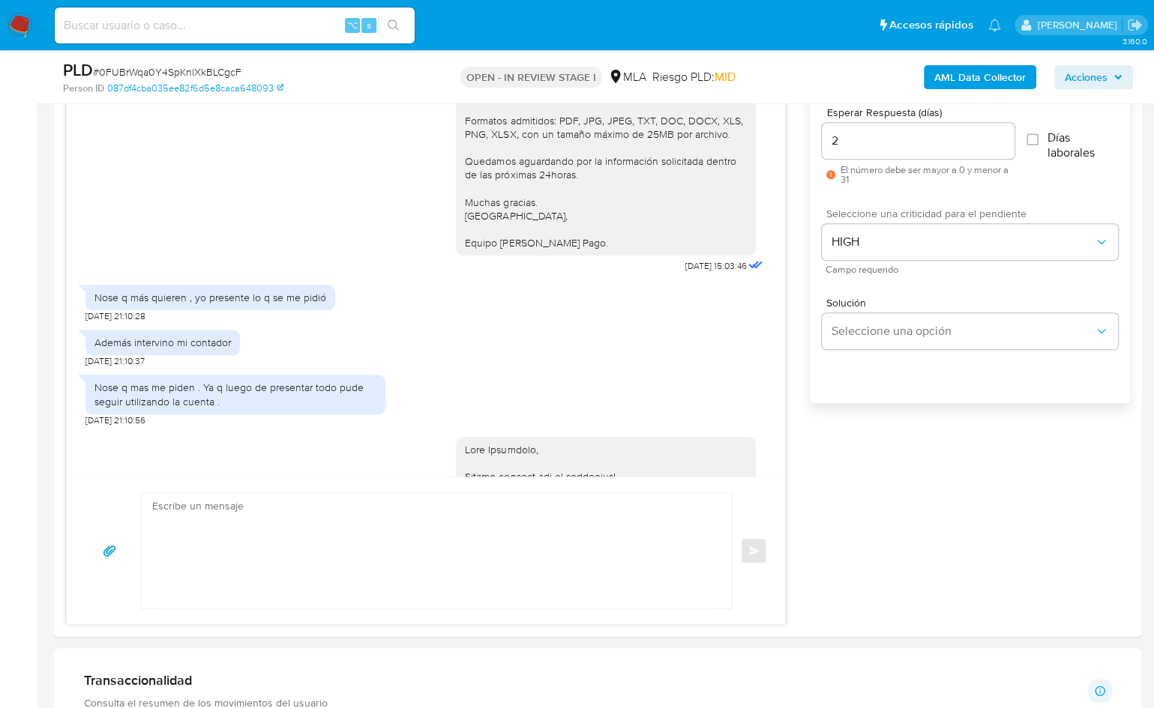
scroll to position [2552, 0]
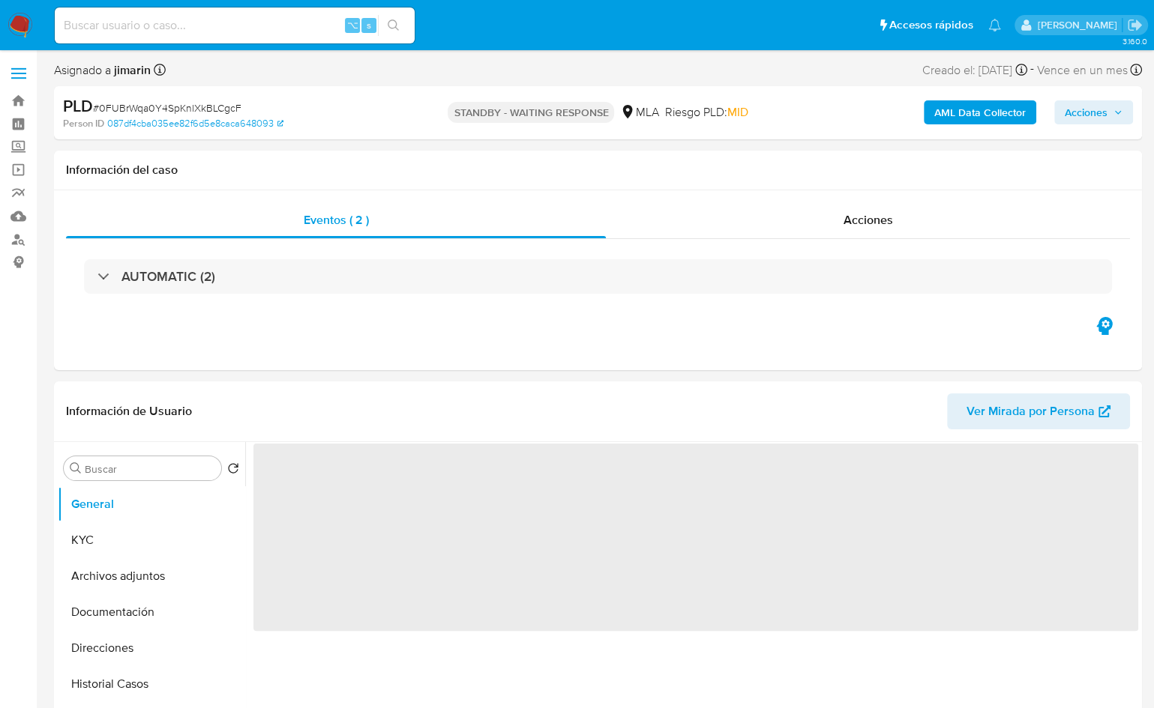
select select "10"
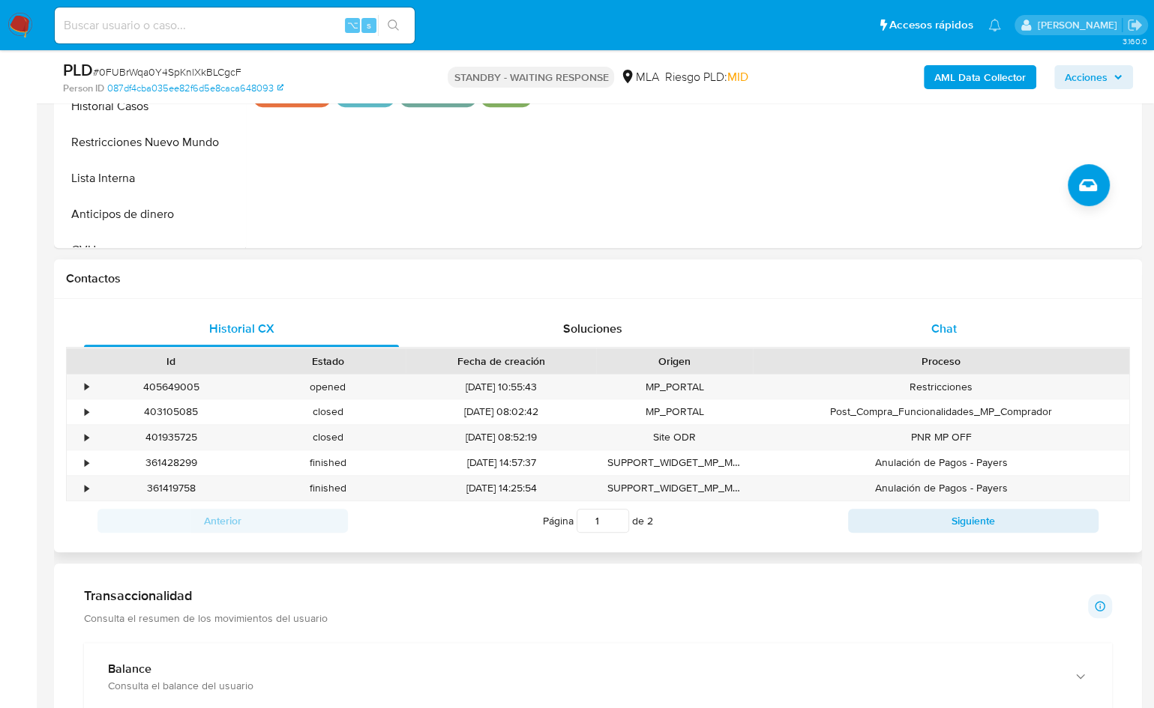
click at [938, 320] on span "Chat" at bounding box center [943, 328] width 25 height 17
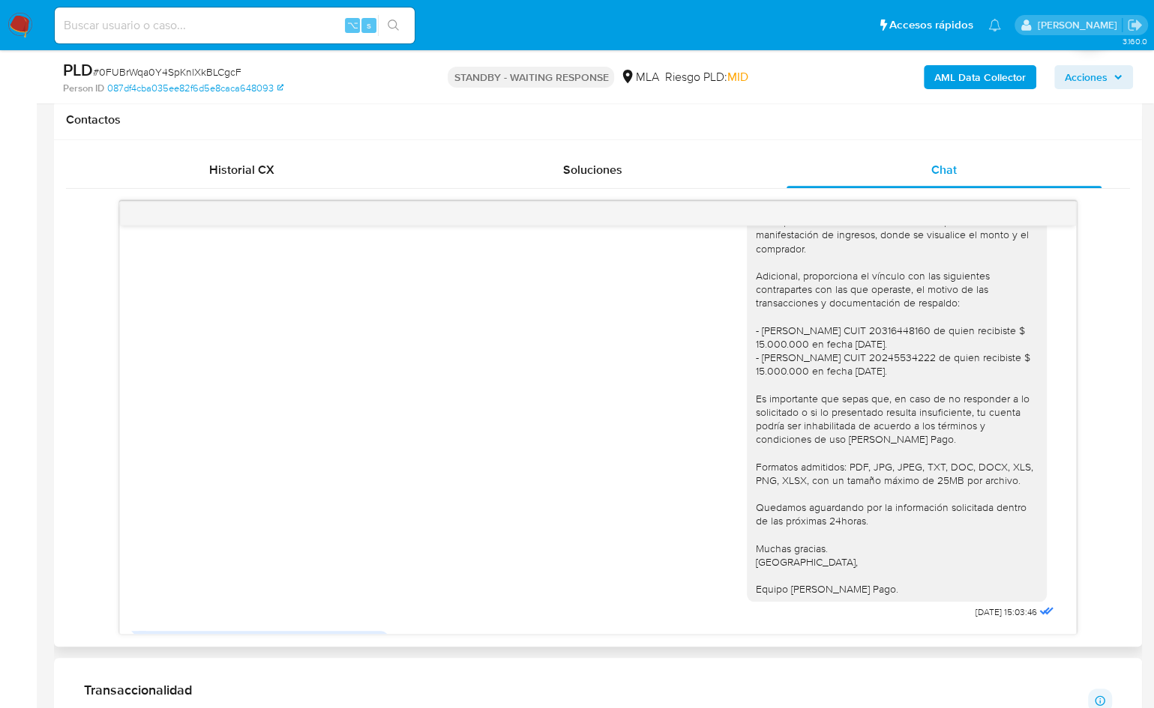
scroll to position [672, 0]
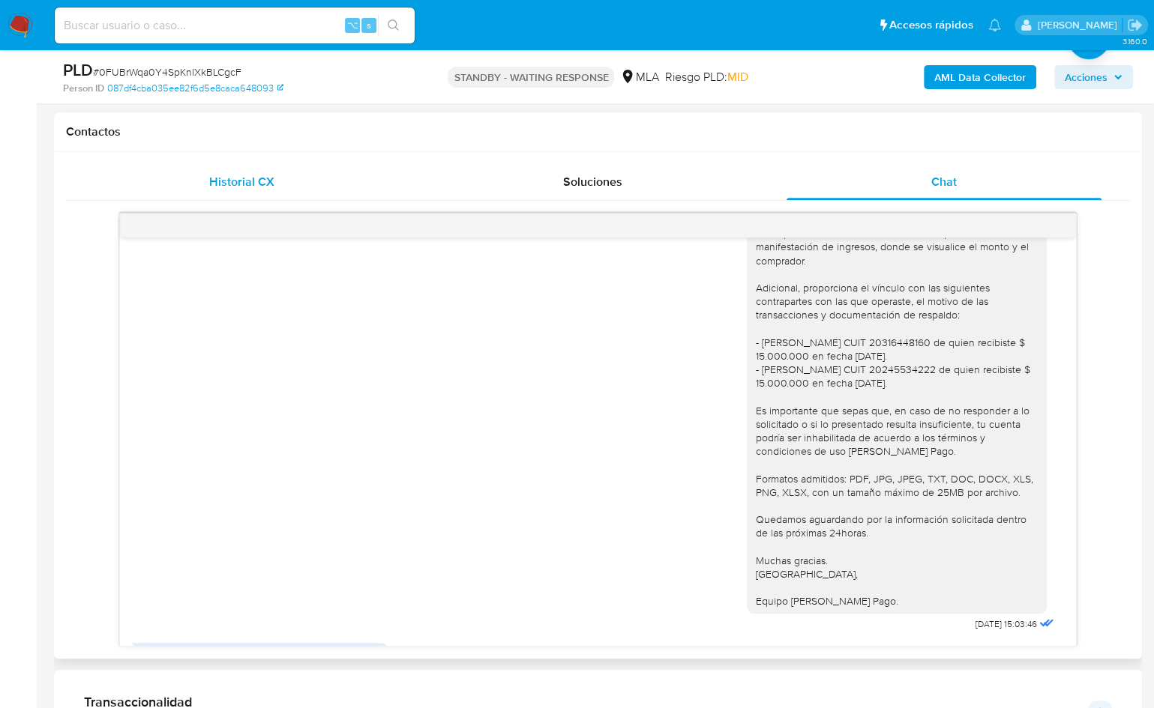
click at [319, 173] on div "Historial CX" at bounding box center [241, 182] width 315 height 36
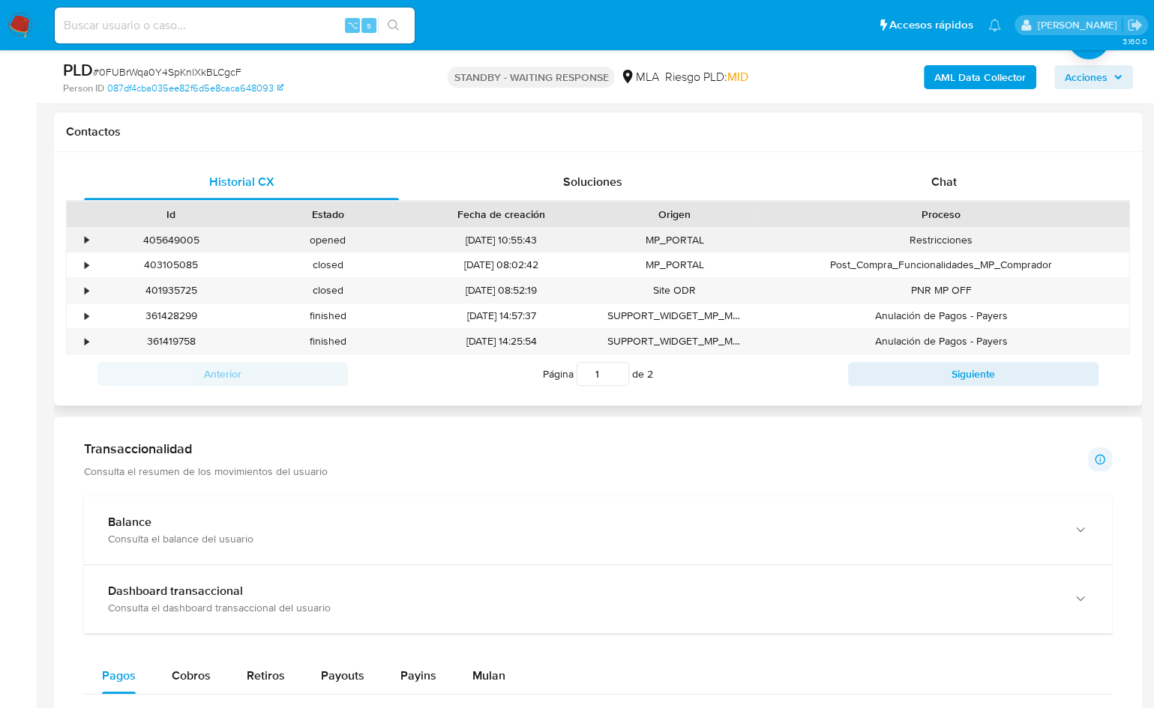
click at [175, 243] on div "405649005" at bounding box center [171, 240] width 157 height 25
copy div "405649005"
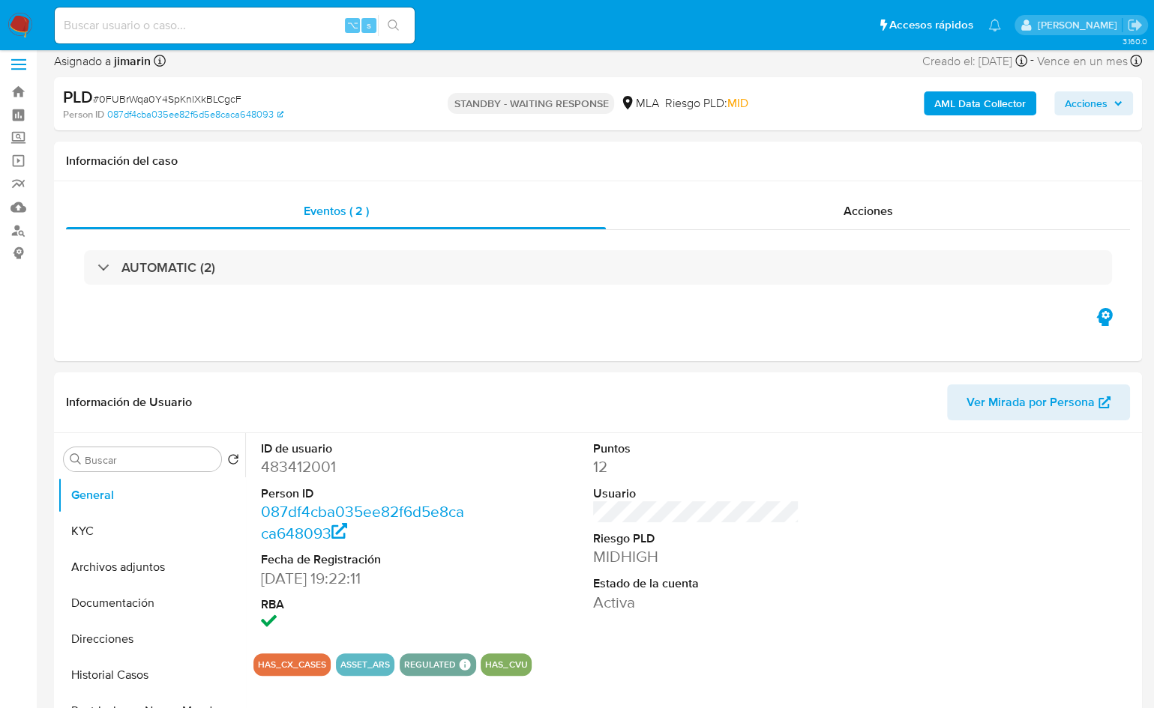
scroll to position [0, 0]
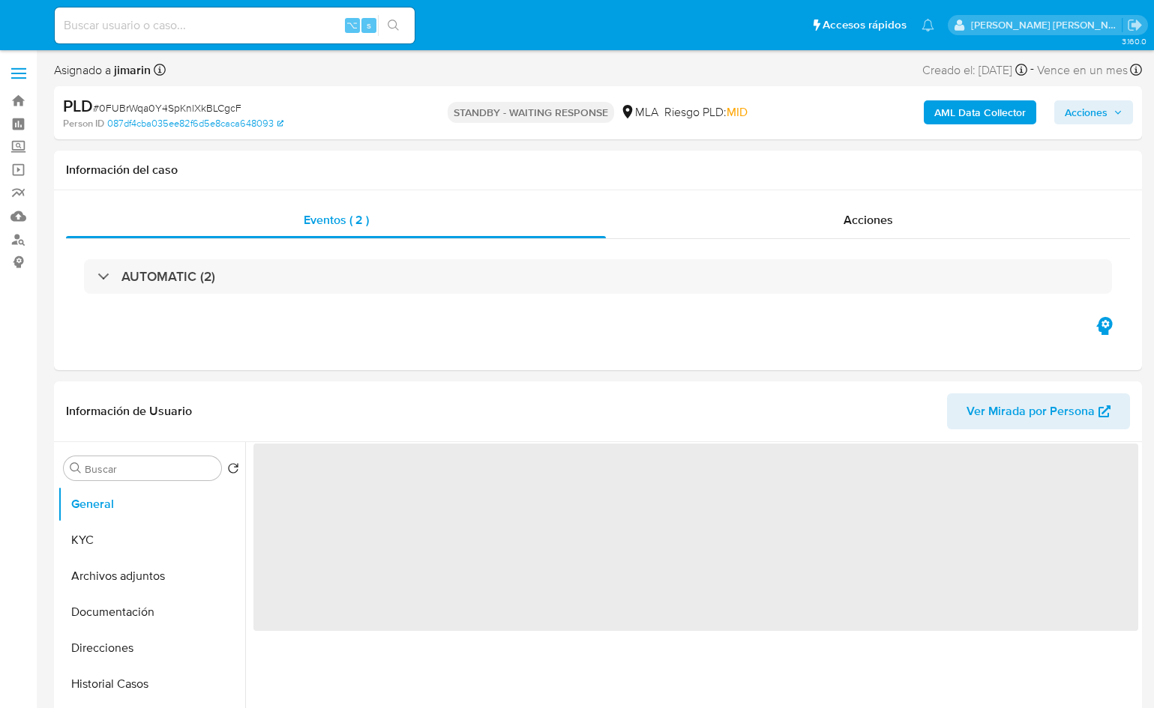
select select "10"
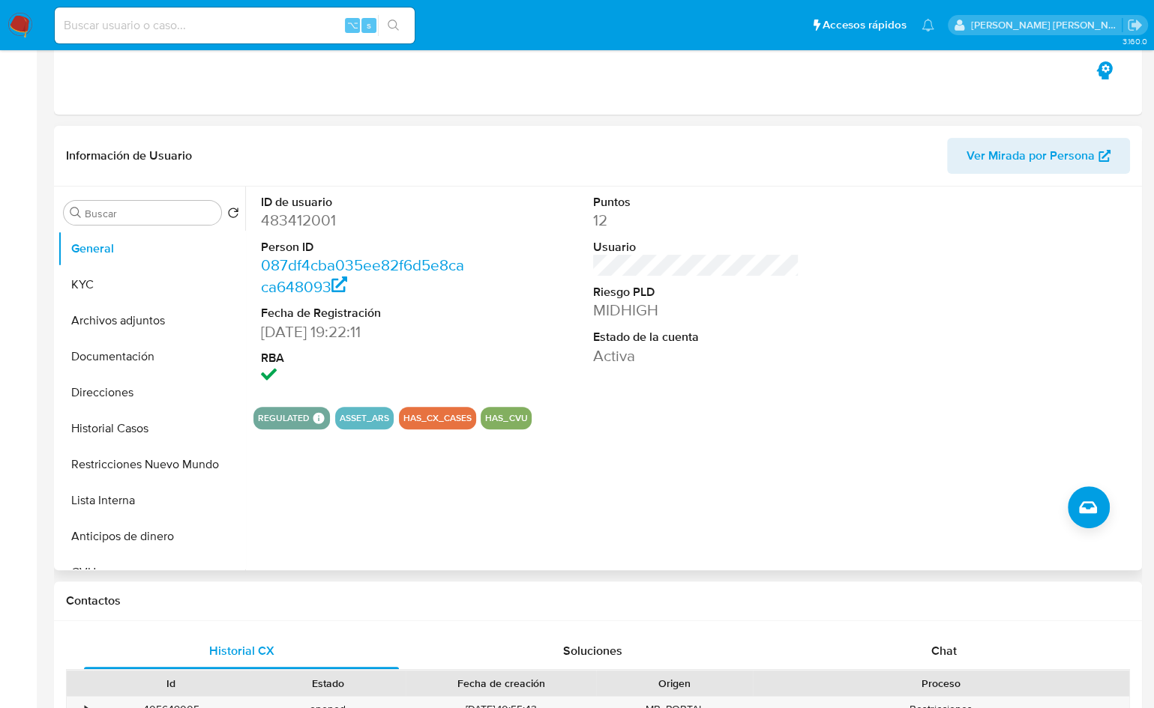
scroll to position [267, 0]
